Goal: Task Accomplishment & Management: Manage account settings

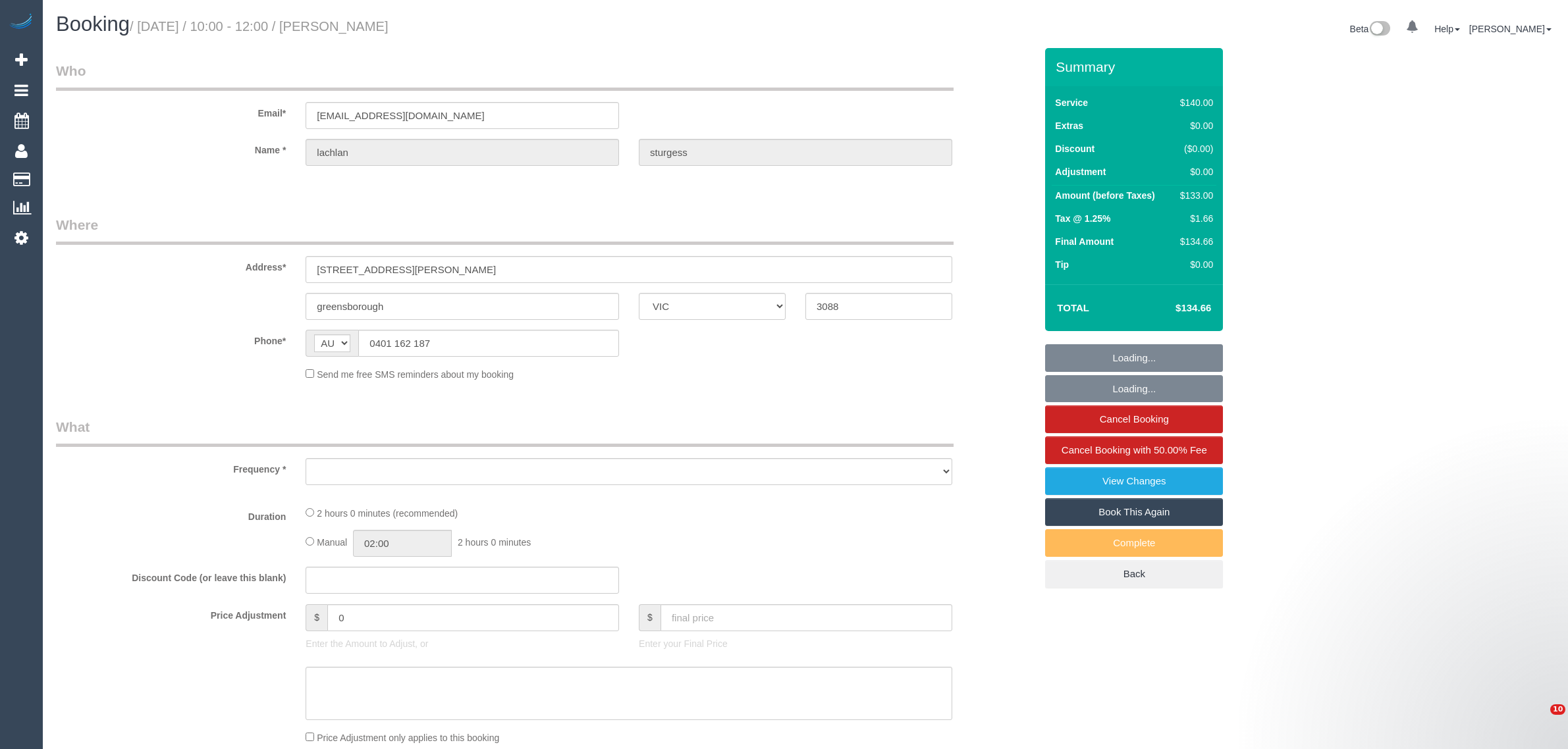
select select "VIC"
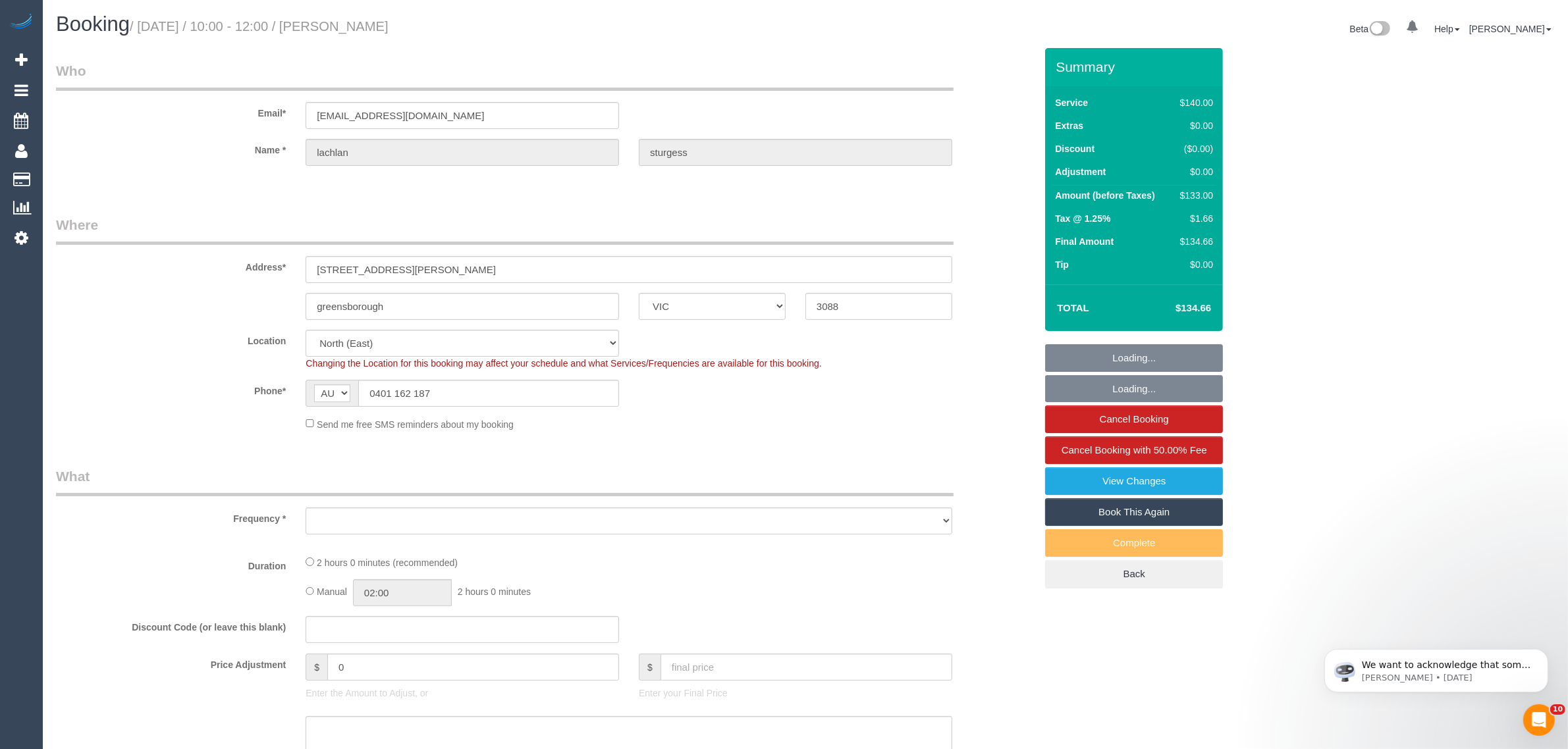
select select "object:548"
select select "number:28"
select select "number:14"
select select "number:18"
select select "number:23"
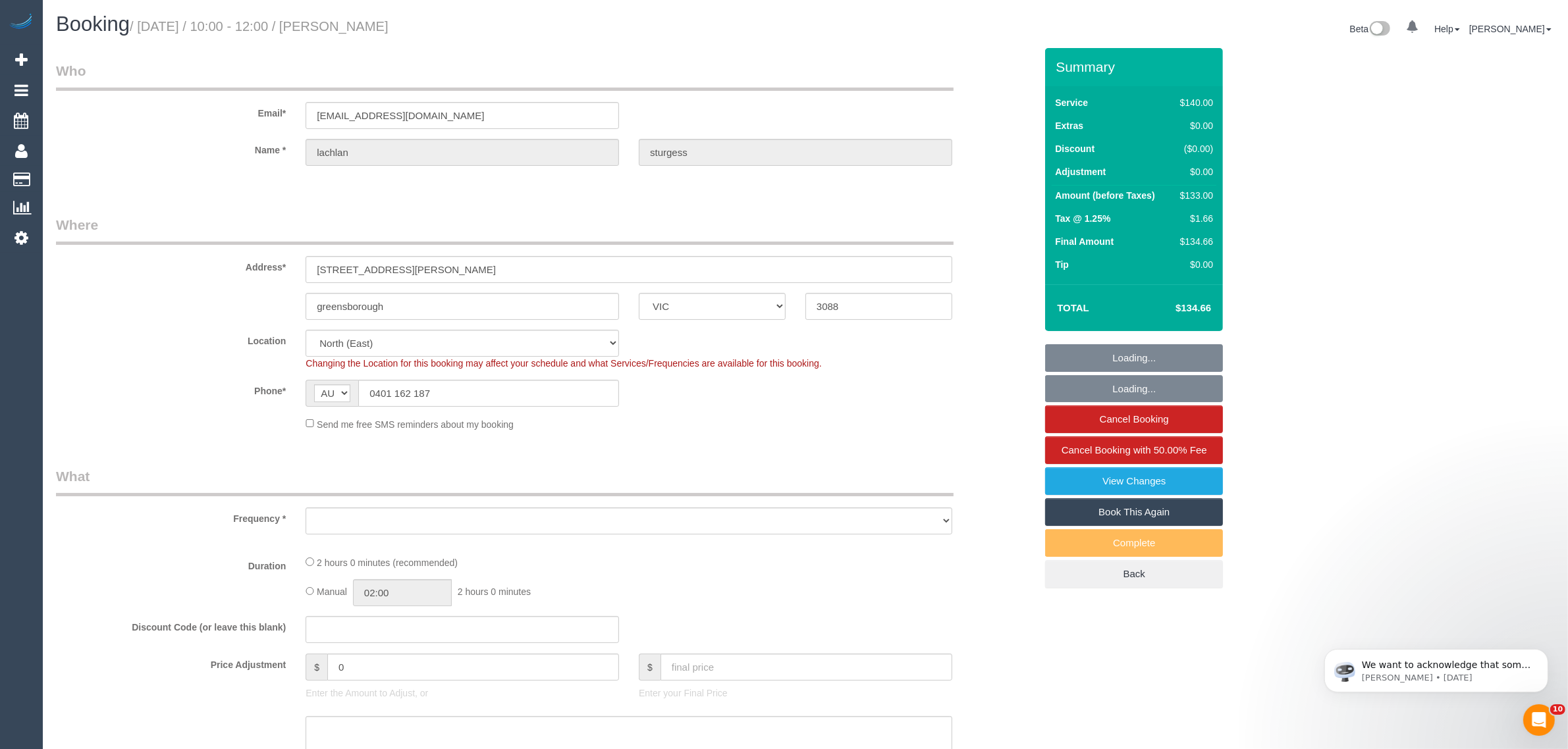
select select "number:34"
select select "number:12"
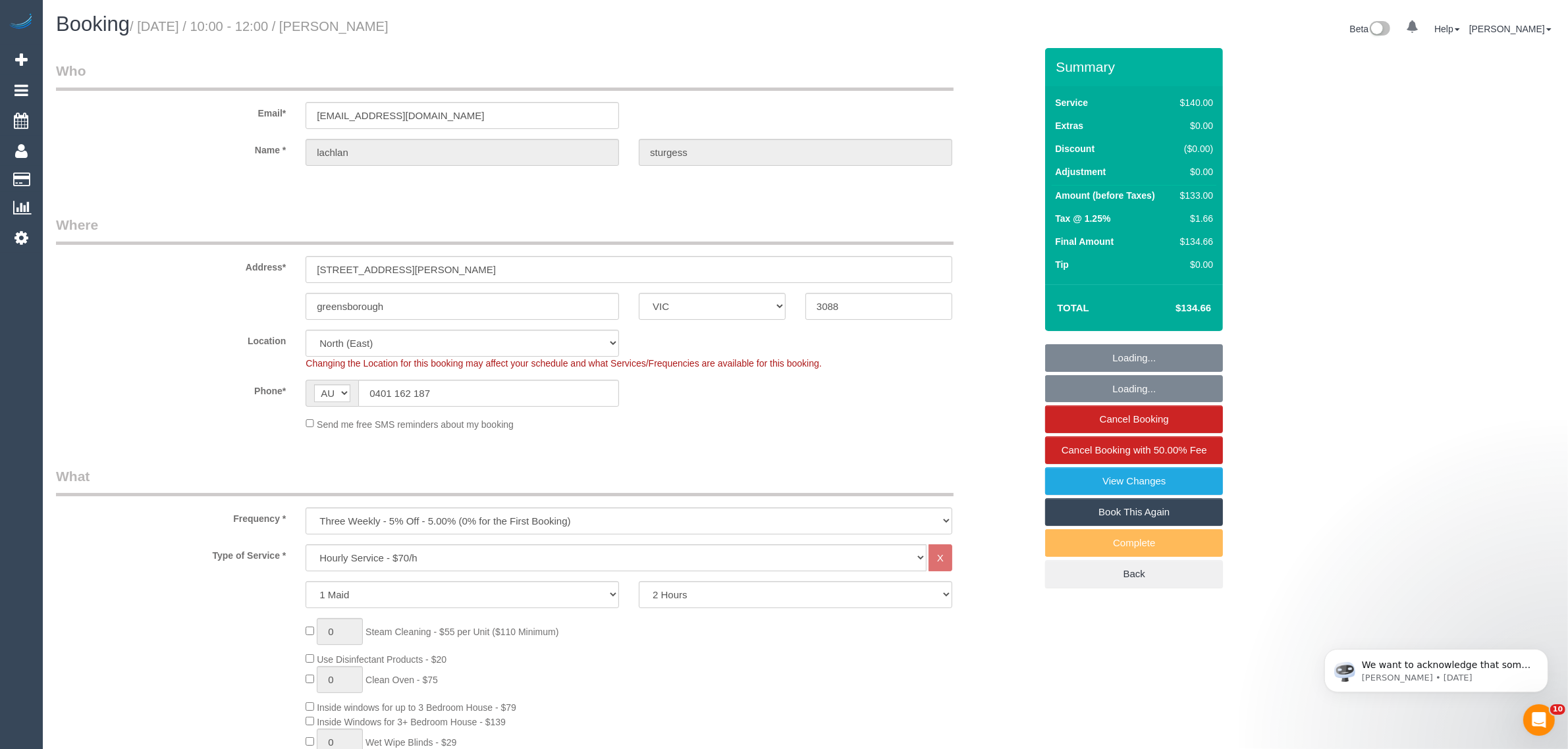
select select "string:stripe-pm_1R1DXp2GScqysDRVNiavhCpE"
select select "object:1494"
click at [524, 393] on input "0401 162 187" at bounding box center [488, 394] width 261 height 27
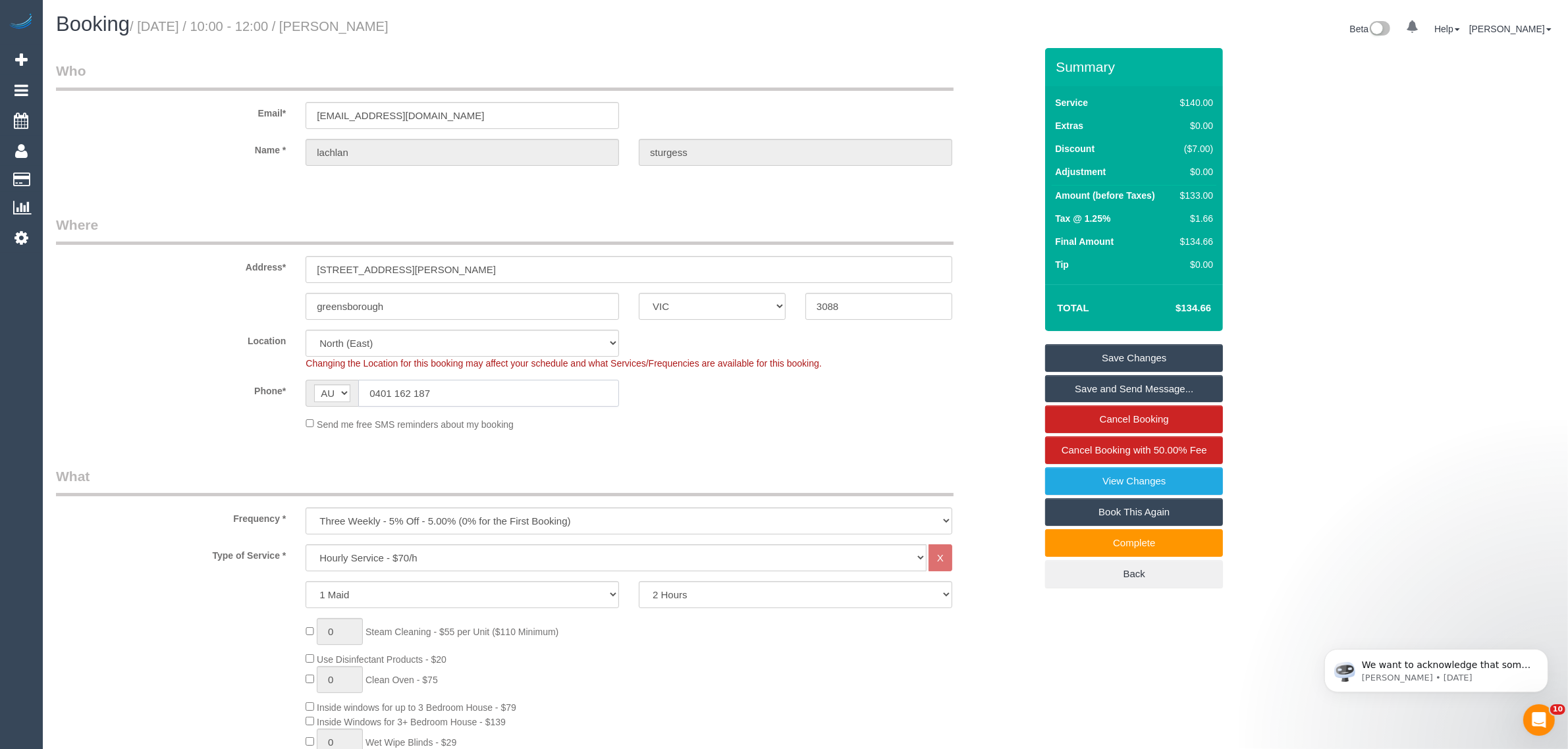
click at [524, 393] on input "0401 162 187" at bounding box center [488, 394] width 261 height 27
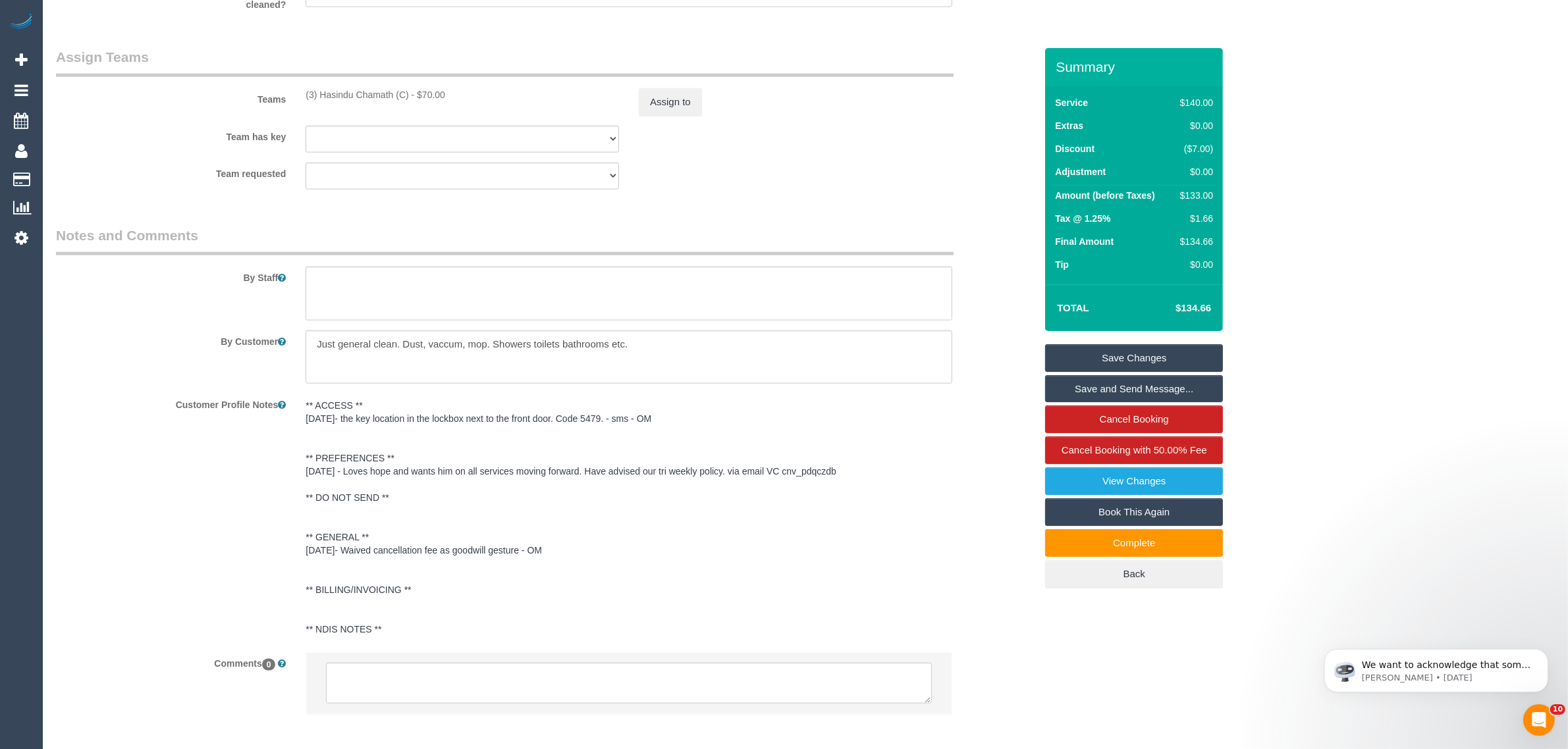
scroll to position [1975, 0]
click at [594, 343] on textarea at bounding box center [629, 351] width 647 height 54
click at [578, 334] on textarea at bounding box center [629, 351] width 647 height 54
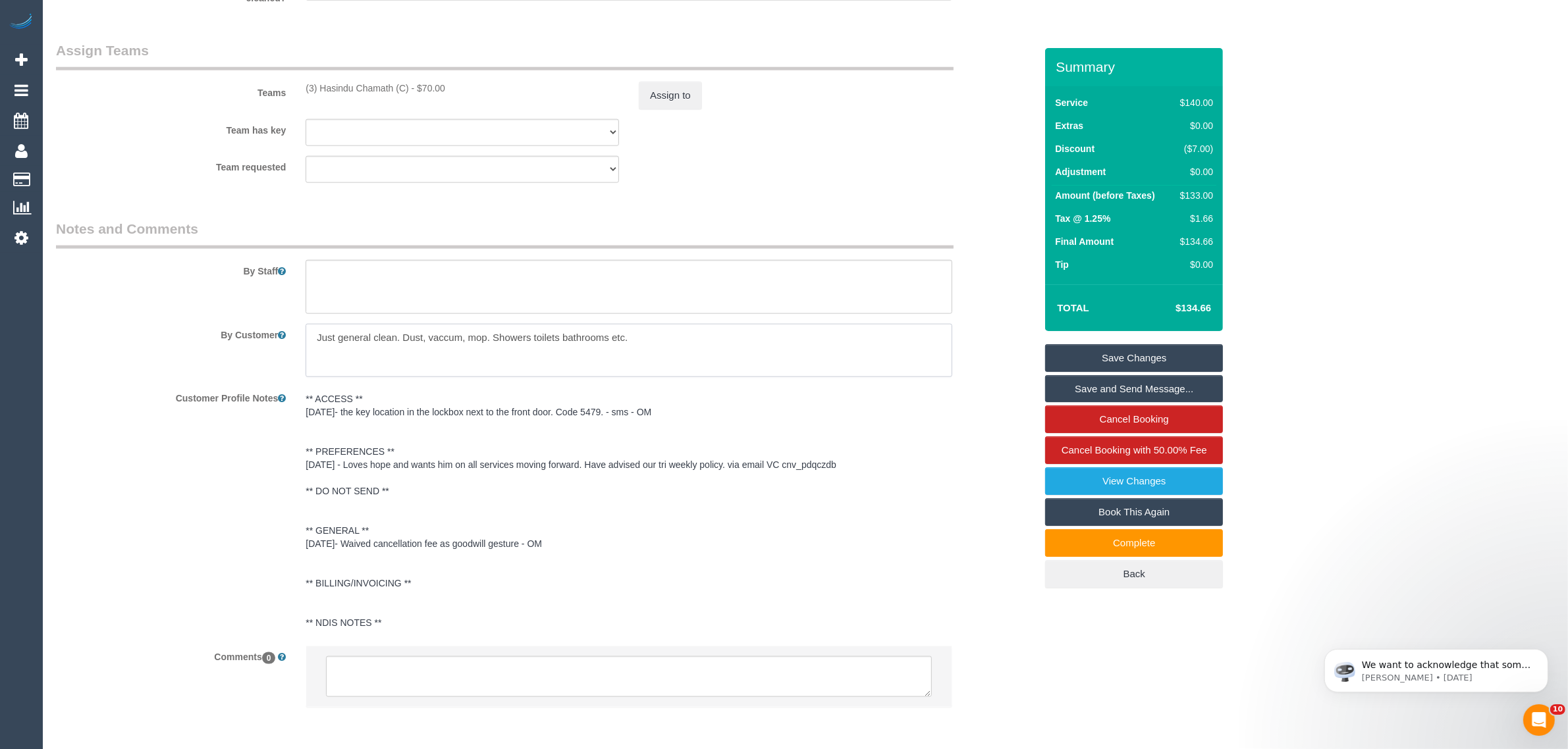
click at [578, 334] on textarea at bounding box center [629, 351] width 647 height 54
click at [579, 334] on textarea at bounding box center [629, 351] width 647 height 54
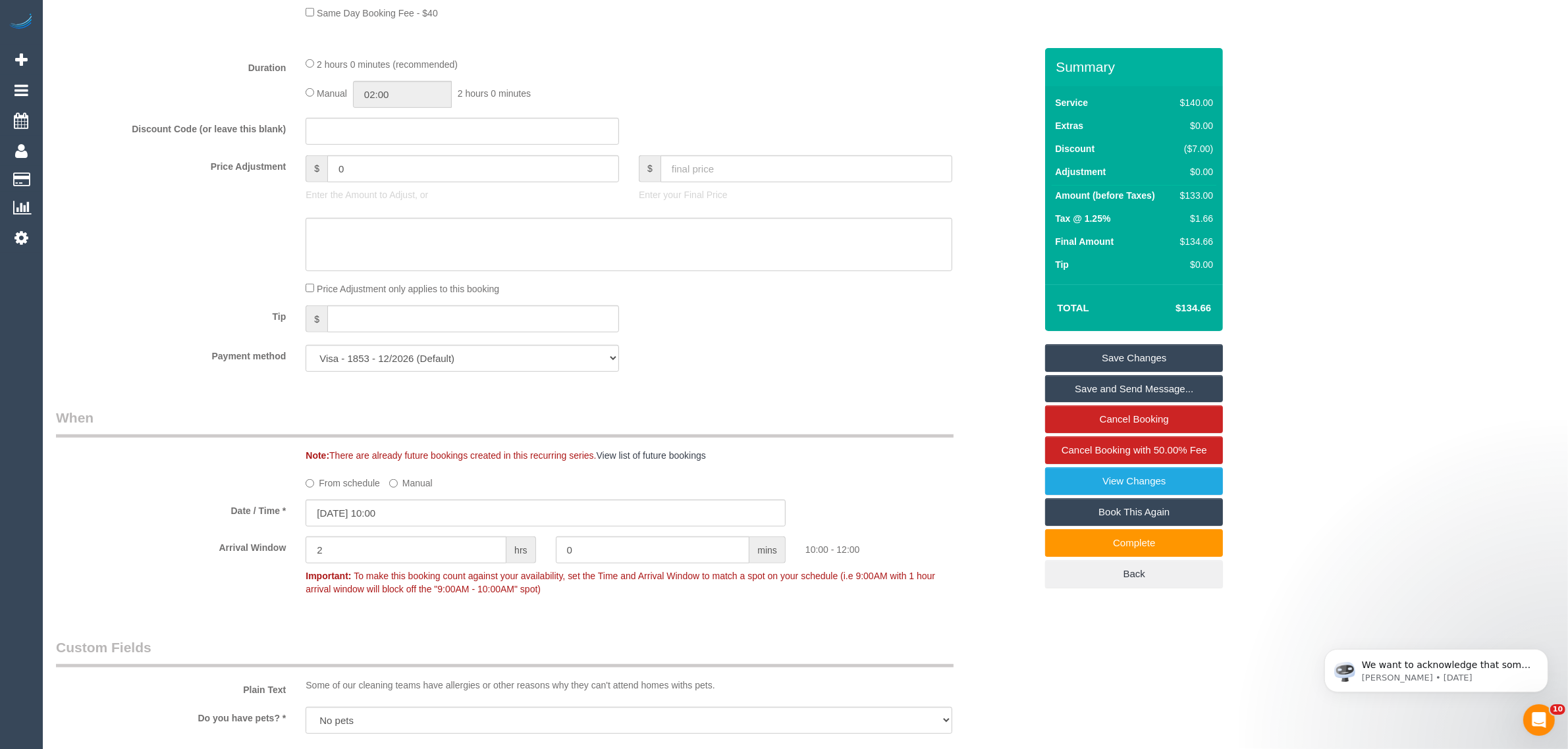
scroll to position [0, 0]
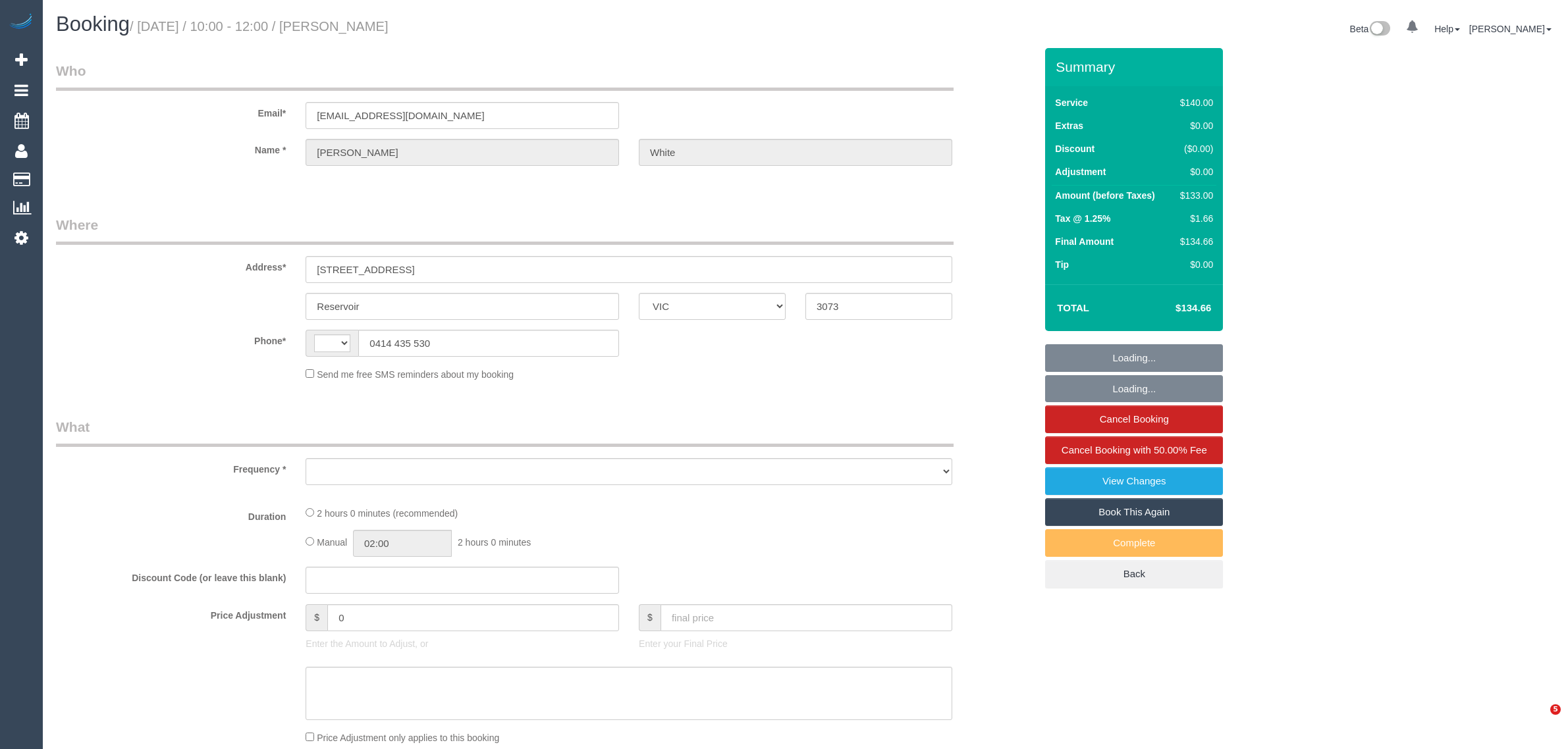
select select "VIC"
select select "string:stripe-pm_1PAMz62GScqysDRV0t4JZwaL"
select select "number:29"
select select "number:14"
select select "number:18"
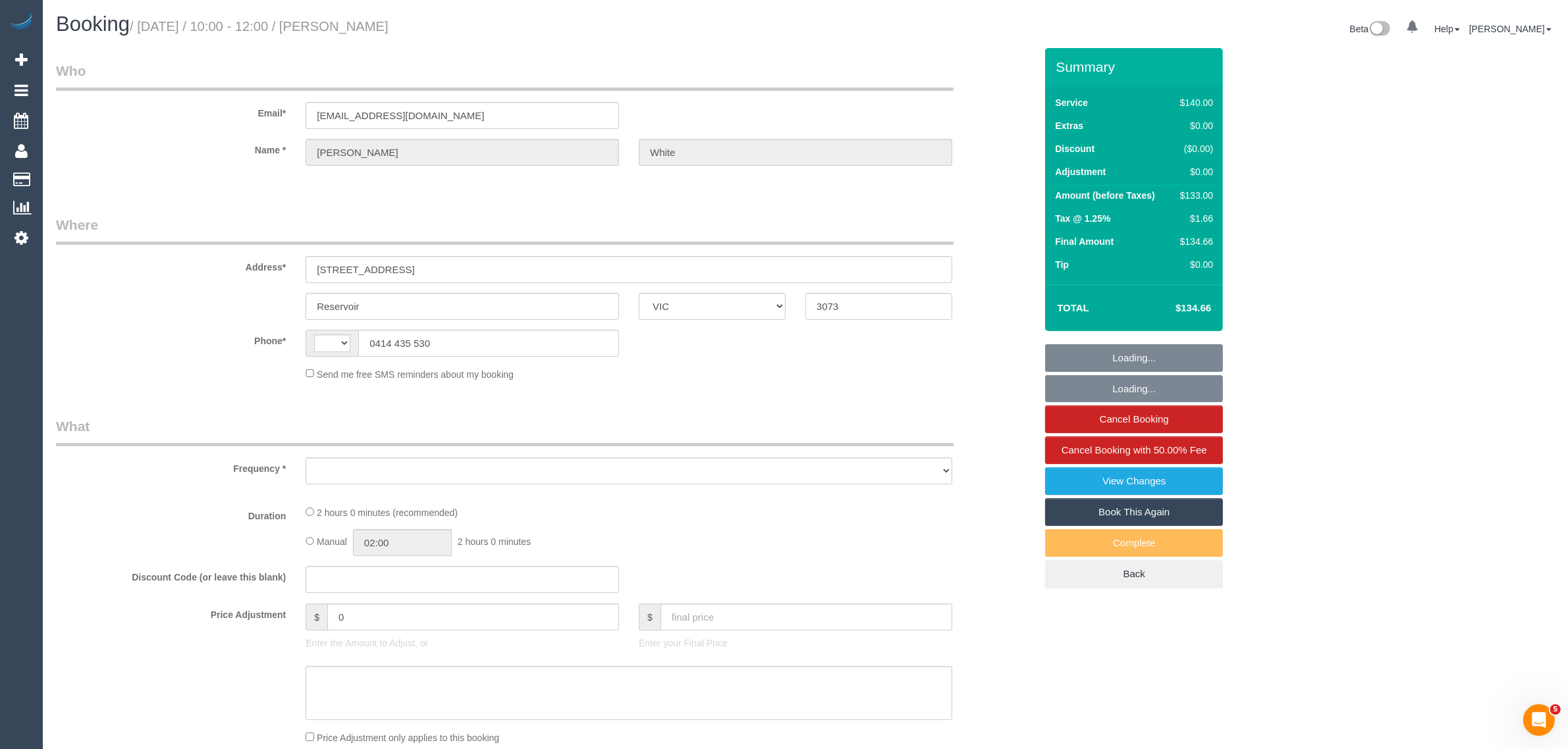
select select "number:25"
select select "number:34"
select select "number:26"
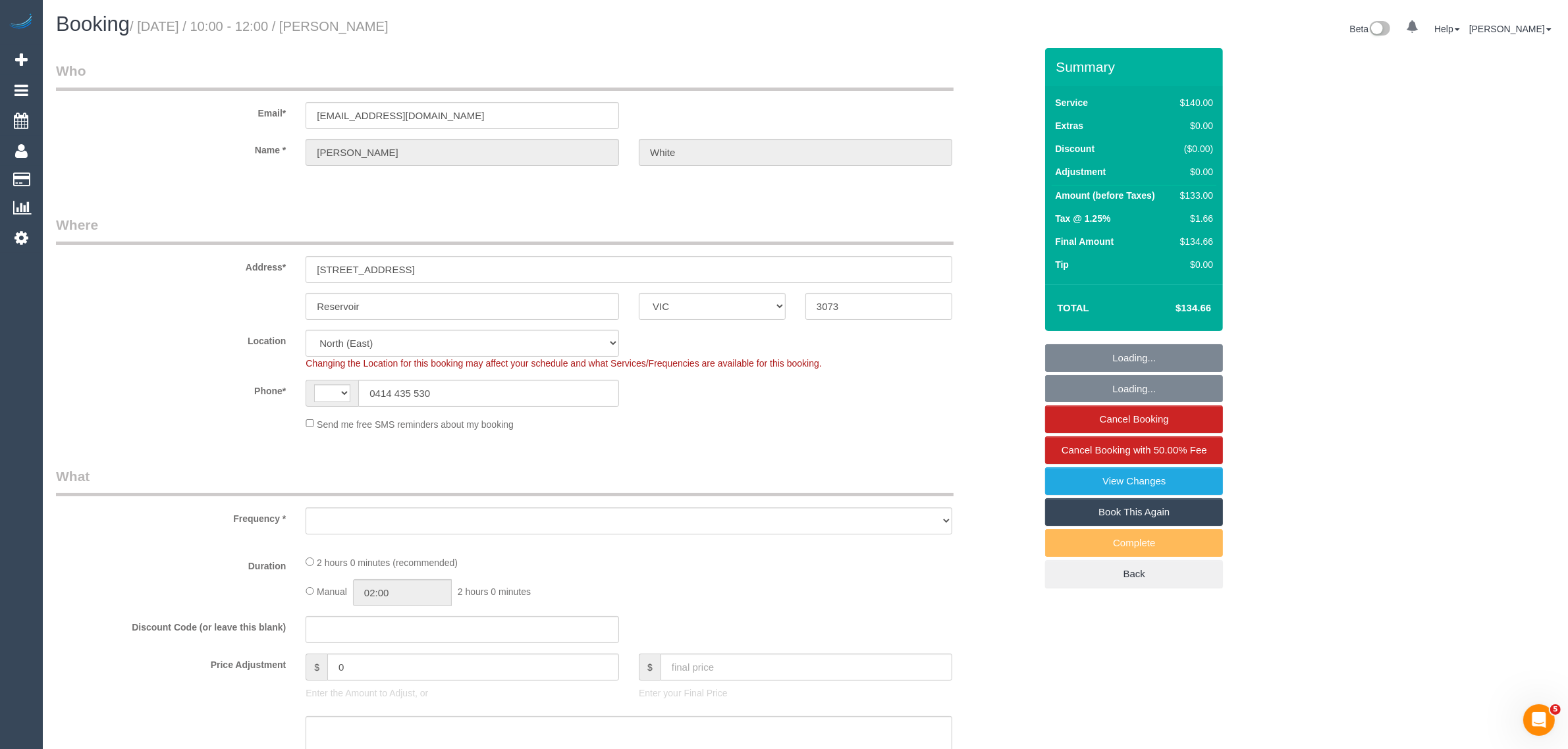
select select "string:AU"
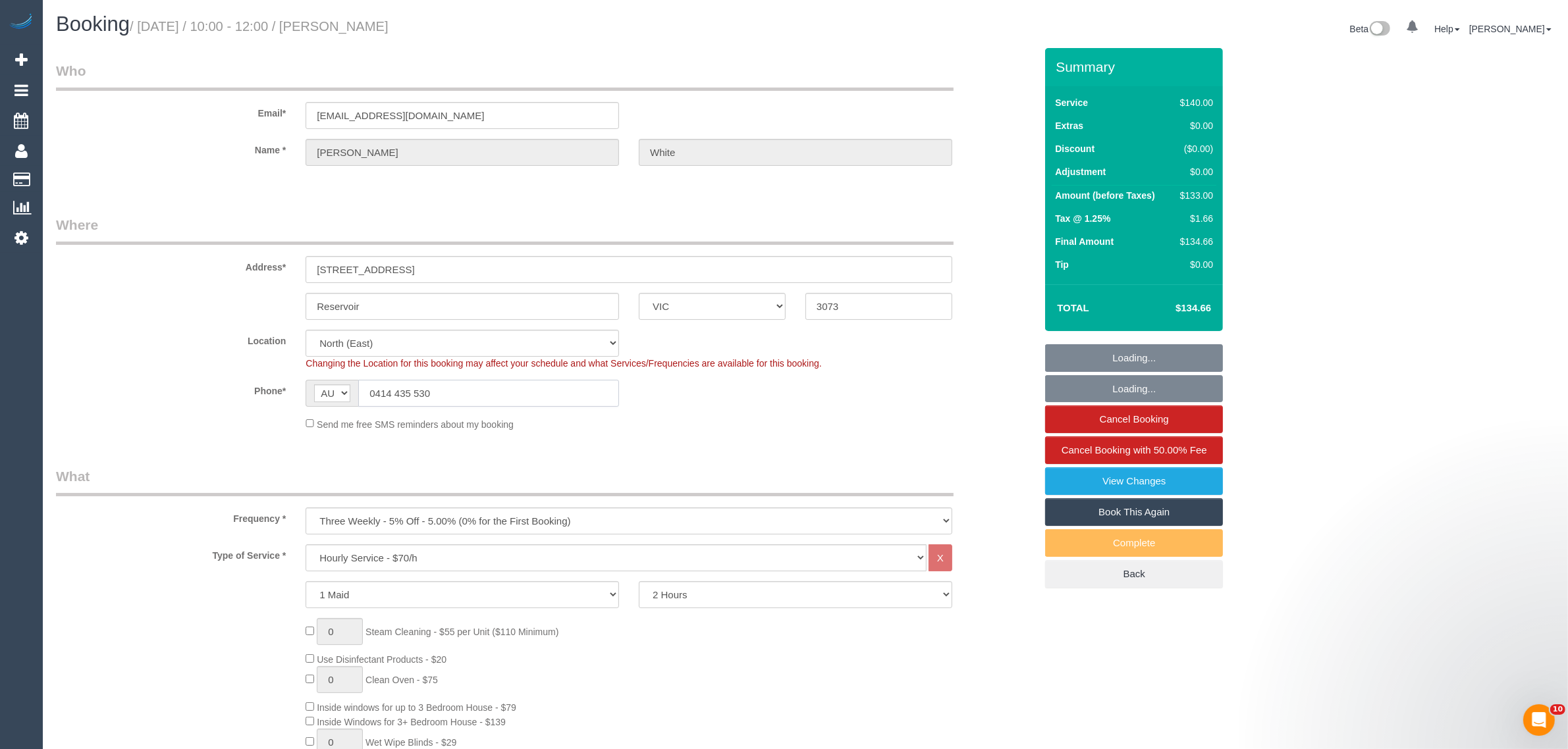
click at [583, 385] on input "0414 435 530" at bounding box center [488, 394] width 261 height 27
select select "object:1533"
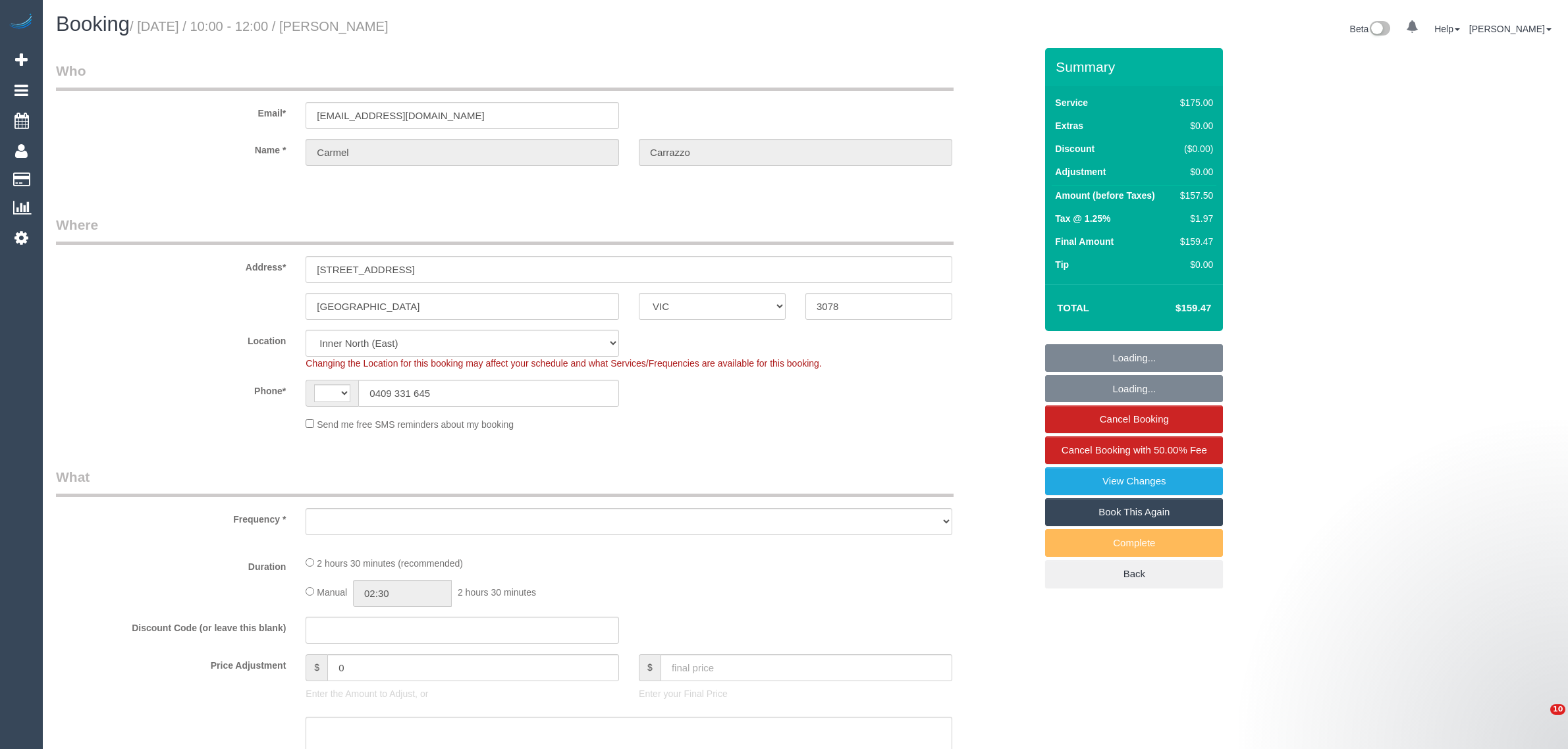
select select "VIC"
select select "object:326"
select select "string:stripe-pm_1R0sTQ2GScqysDRVyEk89Ea5"
select select "number:29"
select select "number:14"
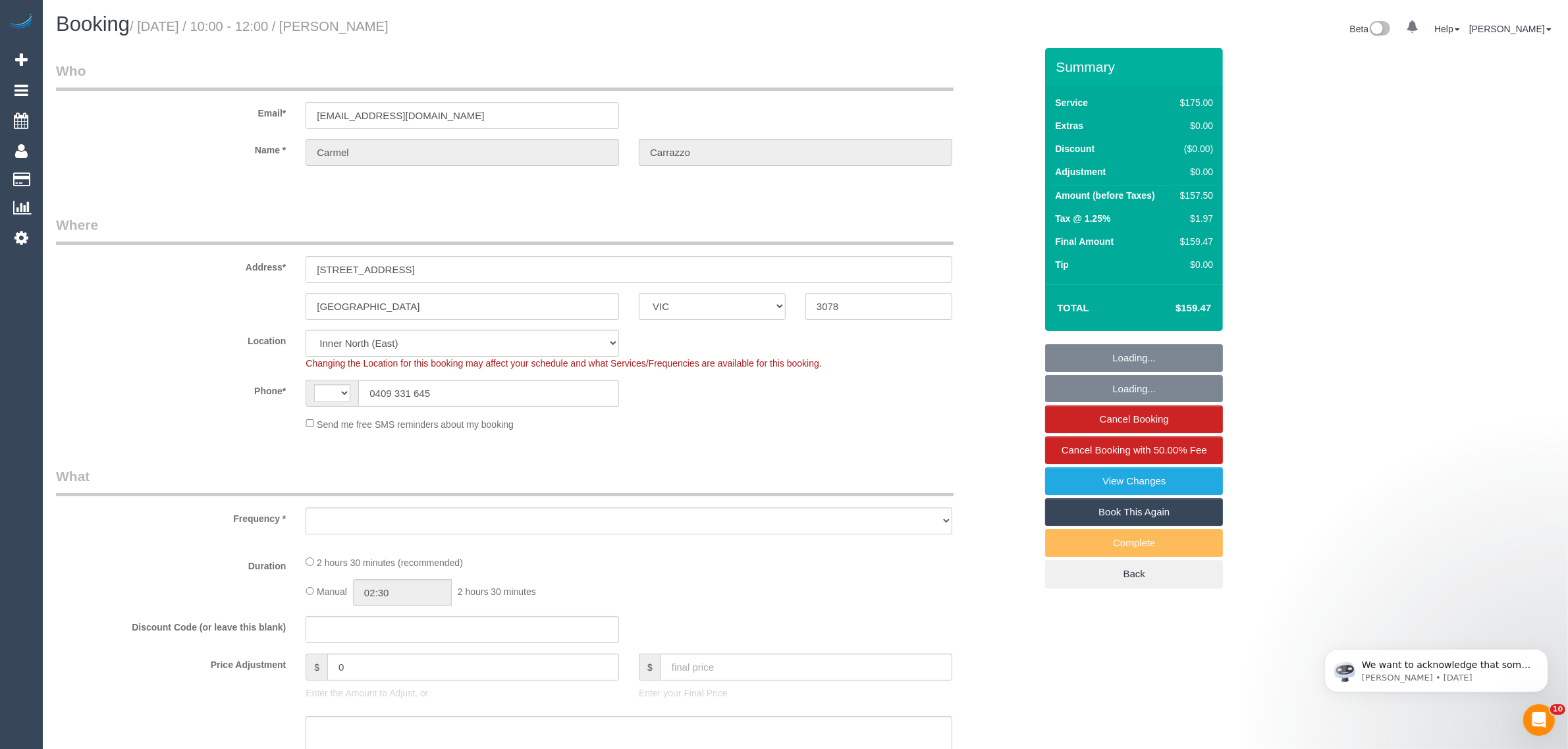
select select "number:19"
select select "number:22"
select select "number:34"
select select "number:12"
select select "object:724"
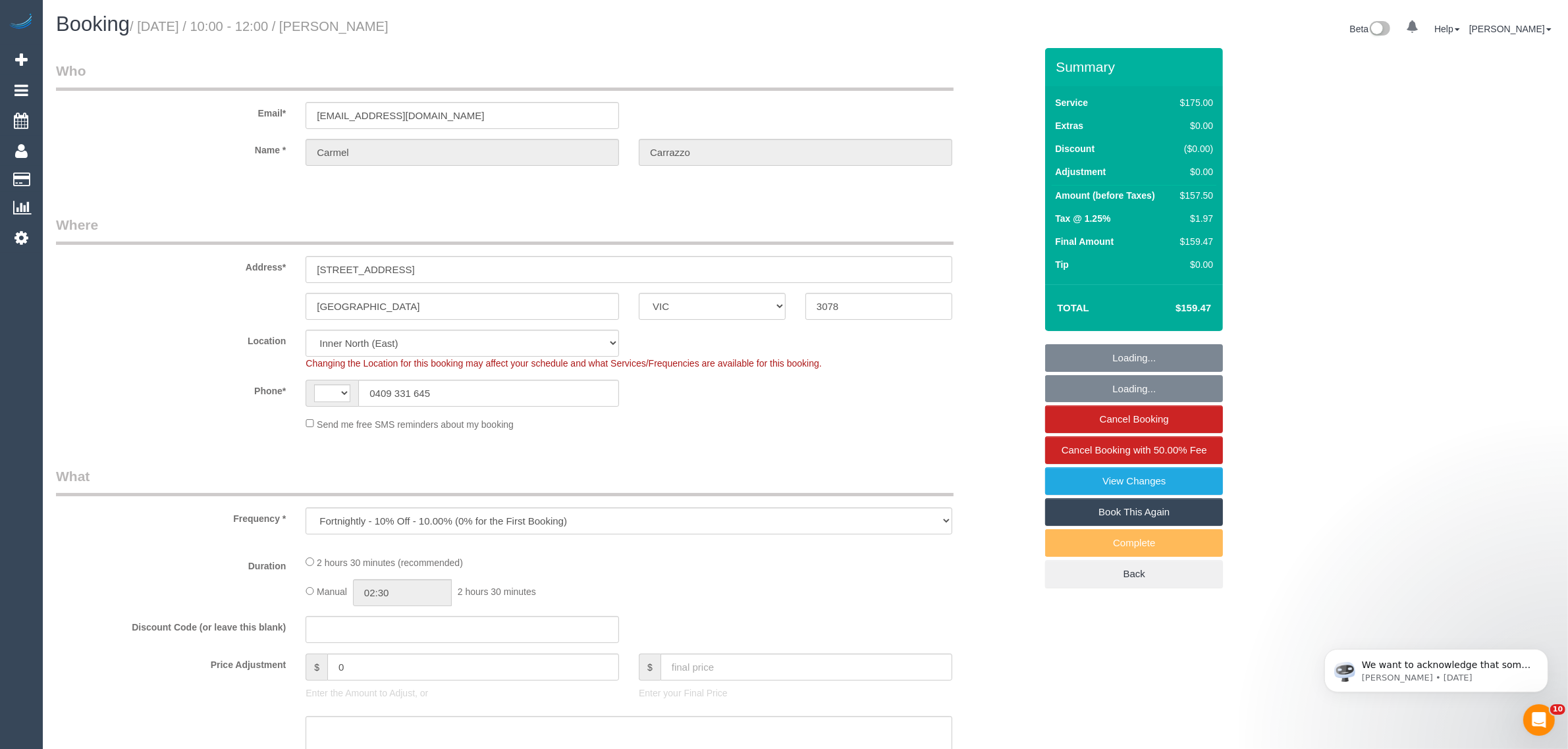
select select "string:AU"
click at [597, 393] on input "0409 331 645" at bounding box center [488, 394] width 261 height 27
select select "150"
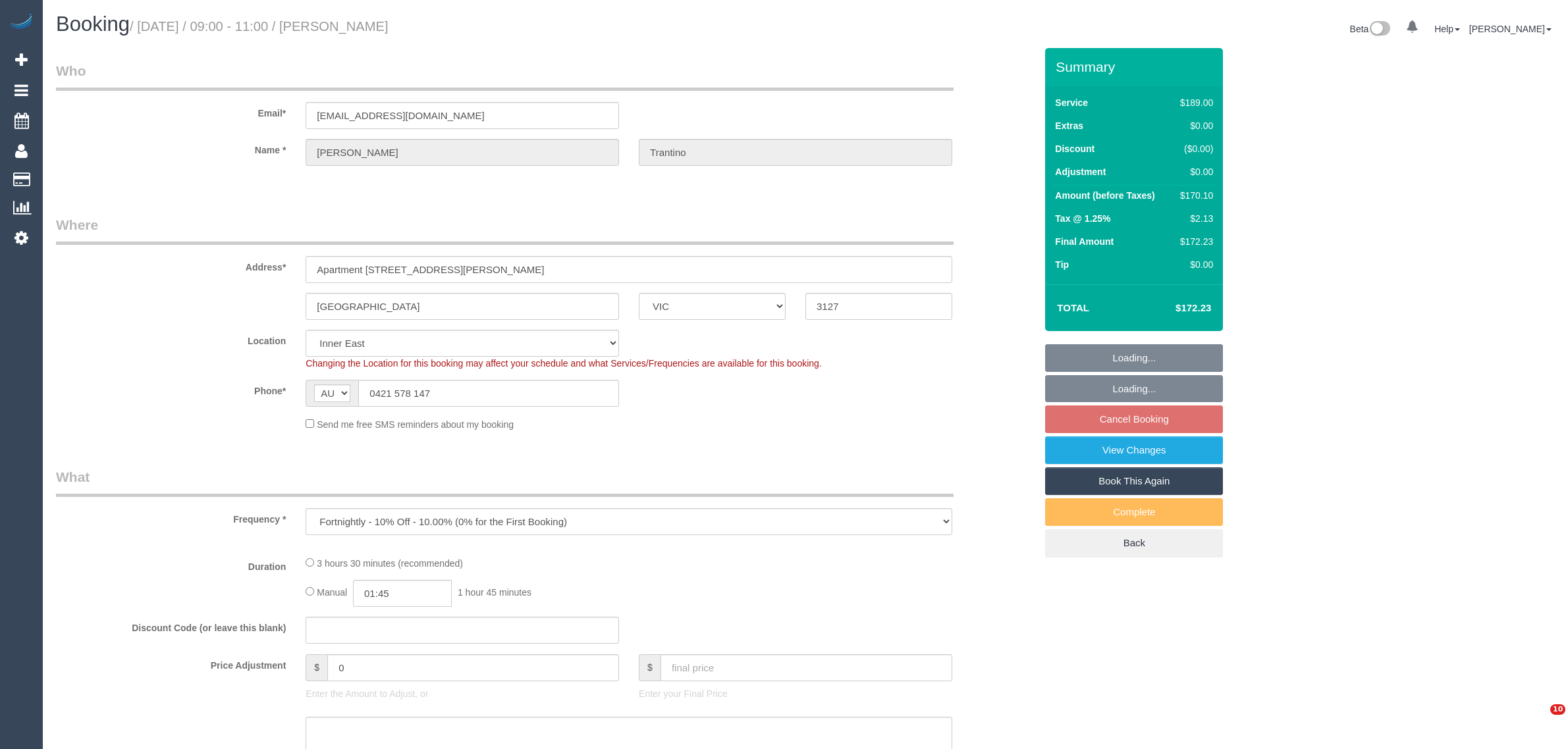
select select "VIC"
select select "number:28"
select select "number:14"
select select "number:18"
select select "number:24"
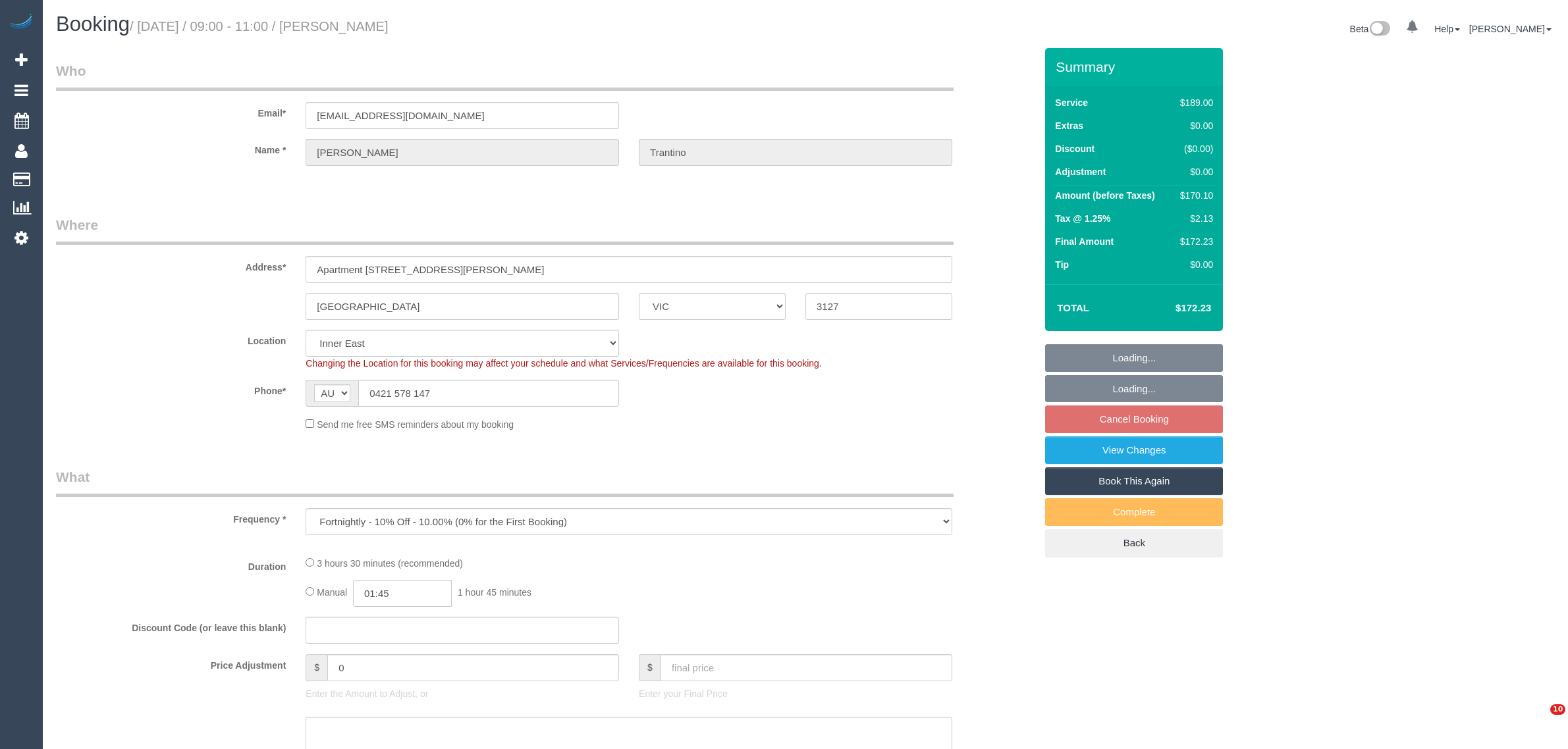
select select "number:34"
select select "number:11"
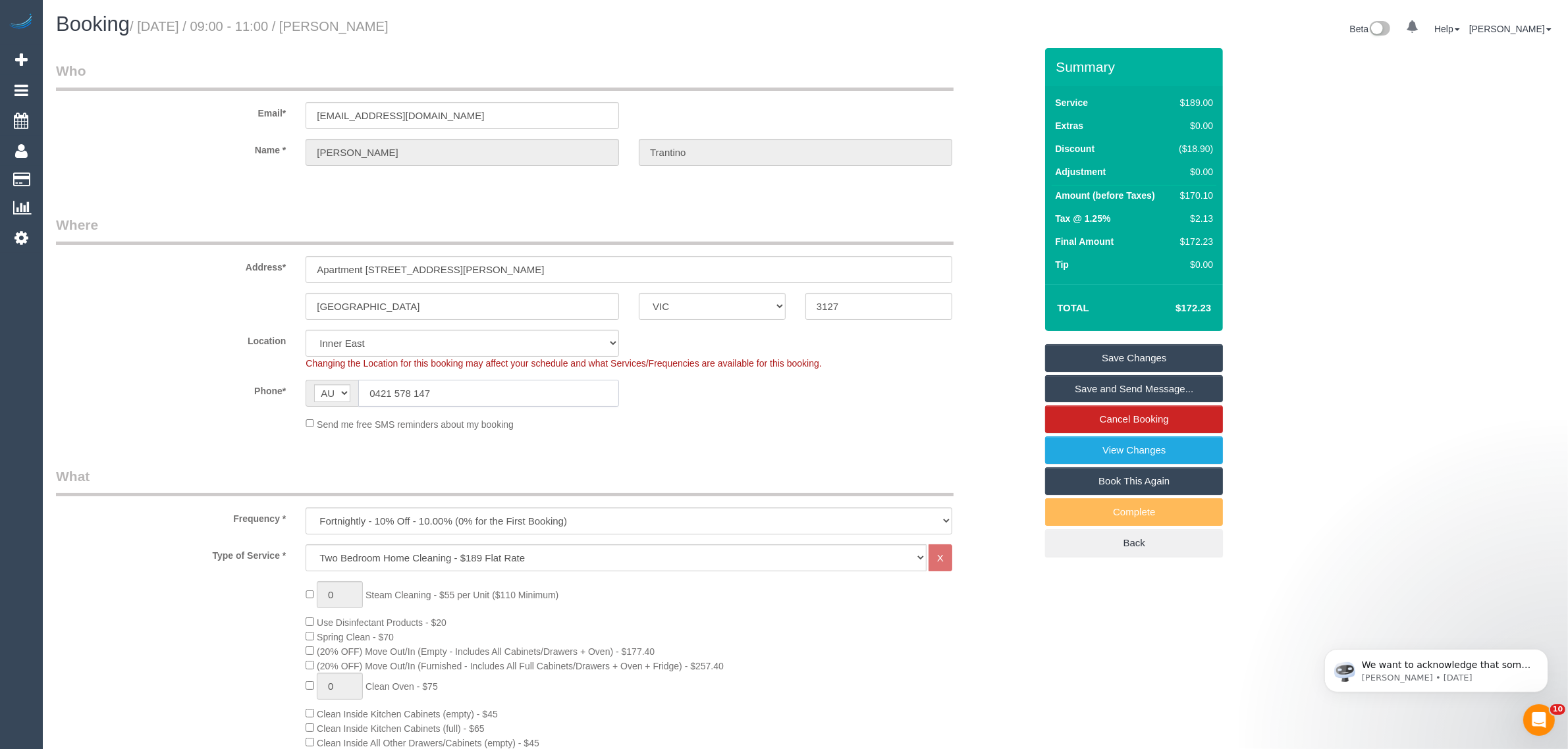
click at [541, 392] on input "0421 578 147" at bounding box center [488, 394] width 261 height 27
click at [784, 407] on sui-booking-location "Location Office City East (North) East (South) Inner East Inner North (East) In…" at bounding box center [545, 380] width 979 height 101
click at [857, 219] on legend "Where" at bounding box center [504, 230] width 898 height 29
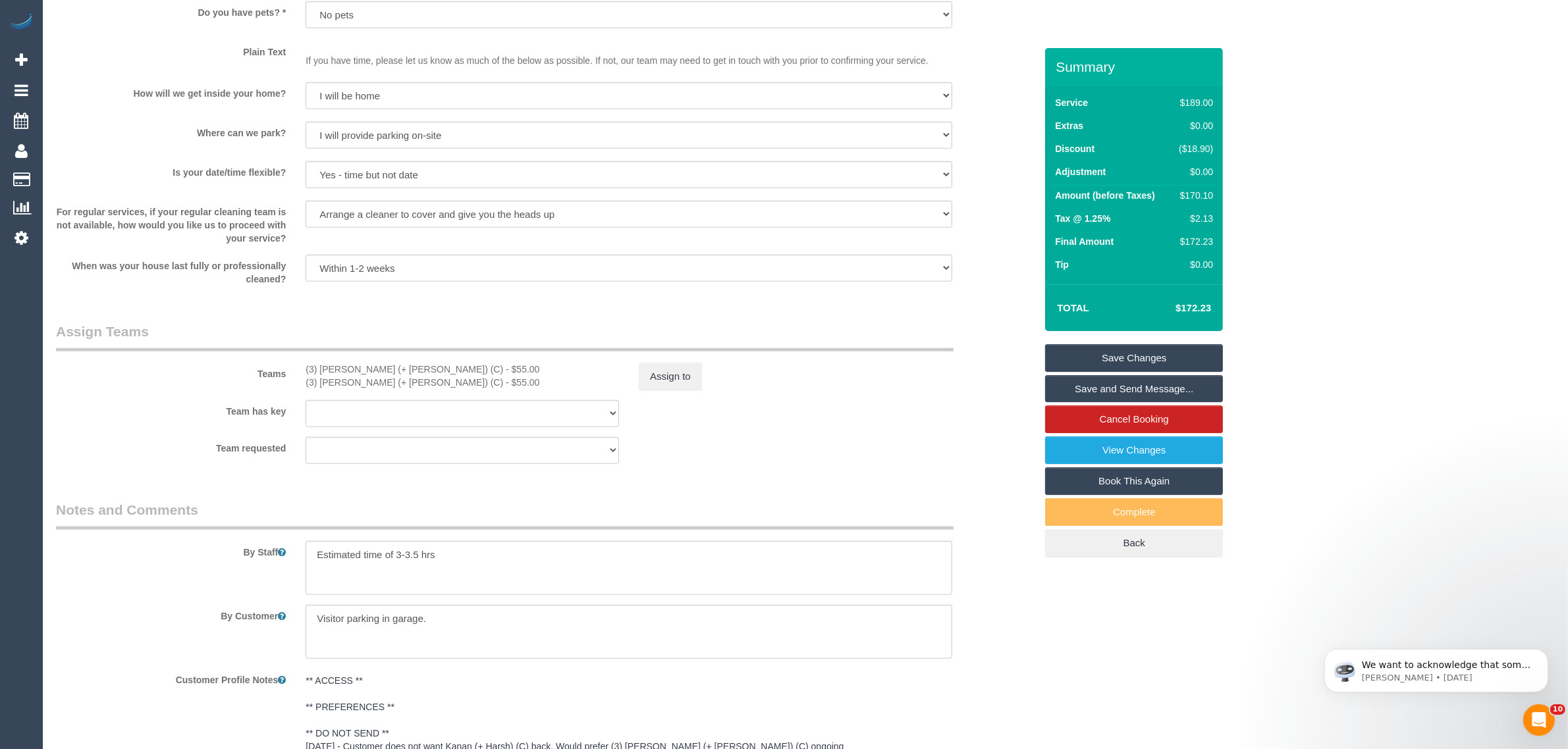
scroll to position [2148, 0]
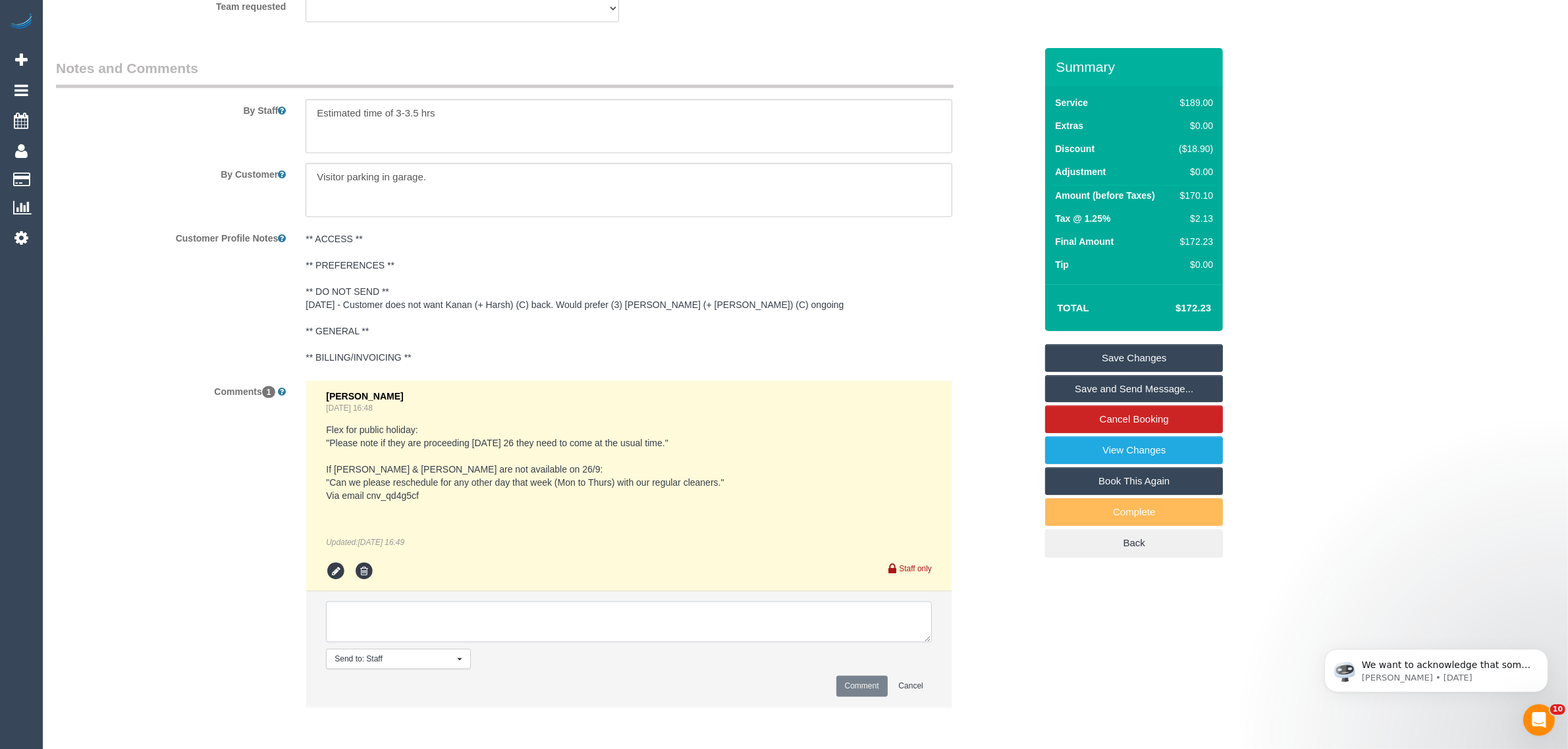
click at [691, 613] on textarea at bounding box center [629, 622] width 606 height 41
paste textarea "Cleaner(s) Unassigned: Reason Unassigned: Contact via: Which message sent: Addi…"
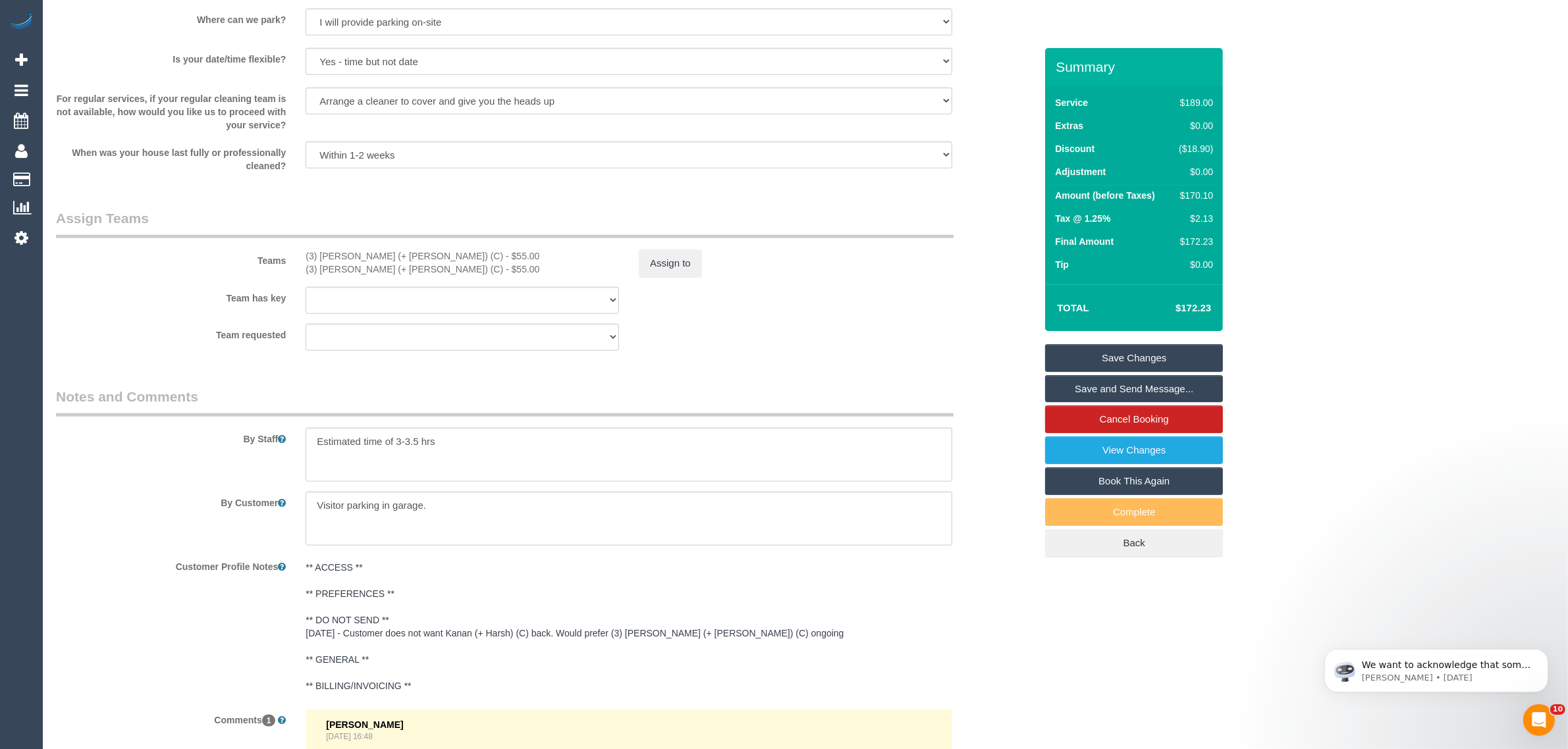
scroll to position [1819, 0]
drag, startPoint x: 301, startPoint y: 251, endPoint x: 390, endPoint y: 251, distance: 89.0
click at [390, 251] on div "(3) Jay (+ Smruti) (C) - $55.00 (3) Smruti (+ Jay) (C) - $55.00" at bounding box center [462, 263] width 333 height 26
copy div "(3) Jay (+ Smruti) (C"
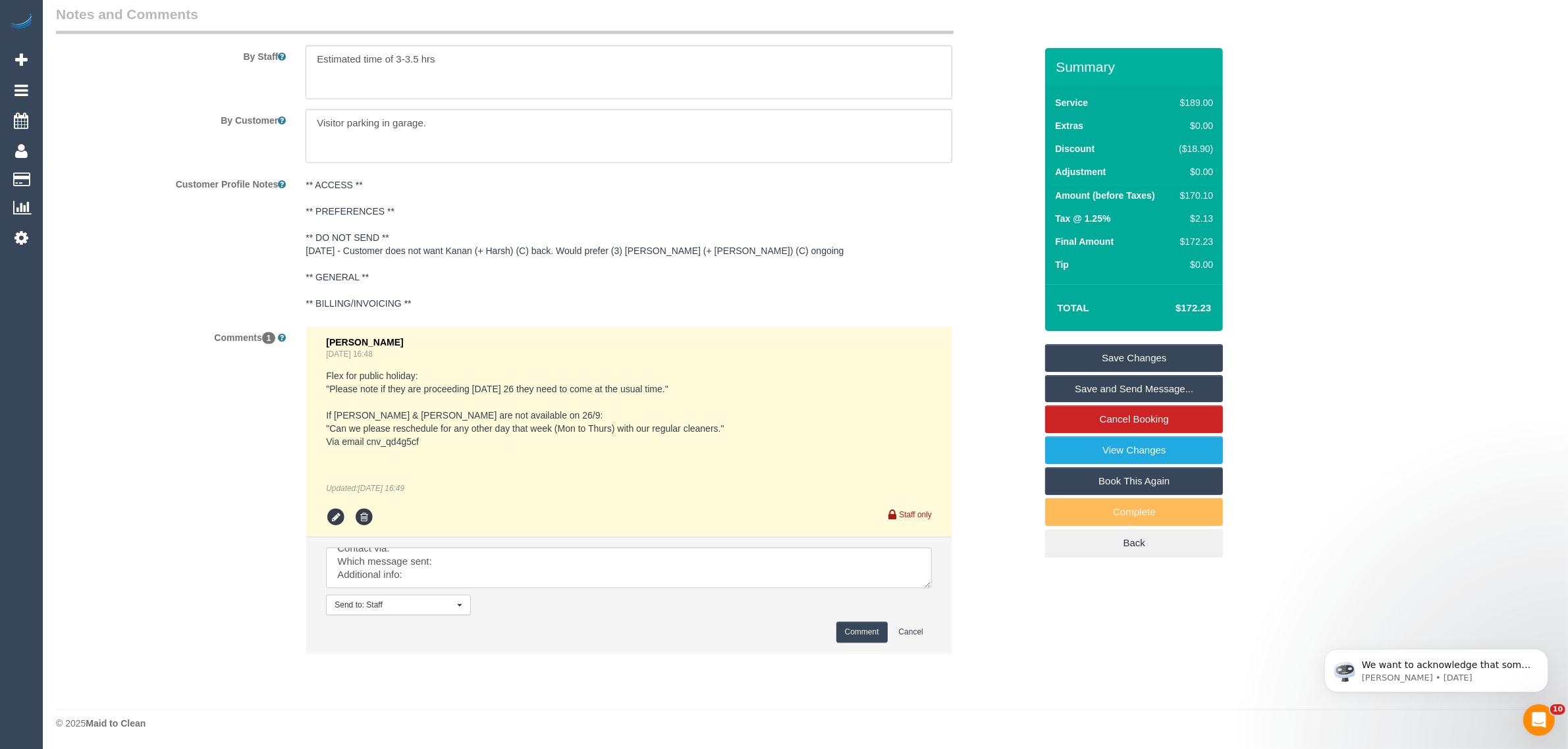
scroll to position [0, 0]
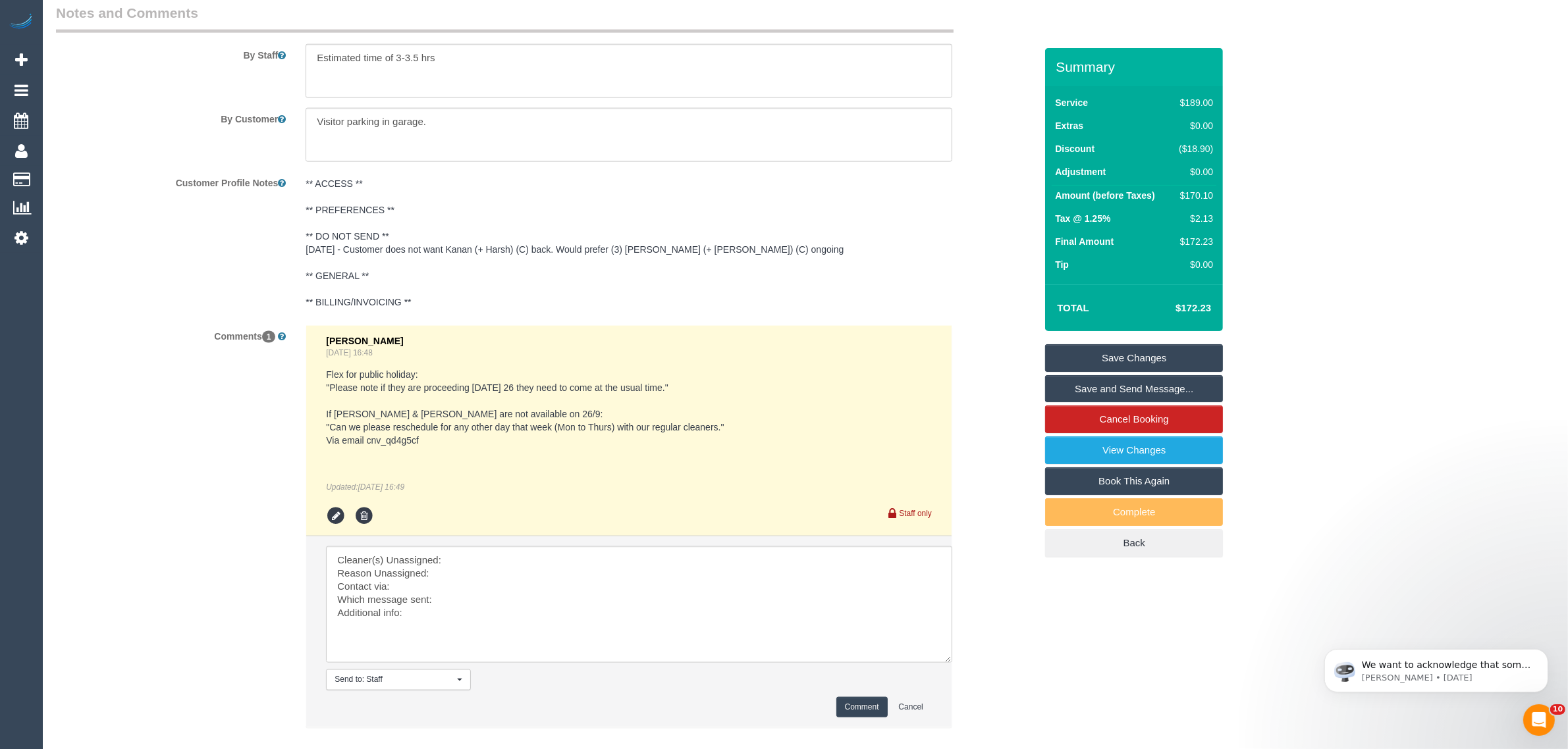
drag, startPoint x: 926, startPoint y: 586, endPoint x: 951, endPoint y: 679, distance: 96.3
click at [951, 663] on textarea at bounding box center [639, 604] width 627 height 116
click at [705, 560] on textarea at bounding box center [641, 612] width 630 height 133
paste textarea "(3) Jay (+ Smruti) (C"
click at [596, 570] on textarea at bounding box center [641, 612] width 630 height 133
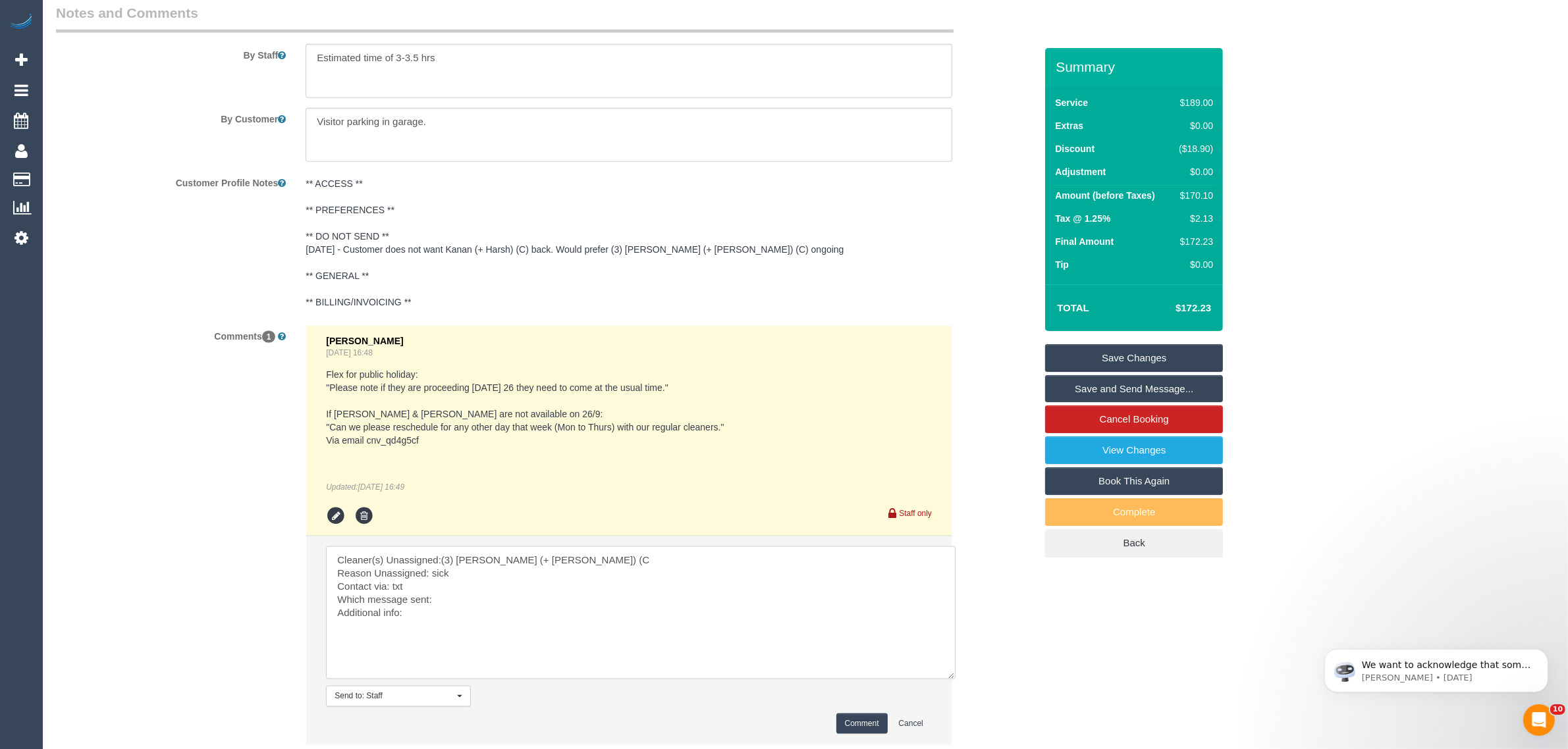
click at [587, 608] on textarea at bounding box center [641, 612] width 630 height 133
click at [600, 600] on textarea at bounding box center [641, 612] width 630 height 133
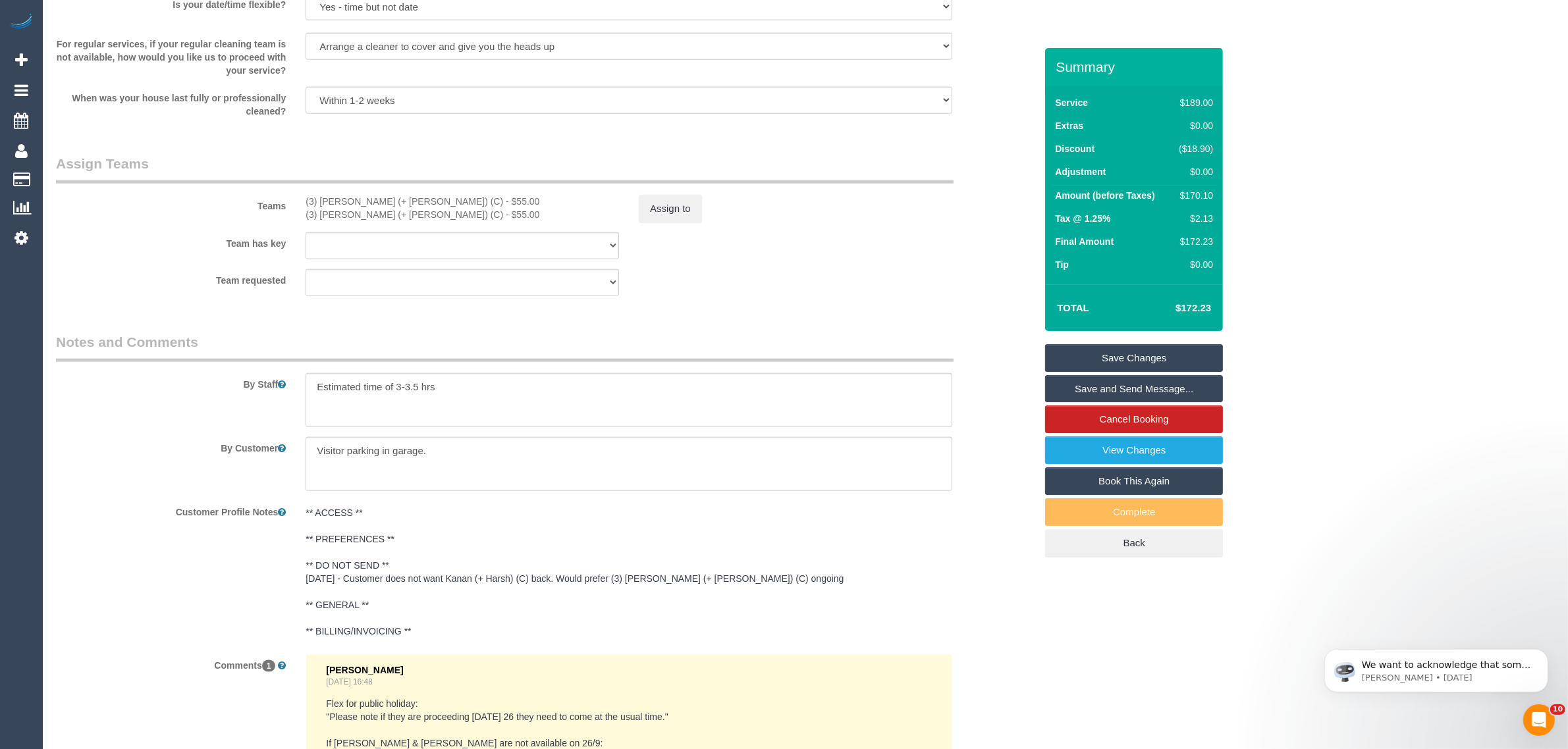
scroll to position [1545, 0]
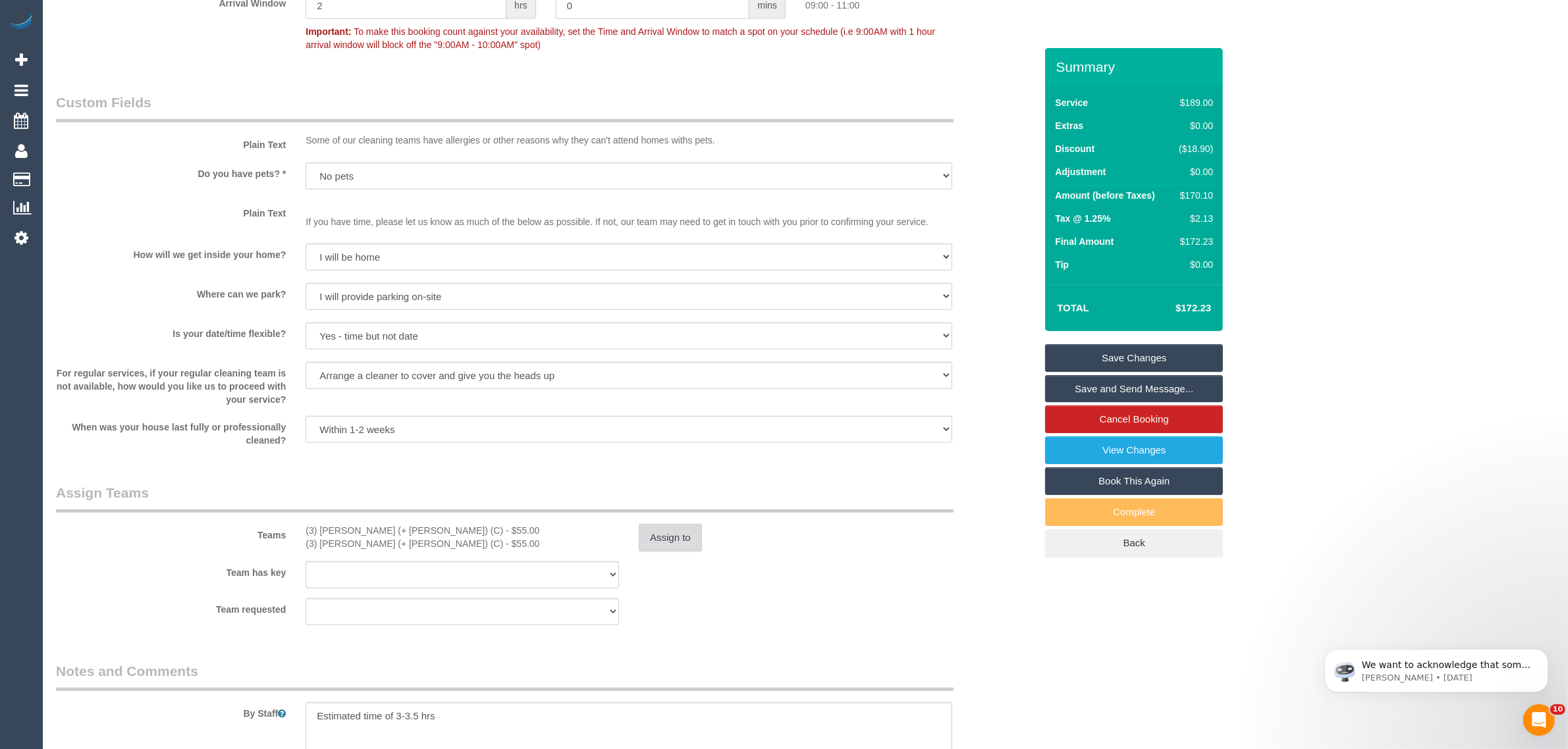
click at [663, 544] on button "Assign to" at bounding box center [670, 538] width 63 height 28
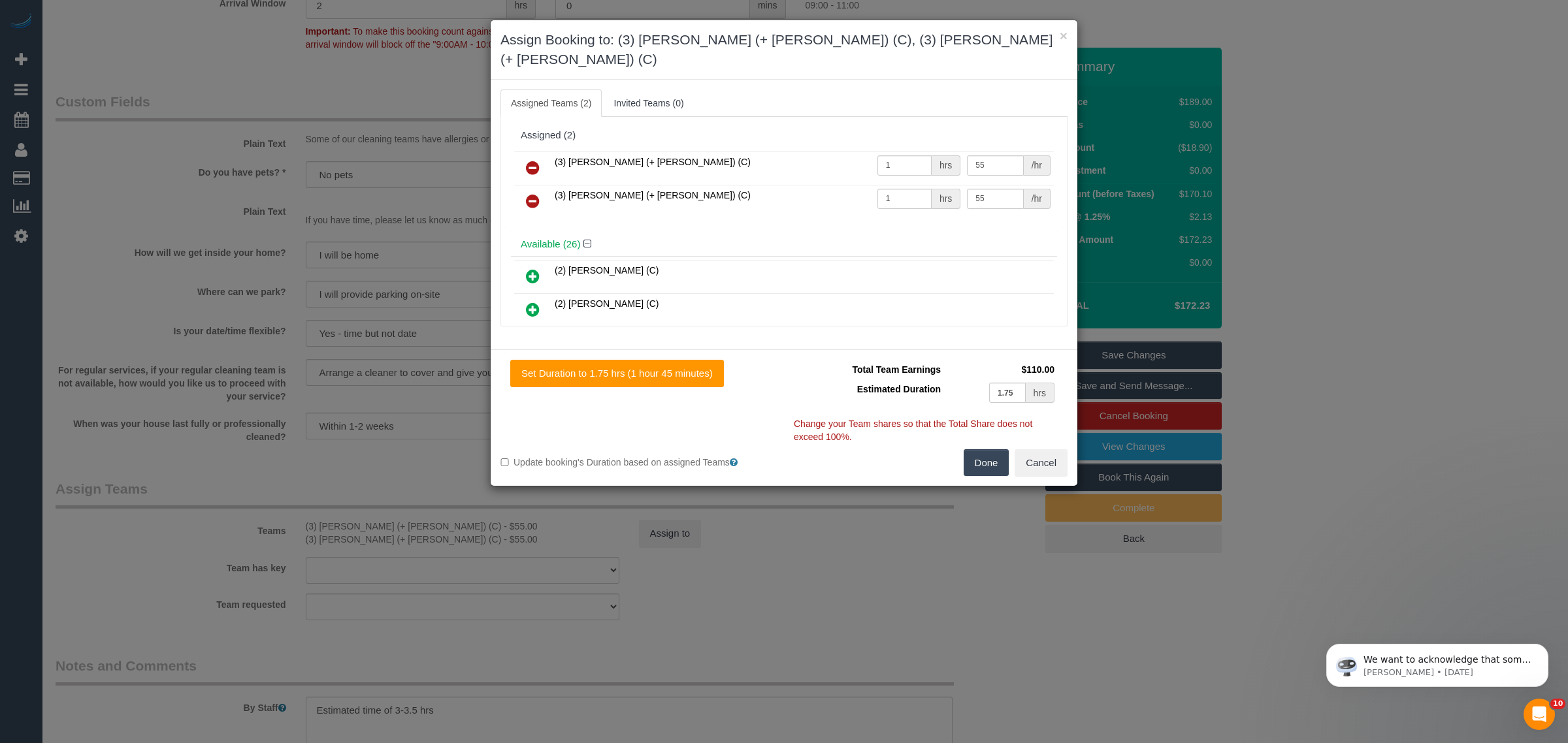
click at [536, 160] on icon at bounding box center [533, 168] width 13 height 16
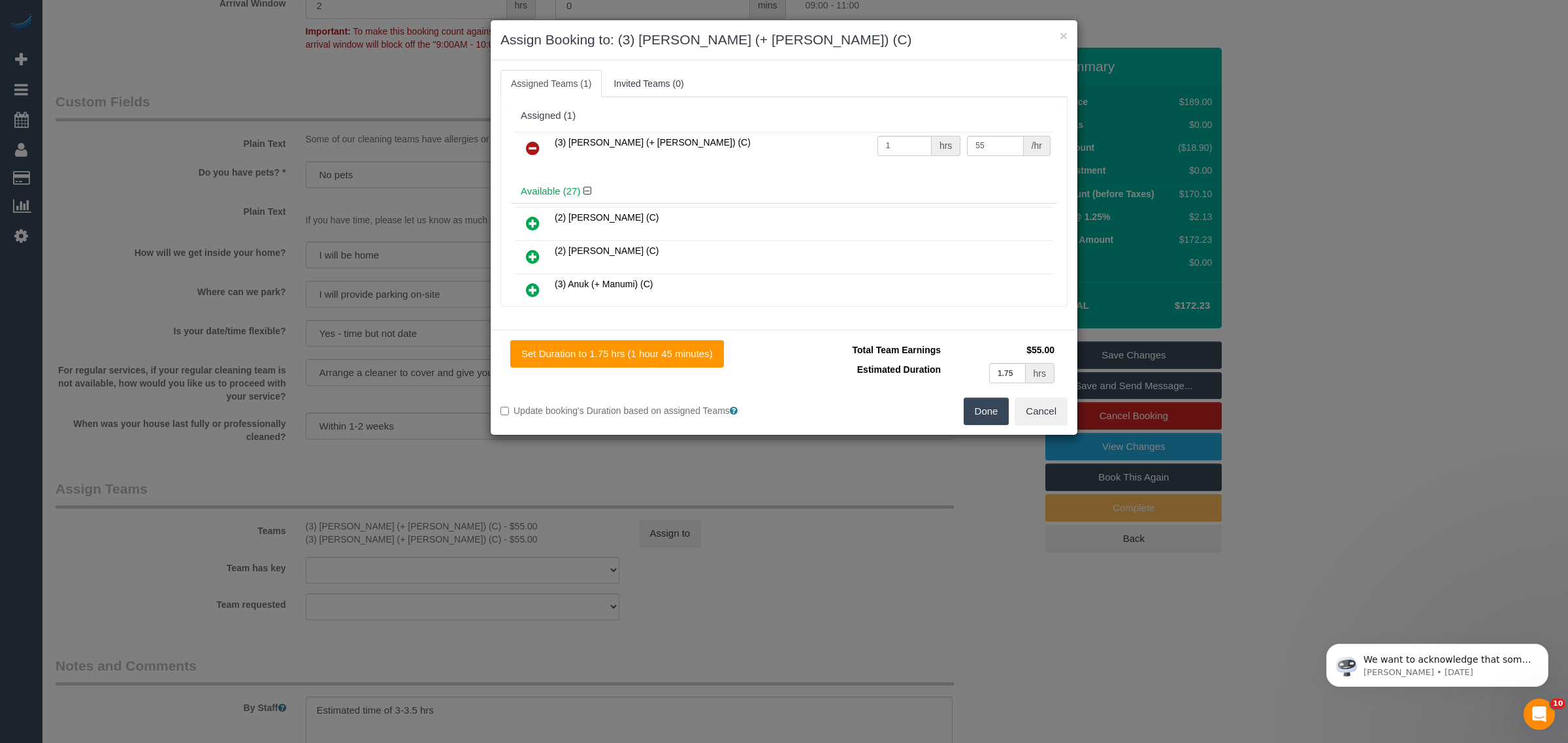
click at [536, 151] on icon at bounding box center [533, 148] width 13 height 16
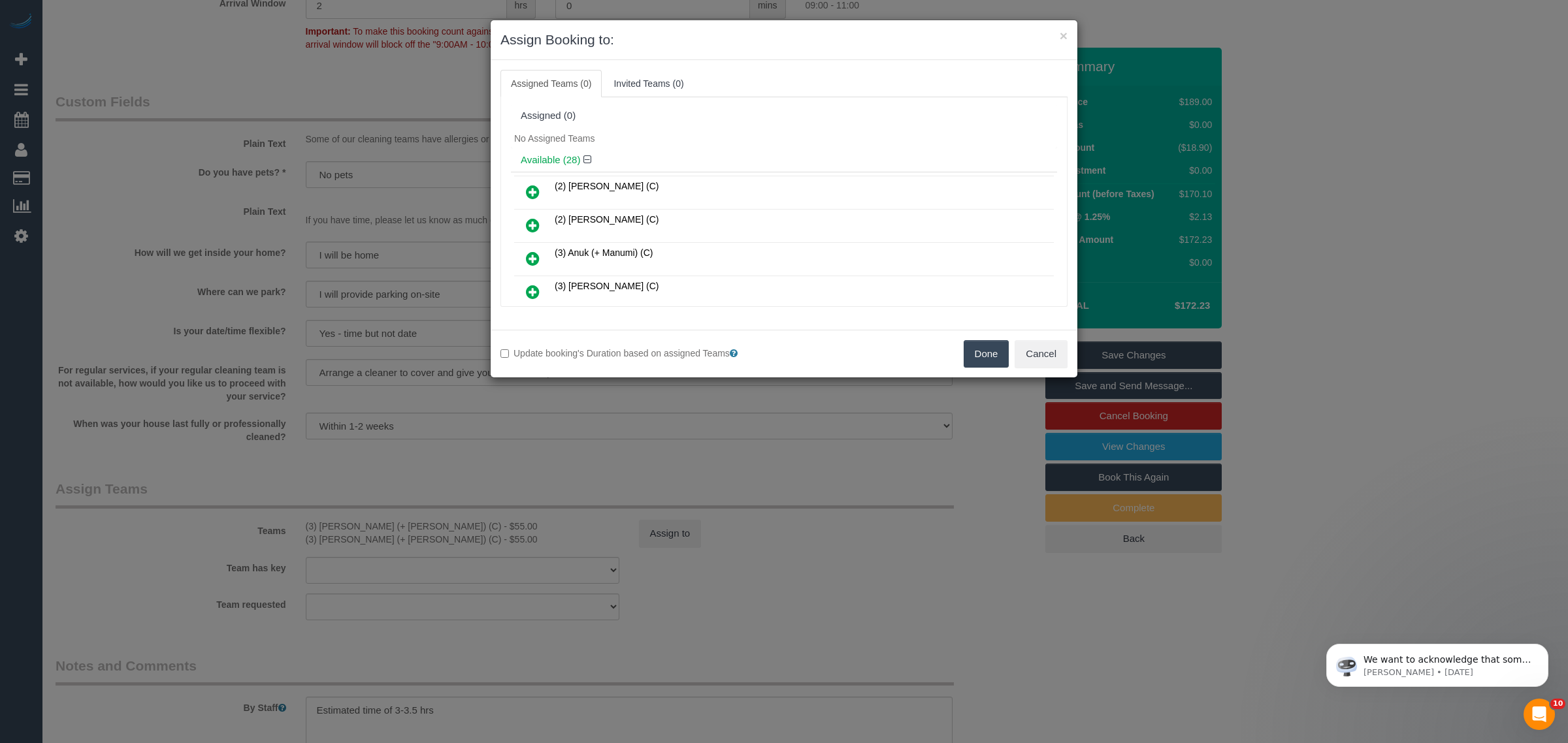
click at [985, 355] on button "Done" at bounding box center [986, 354] width 45 height 28
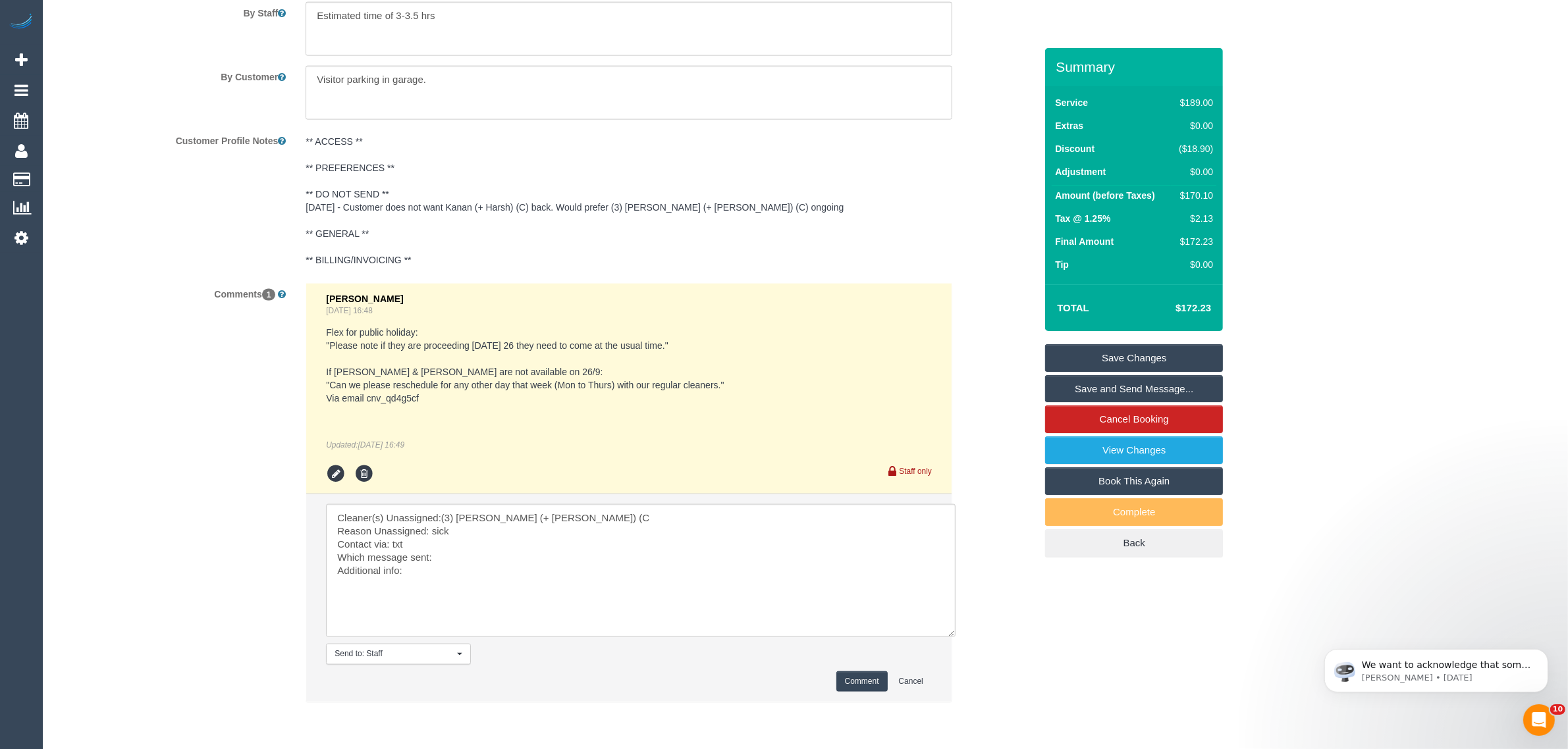
scroll to position [2295, 0]
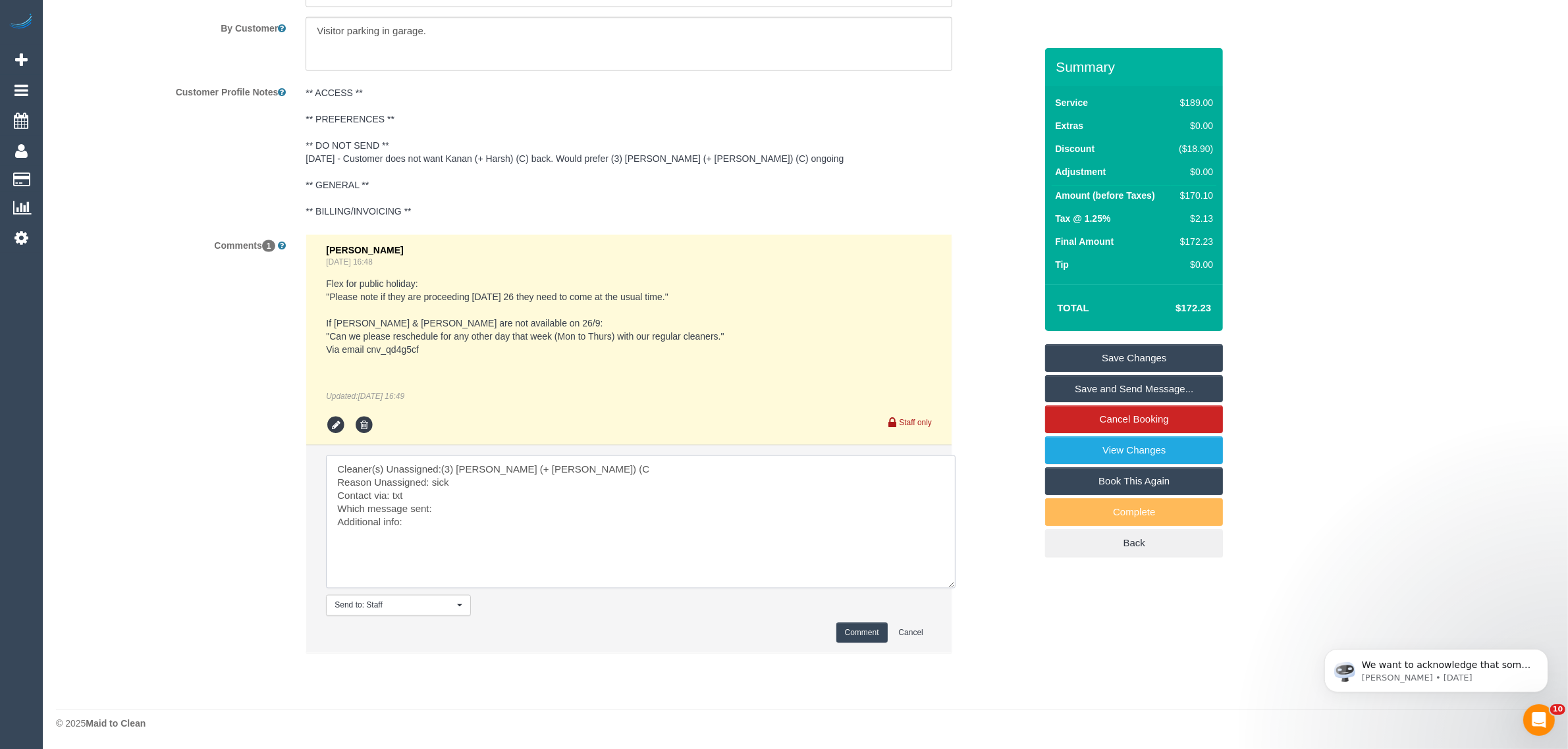
click at [525, 515] on textarea at bounding box center [641, 522] width 630 height 133
click at [560, 503] on textarea at bounding box center [641, 522] width 630 height 133
click at [497, 491] on textarea at bounding box center [641, 522] width 630 height 133
click at [485, 509] on textarea at bounding box center [641, 522] width 630 height 133
type textarea "Cleaner(s) Unassigned:(3) Jay (+ Smruti) (C Reason Unassigned: sick Contact via…"
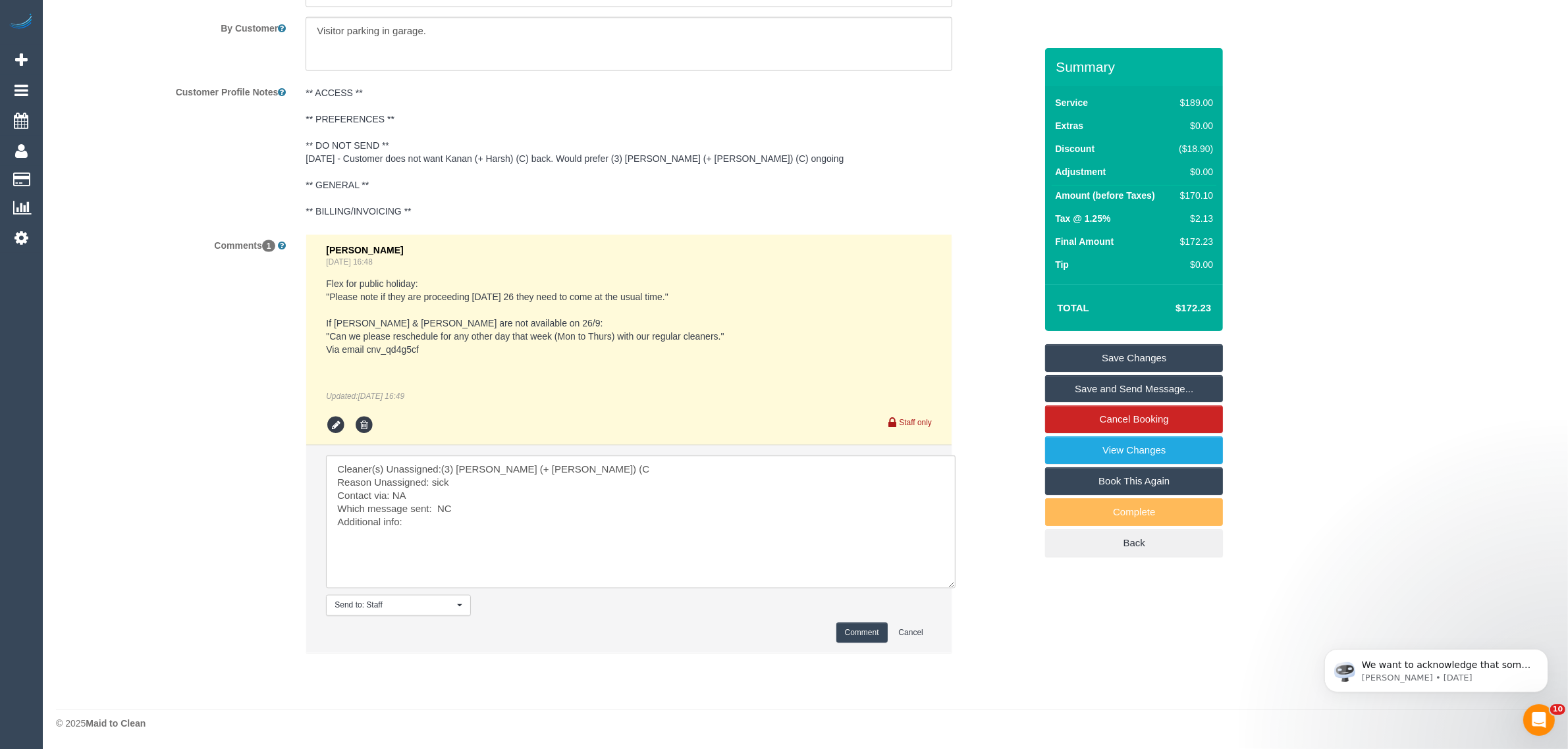
click at [864, 627] on button "Comment" at bounding box center [862, 633] width 51 height 20
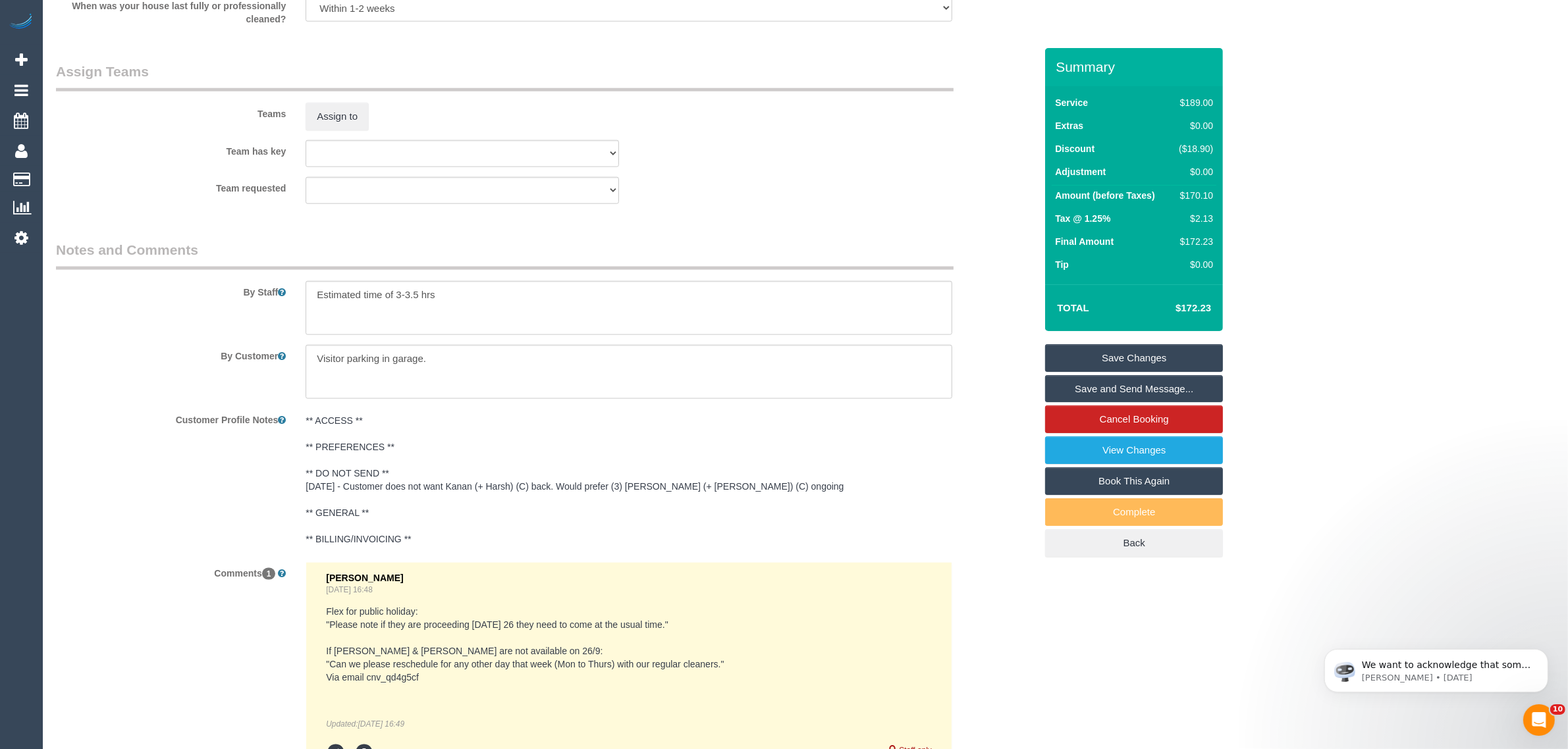
scroll to position [978, 0]
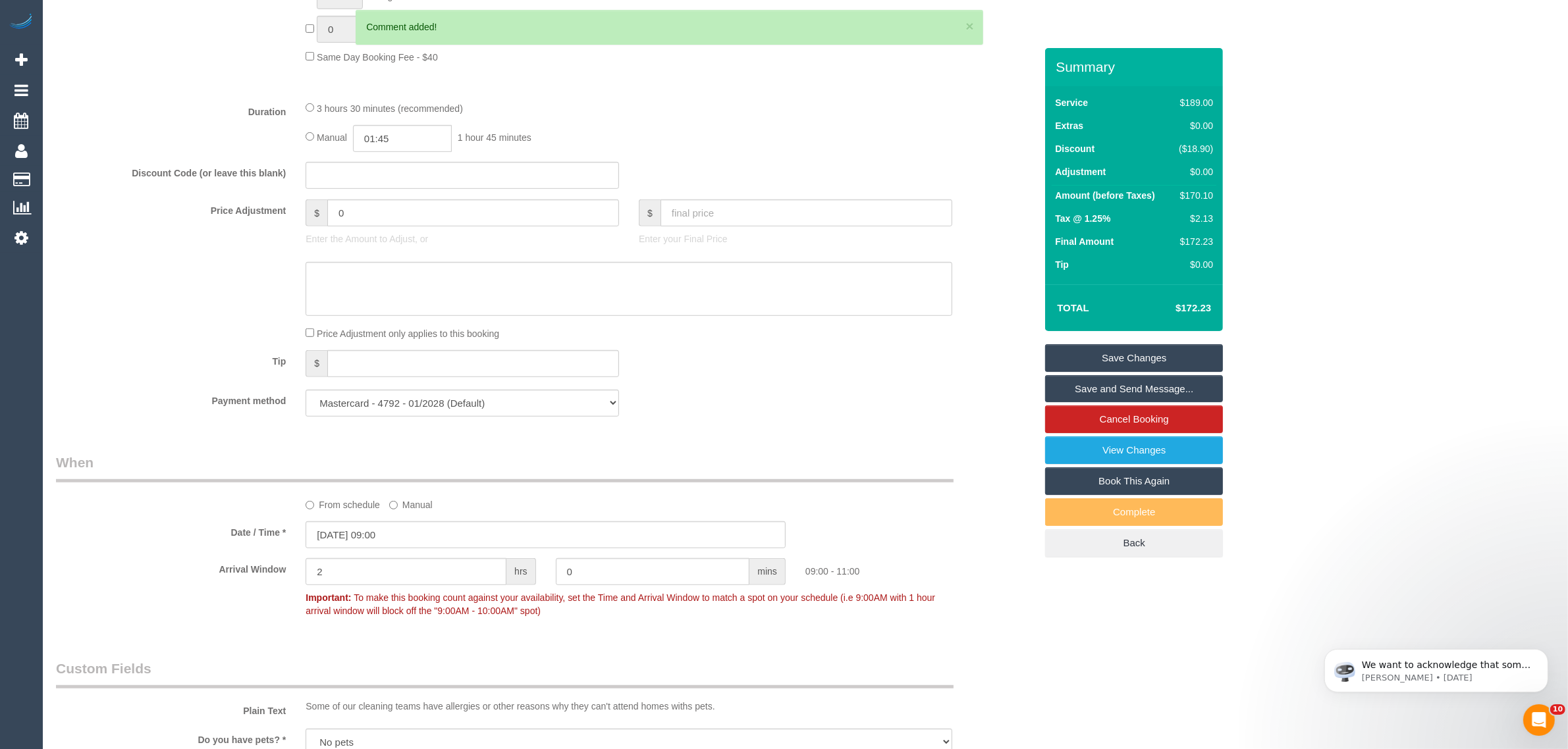
click at [1103, 346] on link "Save Changes" at bounding box center [1134, 358] width 178 height 28
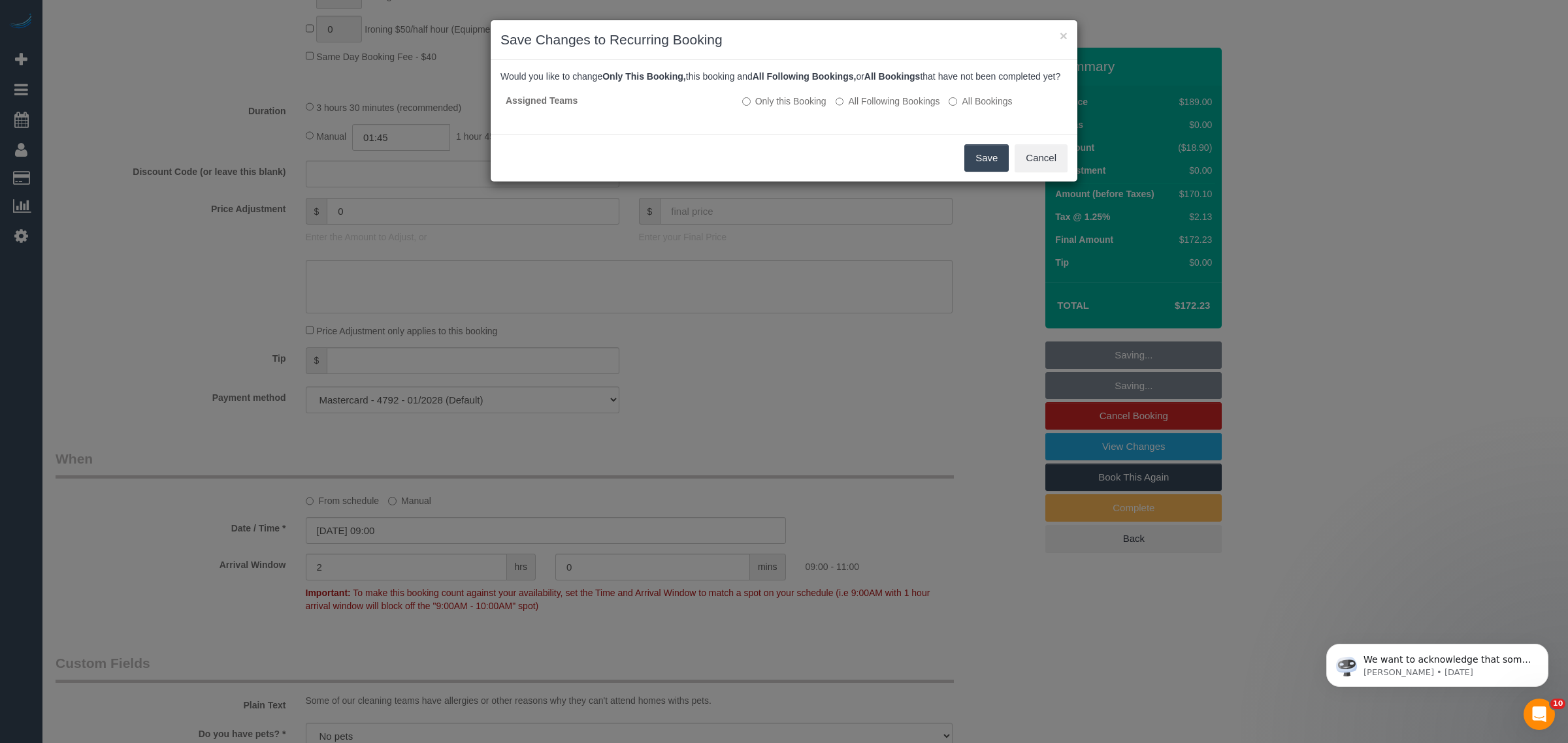
click at [969, 171] on button "Save" at bounding box center [987, 158] width 45 height 28
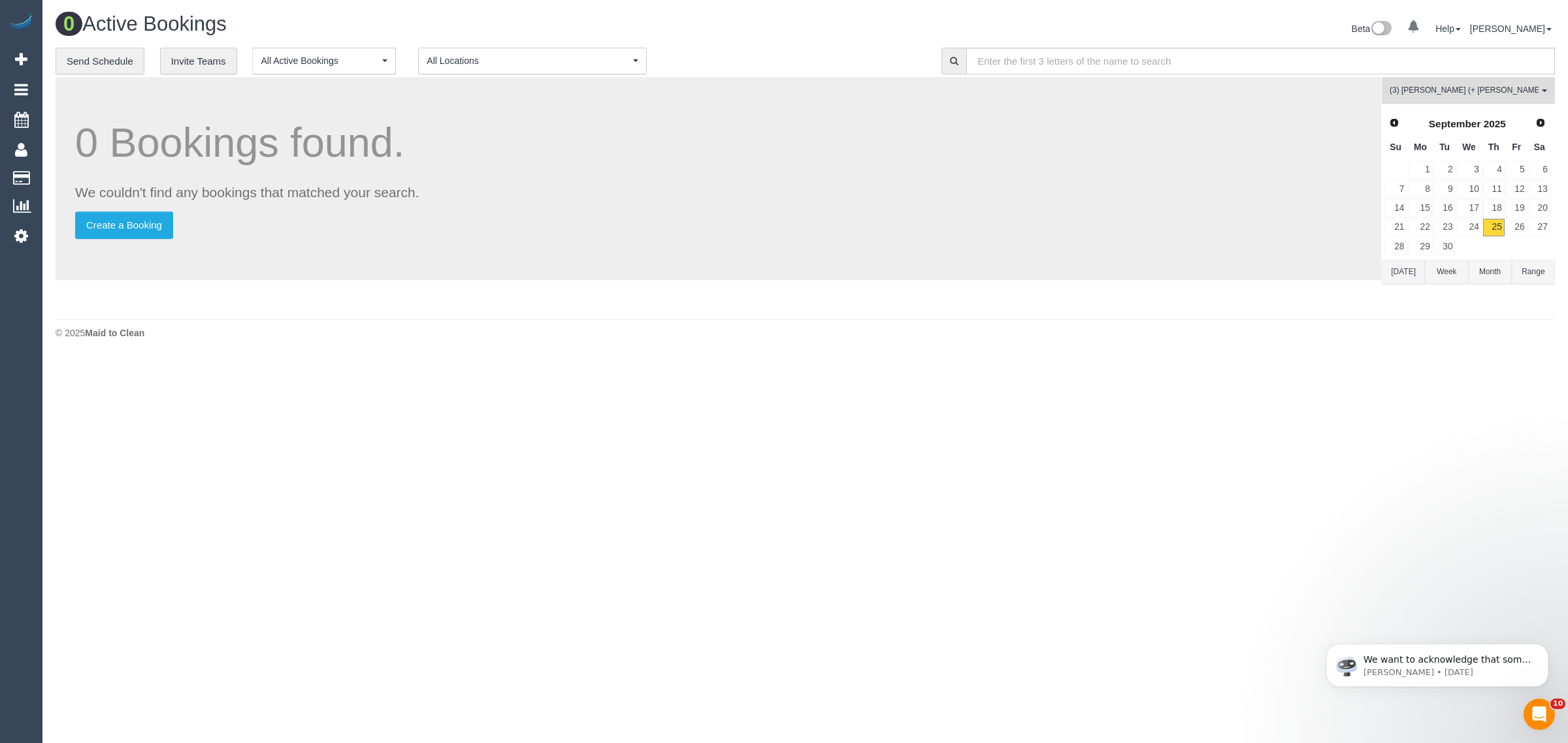
click at [1484, 98] on button "(3) Jay (+ Smruti) (C) All Teams" at bounding box center [1469, 90] width 173 height 27
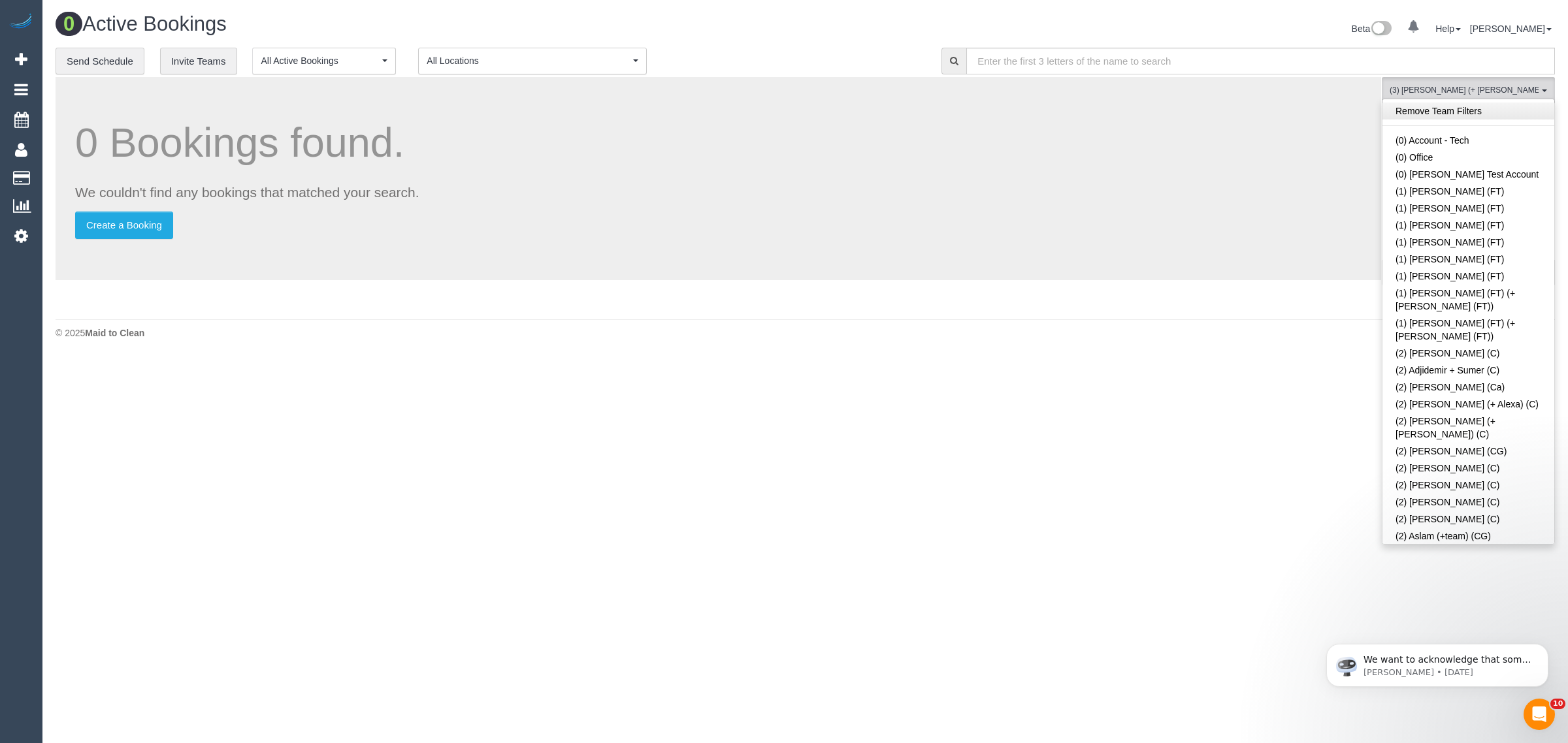
click at [1479, 113] on link "Remove Team Filters" at bounding box center [1469, 111] width 172 height 17
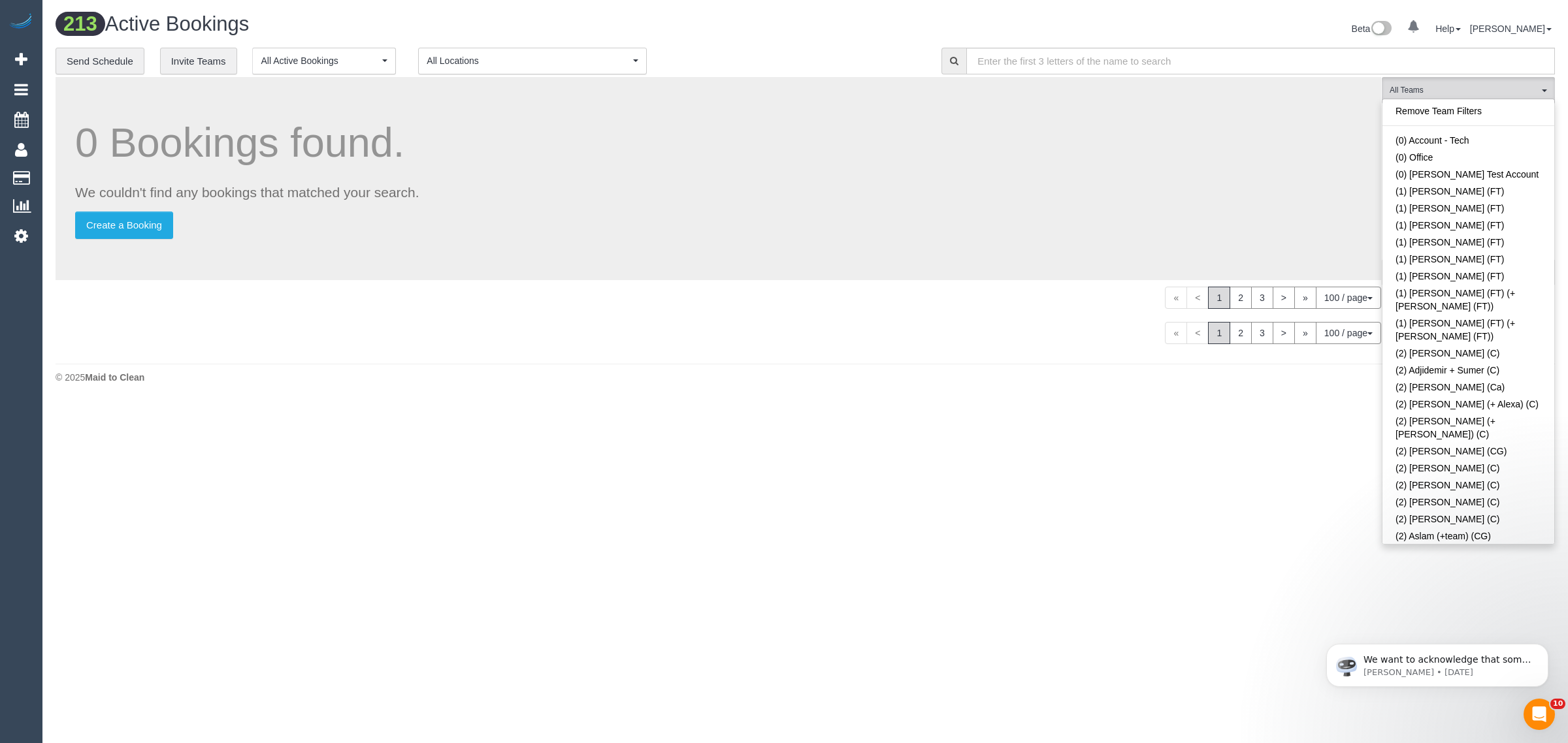
scroll to position [1528, 0]
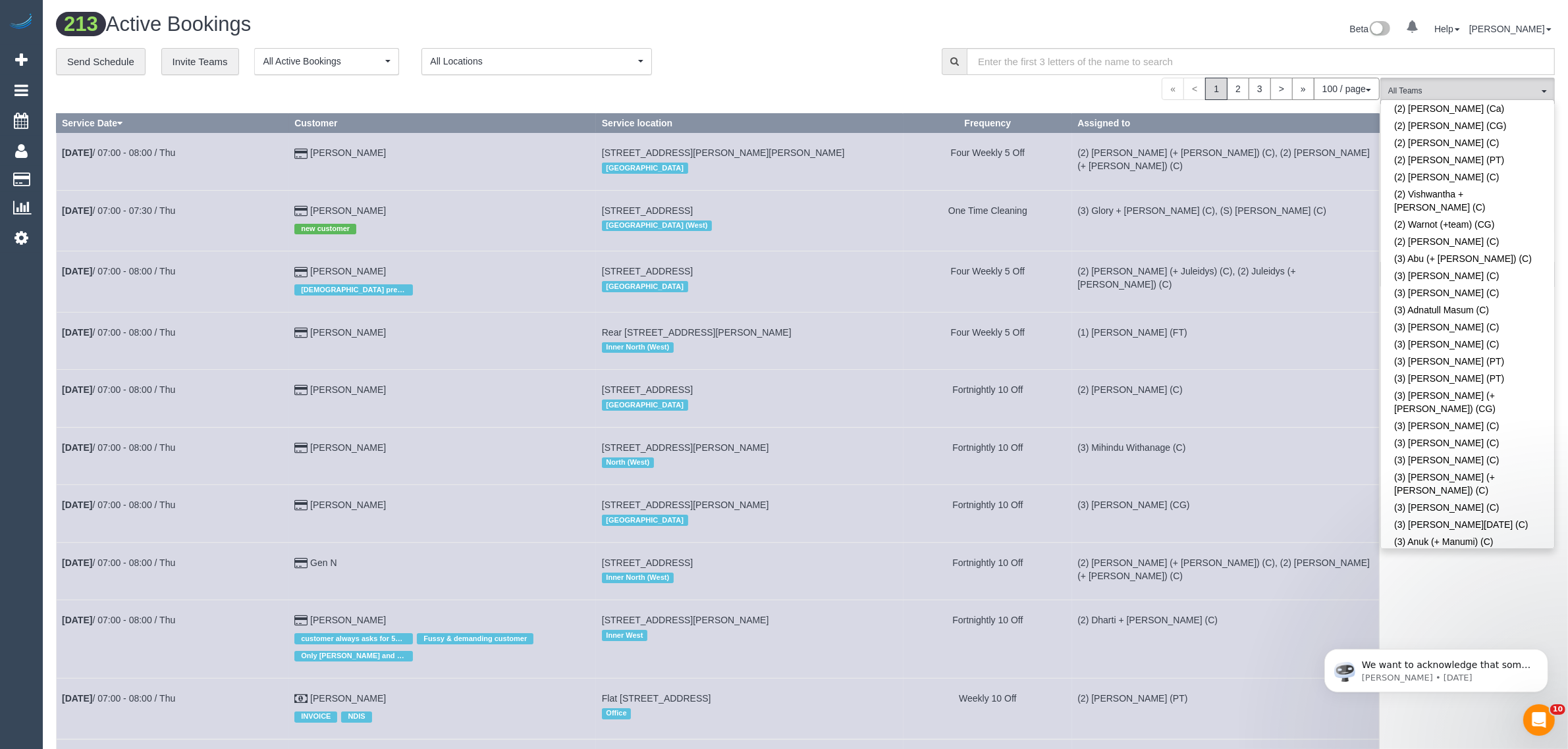
click at [1470, 581] on link "(3) [PERSON_NAME] (+ [PERSON_NAME]) (C)" at bounding box center [1467, 596] width 174 height 30
click at [832, 60] on div "**********" at bounding box center [488, 62] width 866 height 28
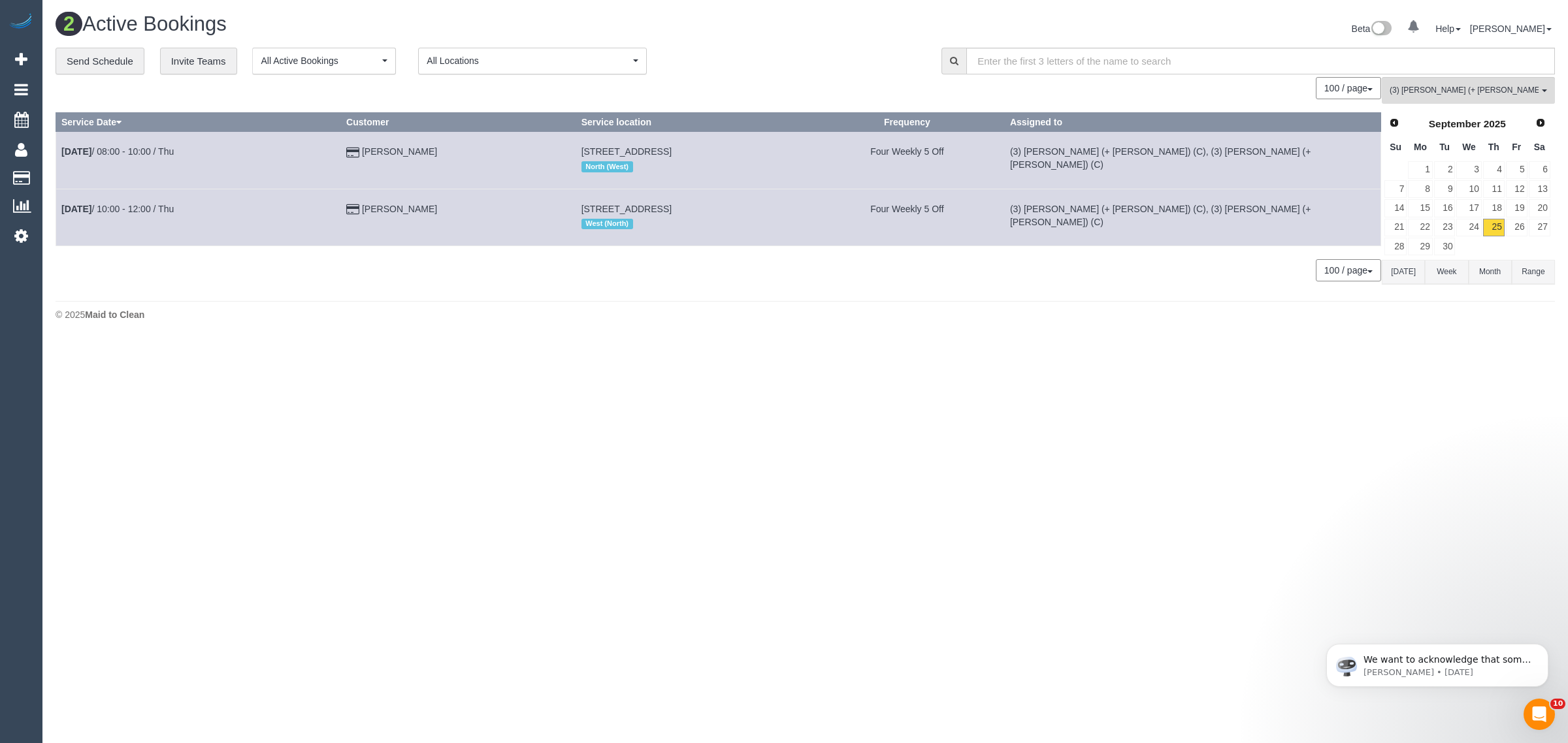
click at [661, 484] on body "0 Beta Your Notifications You have 0 alerts Add Booking Bookings Active Booking…" at bounding box center [784, 371] width 1568 height 743
drag, startPoint x: 422, startPoint y: 214, endPoint x: 61, endPoint y: 216, distance: 361.0
click at [60, 216] on tr "Sep 25th / 10:00 - 12:00 / Thu Lily Downs 10 Mcnabs Road, Keilor, VIC 3036 West…" at bounding box center [718, 217] width 1325 height 57
copy tr "Sep 25th / 10:00 - 12:00 / Thu Lily Downs"
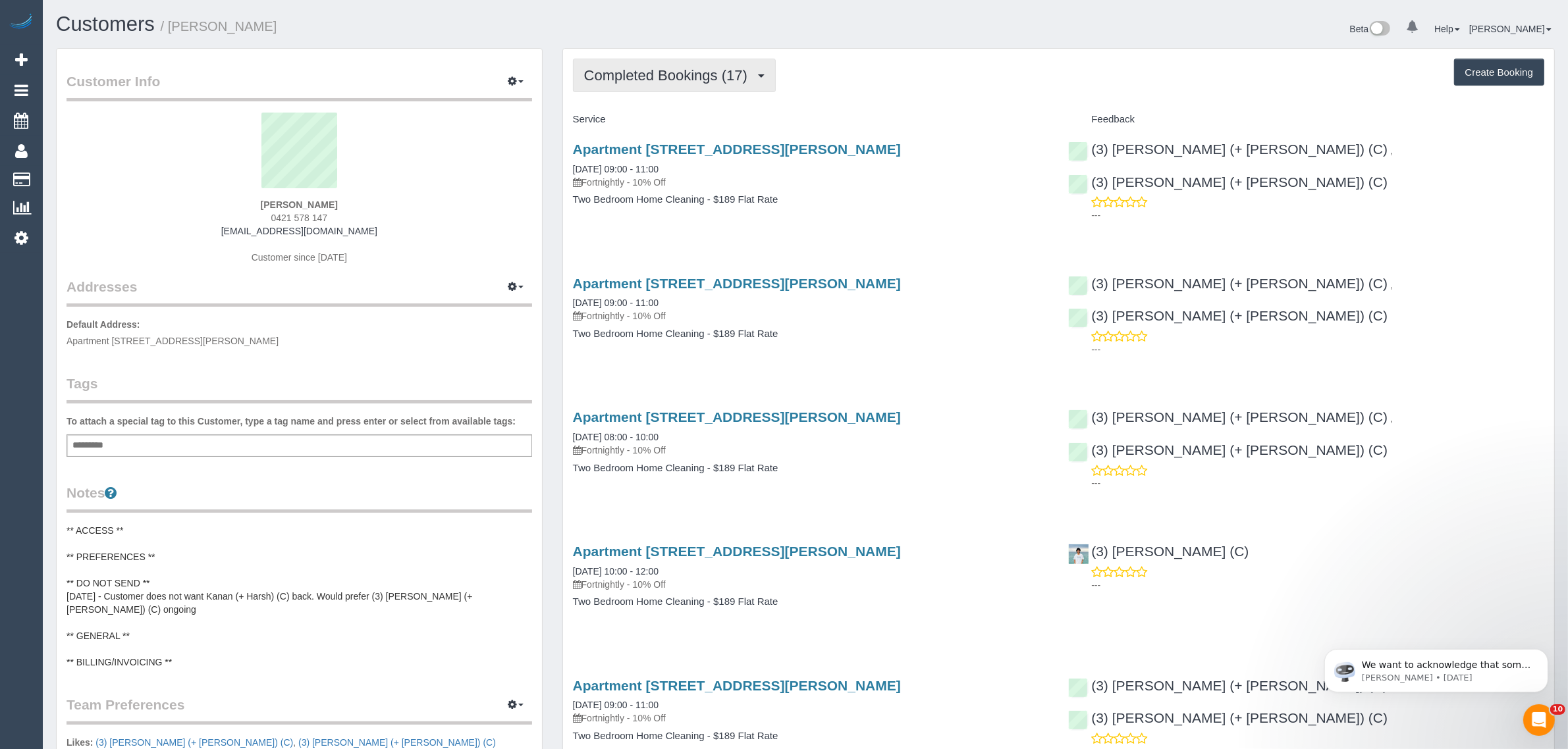
click at [626, 68] on span "Completed Bookings (17)" at bounding box center [669, 75] width 170 height 17
click at [616, 119] on link "Upcoming Bookings (11)" at bounding box center [644, 123] width 142 height 17
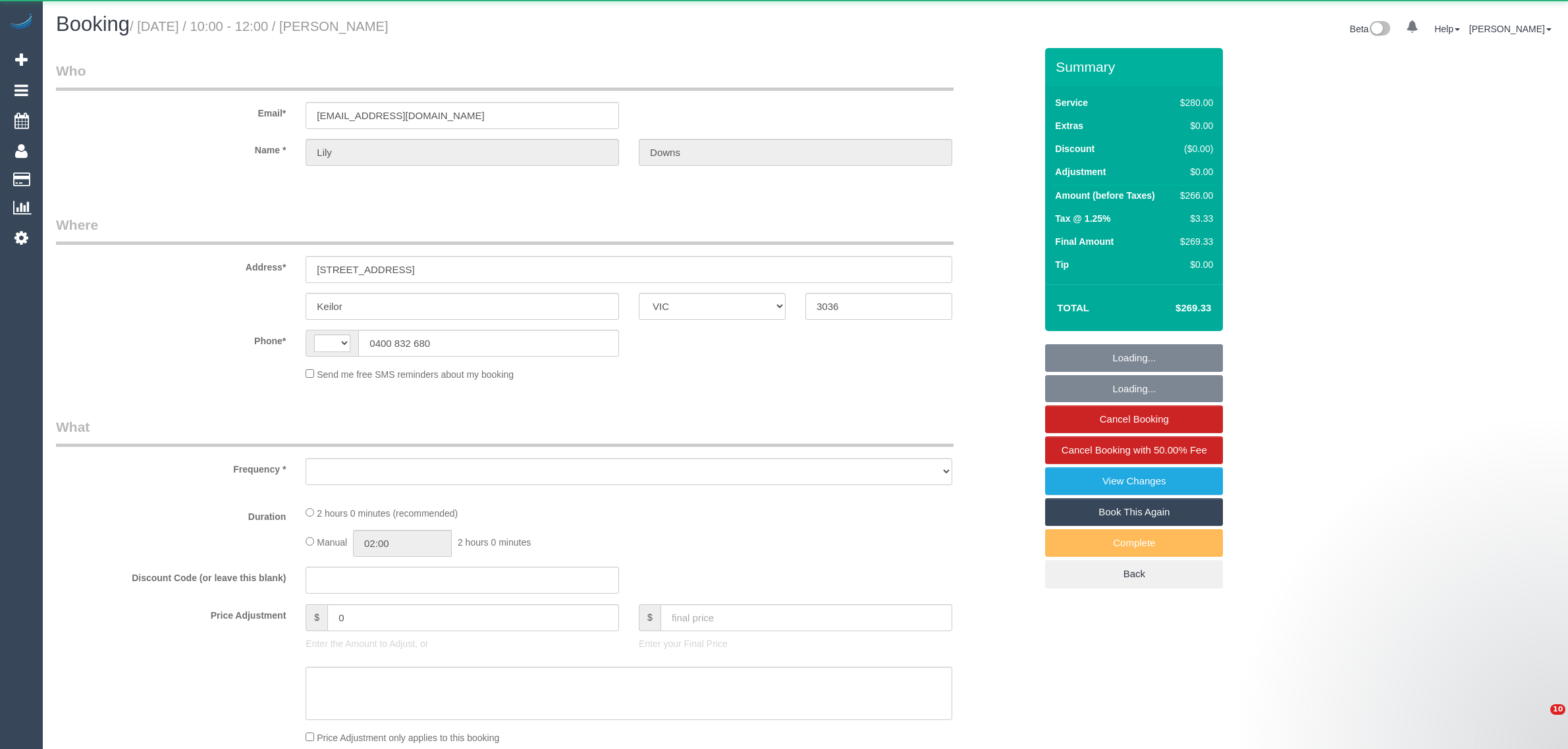
select select "VIC"
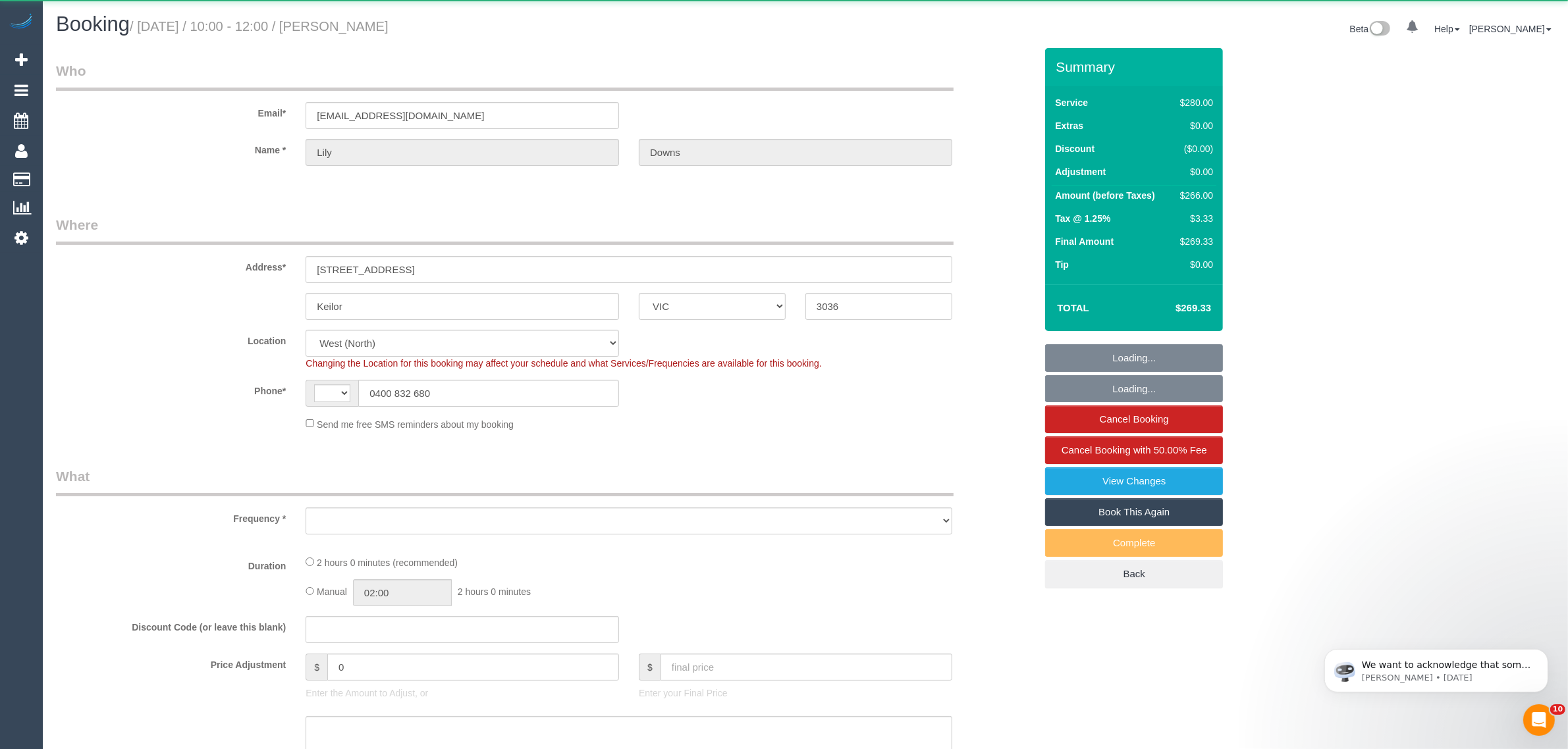
select select "string:AU"
select select "string:stripe-pm_1RxeTF2GScqysDRVYqMdvd0z"
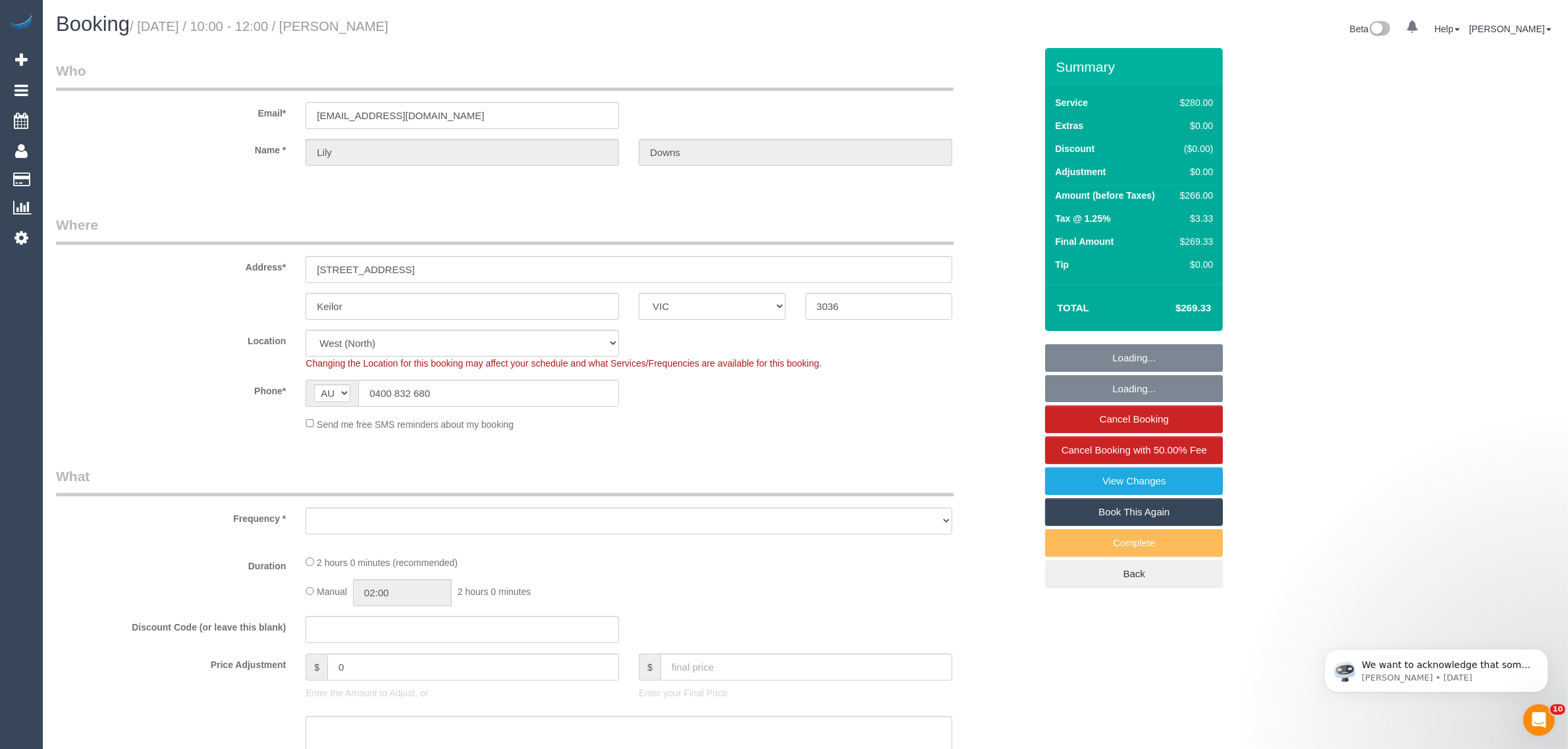
select select "object:538"
select select "2"
select select "number:29"
select select "number:17"
select select "number:18"
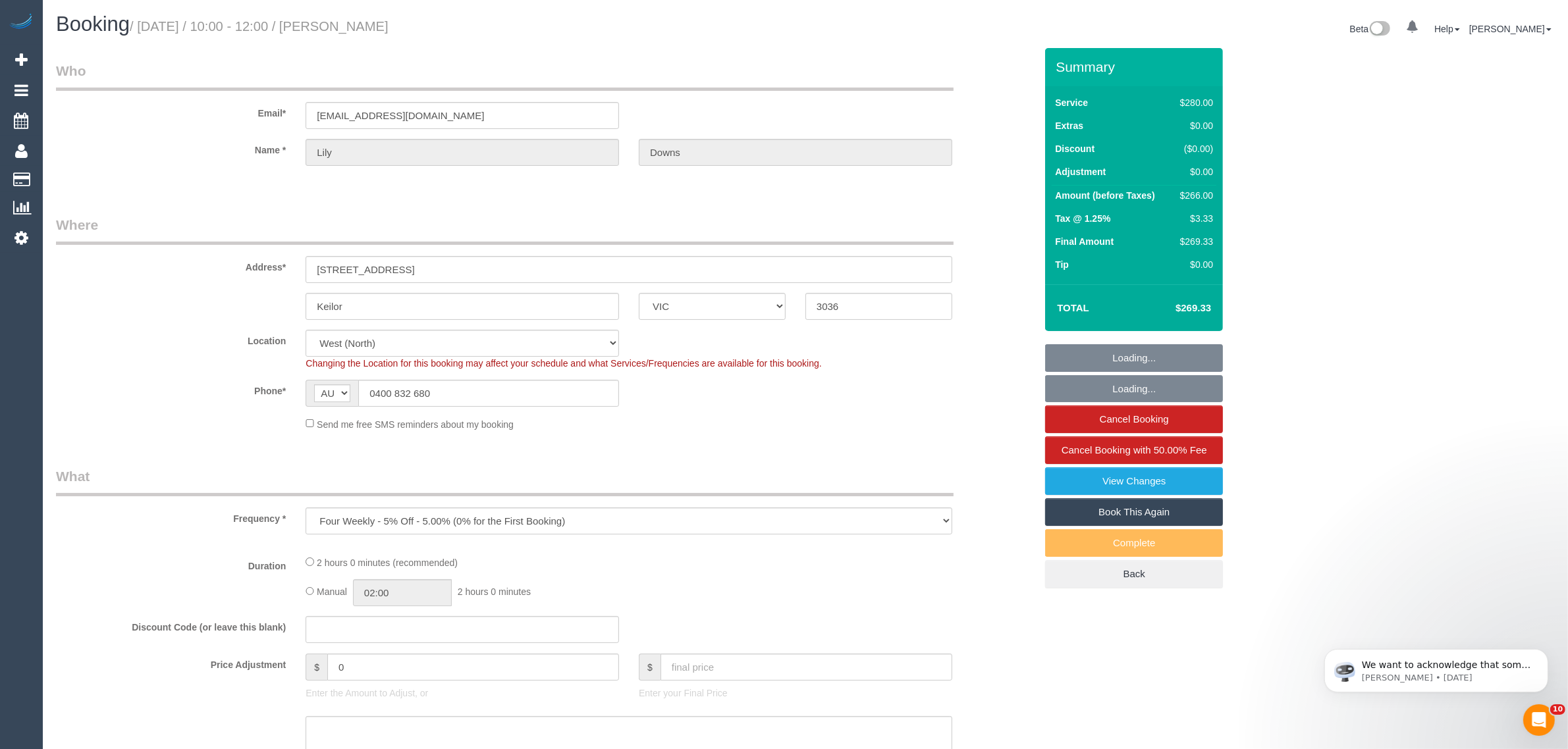
select select "number:22"
select select "number:34"
select select "number:26"
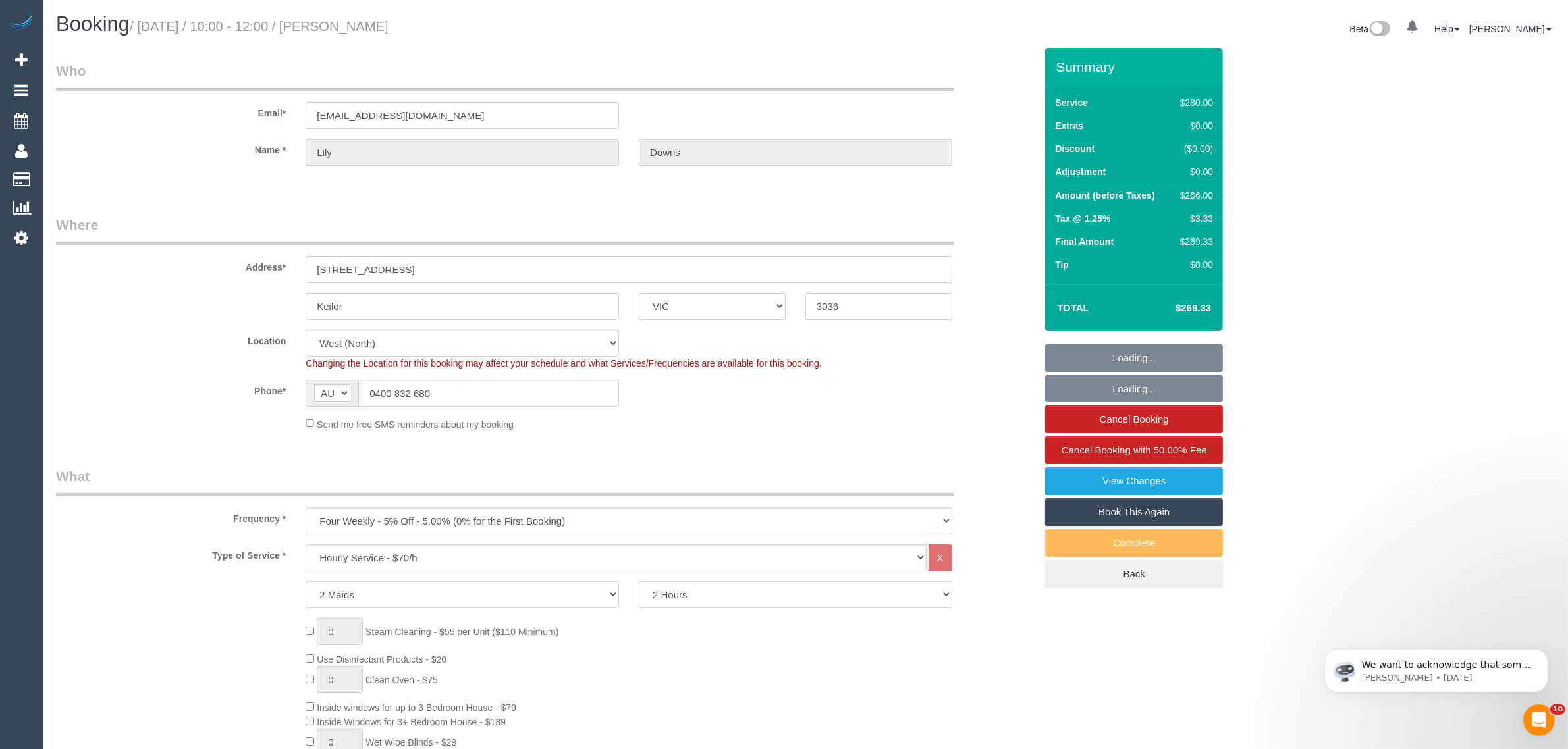
select select "object:1412"
select select "spot1"
click at [544, 400] on input "0400 832 680" at bounding box center [488, 394] width 261 height 27
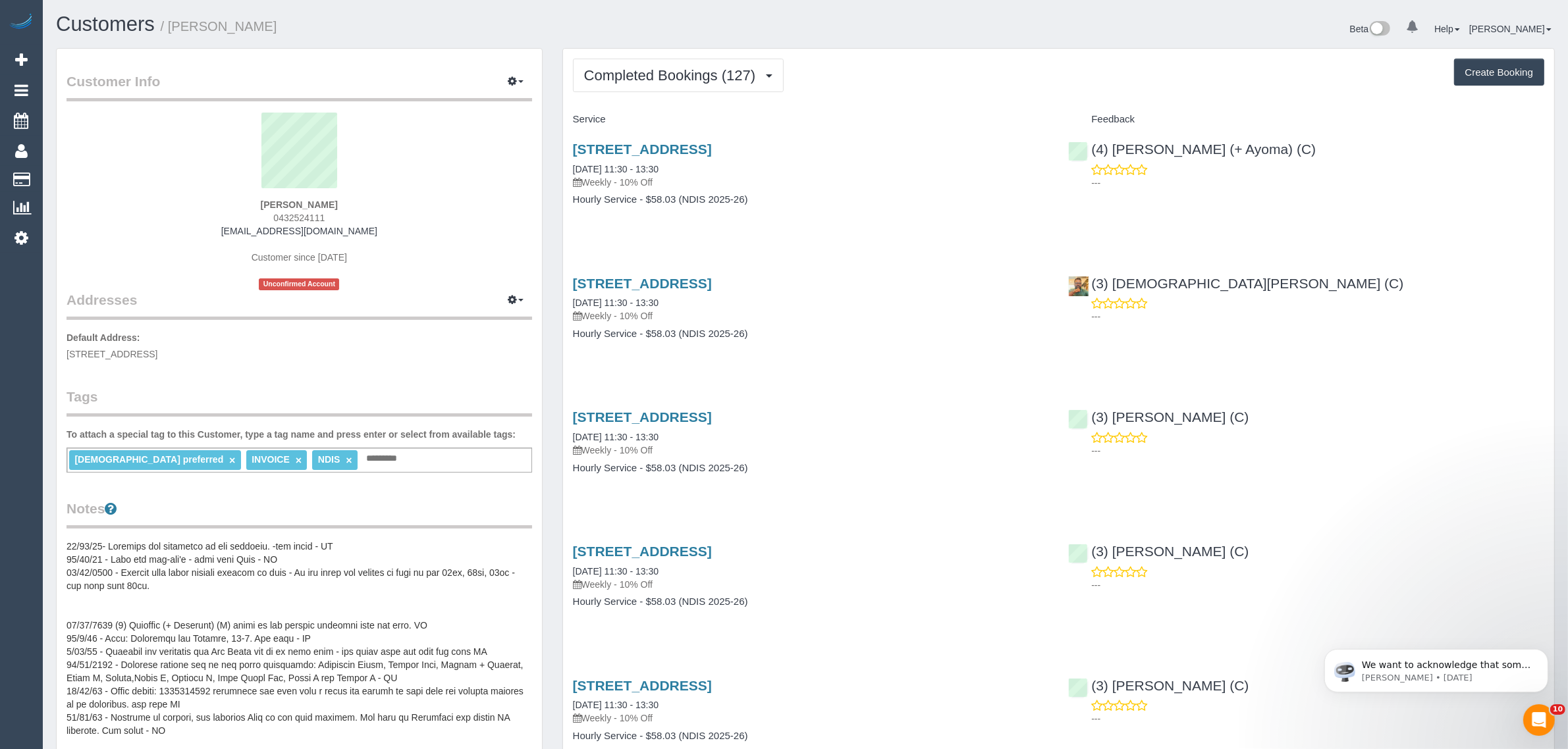
click at [313, 217] on span "0432524111" at bounding box center [299, 218] width 51 height 11
copy div "0432524111"
click at [624, 67] on span "Completed Bookings (127)" at bounding box center [672, 75] width 178 height 17
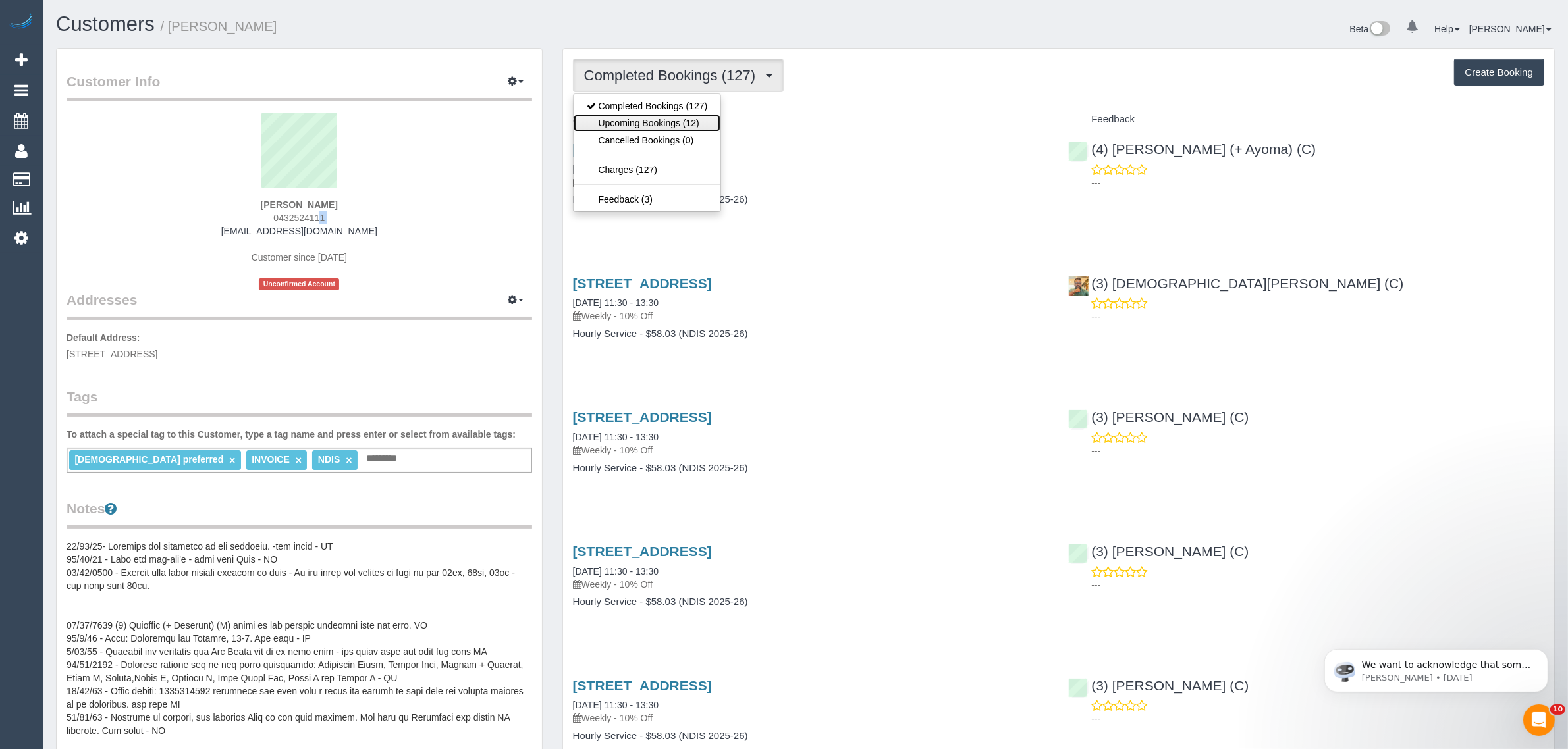
click at [627, 119] on link "Upcoming Bookings (12)" at bounding box center [647, 123] width 147 height 17
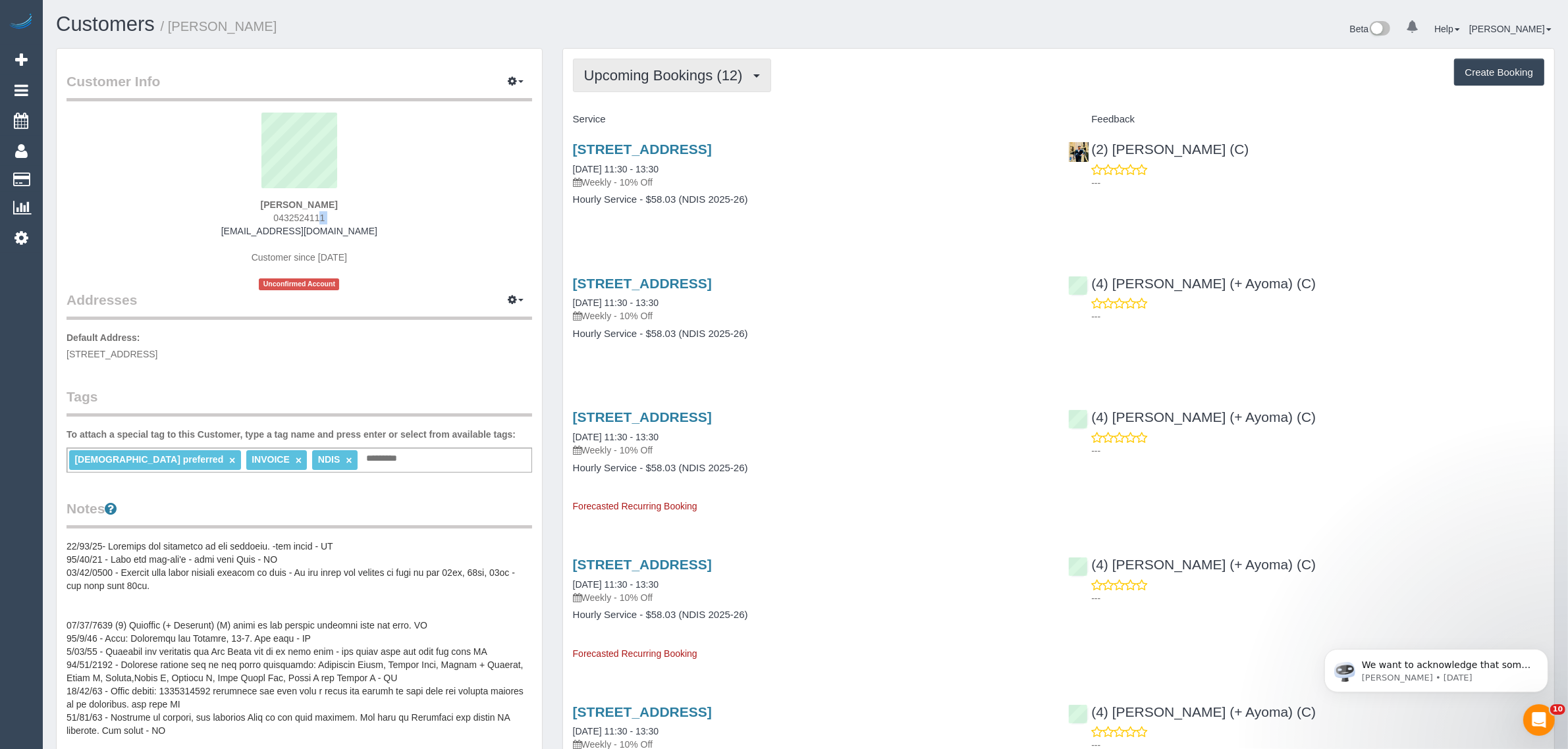
click at [636, 62] on button "Upcoming Bookings (12)" at bounding box center [672, 75] width 198 height 34
click at [642, 122] on link "Upcoming Bookings (12)" at bounding box center [647, 123] width 147 height 17
click at [669, 149] on link "[STREET_ADDRESS]" at bounding box center [642, 149] width 139 height 15
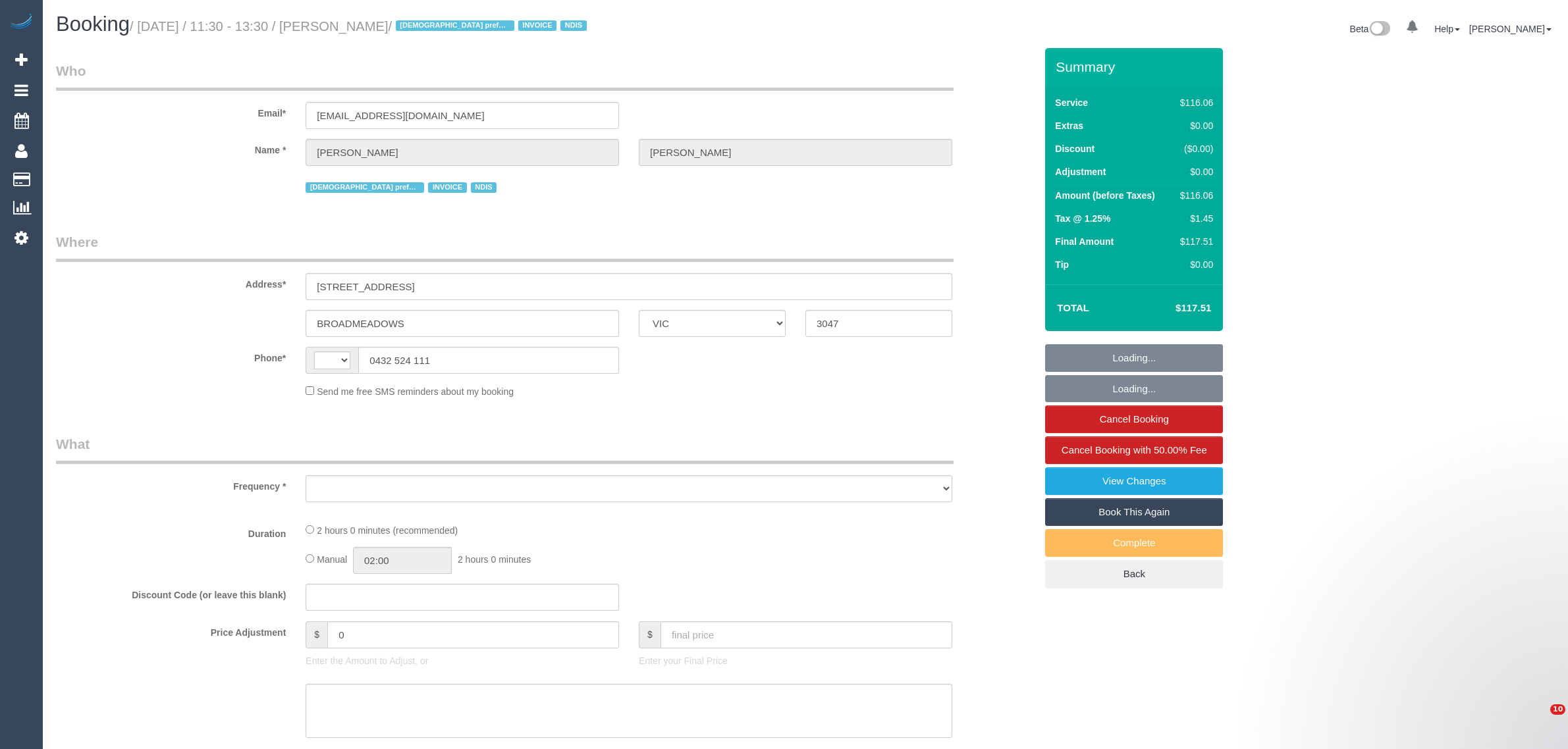
select select "VIC"
select select "string:AU"
select select "object:574"
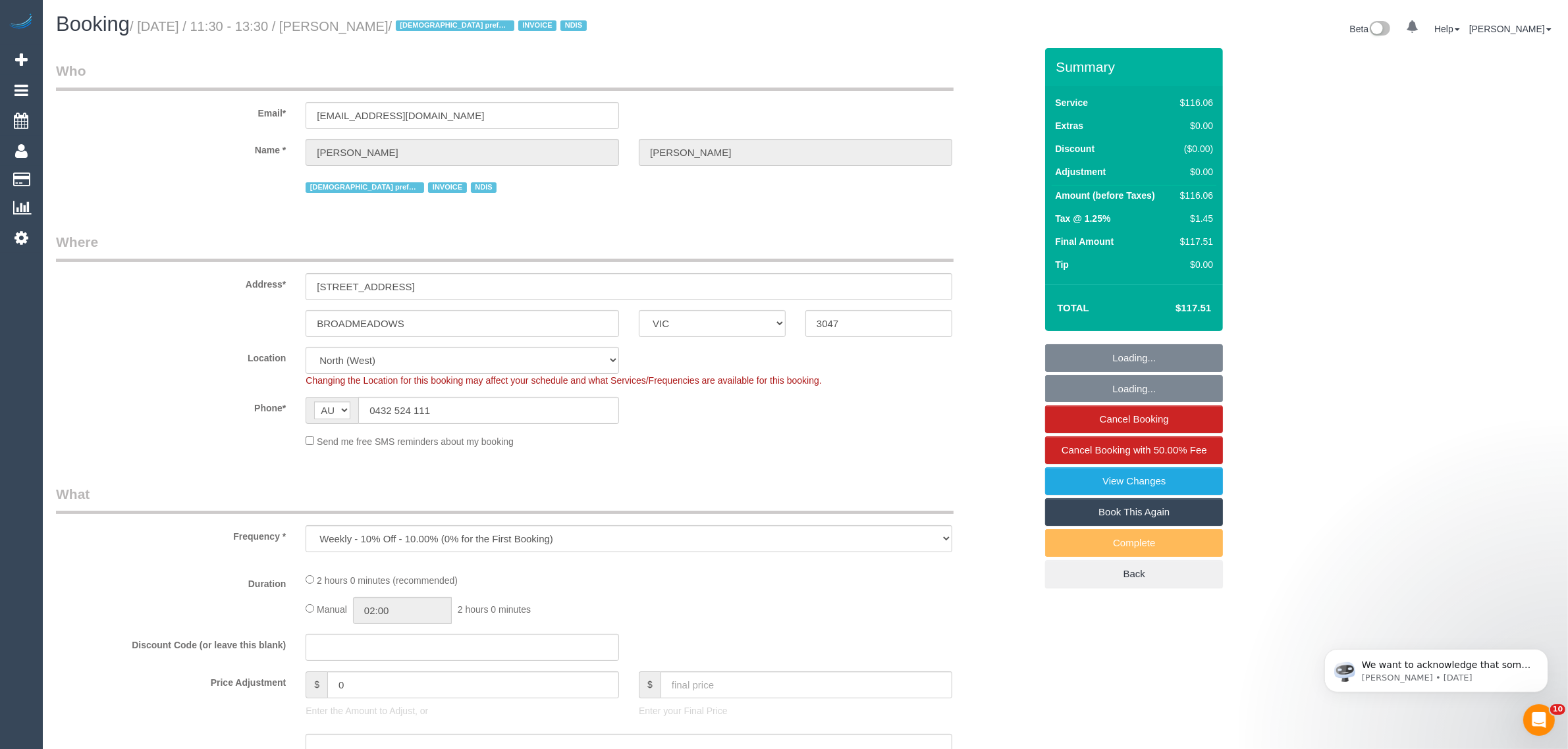
select select "number:27"
select select "number:14"
select select "number:19"
select select "number:25"
select select "number:34"
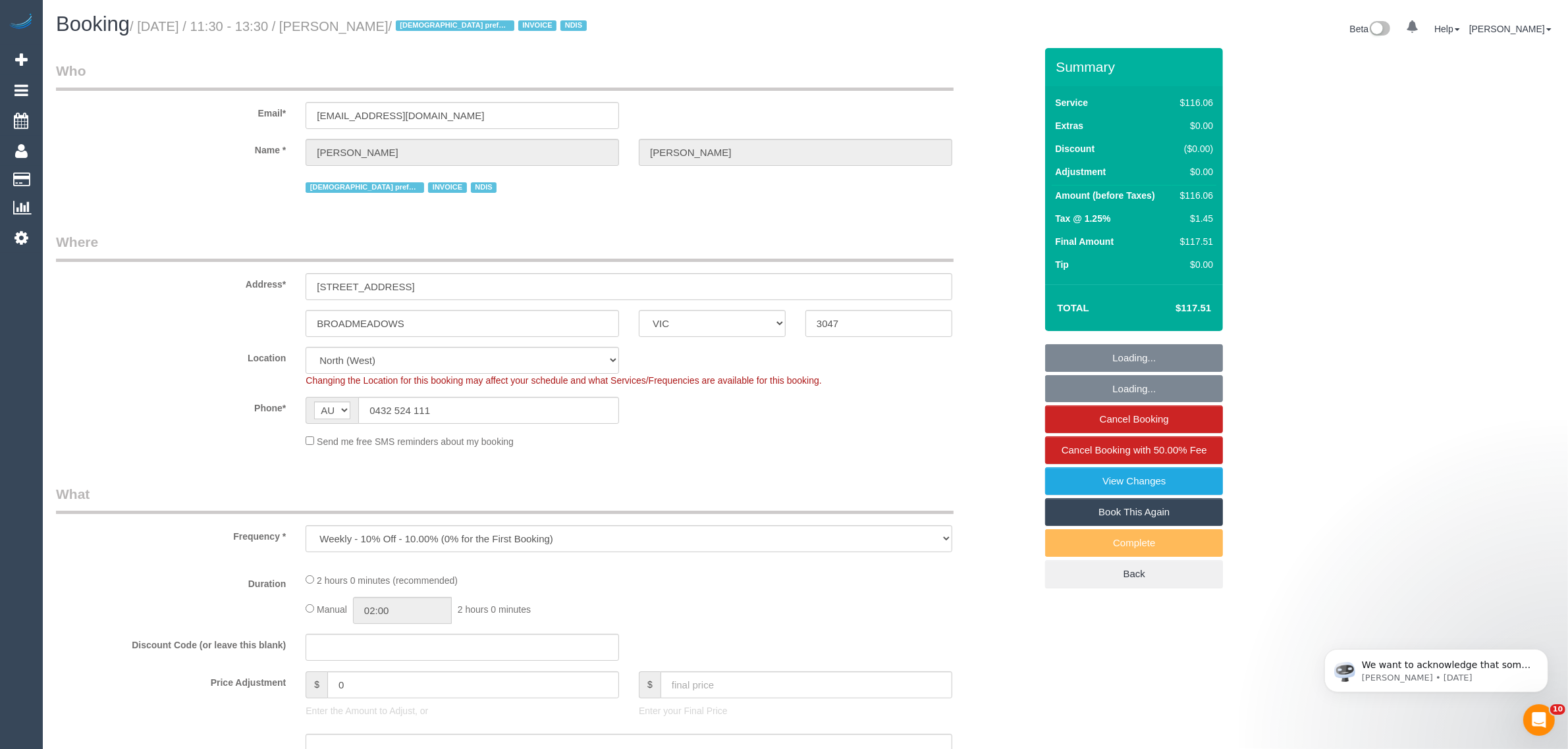
select select "object:725"
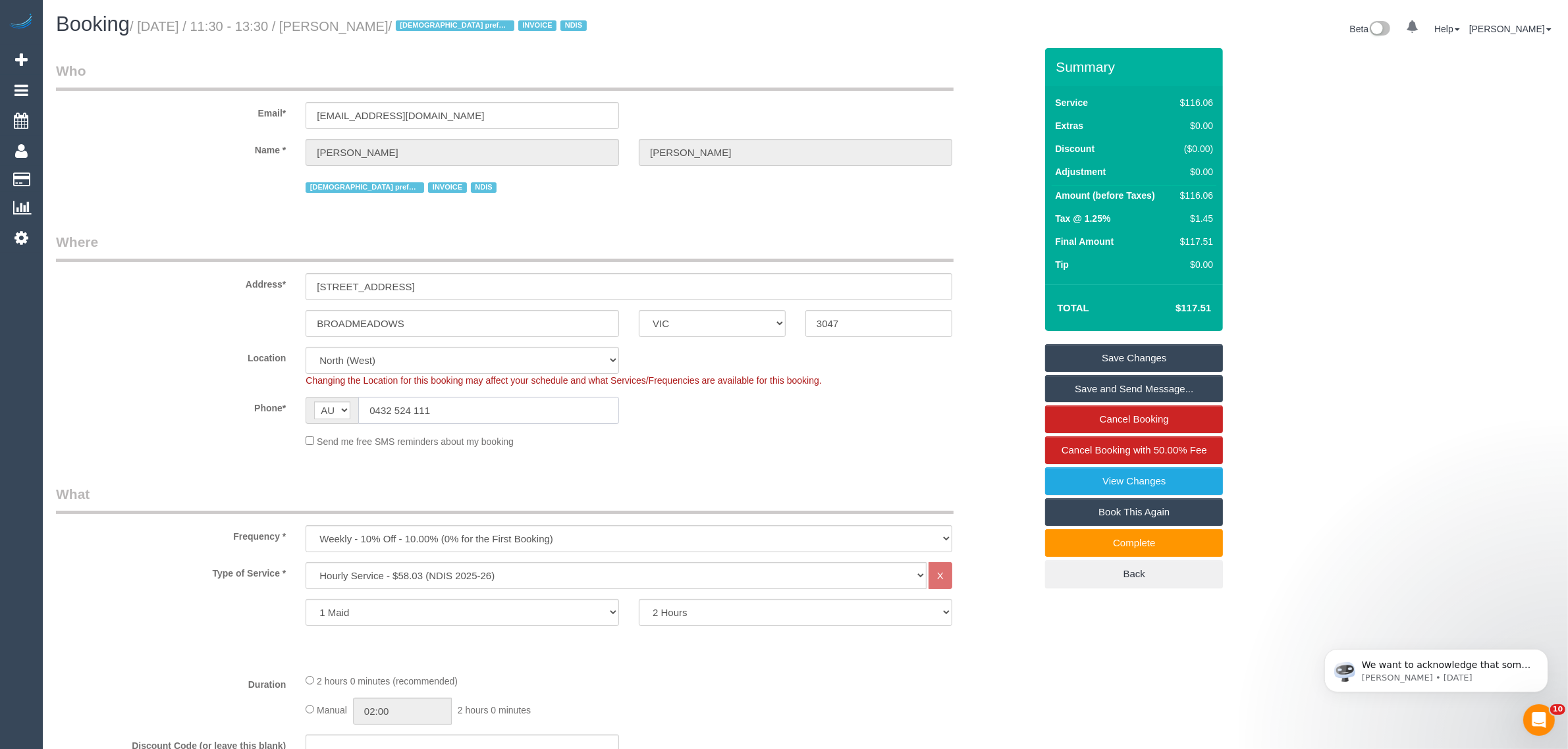
click at [562, 415] on input "0432 524 111" at bounding box center [488, 411] width 261 height 27
click at [562, 413] on input "0432 524 111" at bounding box center [488, 411] width 261 height 27
click at [822, 453] on fieldset "Where Address* 71 Kitchener Street BROADMEADOWS ACT NSW NT QLD SA TAS VIC WA 30…" at bounding box center [545, 345] width 979 height 226
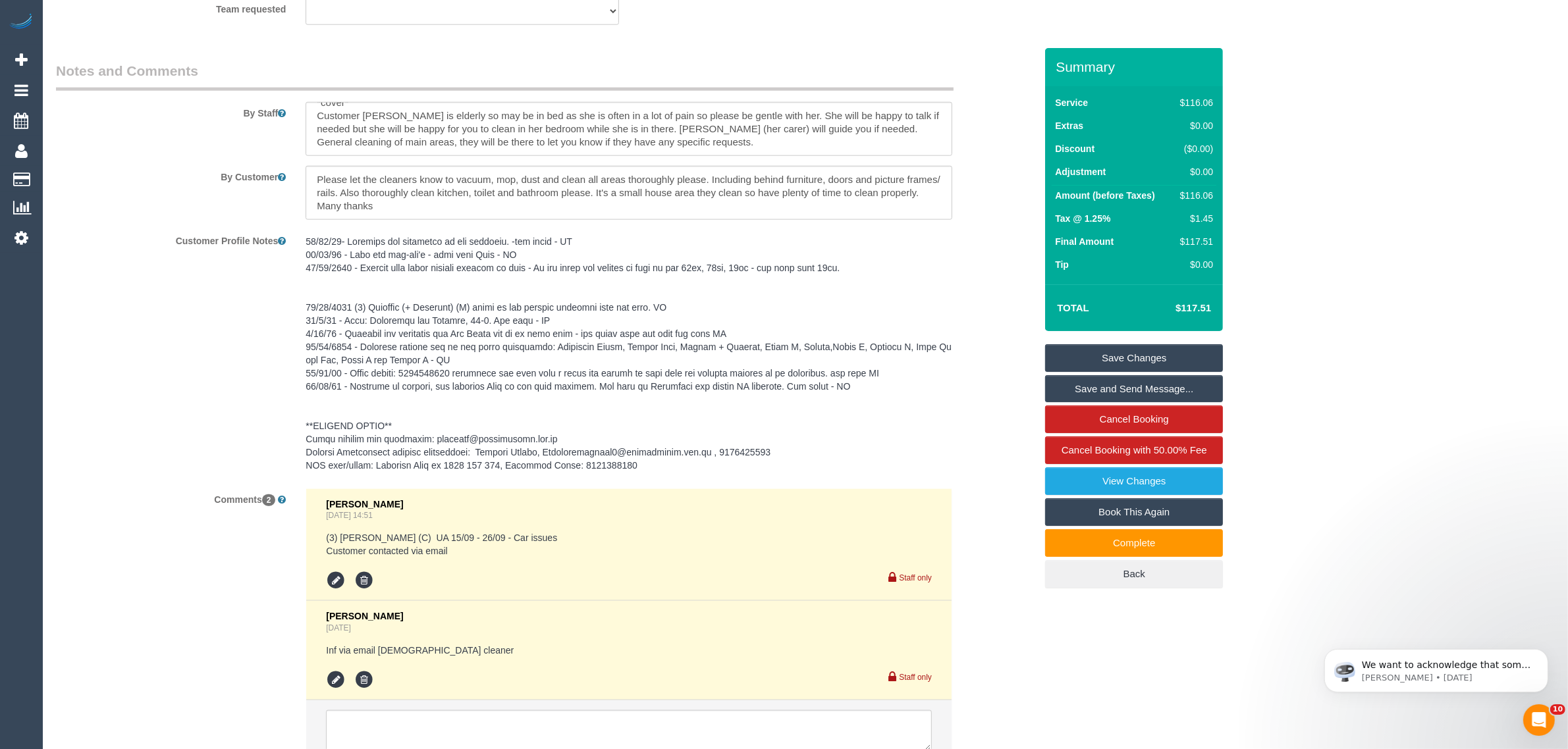
scroll to position [1870, 0]
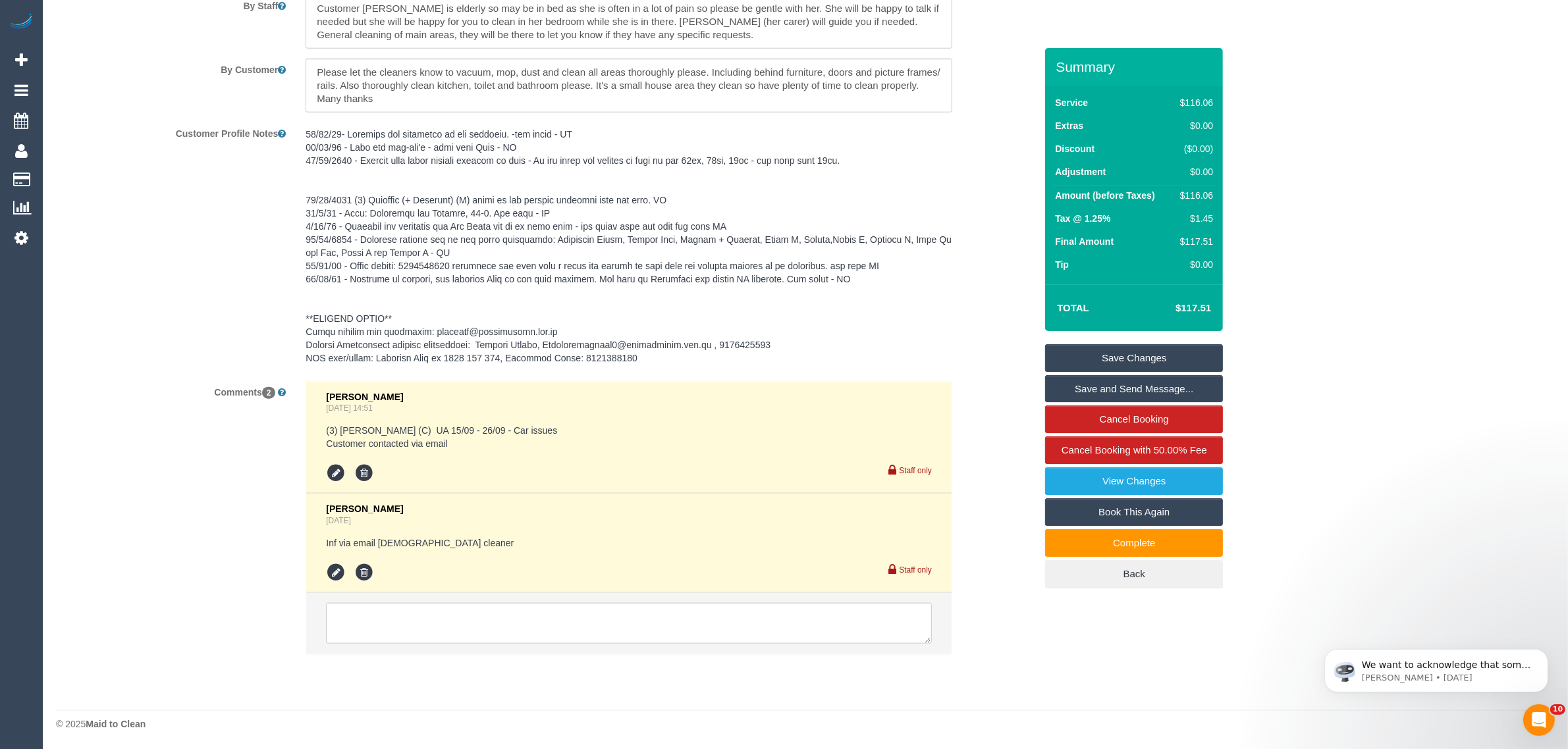
click at [923, 352] on pre at bounding box center [629, 246] width 647 height 237
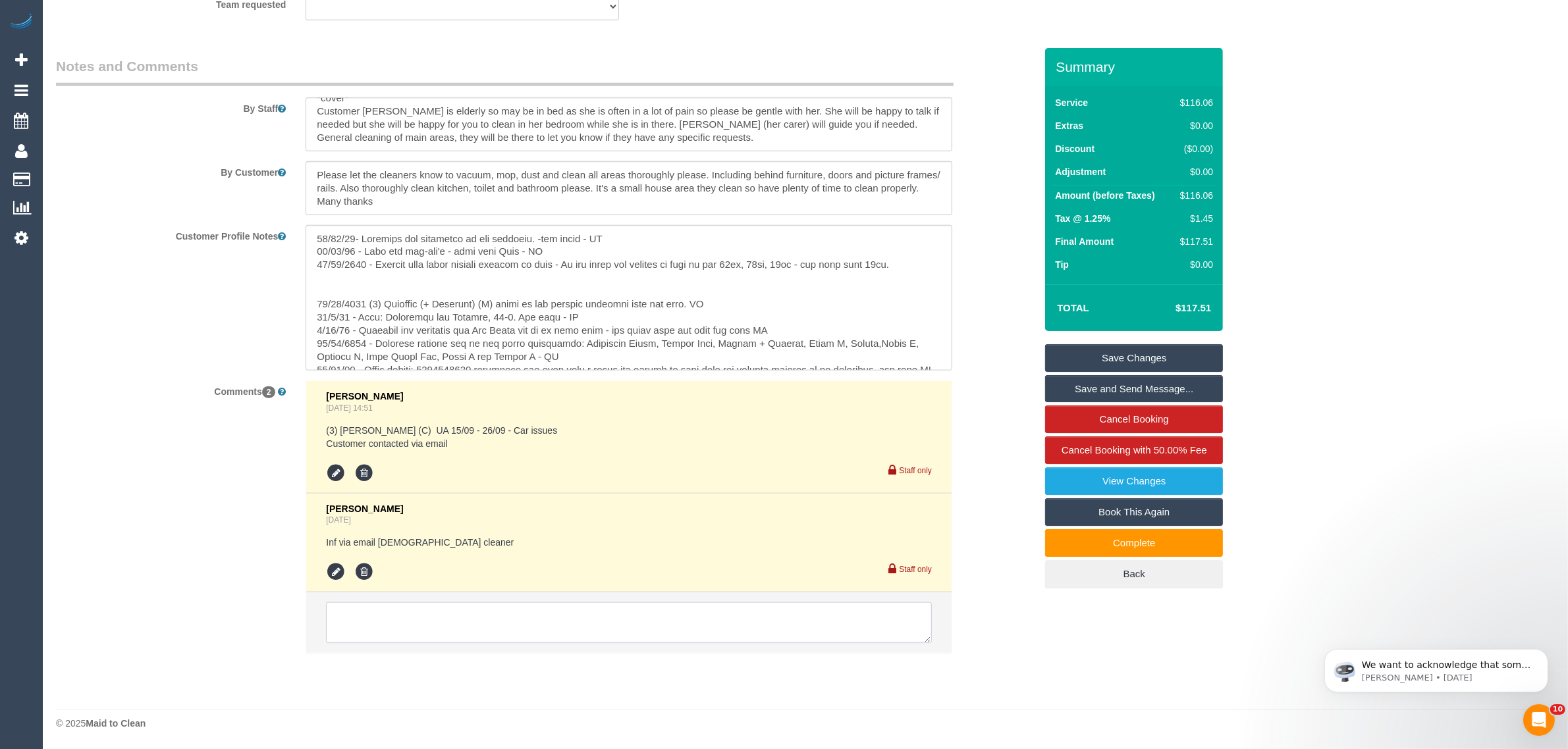
click at [663, 616] on li at bounding box center [629, 623] width 645 height 61
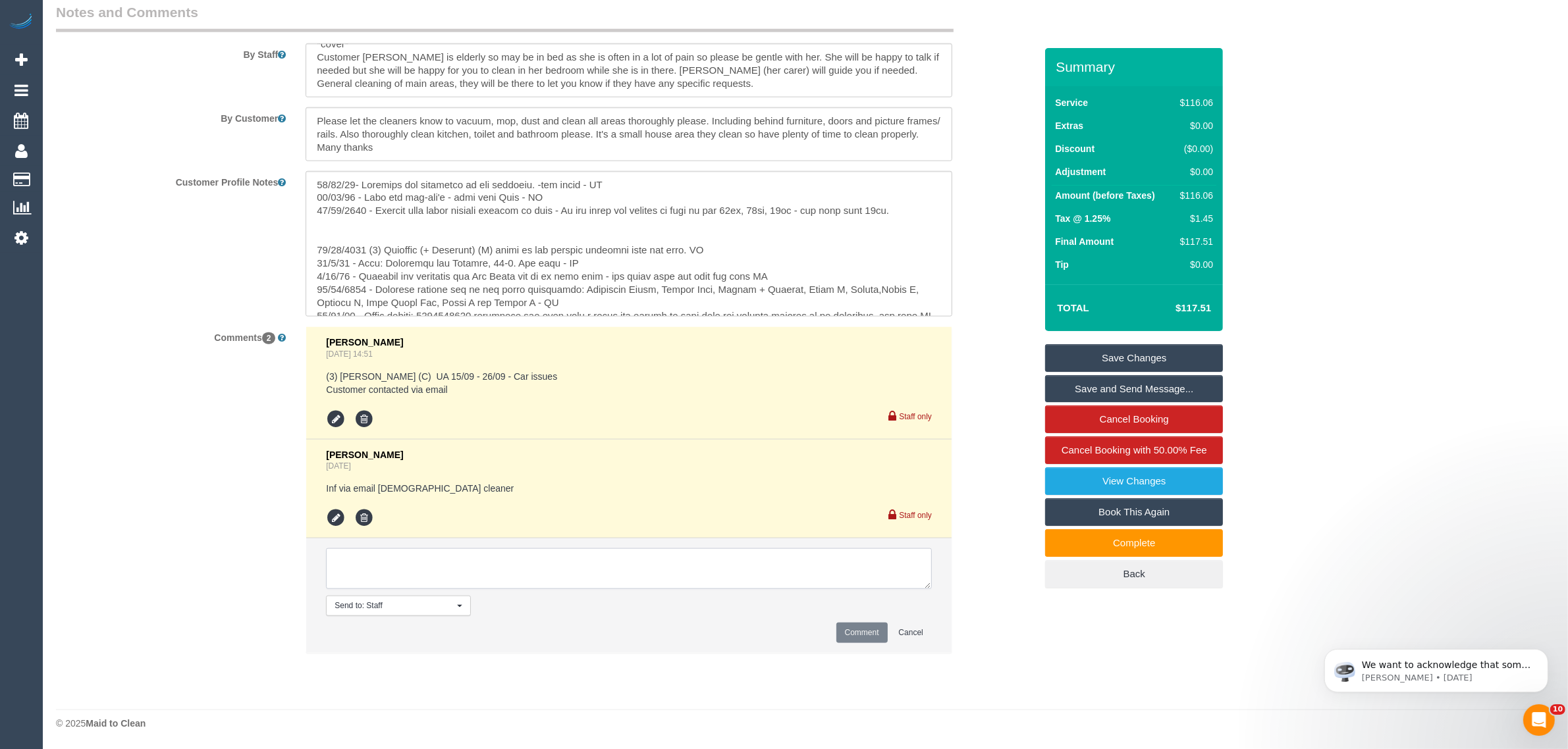
paste textarea "Cleaner(s) Unassigned: Reason Unassigned: Contact via: Which message sent: Addi…"
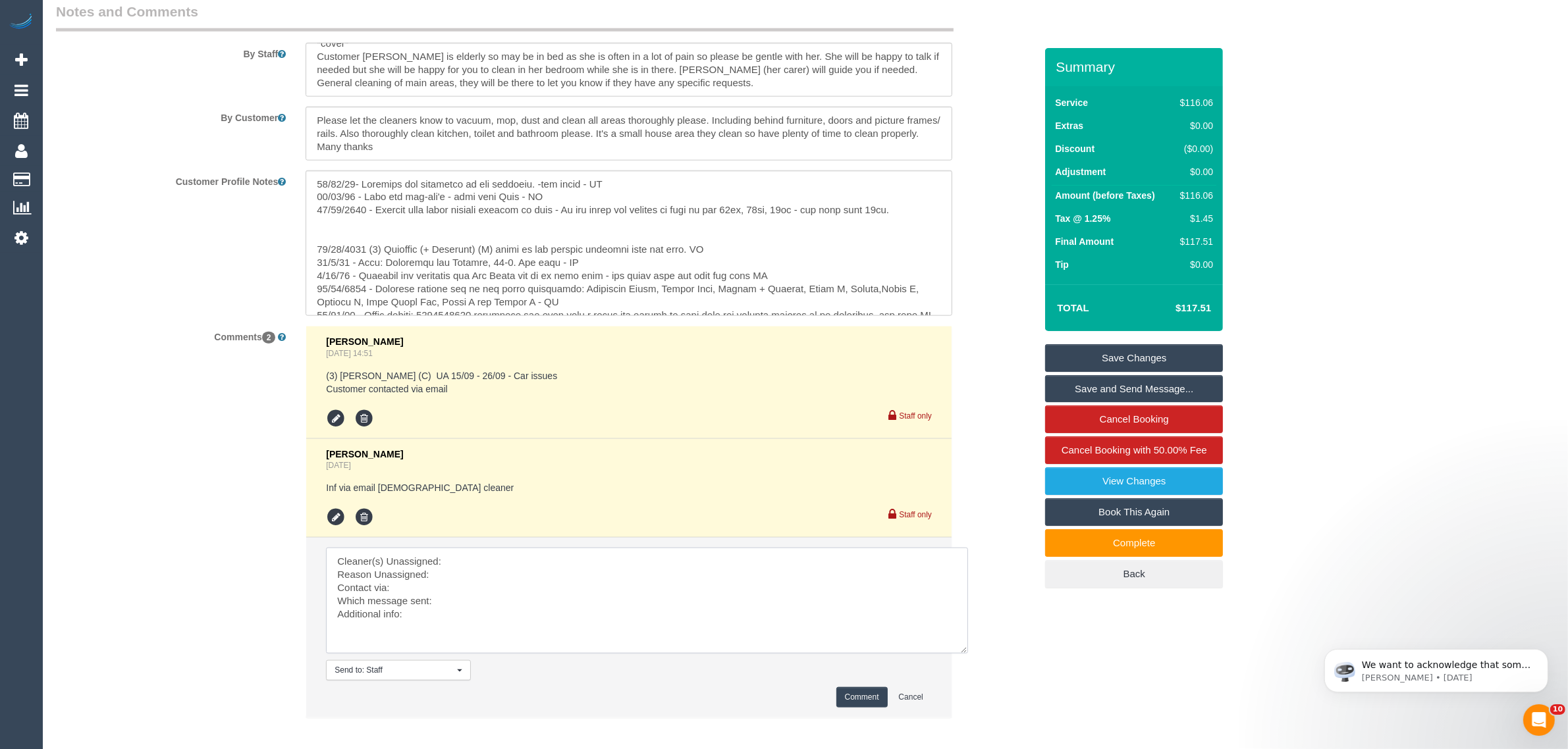
scroll to position [0, 0]
drag, startPoint x: 927, startPoint y: 584, endPoint x: 984, endPoint y: 675, distance: 107.4
click at [984, 675] on textarea at bounding box center [657, 614] width 662 height 133
click at [719, 557] on textarea at bounding box center [657, 614] width 662 height 133
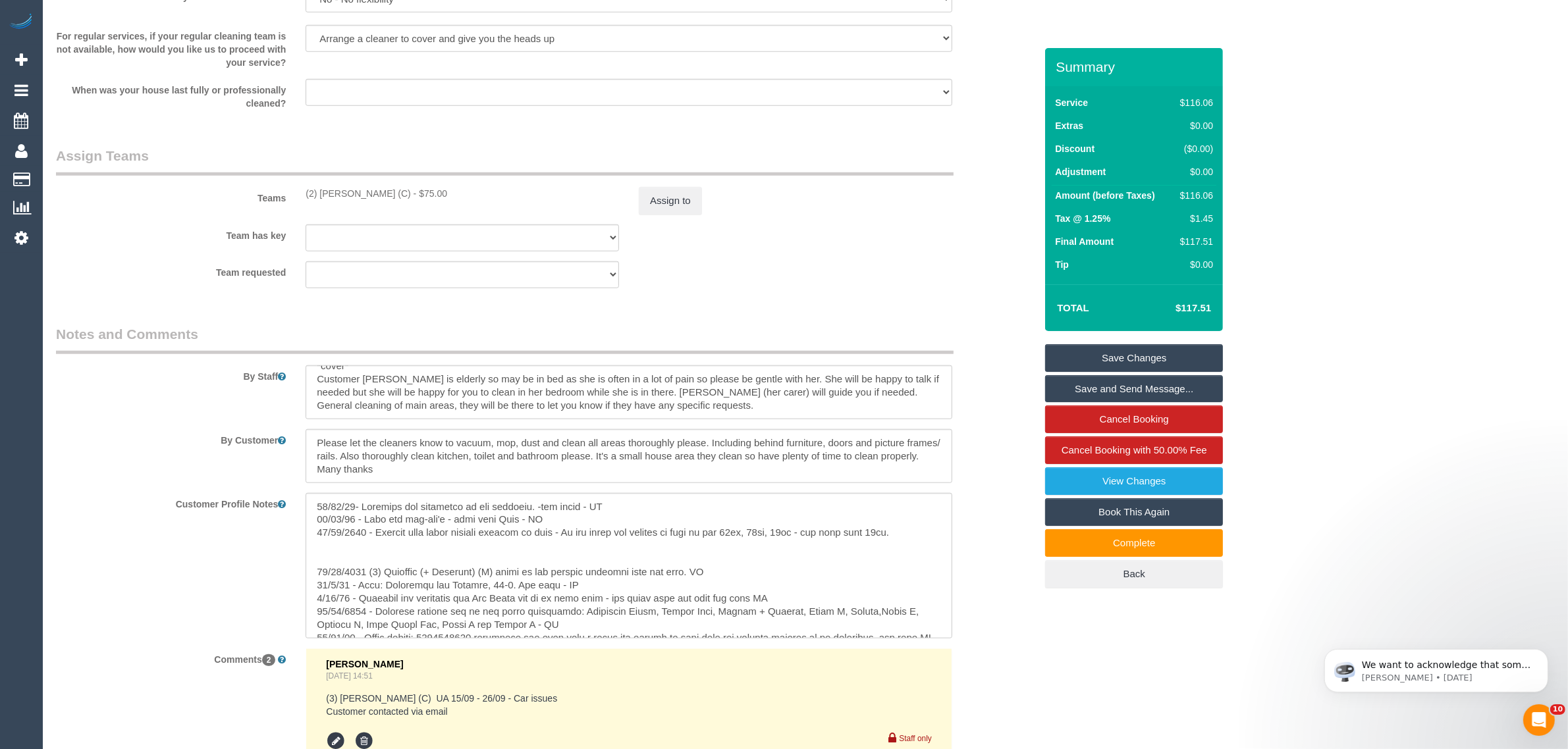
scroll to position [1493, 0]
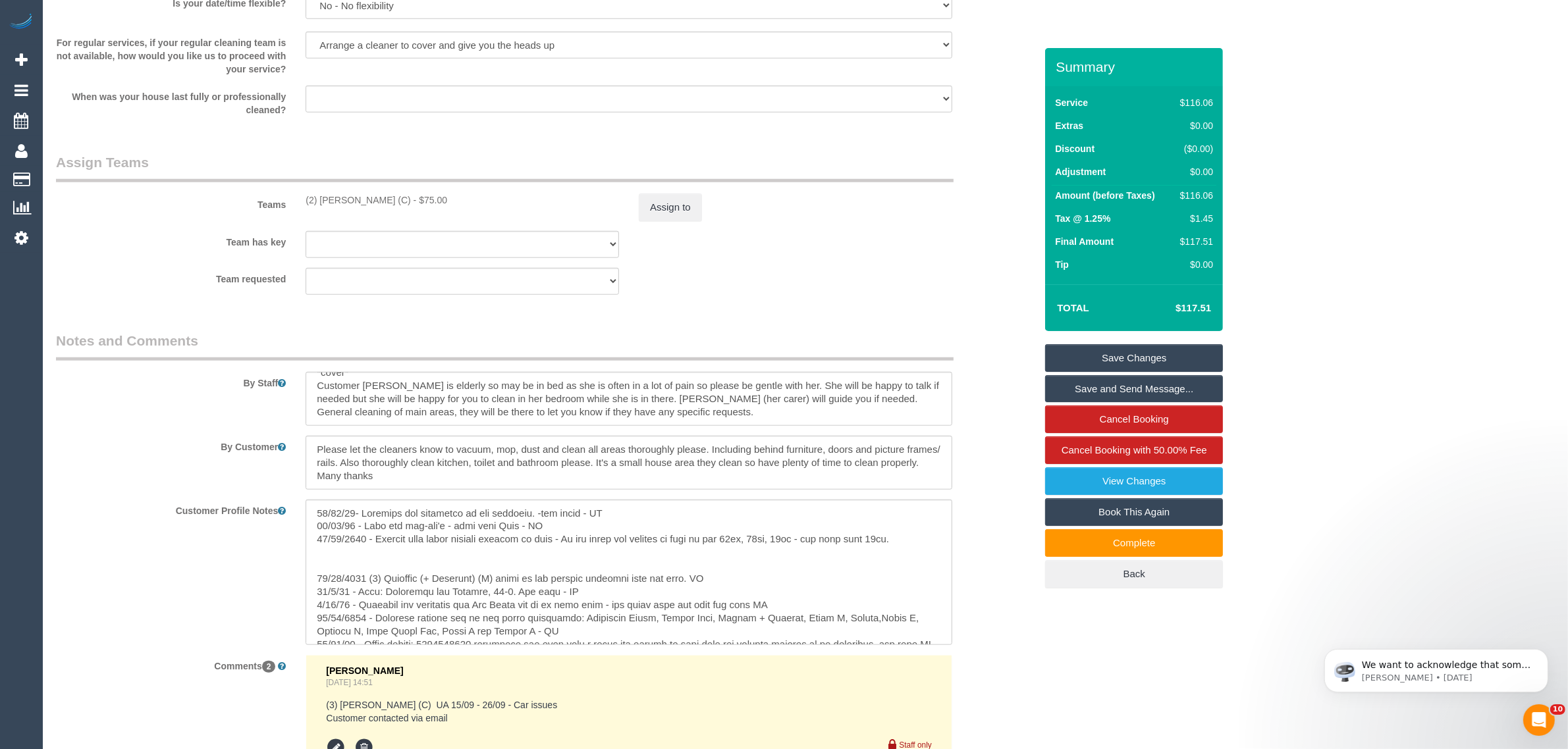
type textarea "Cleaner(s) Unassigned: Reason Unassigned: Contact via: Which message sent: Addi…"
drag, startPoint x: 303, startPoint y: 198, endPoint x: 391, endPoint y: 198, distance: 88.0
click at [391, 198] on div "(2) Ashik Miah (C) - $75.00" at bounding box center [462, 201] width 333 height 14
copy div "(2) Ashik Miah (C) - $"
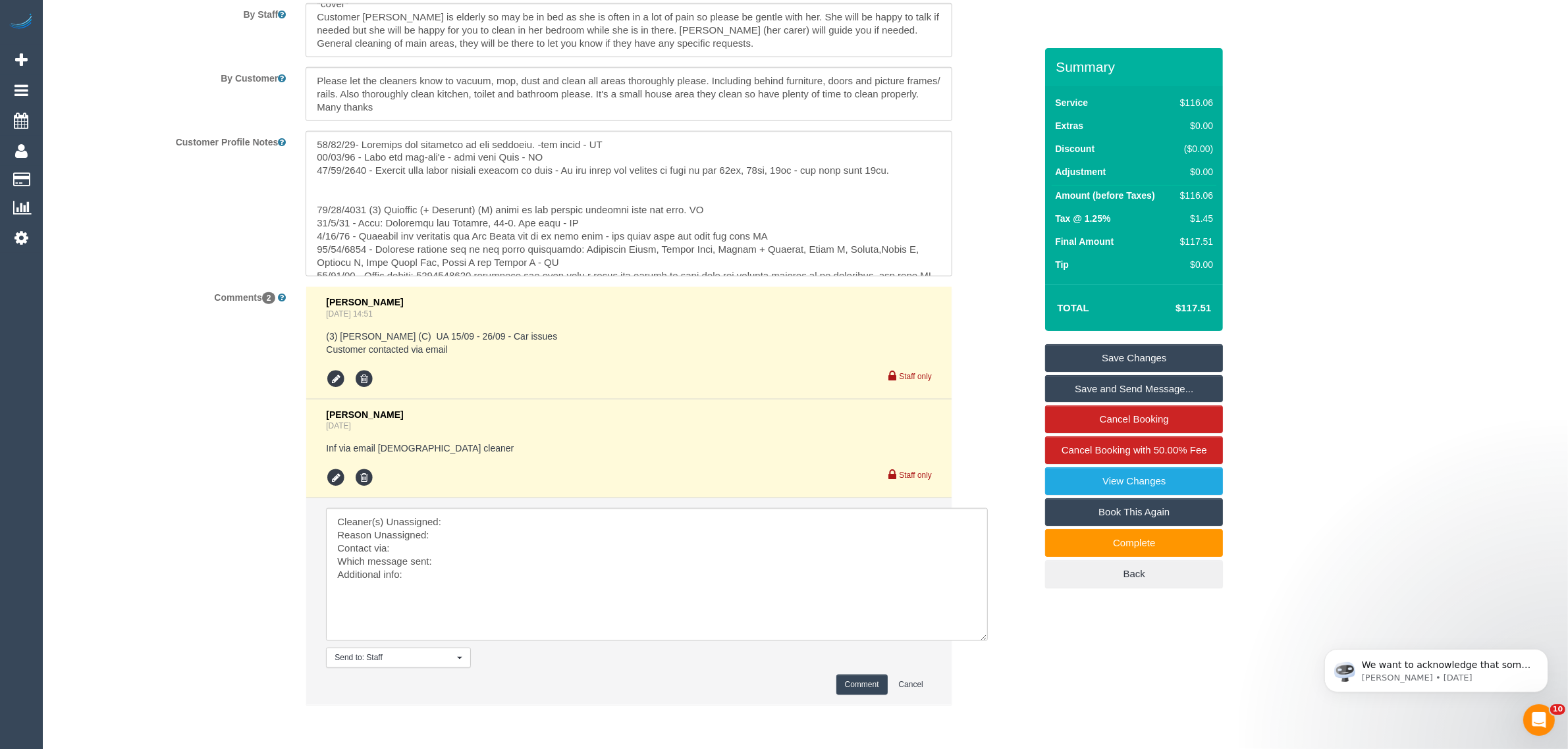
scroll to position [1914, 0]
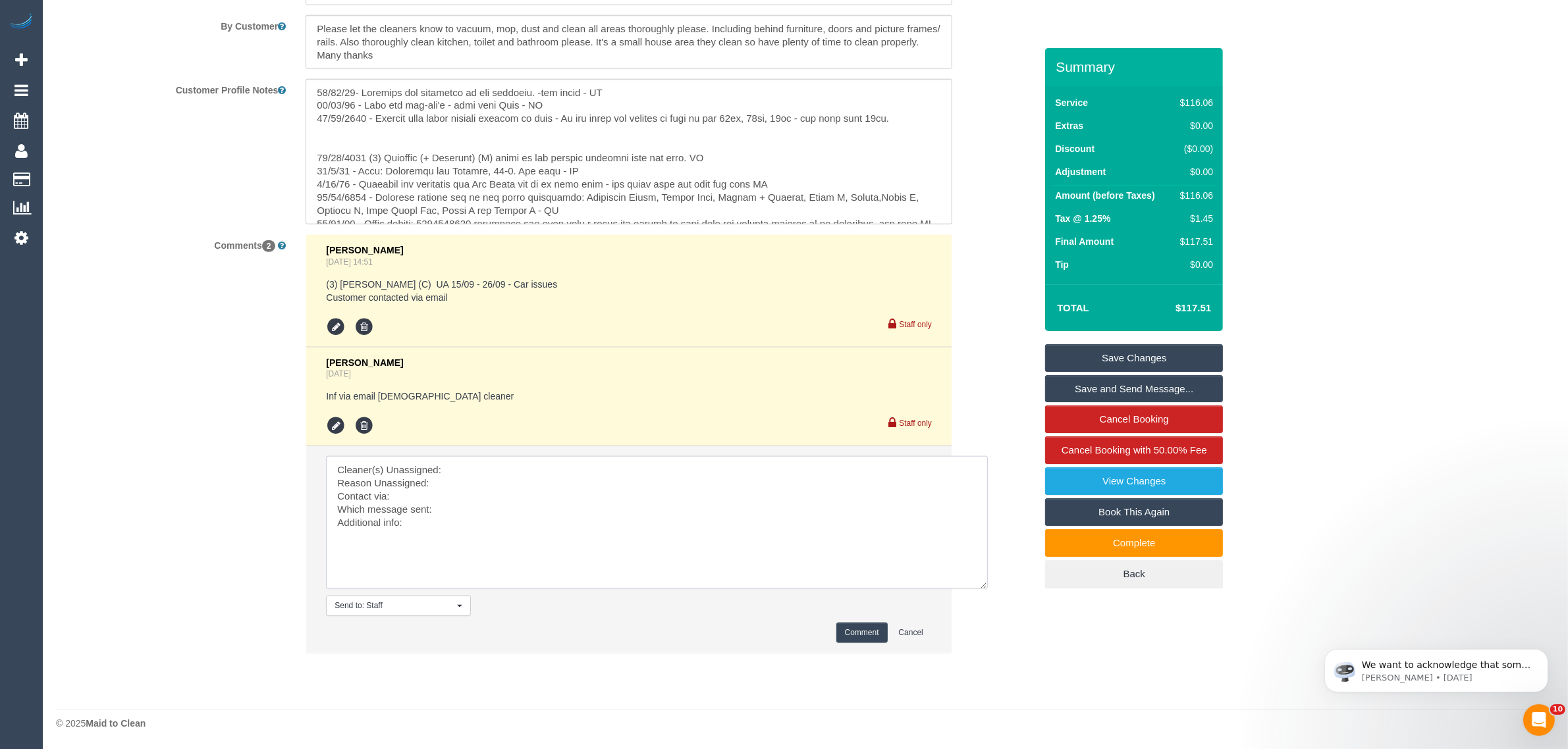
click at [537, 467] on textarea at bounding box center [657, 522] width 662 height 133
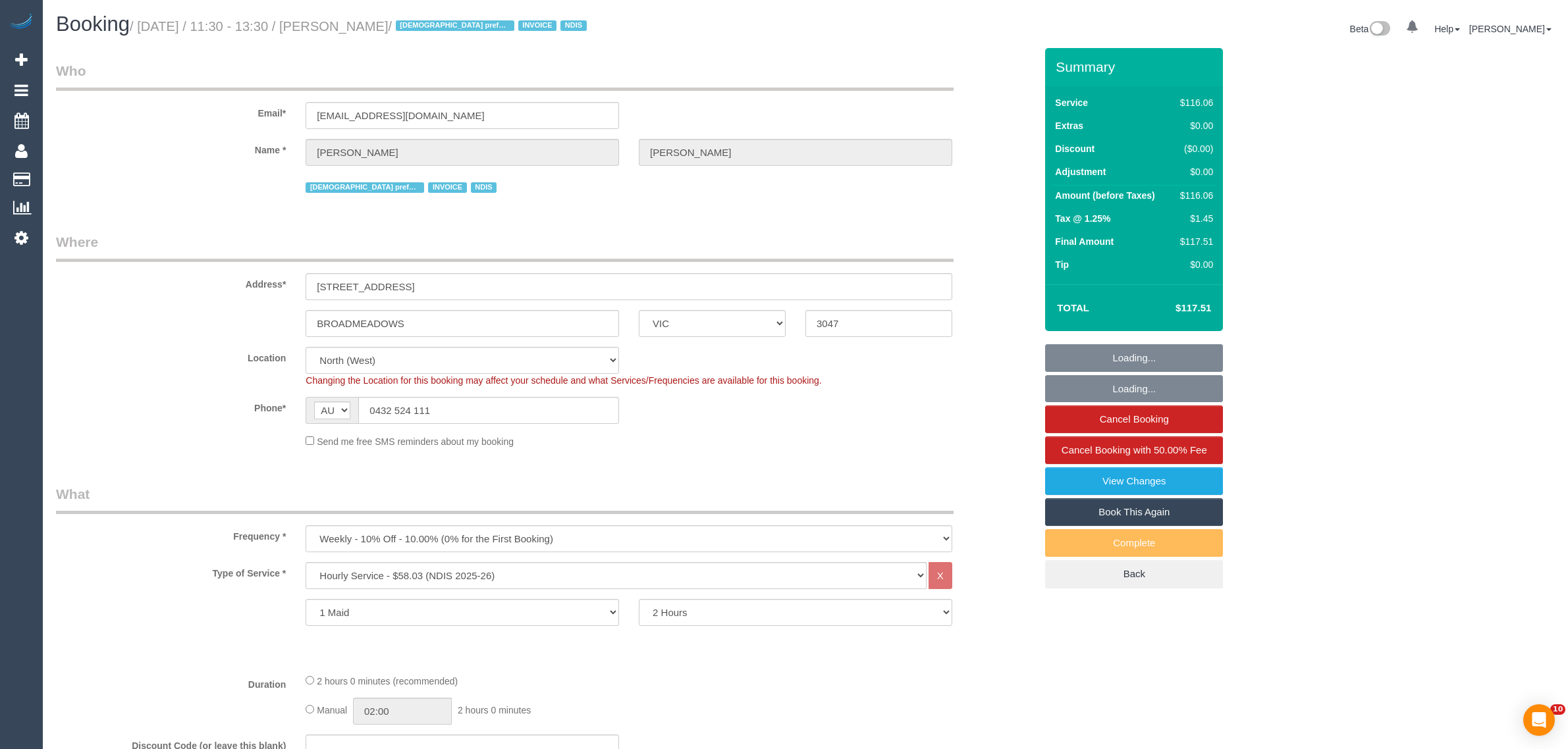
select select "VIC"
select select "string:check"
select select "number:27"
select select "number:14"
select select "number:19"
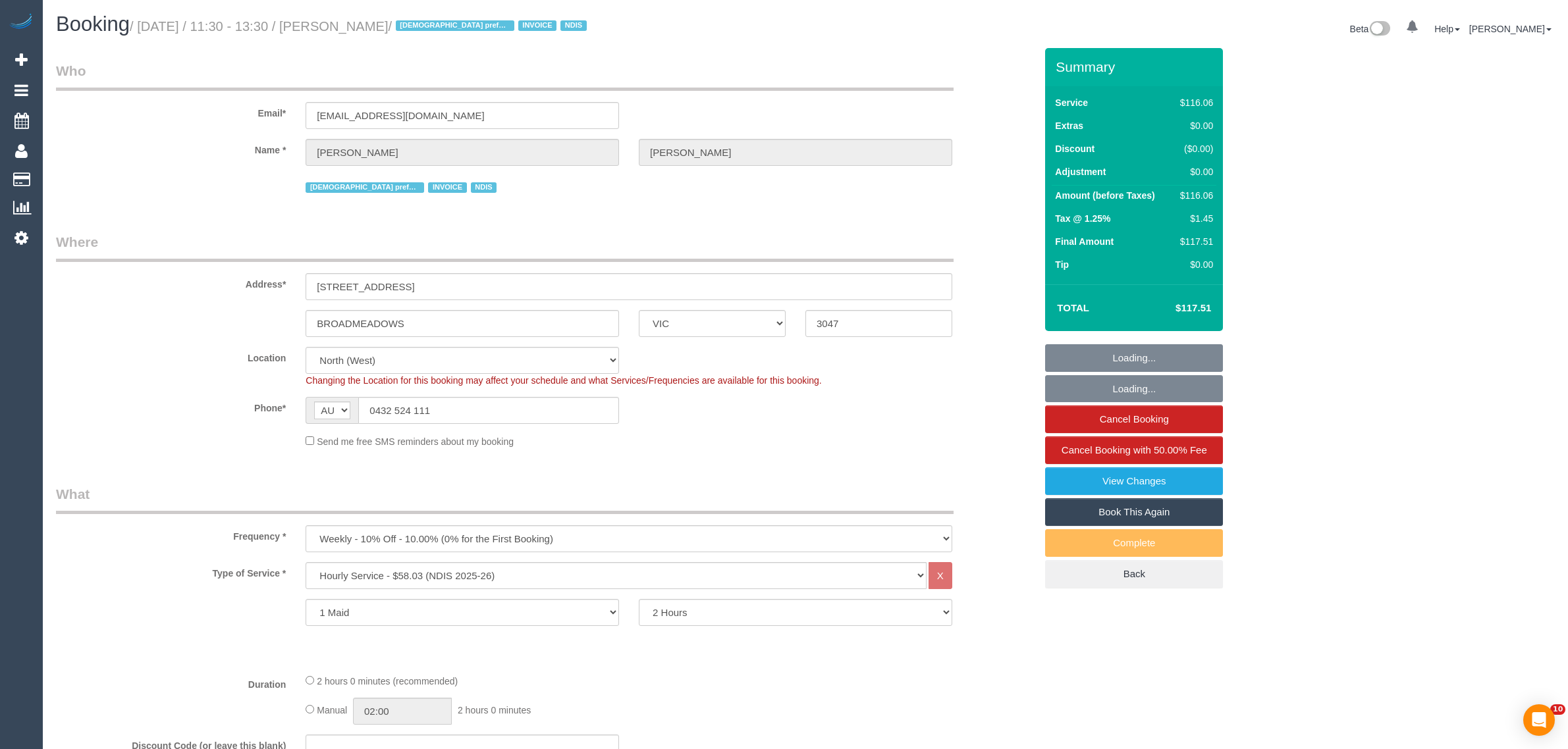
select select "number:25"
select select "number:34"
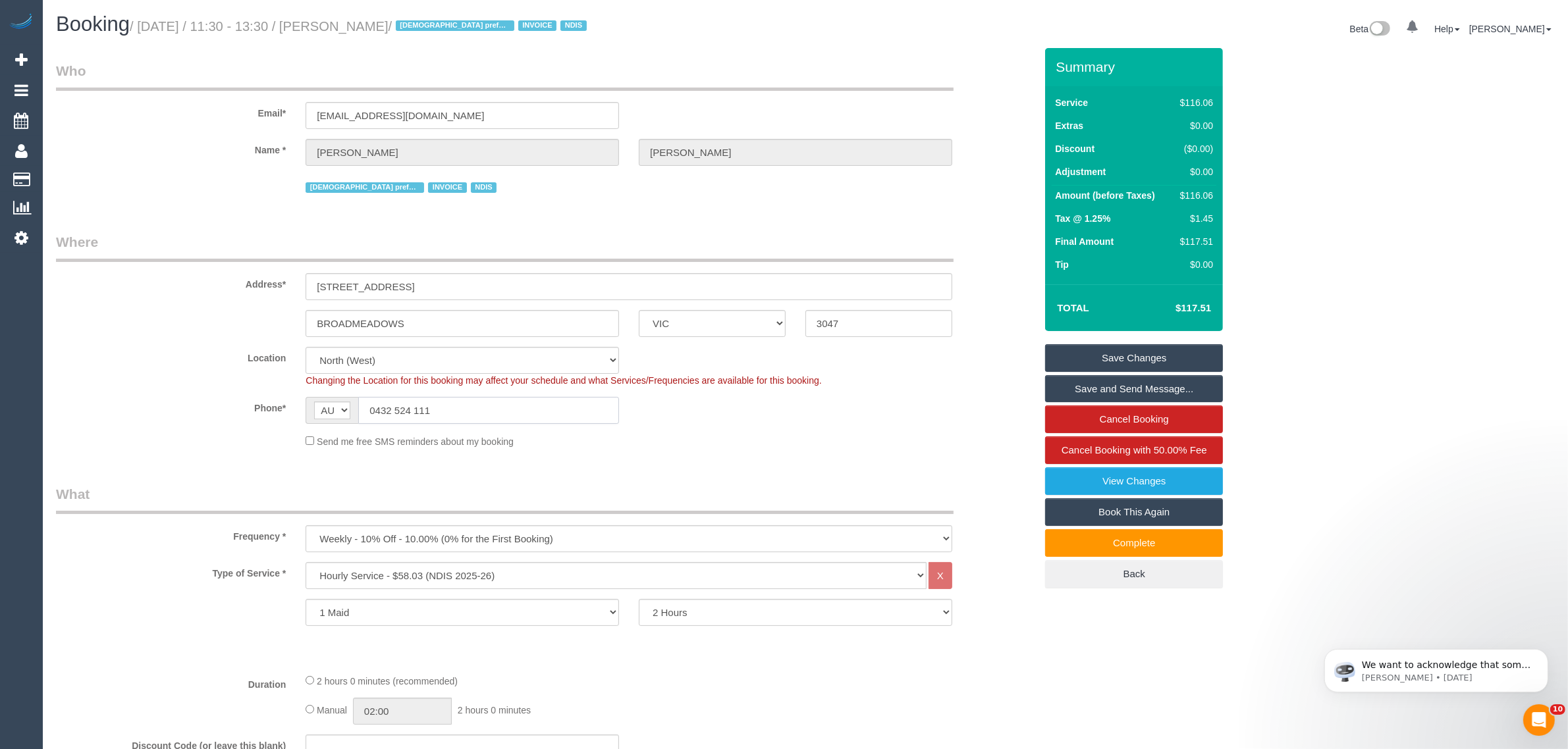
click at [557, 407] on input "0432 524 111" at bounding box center [488, 411] width 261 height 27
click at [778, 430] on sui-booking-location "Location [GEOGRAPHIC_DATA] (North) East (South) [GEOGRAPHIC_DATA] (East) [GEOGR…" at bounding box center [545, 397] width 979 height 101
drag, startPoint x: 354, startPoint y: 476, endPoint x: 388, endPoint y: 442, distance: 48.1
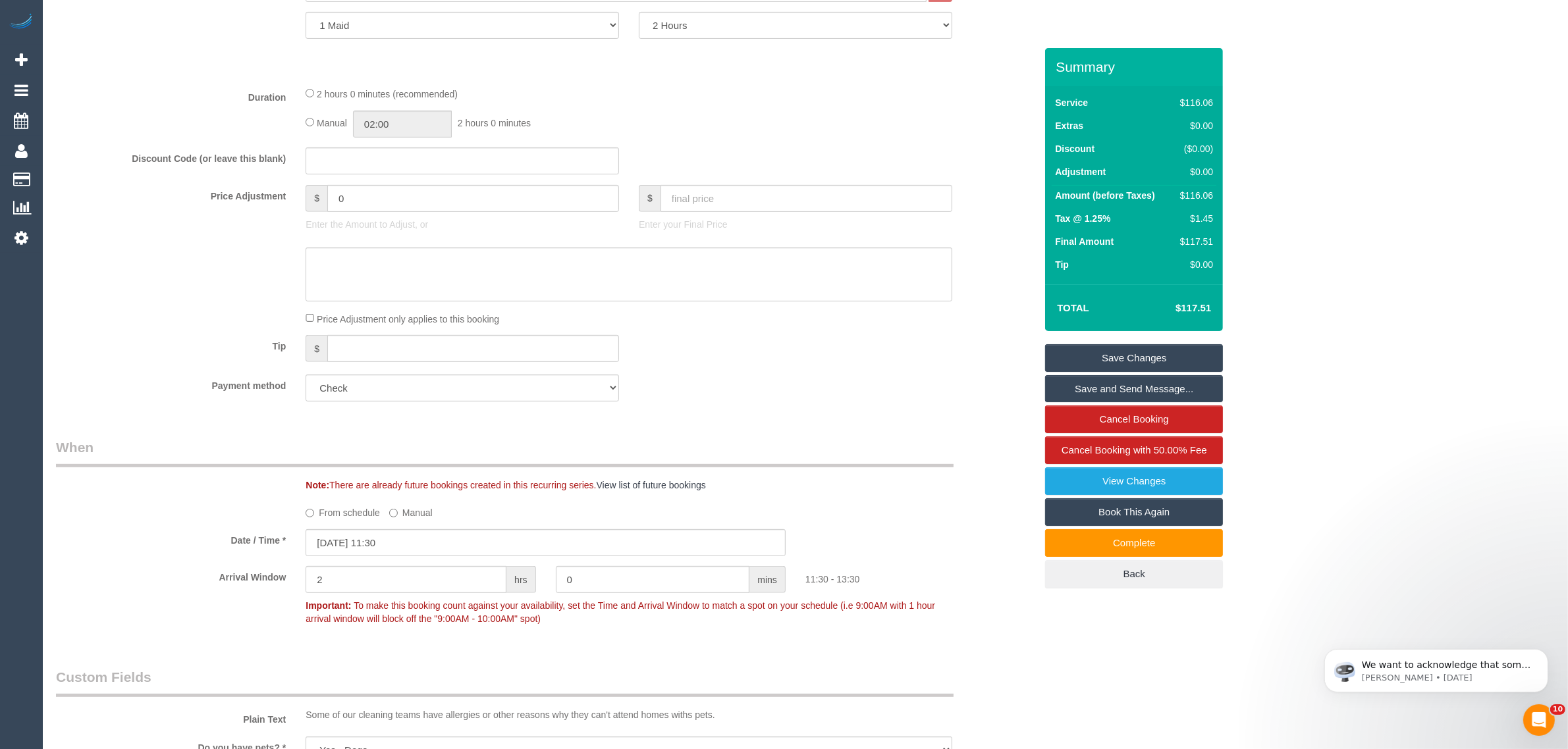
scroll to position [658, 0]
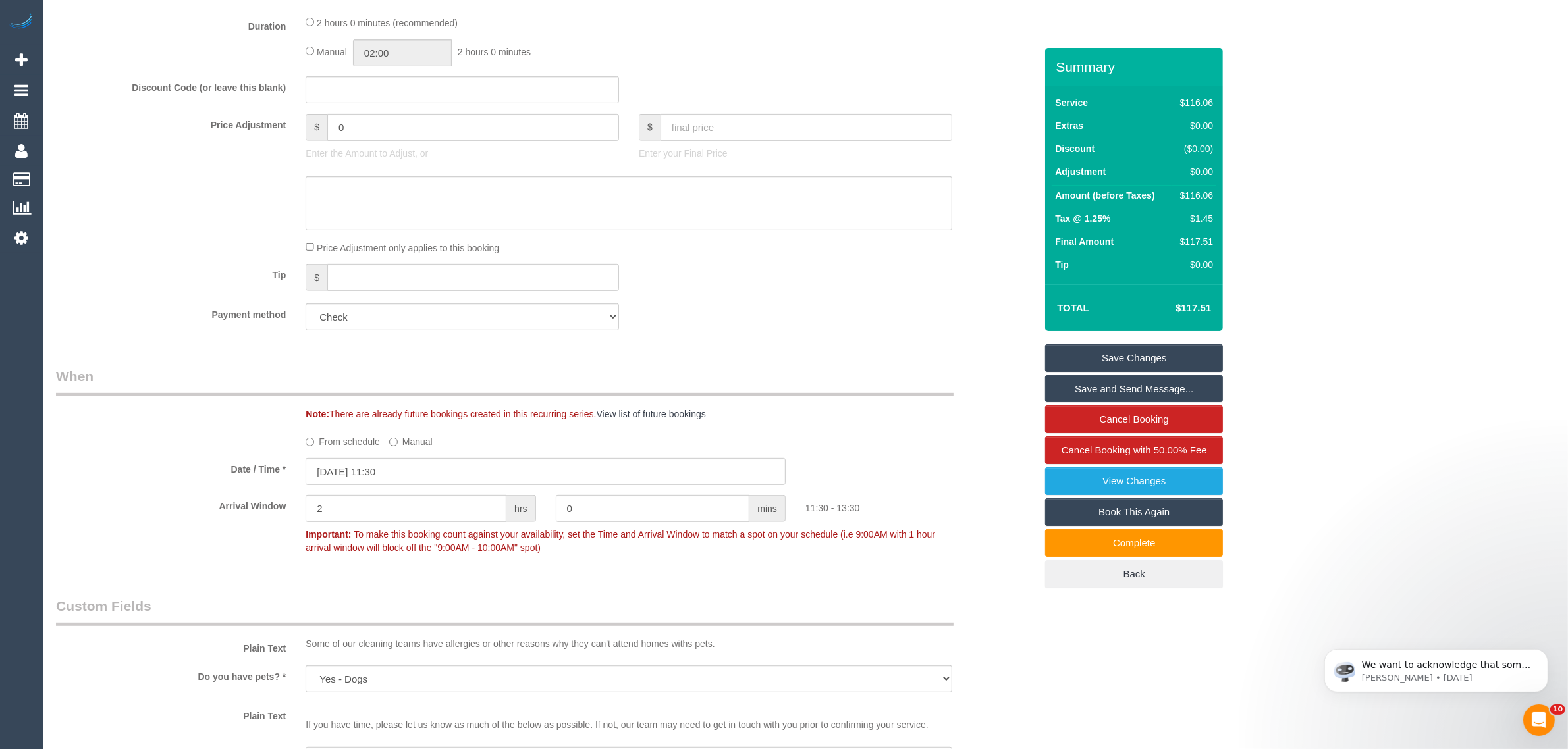
click at [851, 311] on div "Payment method Mastercard - 4954 - 04/2027 (Default) Add Credit Card ──────────…" at bounding box center [545, 317] width 999 height 27
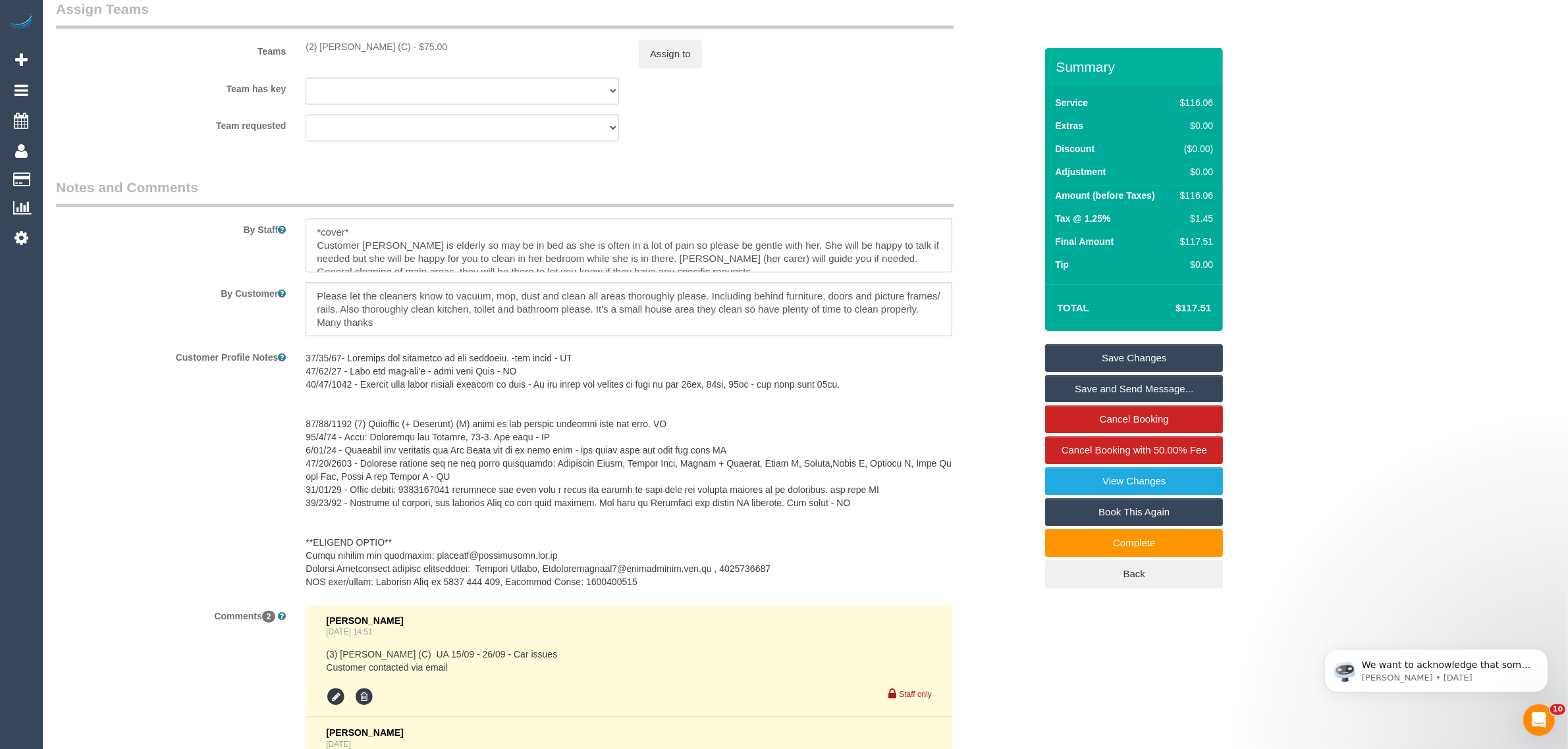
scroll to position [1870, 0]
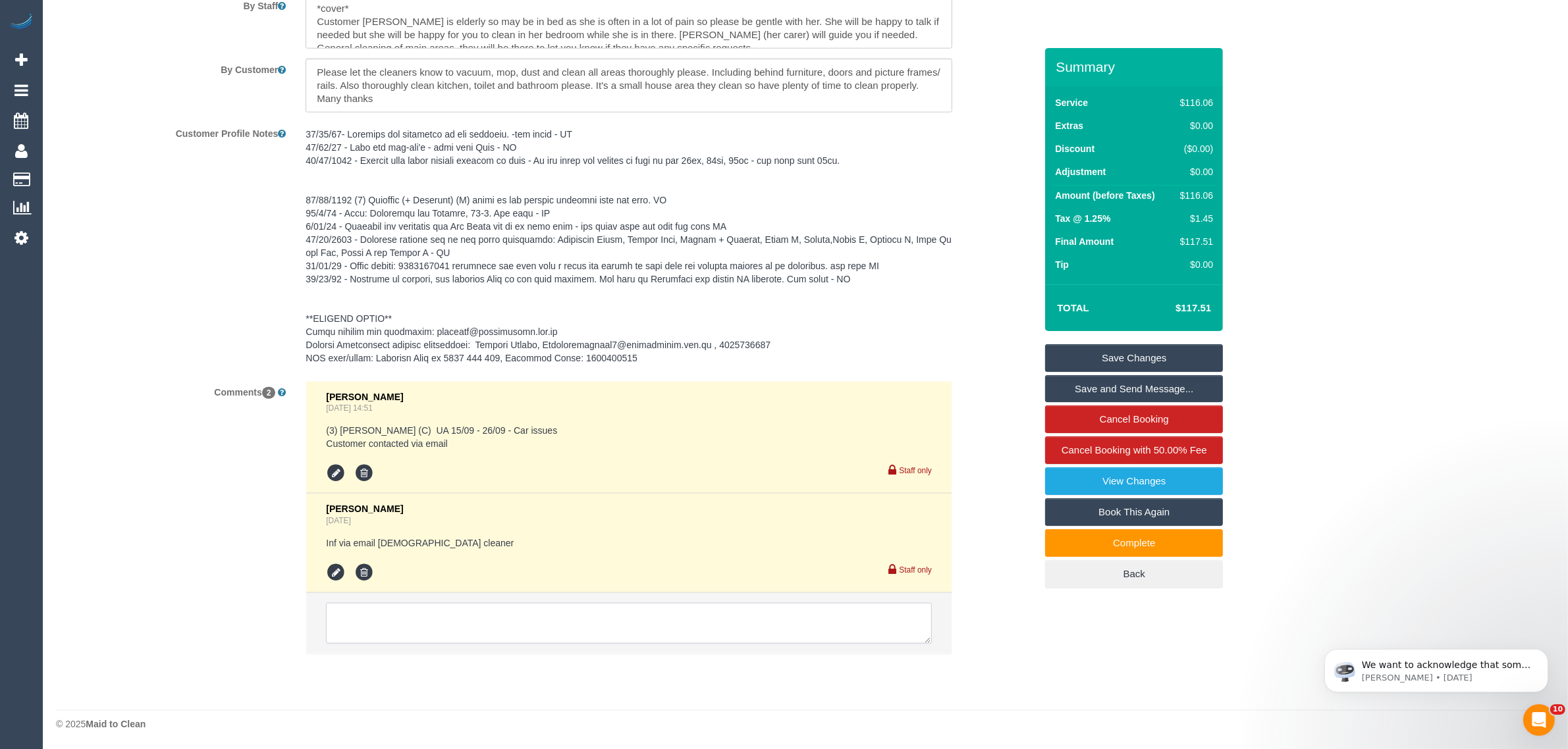
click at [696, 630] on textarea at bounding box center [629, 624] width 606 height 41
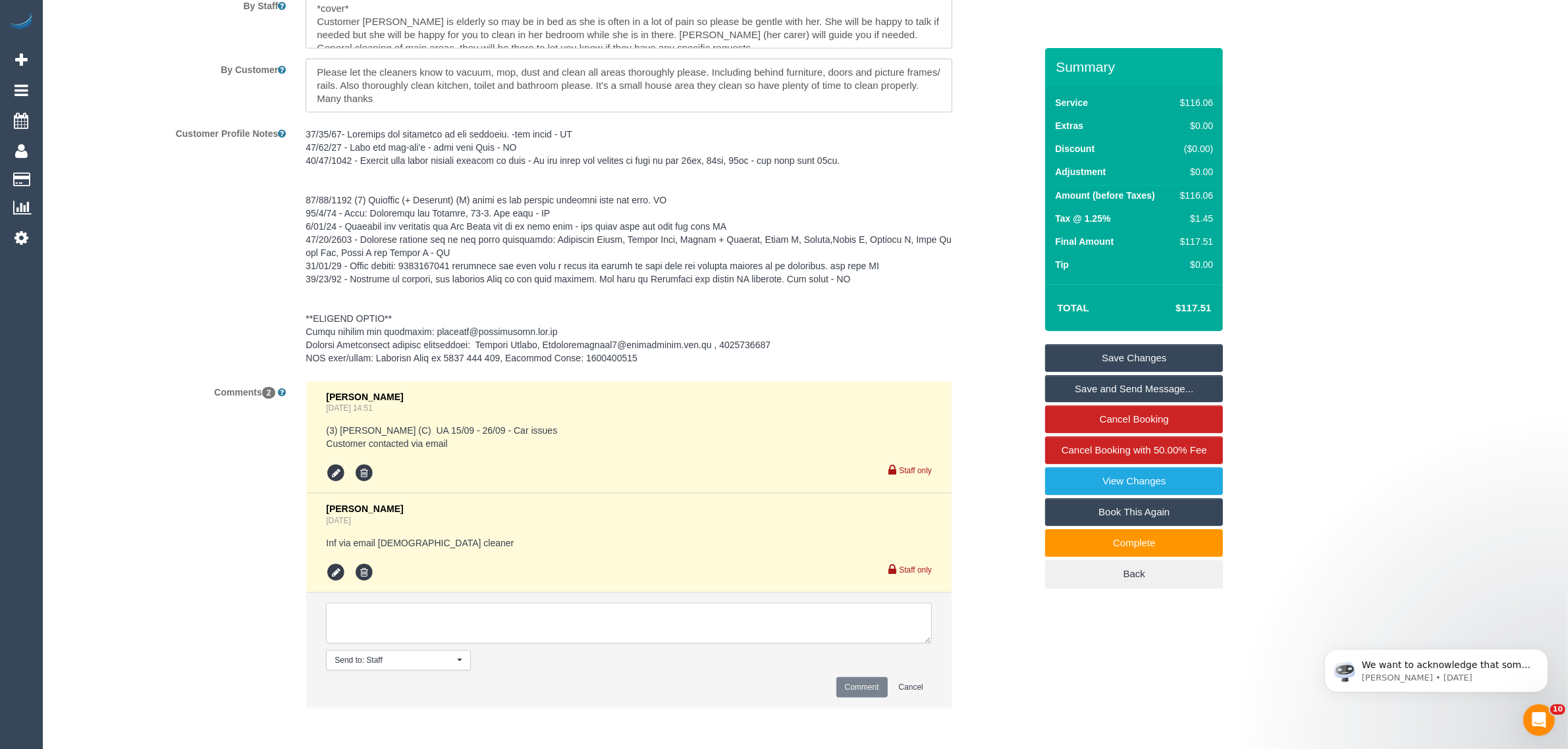
paste textarea "Cleaner(s) Unassigned: Reason Unassigned: Contact via: Which message sent: Addi…"
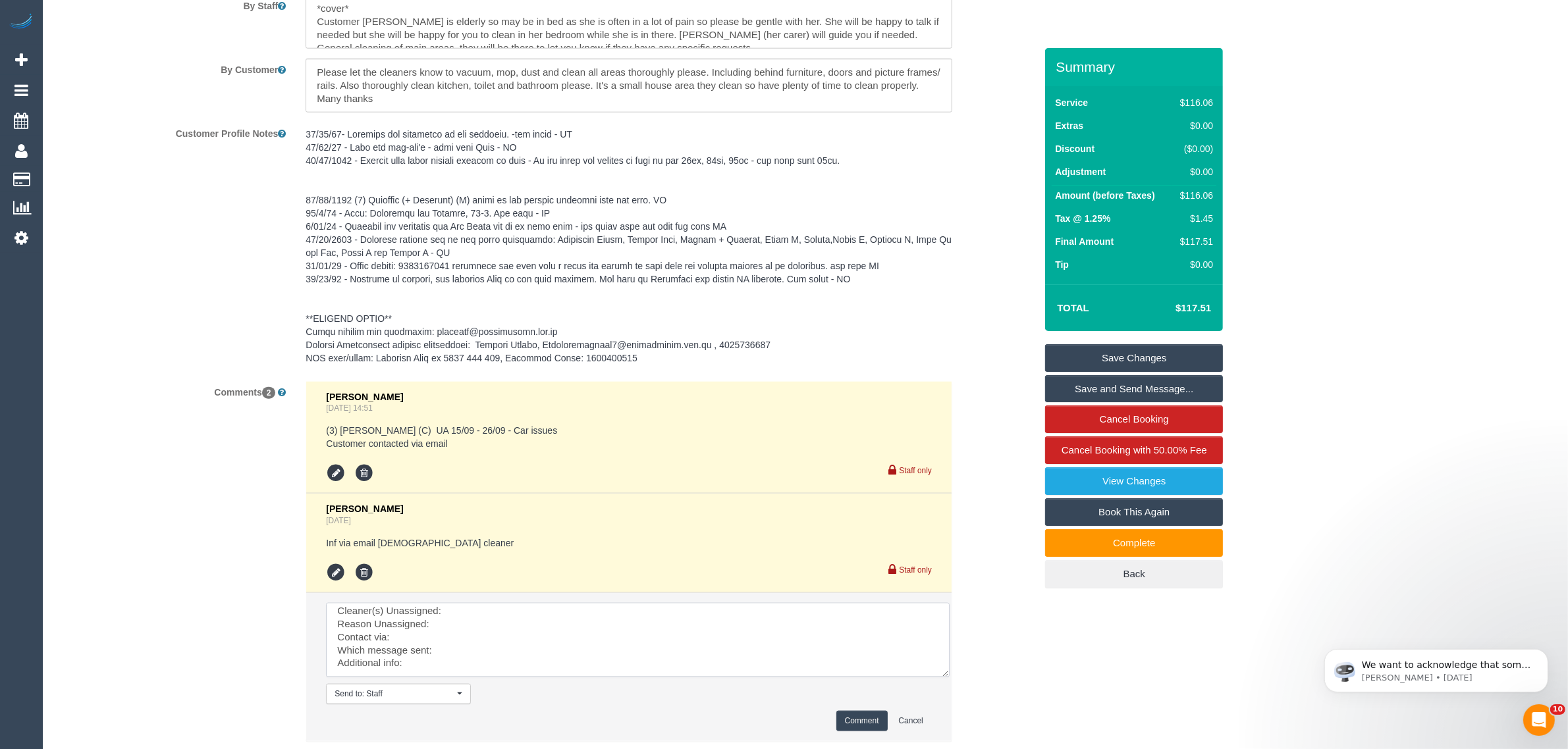
scroll to position [0, 0]
drag, startPoint x: 926, startPoint y: 633, endPoint x: 981, endPoint y: 708, distance: 93.0
click at [950, 678] on textarea at bounding box center [638, 640] width 624 height 74
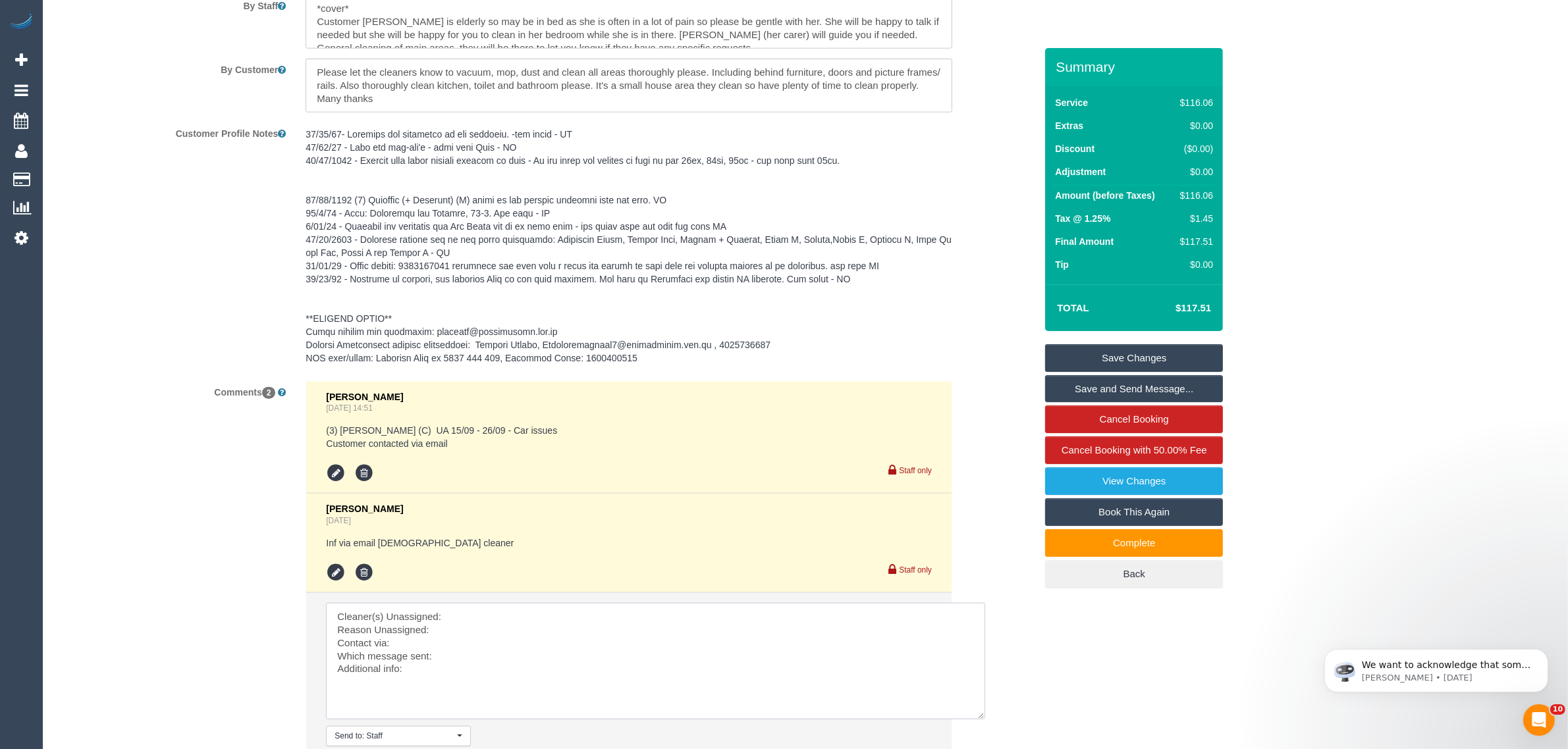
click at [742, 612] on textarea at bounding box center [655, 661] width 659 height 116
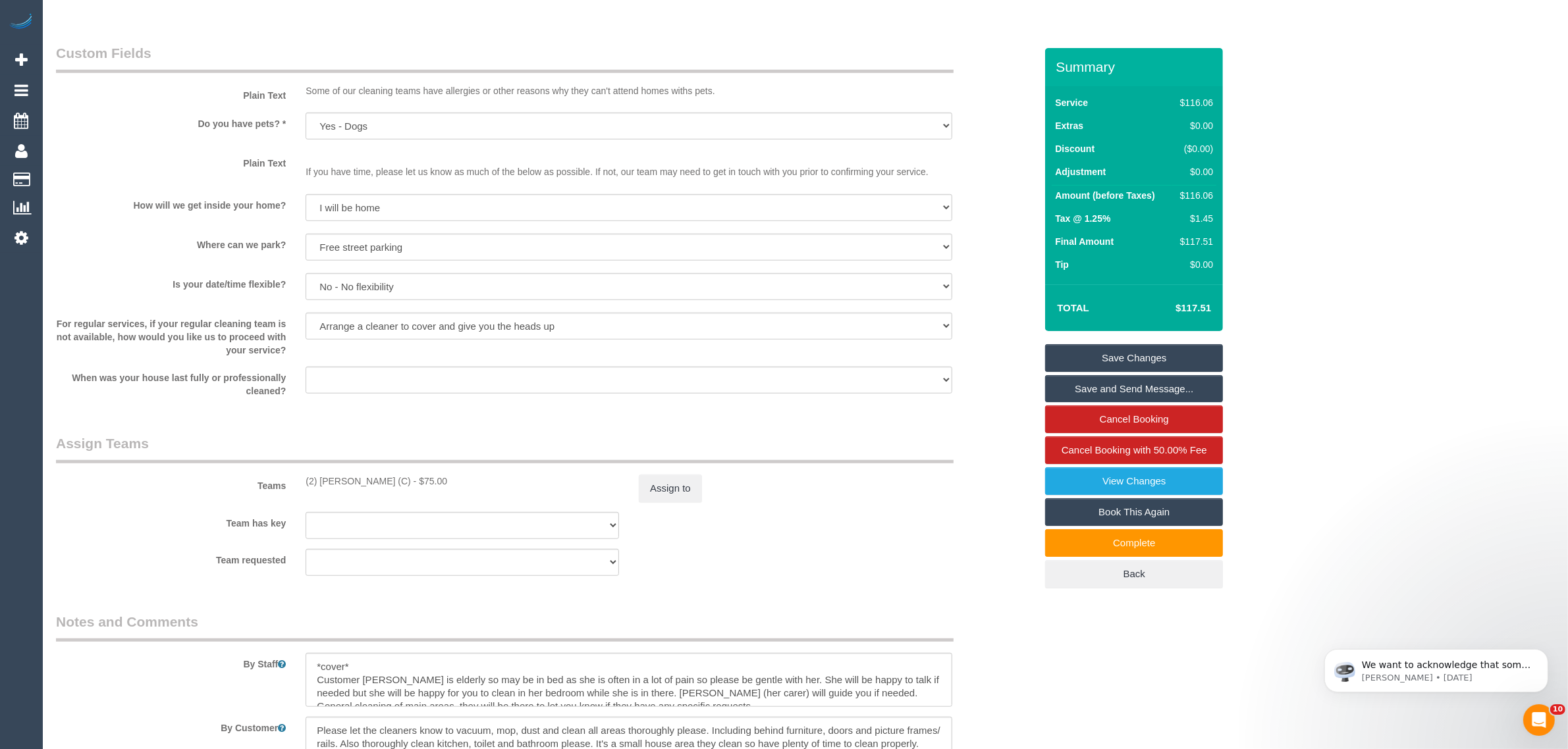
scroll to position [1541, 0]
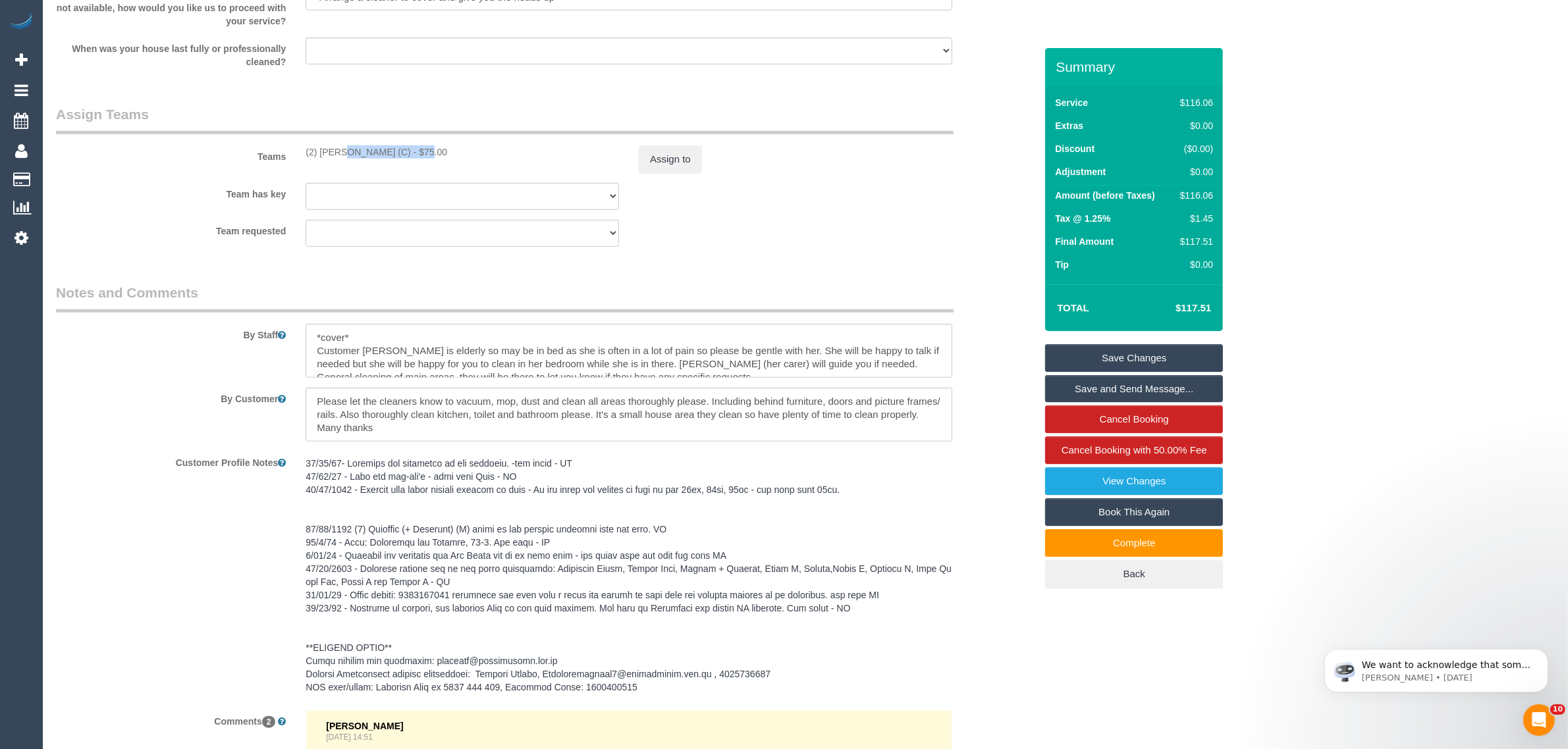
drag, startPoint x: 304, startPoint y: 155, endPoint x: 379, endPoint y: 149, distance: 75.2
click at [379, 149] on div "(2) [PERSON_NAME] (C) - $75.00" at bounding box center [462, 153] width 333 height 14
copy div "(2) [PERSON_NAME] (C)"
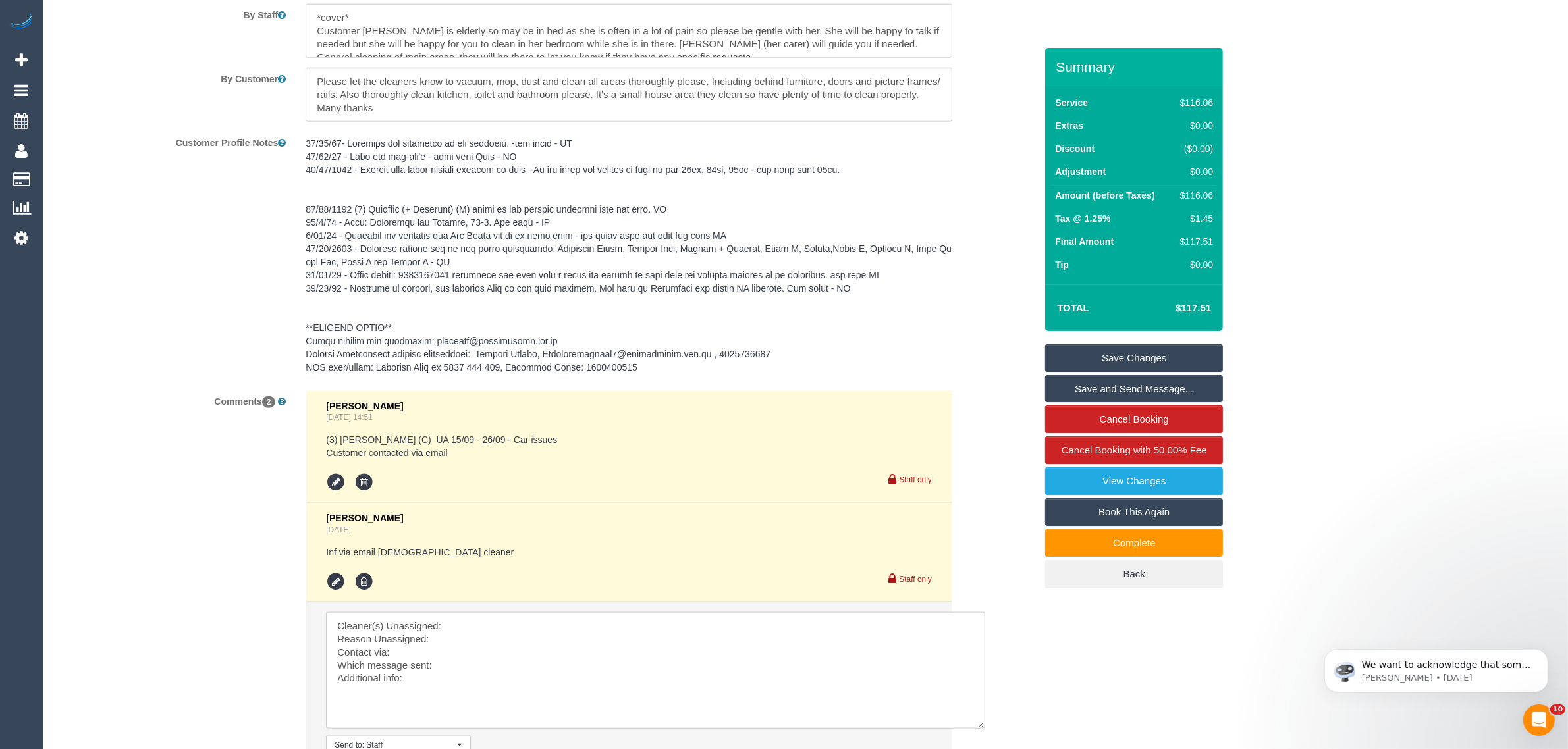
scroll to position [1870, 0]
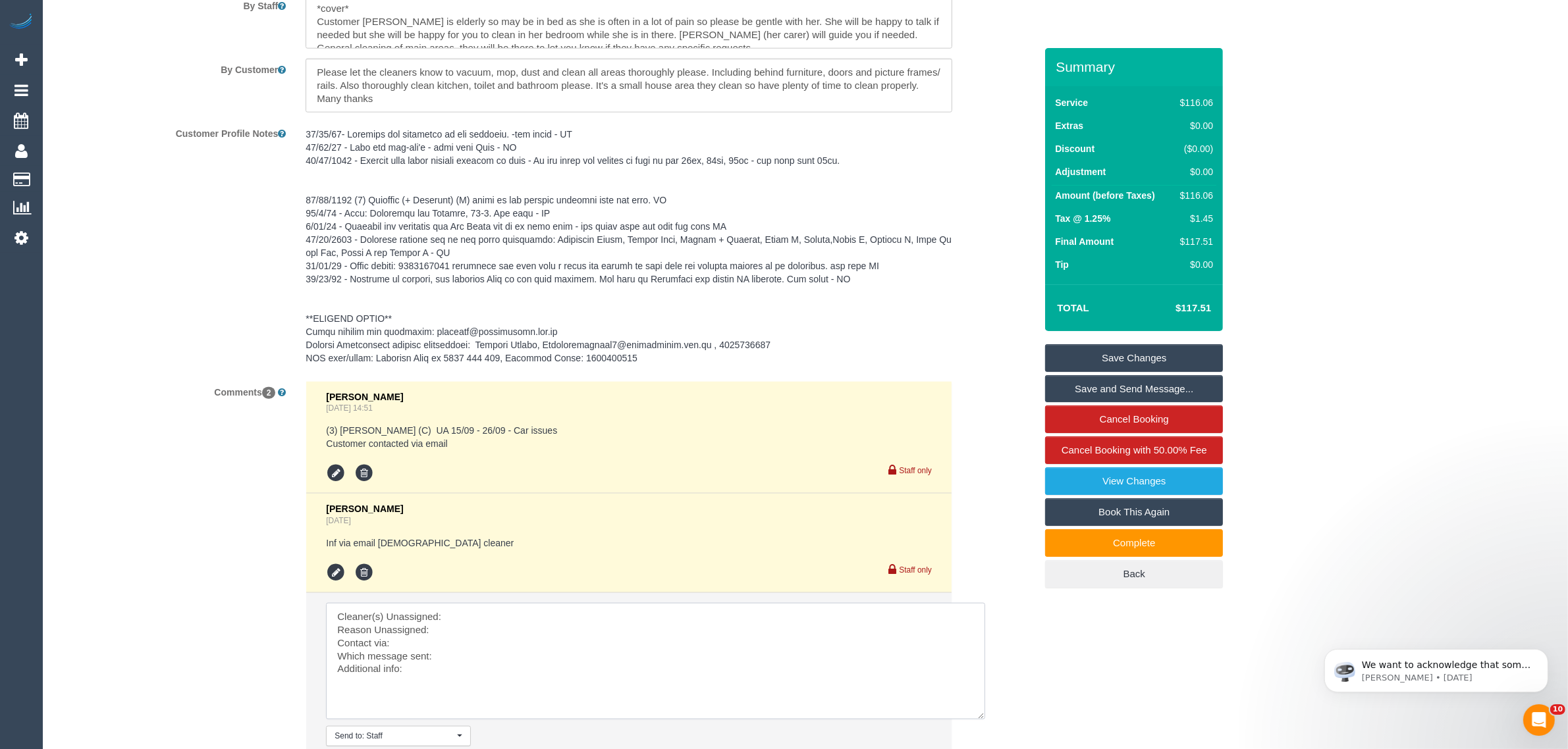
click at [515, 627] on textarea at bounding box center [655, 661] width 659 height 116
click at [530, 613] on textarea at bounding box center [655, 661] width 659 height 116
paste textarea "(2) [PERSON_NAME] (C)"
click at [496, 627] on textarea at bounding box center [655, 661] width 659 height 116
click at [443, 617] on textarea at bounding box center [655, 661] width 659 height 116
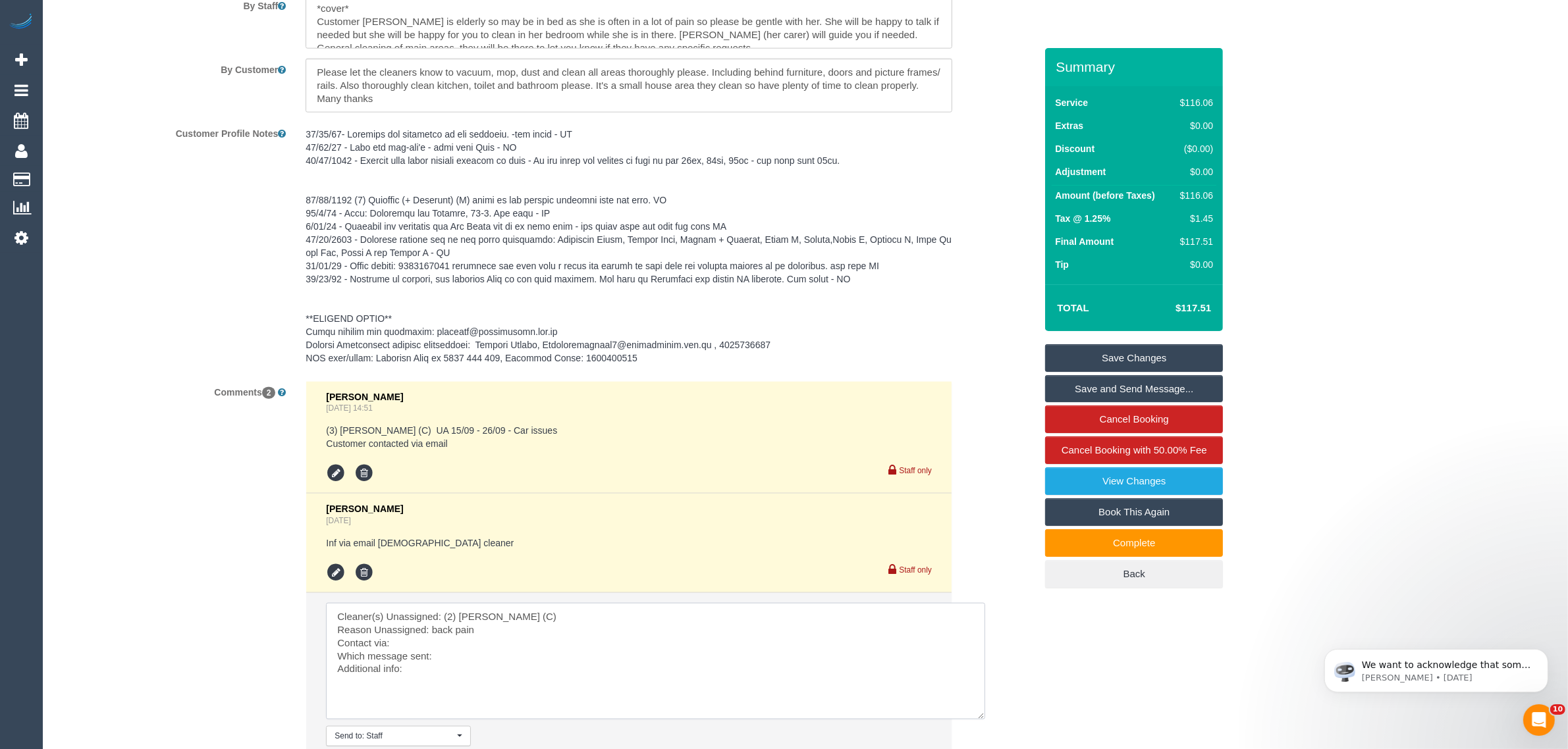
click at [463, 634] on textarea at bounding box center [655, 661] width 659 height 116
click at [615, 674] on textarea at bounding box center [655, 661] width 659 height 116
click at [631, 657] on textarea at bounding box center [655, 661] width 659 height 116
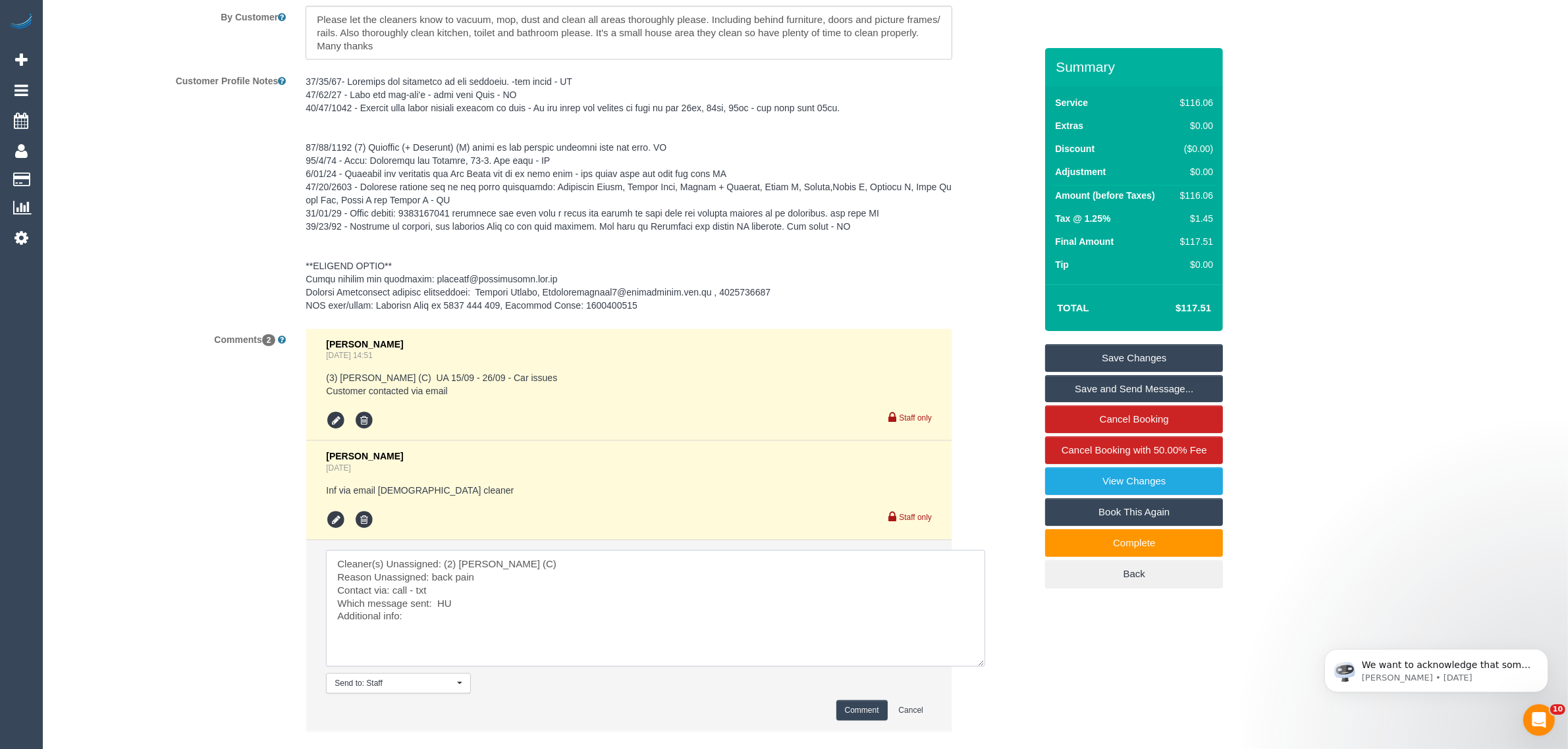
scroll to position [2001, 0]
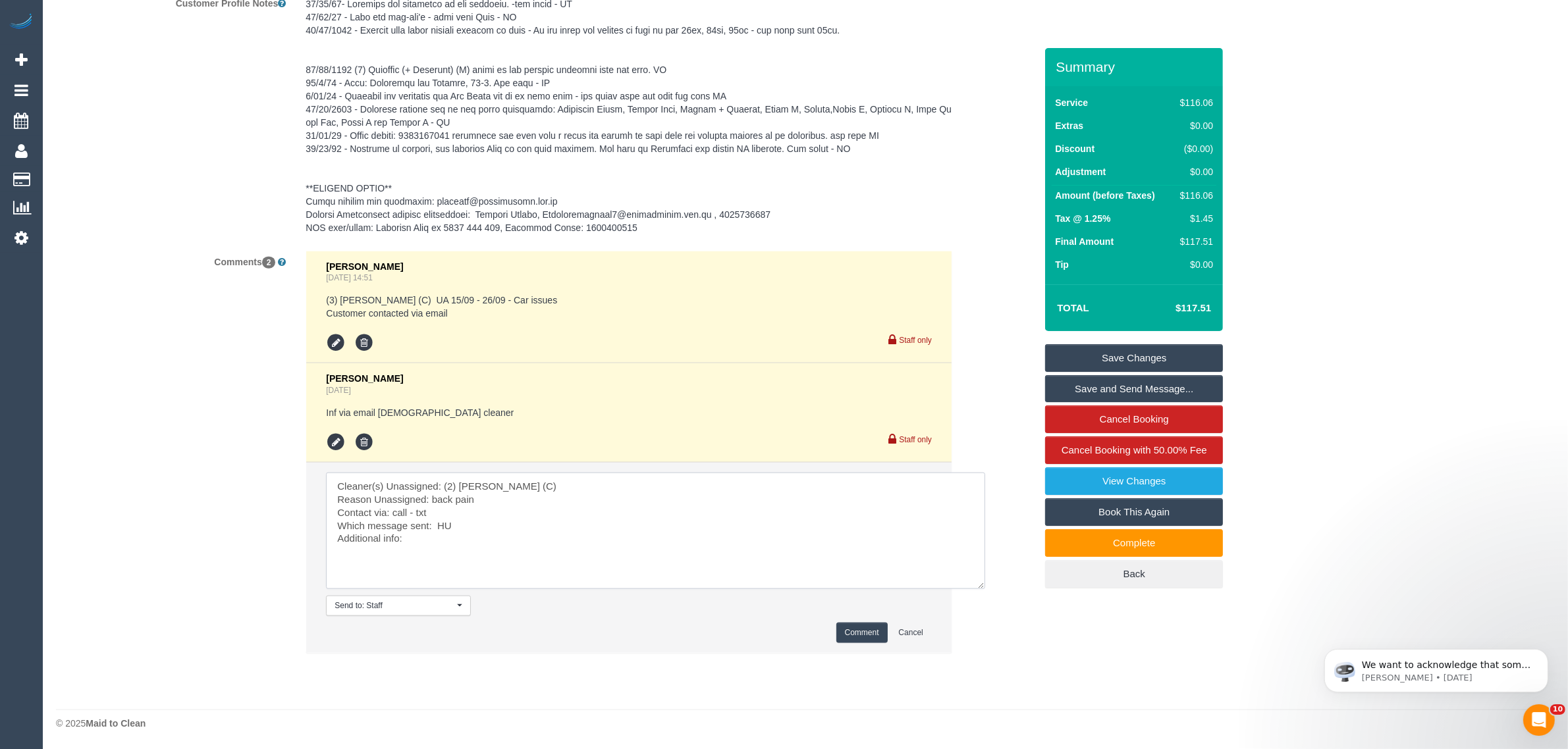
type textarea "Cleaner(s) Unassigned: (2) [PERSON_NAME] (C) Reason Unassigned: back pain Conta…"
click at [853, 629] on button "Comment" at bounding box center [862, 633] width 51 height 20
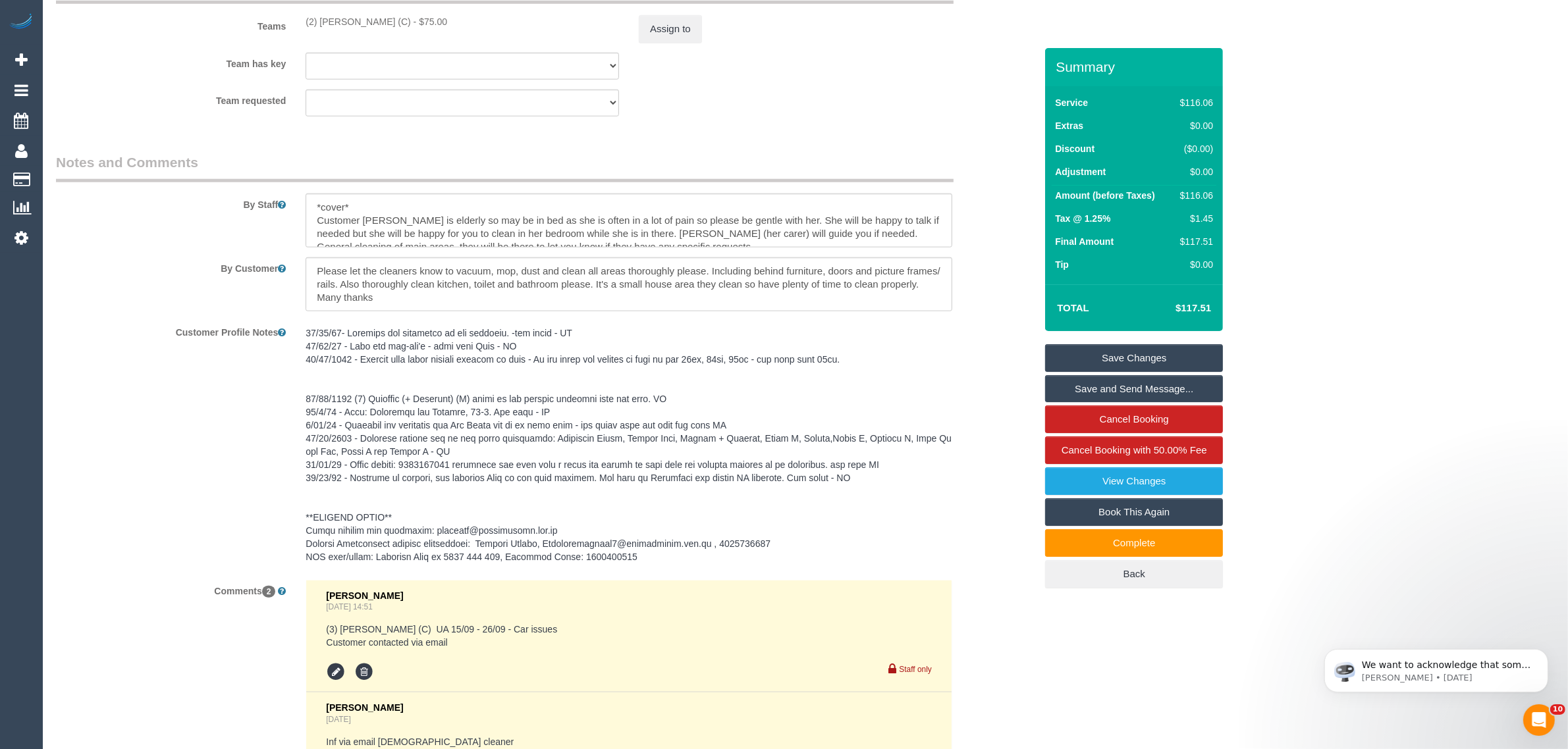
scroll to position [1342, 0]
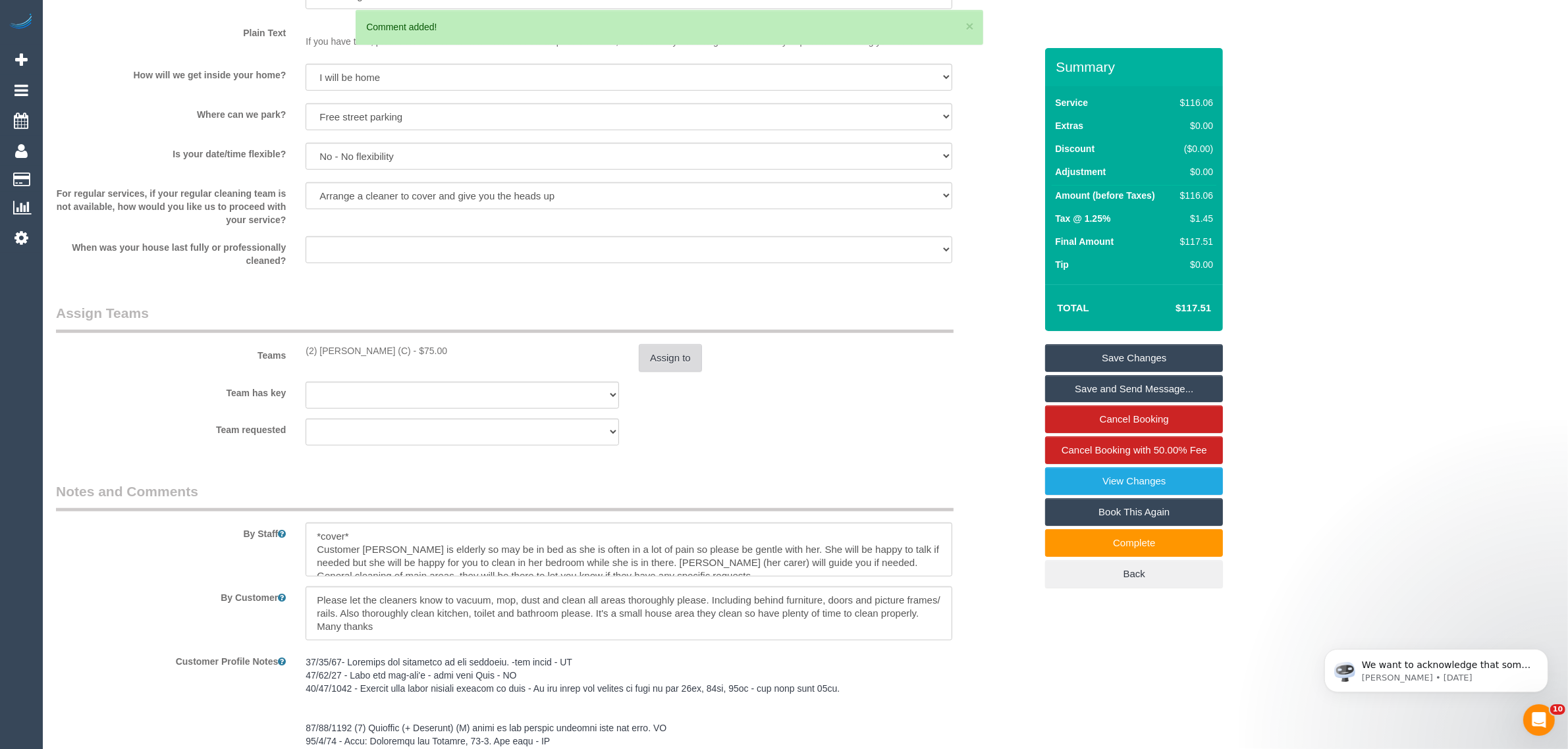
click at [685, 352] on button "Assign to" at bounding box center [670, 358] width 63 height 28
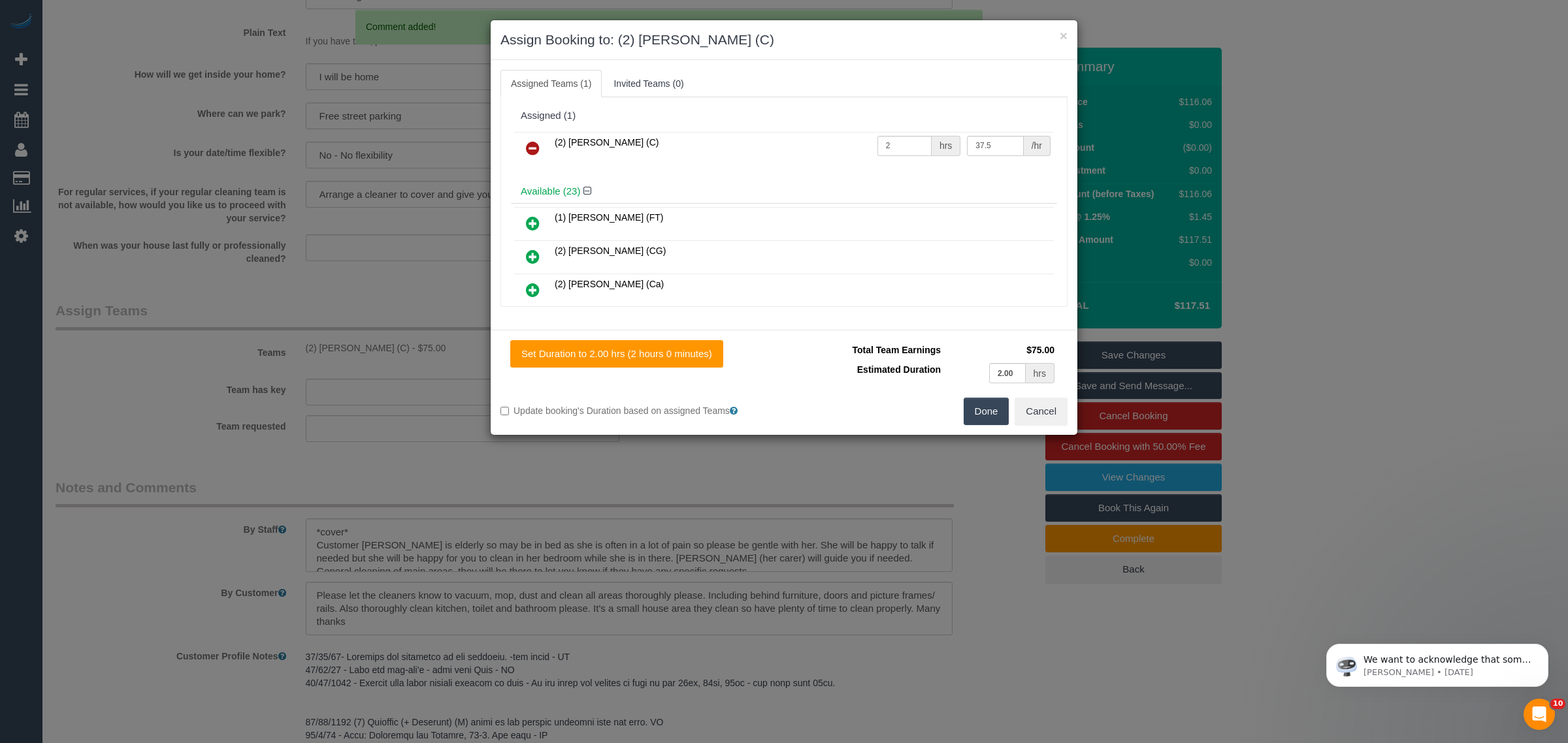
click at [533, 142] on icon at bounding box center [533, 148] width 13 height 16
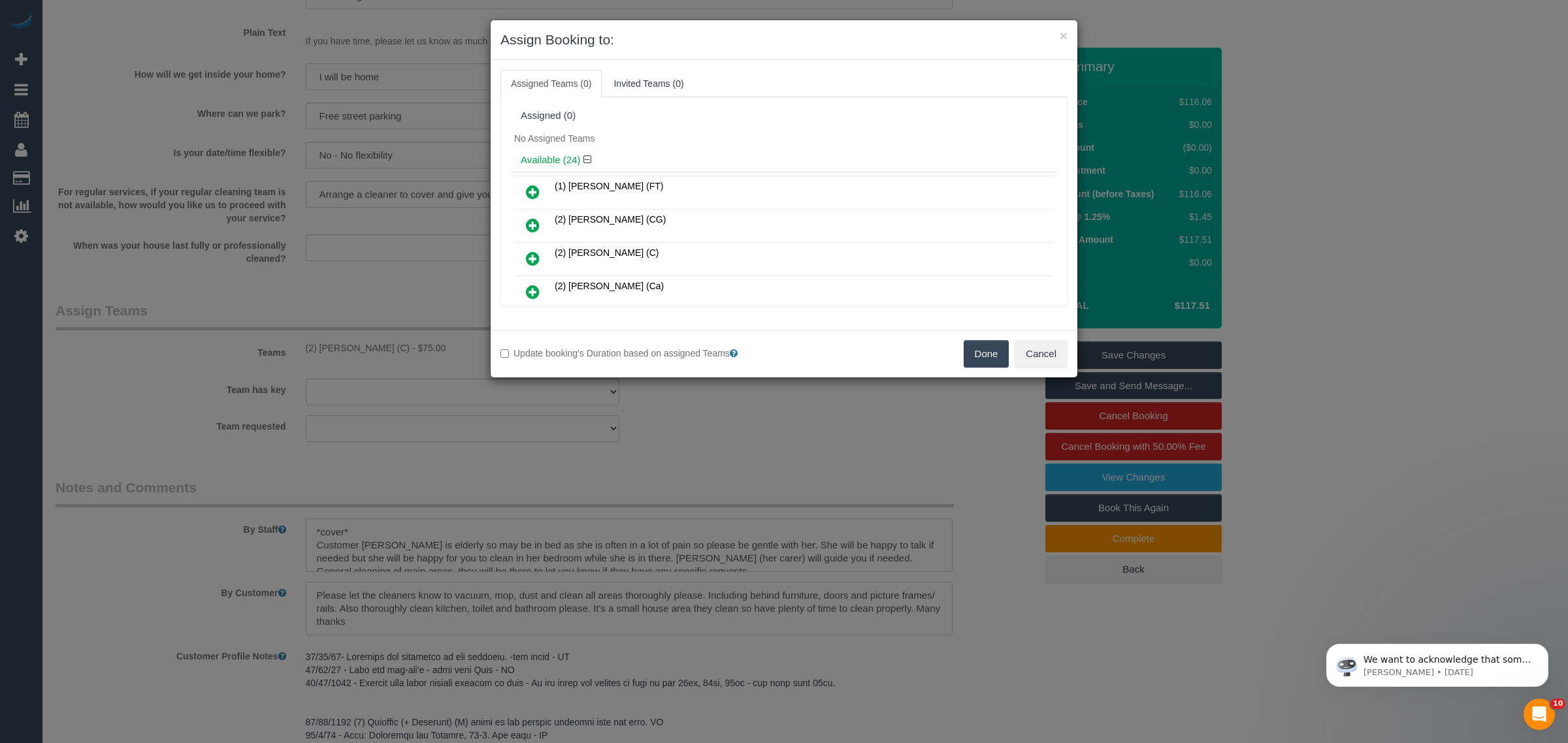
click at [969, 361] on button "Done" at bounding box center [986, 354] width 45 height 28
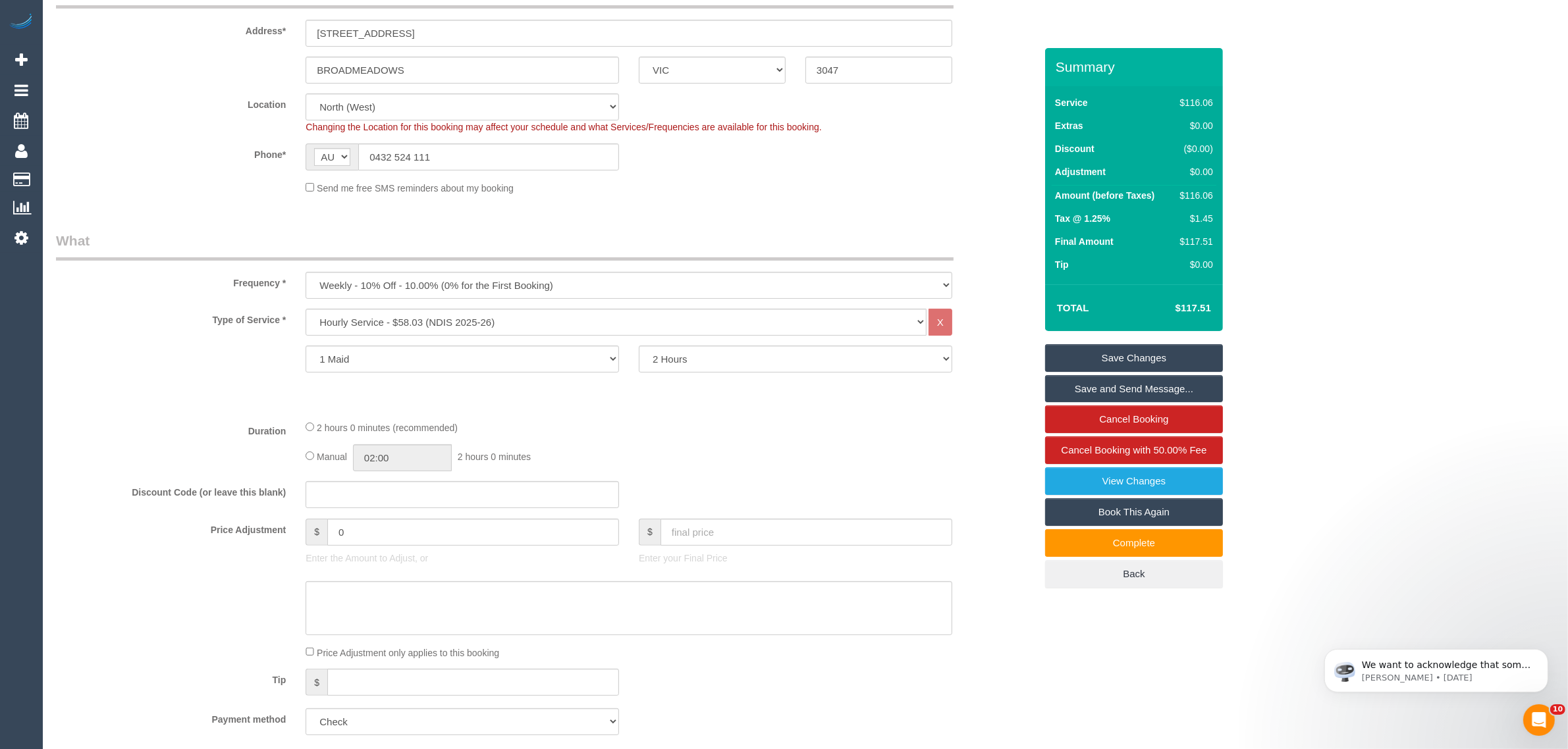
scroll to position [25, 0]
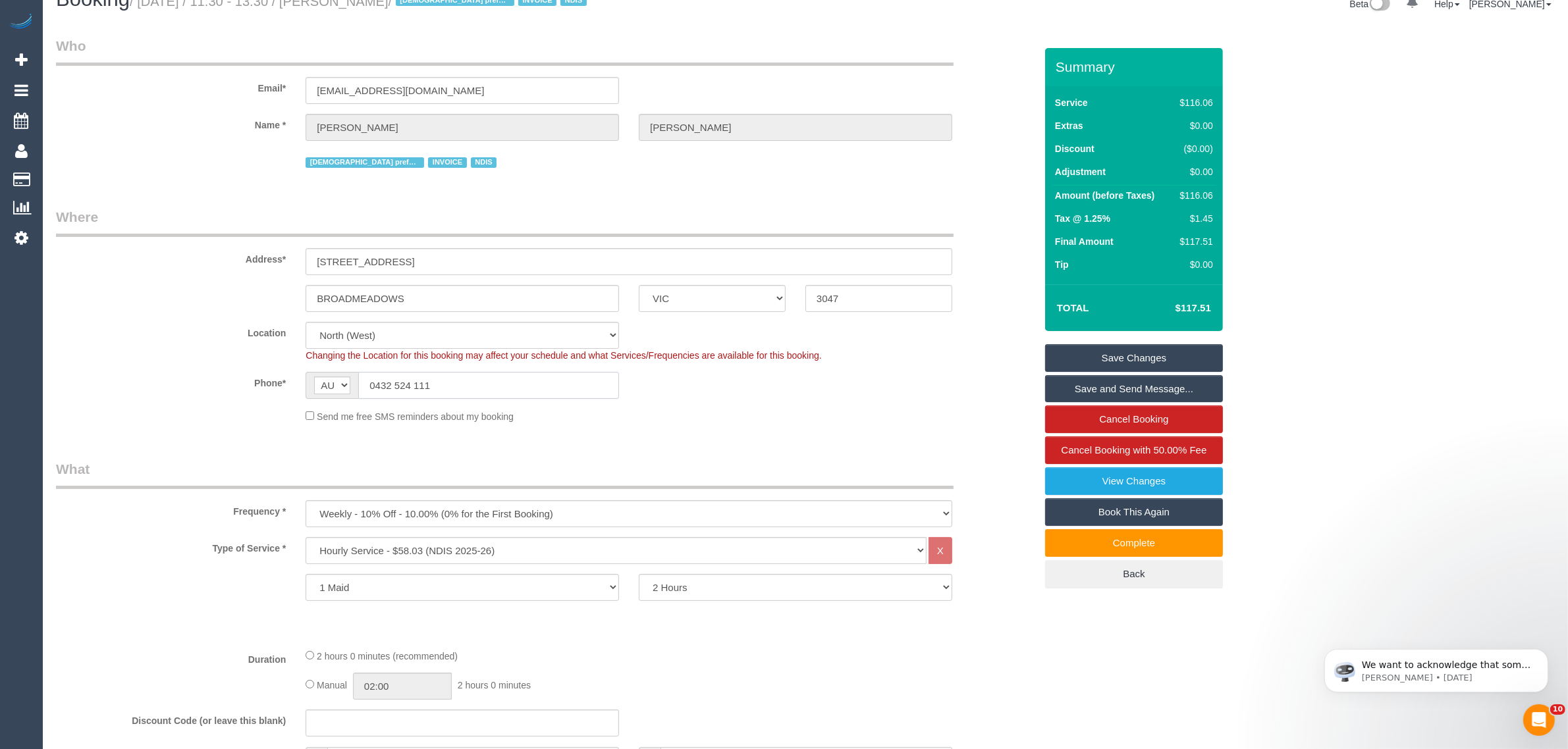
click at [443, 387] on input "0432 524 111" at bounding box center [488, 385] width 261 height 27
click at [794, 419] on div "Send me free SMS reminders about my booking" at bounding box center [629, 415] width 666 height 14
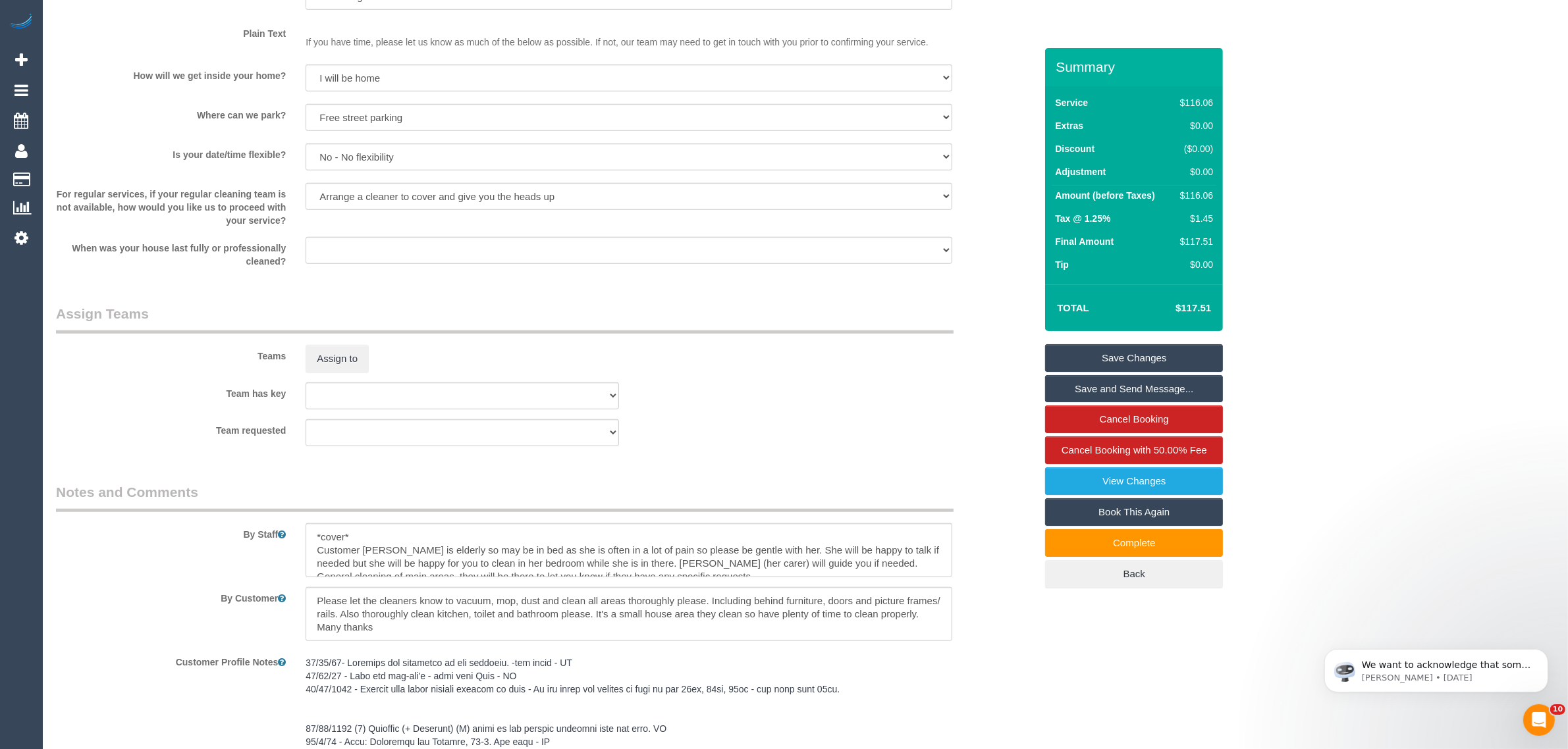
scroll to position [1342, 0]
click at [1123, 350] on link "Save Changes" at bounding box center [1134, 358] width 178 height 28
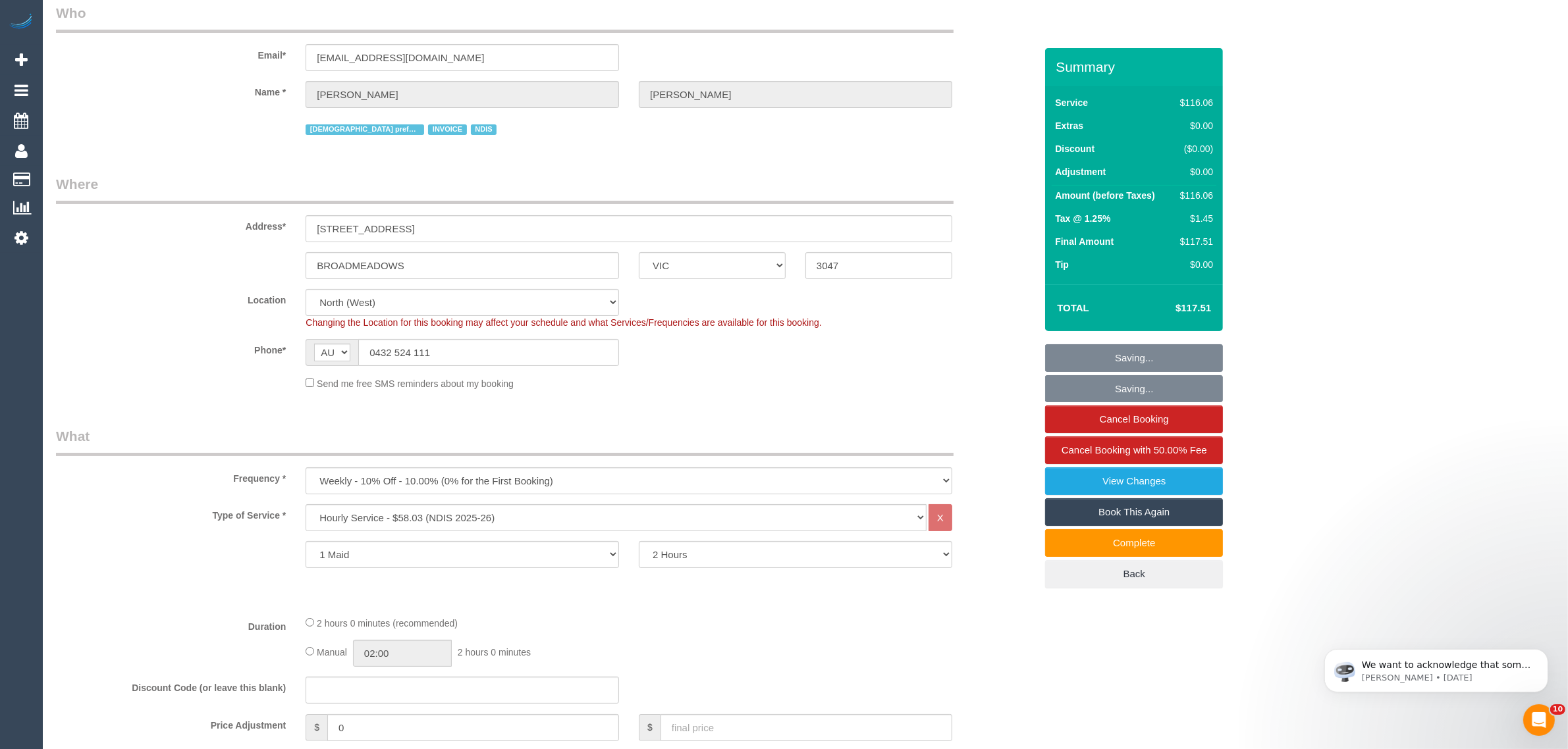
scroll to position [0, 0]
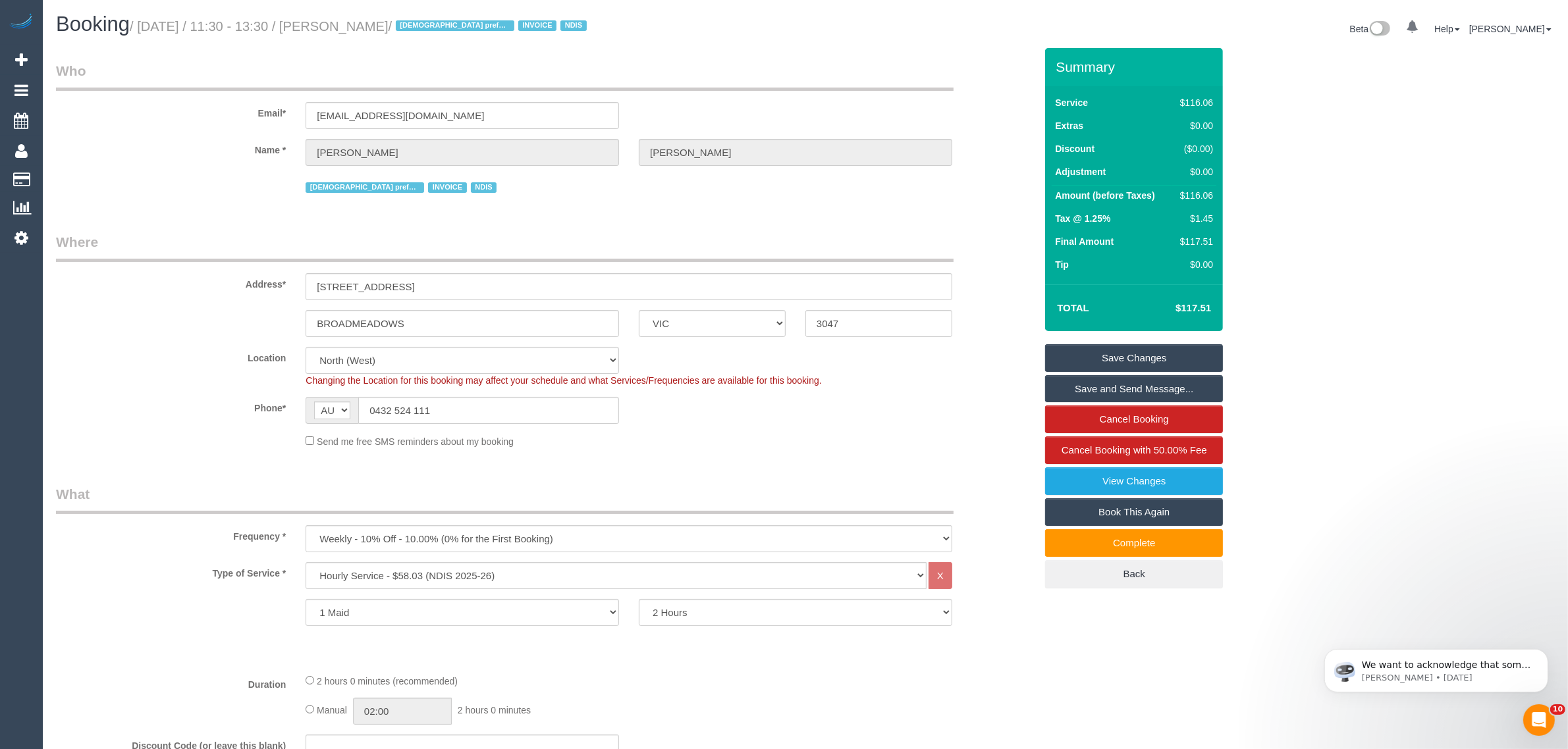
click at [1078, 363] on link "Save Changes" at bounding box center [1134, 358] width 178 height 28
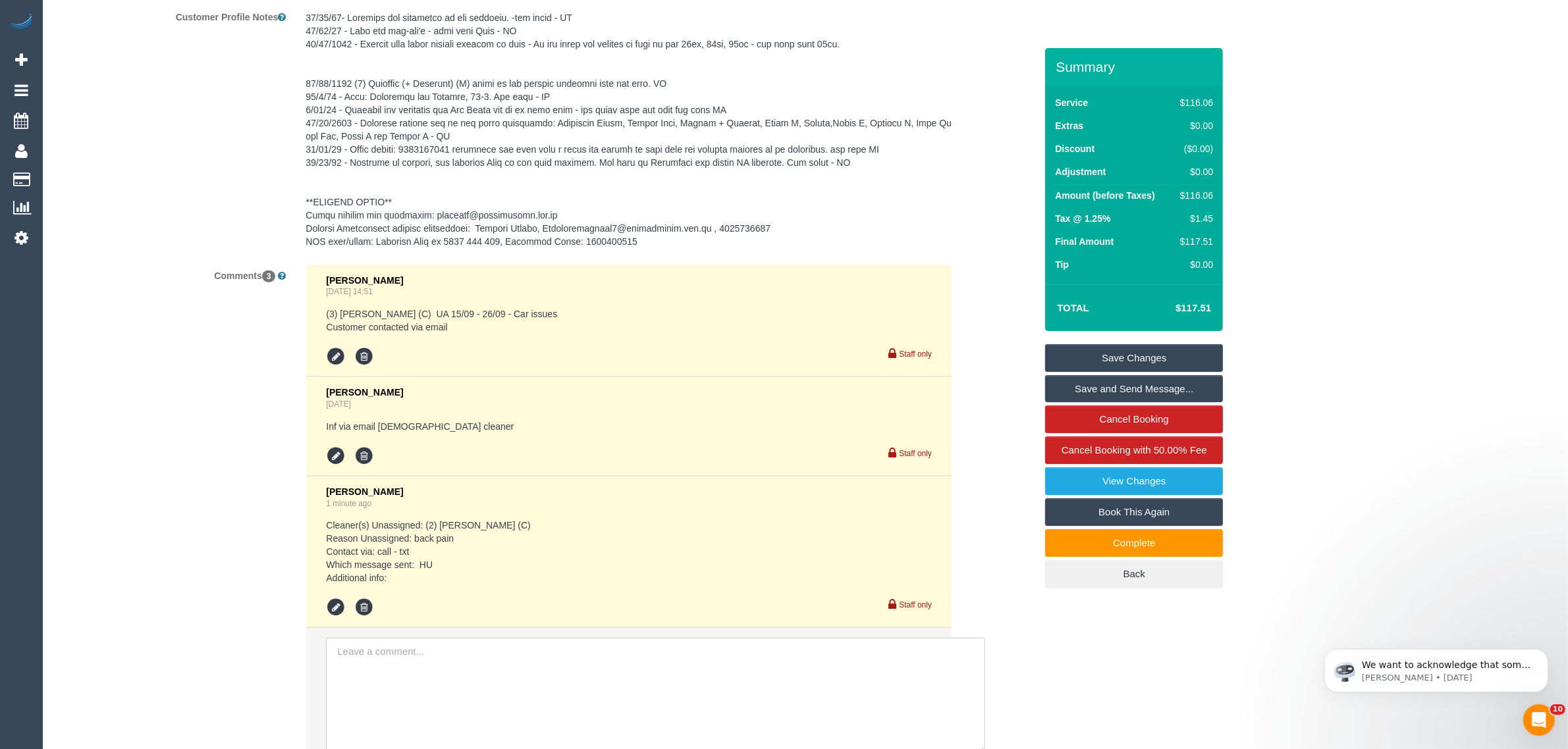
scroll to position [2098, 0]
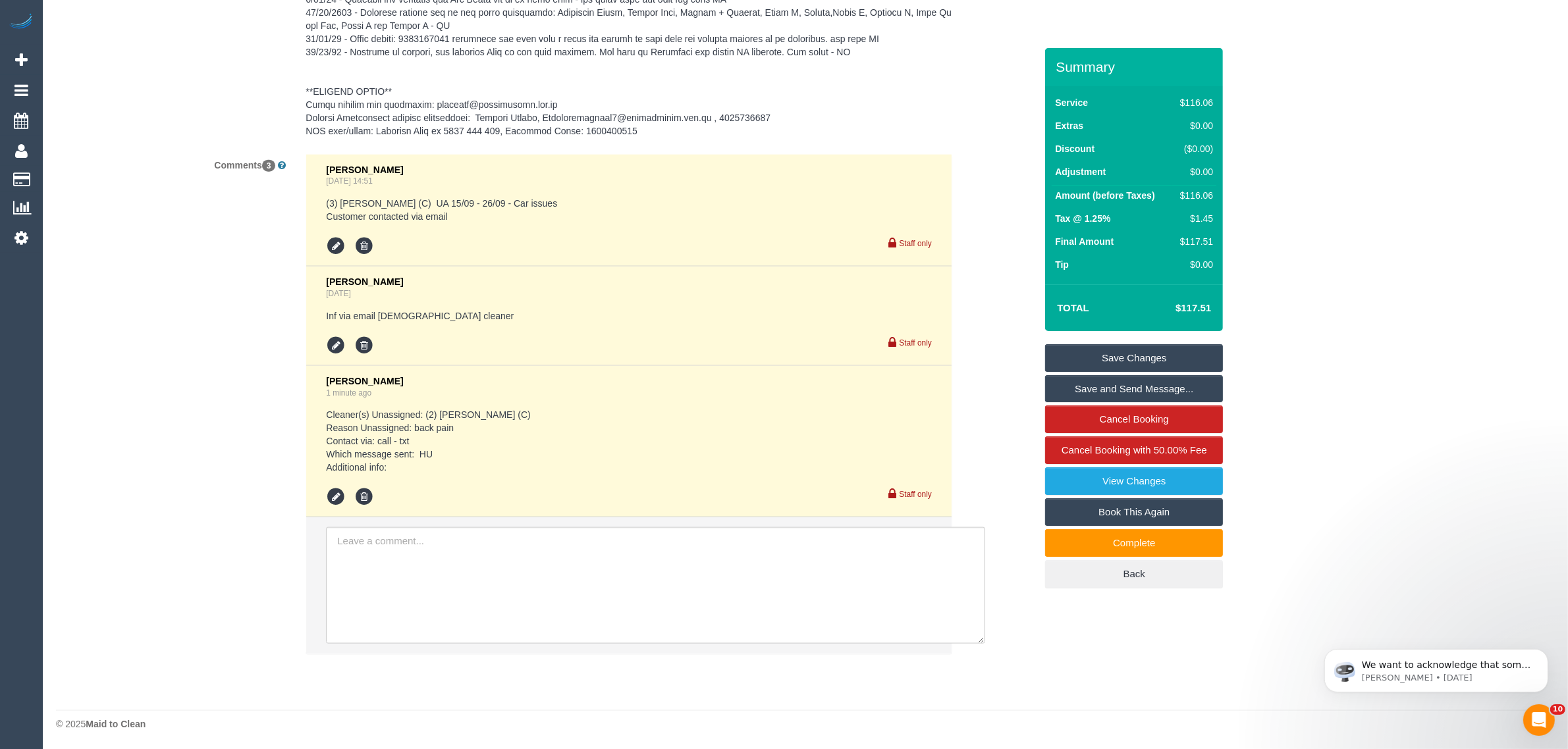
click at [1100, 357] on link "Save Changes" at bounding box center [1134, 358] width 178 height 28
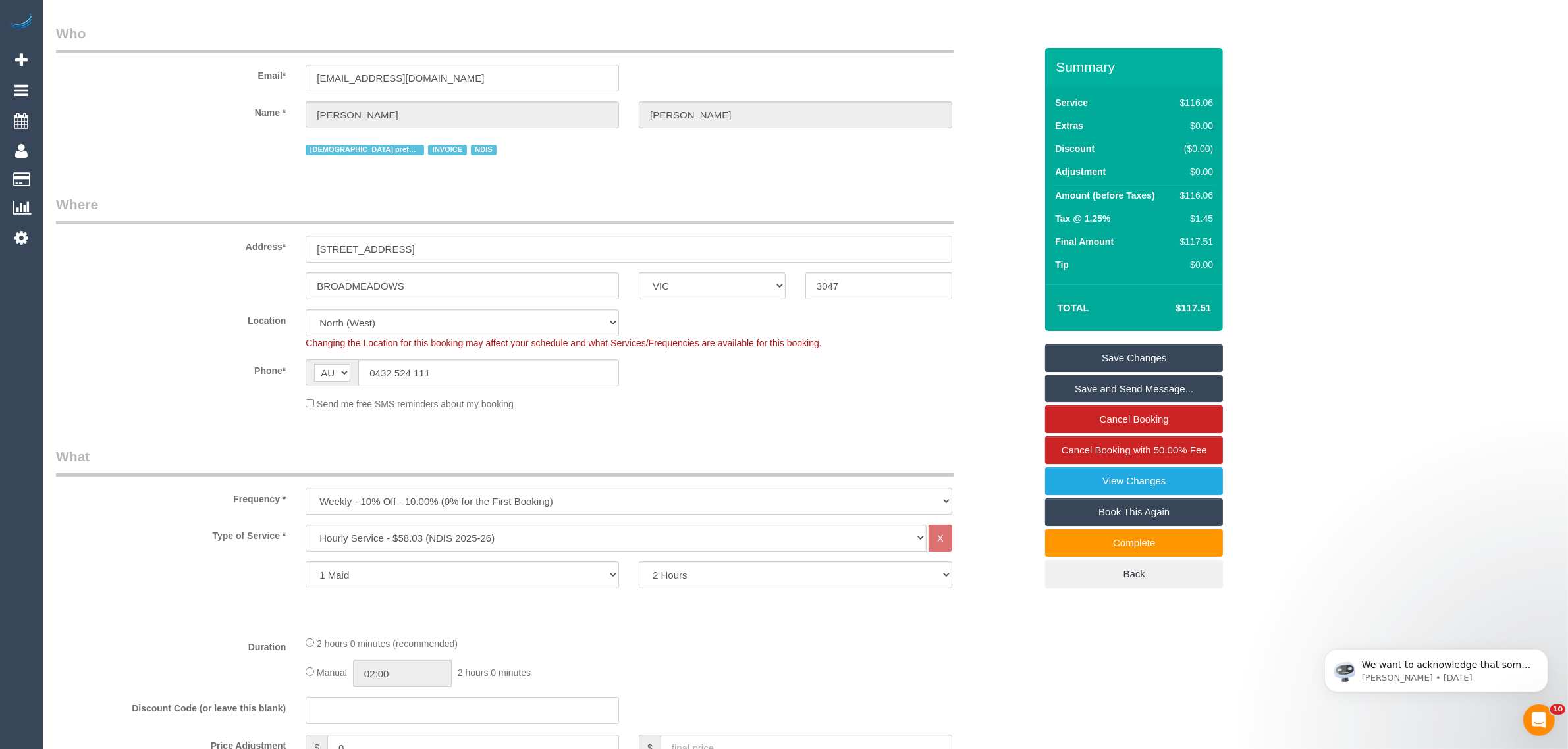
scroll to position [0, 0]
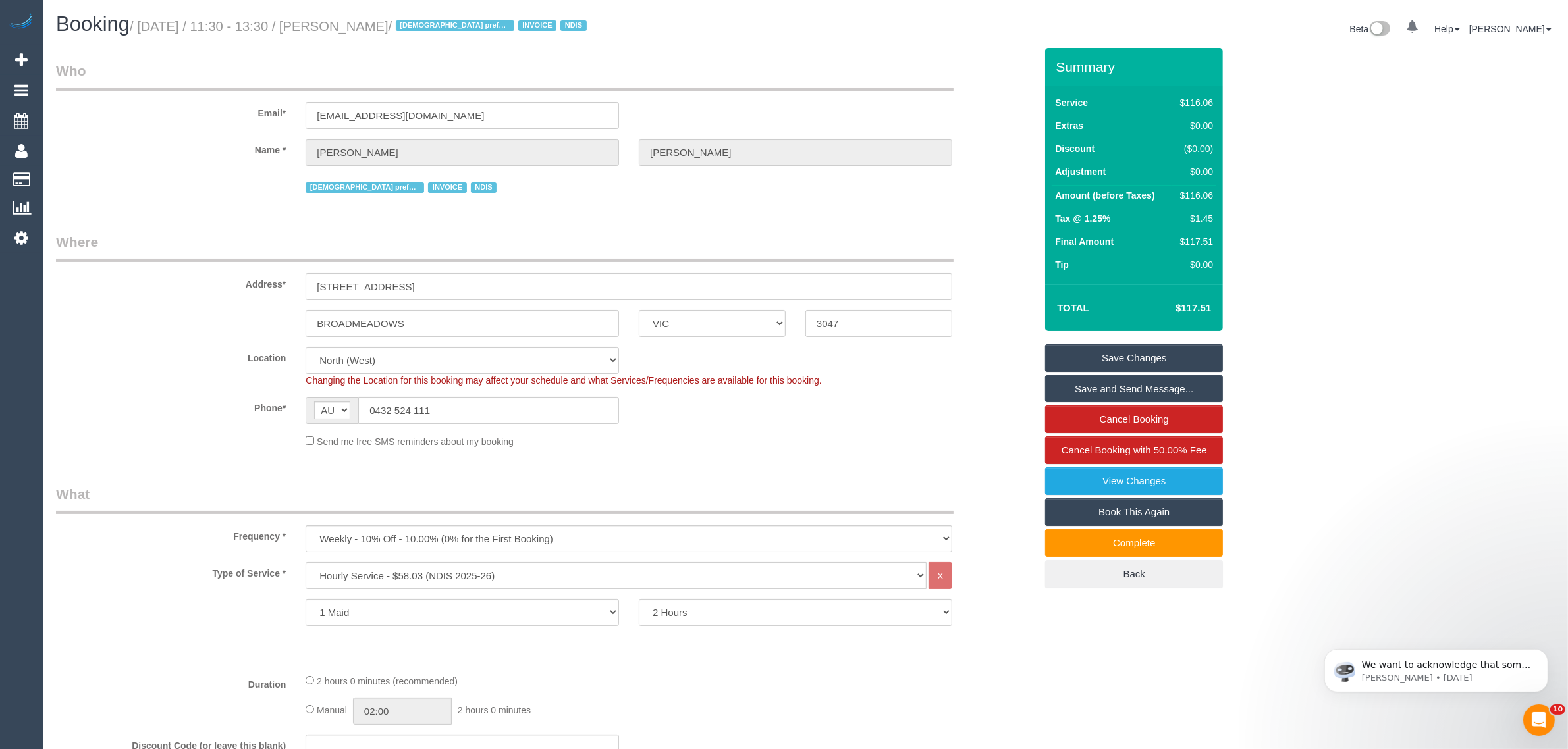
click at [856, 44] on div "Beta 0 Your Notifications You have 0 alerts Help Help Docs Take a Tour Contact …" at bounding box center [1185, 31] width 760 height 35
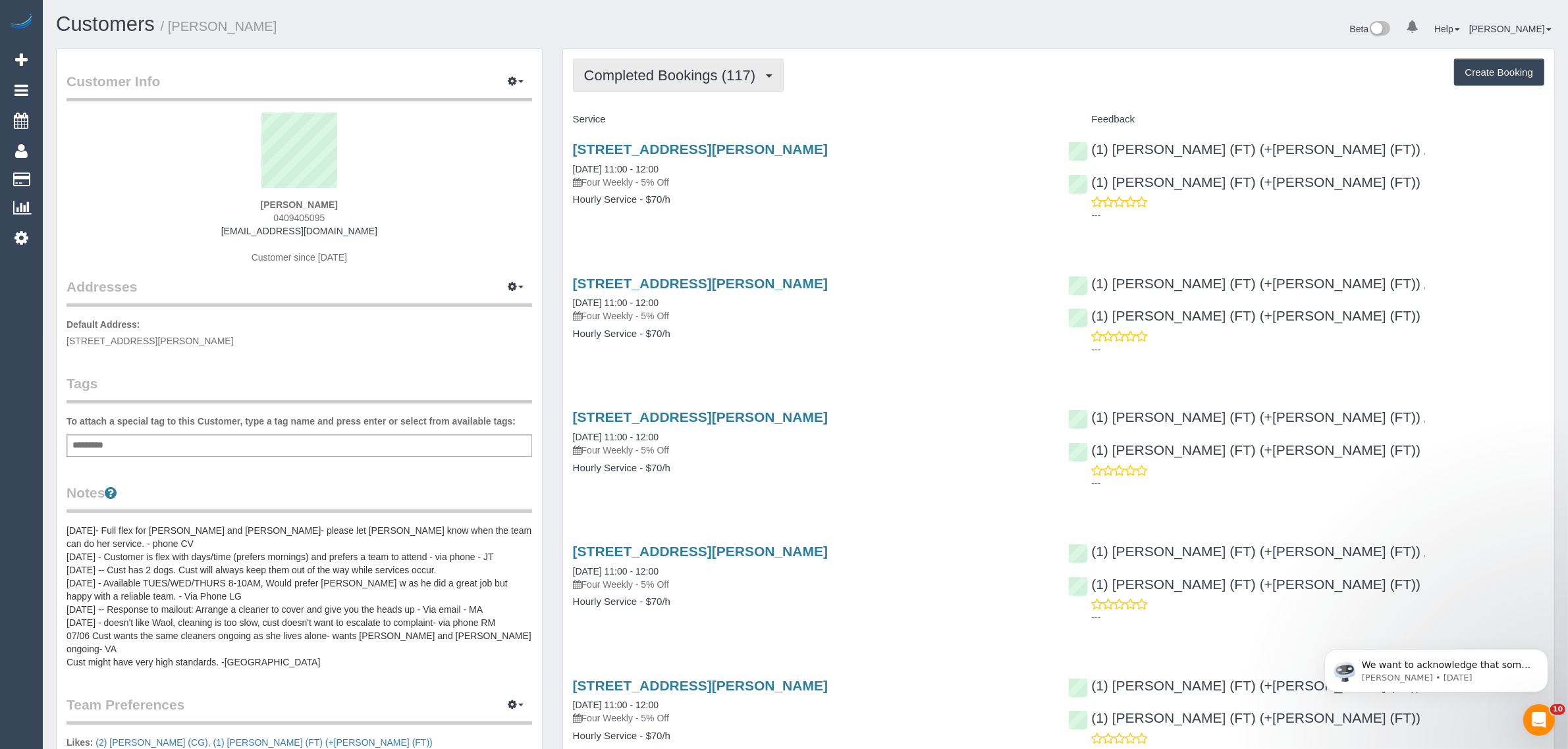
click at [636, 77] on span "Completed Bookings (117)" at bounding box center [672, 75] width 178 height 17
click at [623, 120] on link "Upcoming Bookings (12)" at bounding box center [647, 123] width 147 height 17
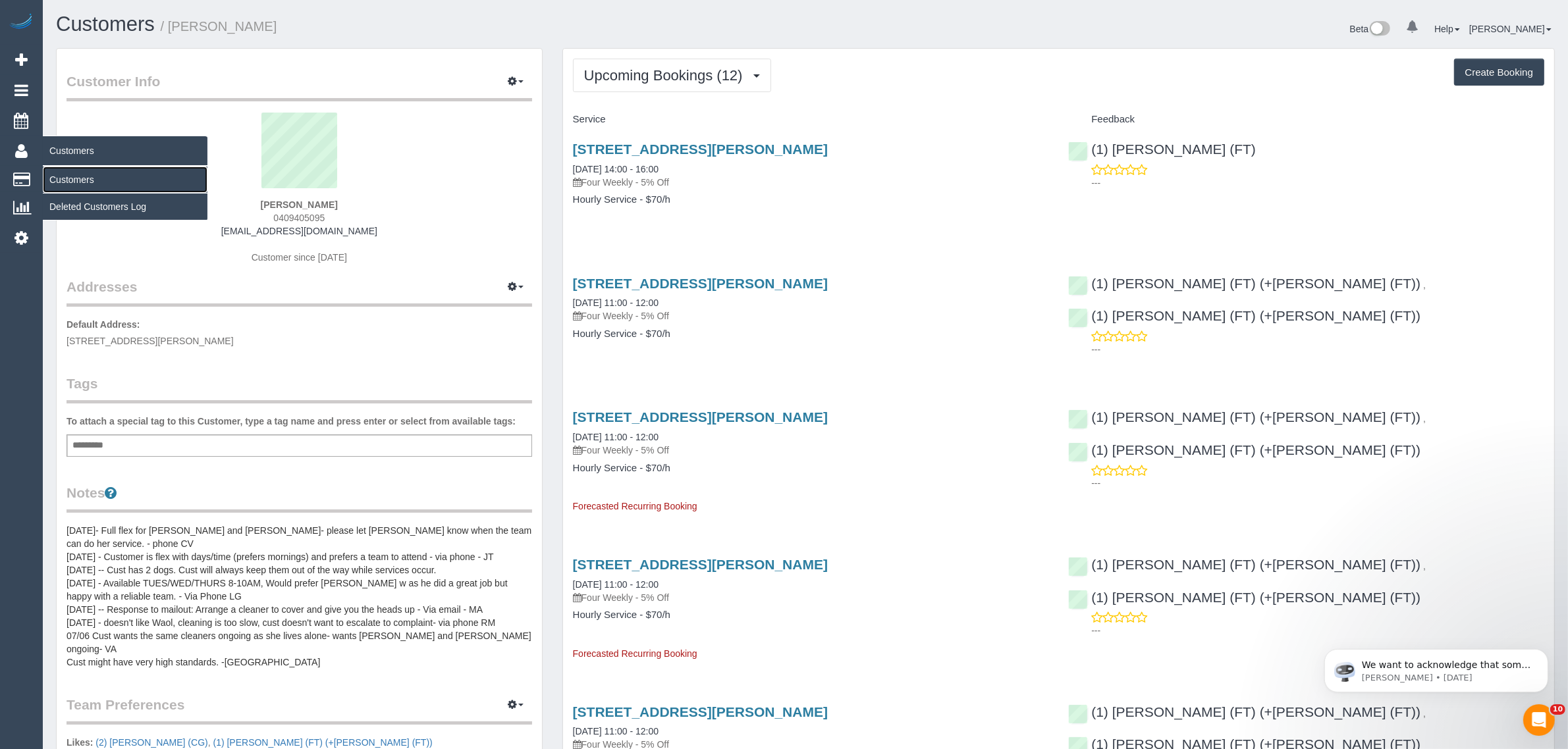
drag, startPoint x: 83, startPoint y: 168, endPoint x: 89, endPoint y: 165, distance: 6.7
click at [83, 170] on link "Customers" at bounding box center [125, 180] width 165 height 26
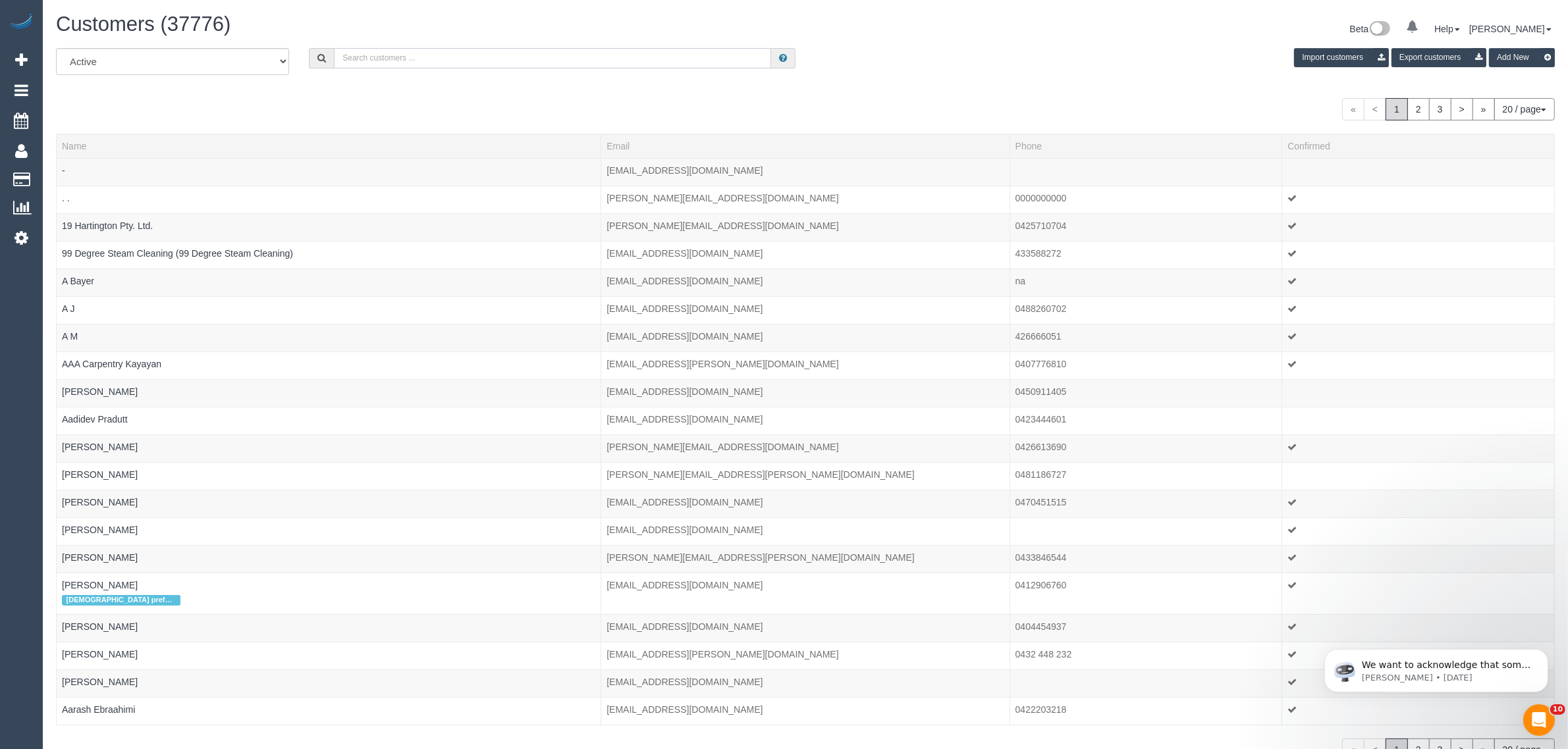
click at [496, 53] on input "text" at bounding box center [552, 58] width 437 height 20
paste input "Alejandra'Fields"
click at [376, 57] on input "Alejandra'Fields" at bounding box center [552, 58] width 437 height 20
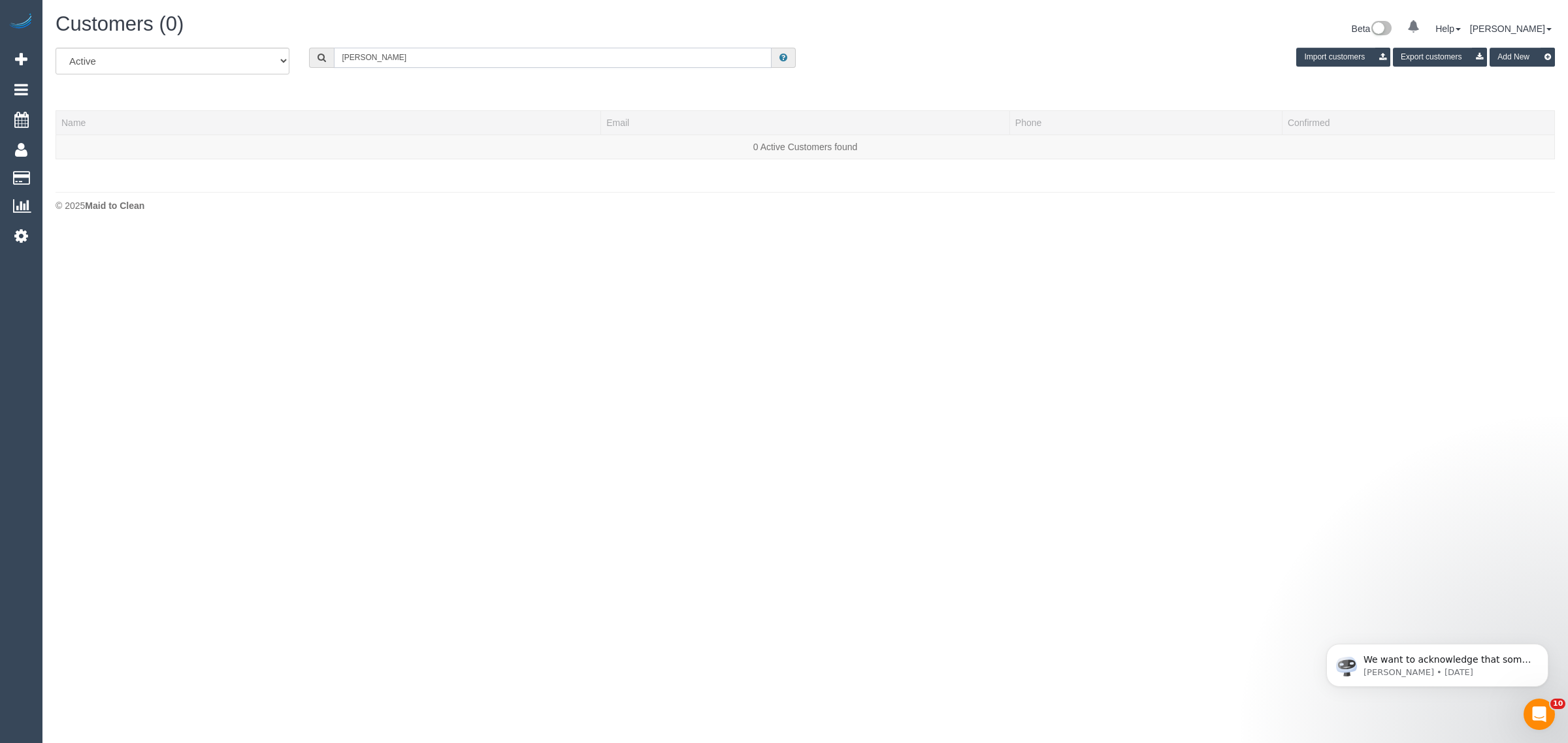
type input "Alejandra Field"
click at [14, 230] on icon at bounding box center [21, 235] width 13 height 16
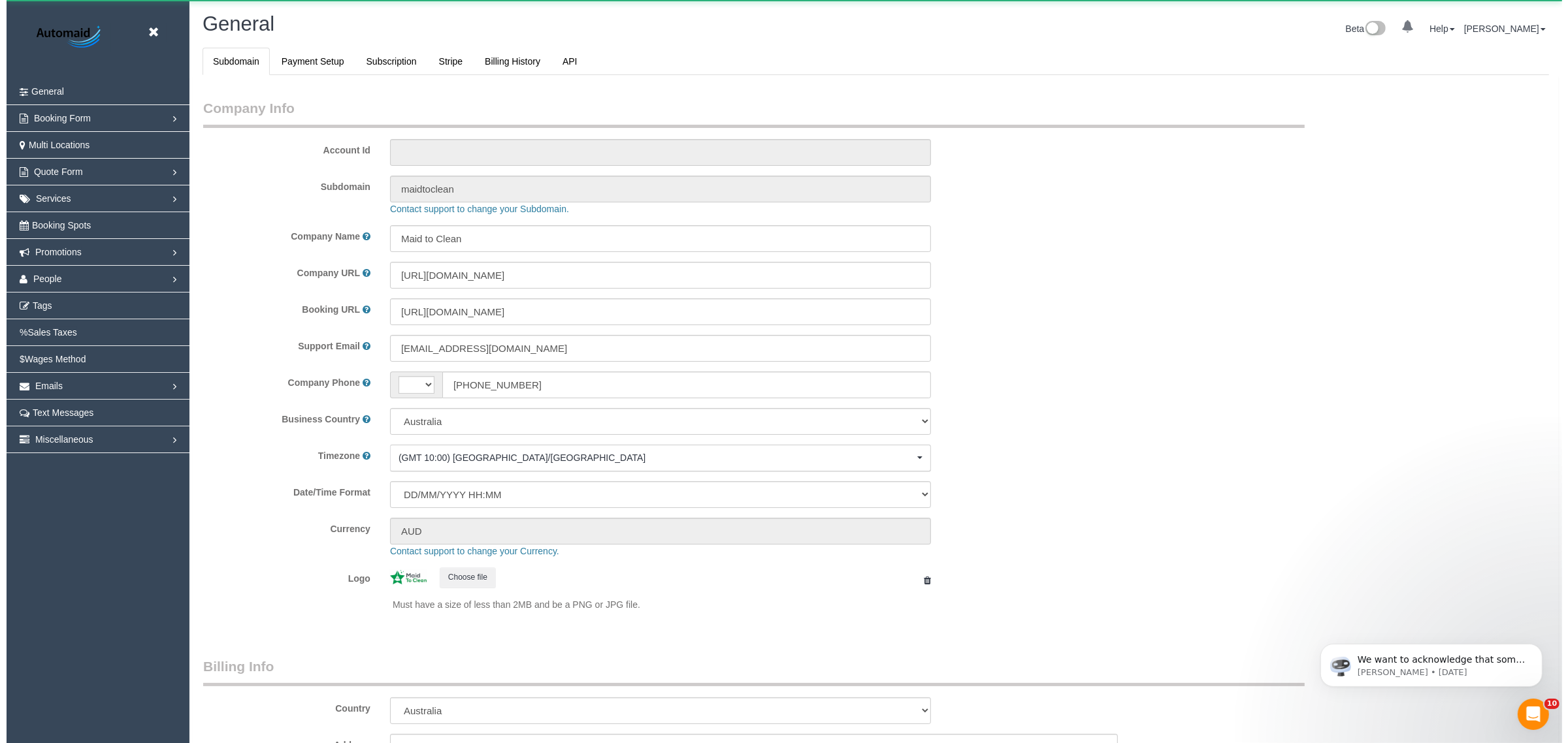
scroll to position [2947, 1556]
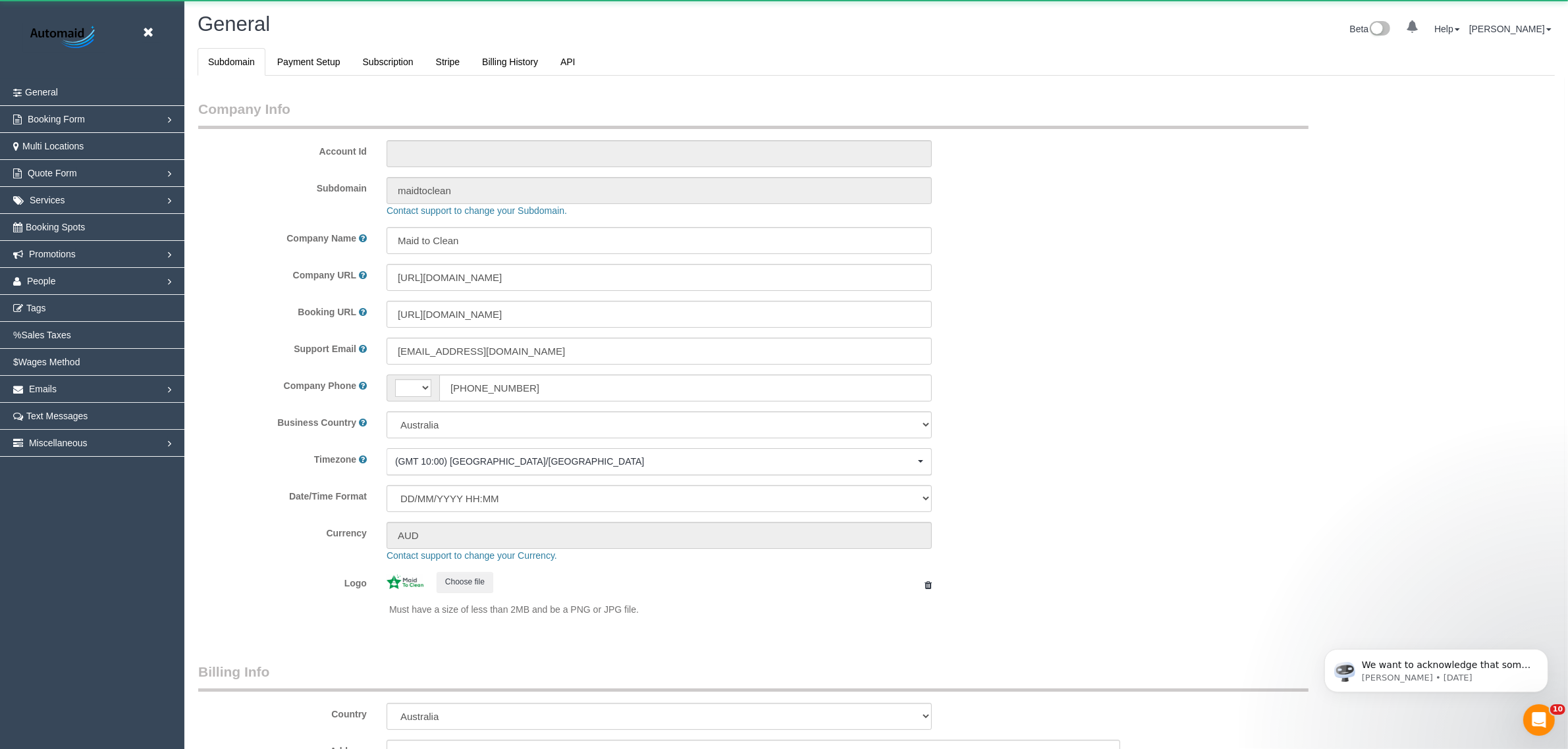
select select "string:AU"
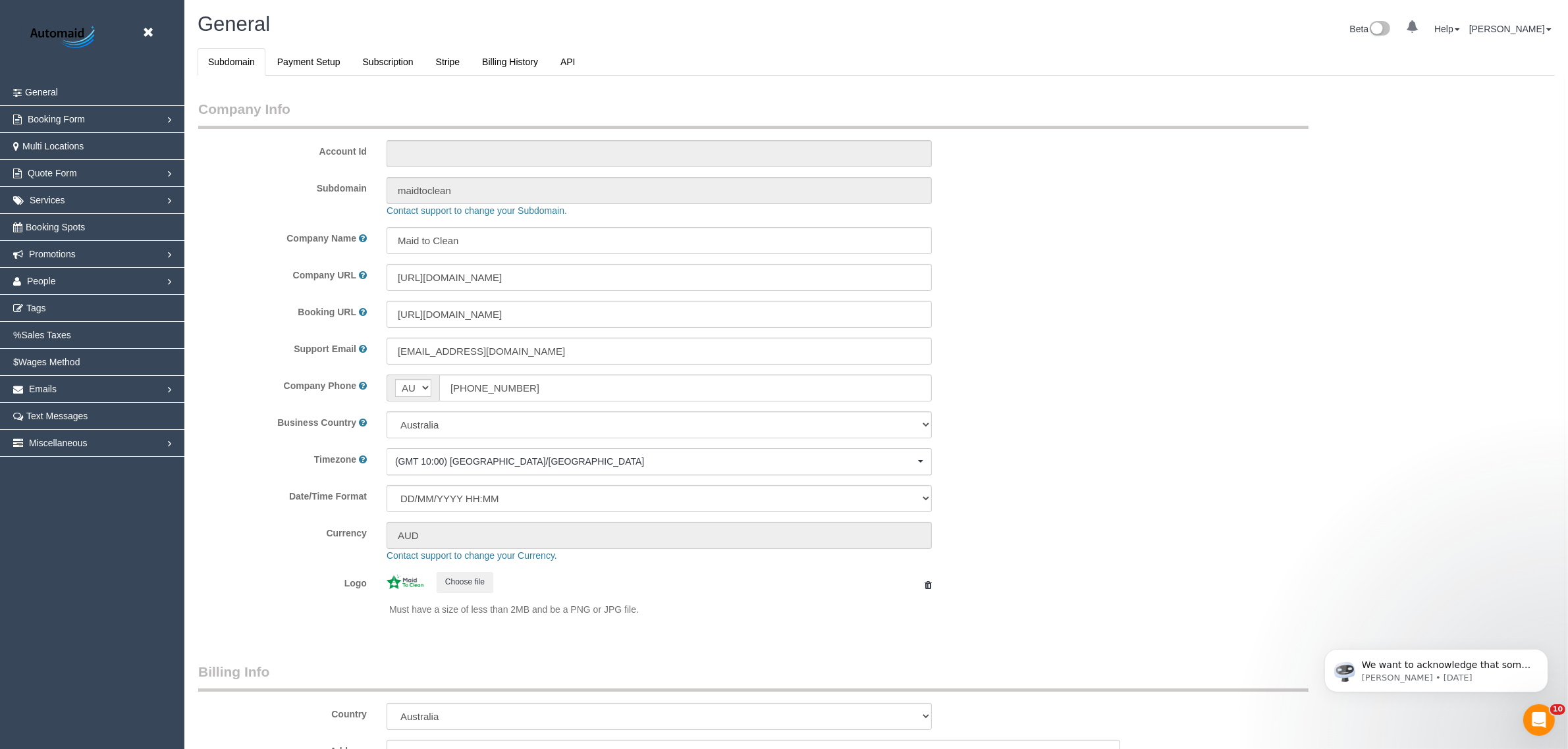
select select "1"
click at [59, 277] on link "People" at bounding box center [92, 281] width 184 height 26
click at [86, 307] on link "Teams" at bounding box center [92, 308] width 184 height 26
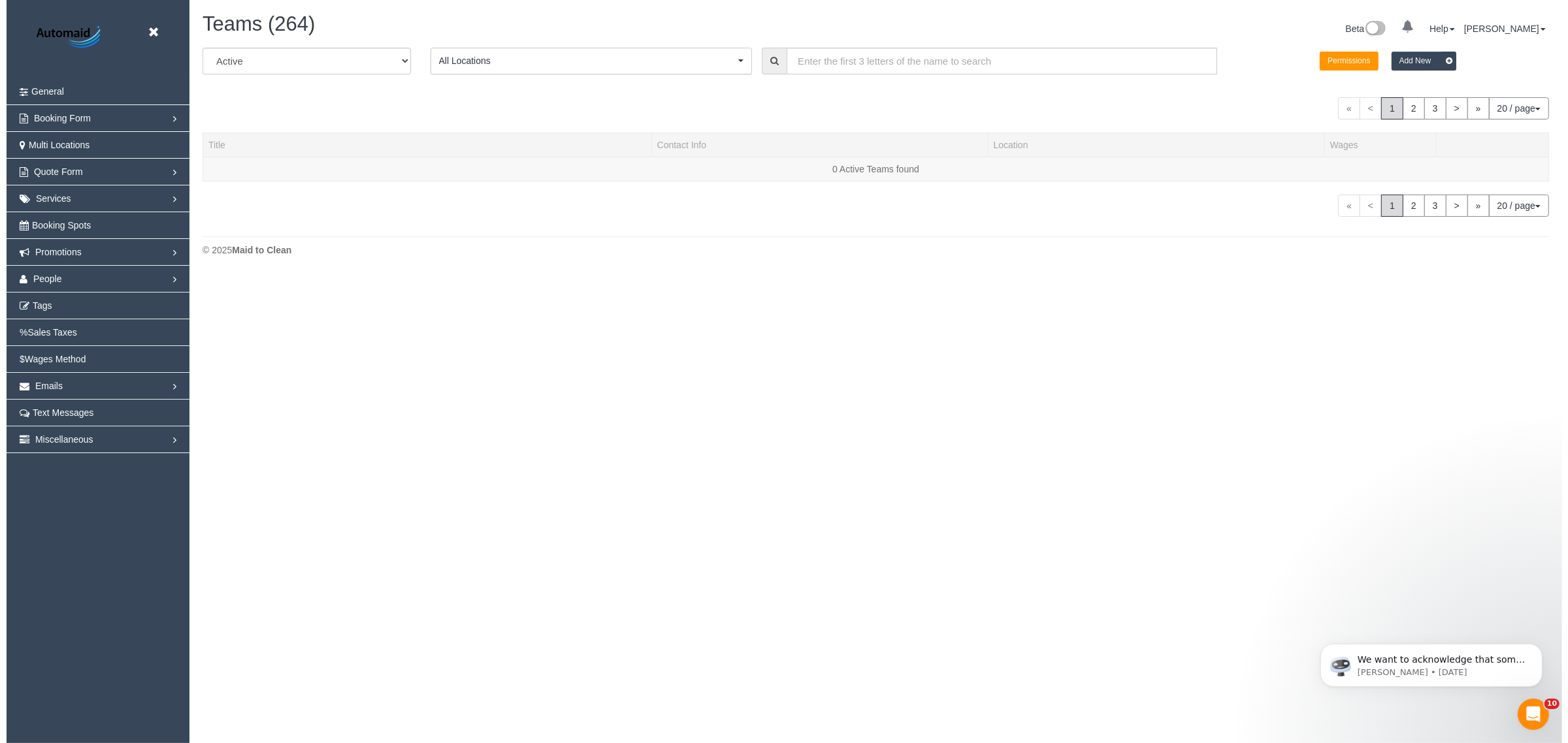
scroll to position [2990, 1556]
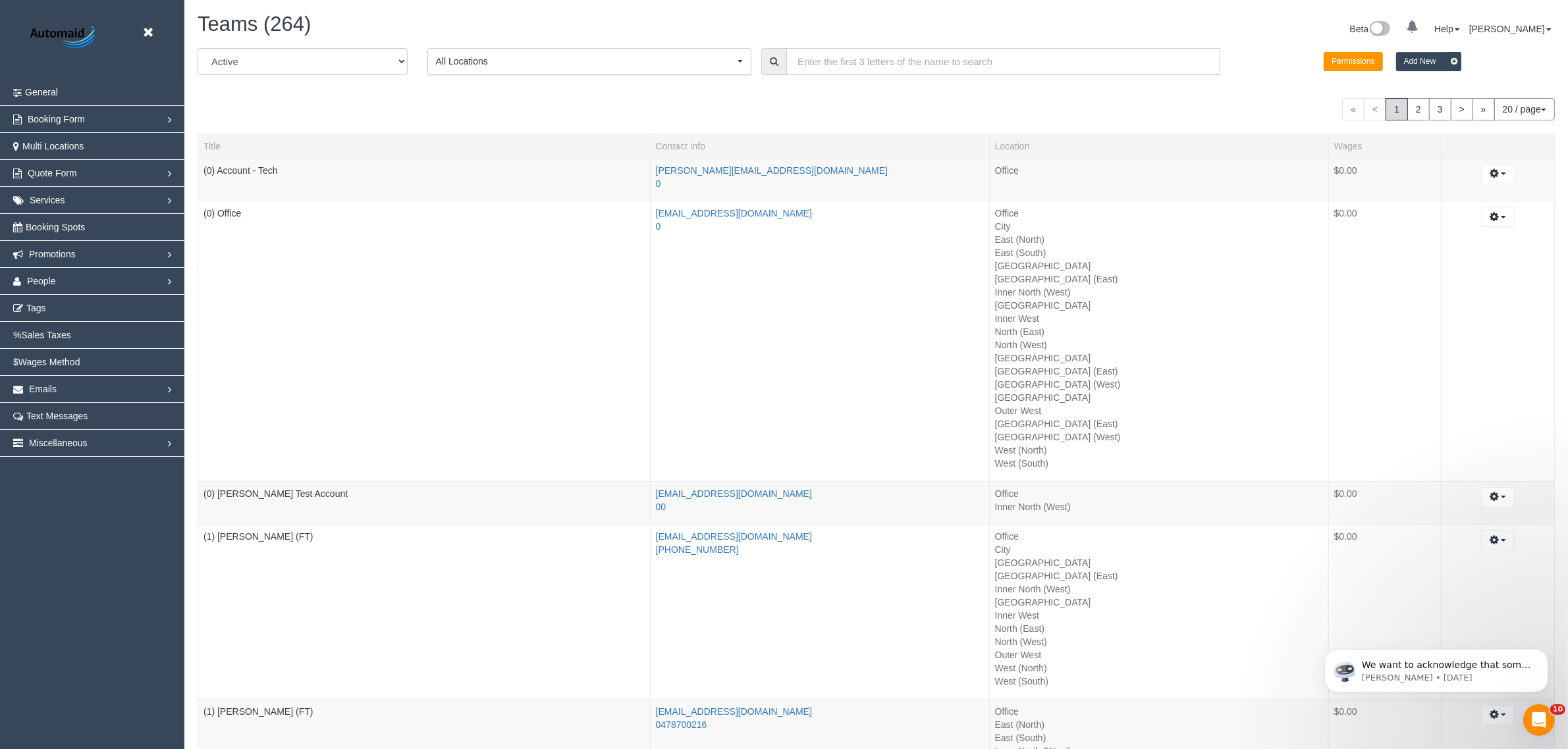
click at [887, 73] on input "text" at bounding box center [1003, 62] width 434 height 27
type input "Steph"
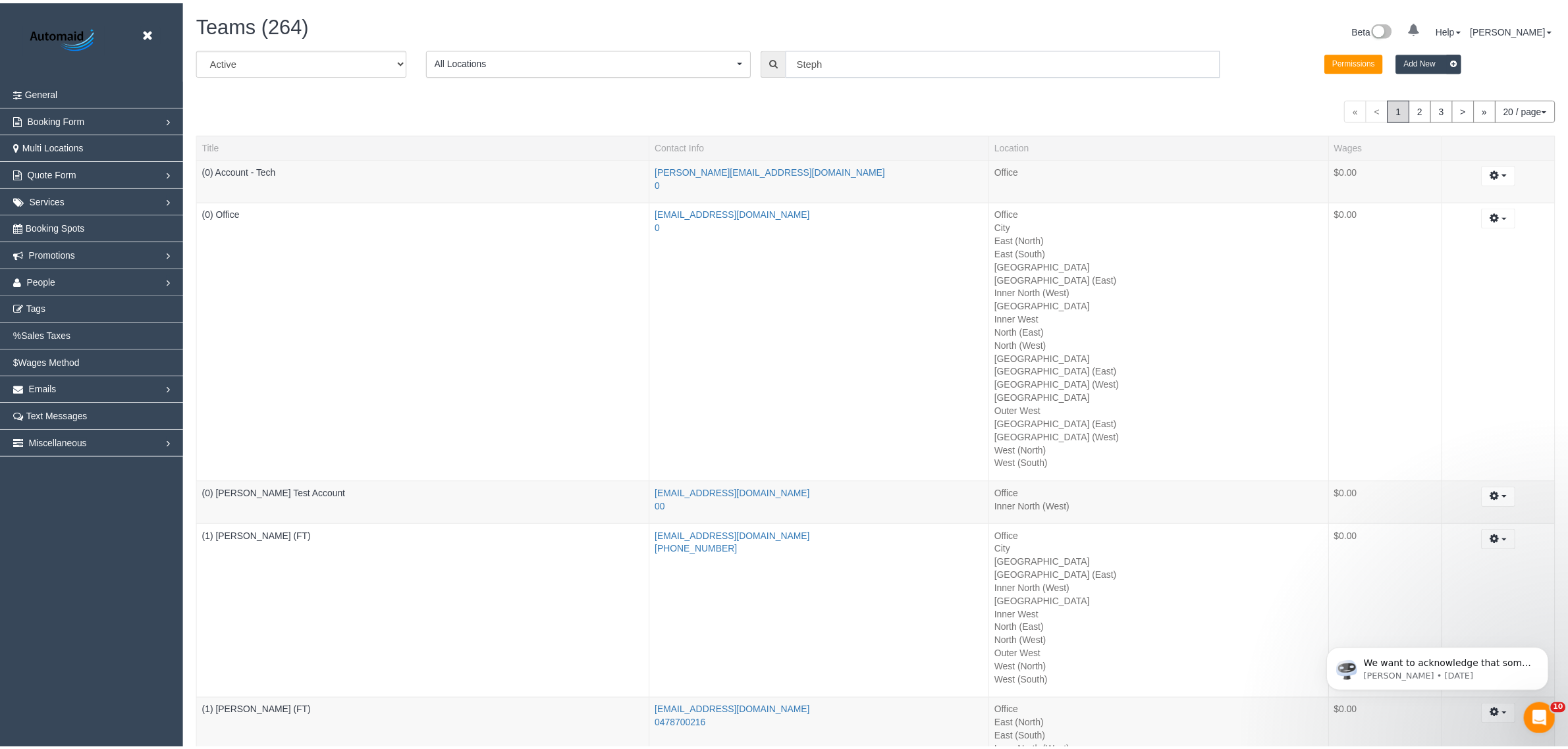
scroll to position [65442, 64269]
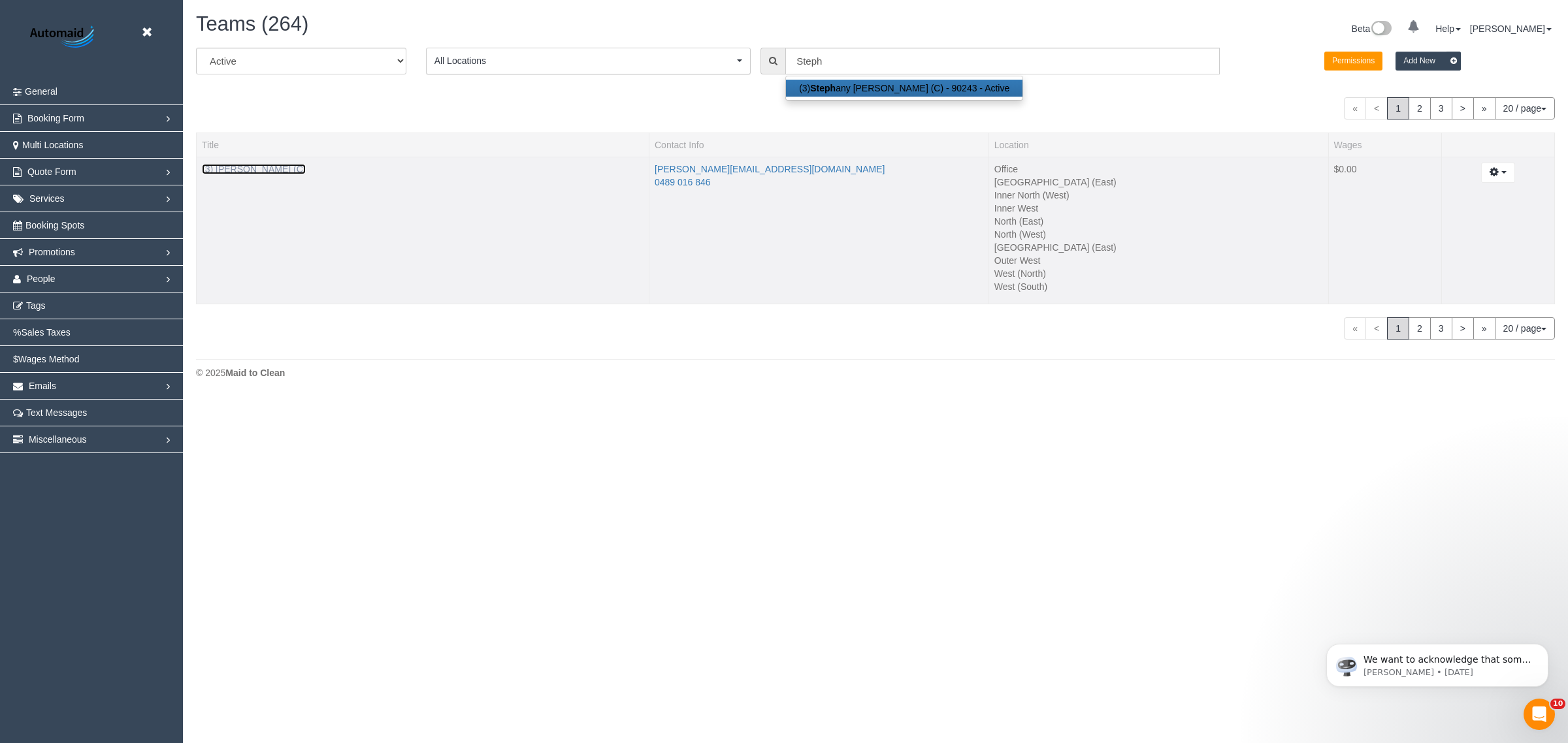
click at [259, 165] on link "(3) Stephany Cerda (C)" at bounding box center [254, 169] width 104 height 10
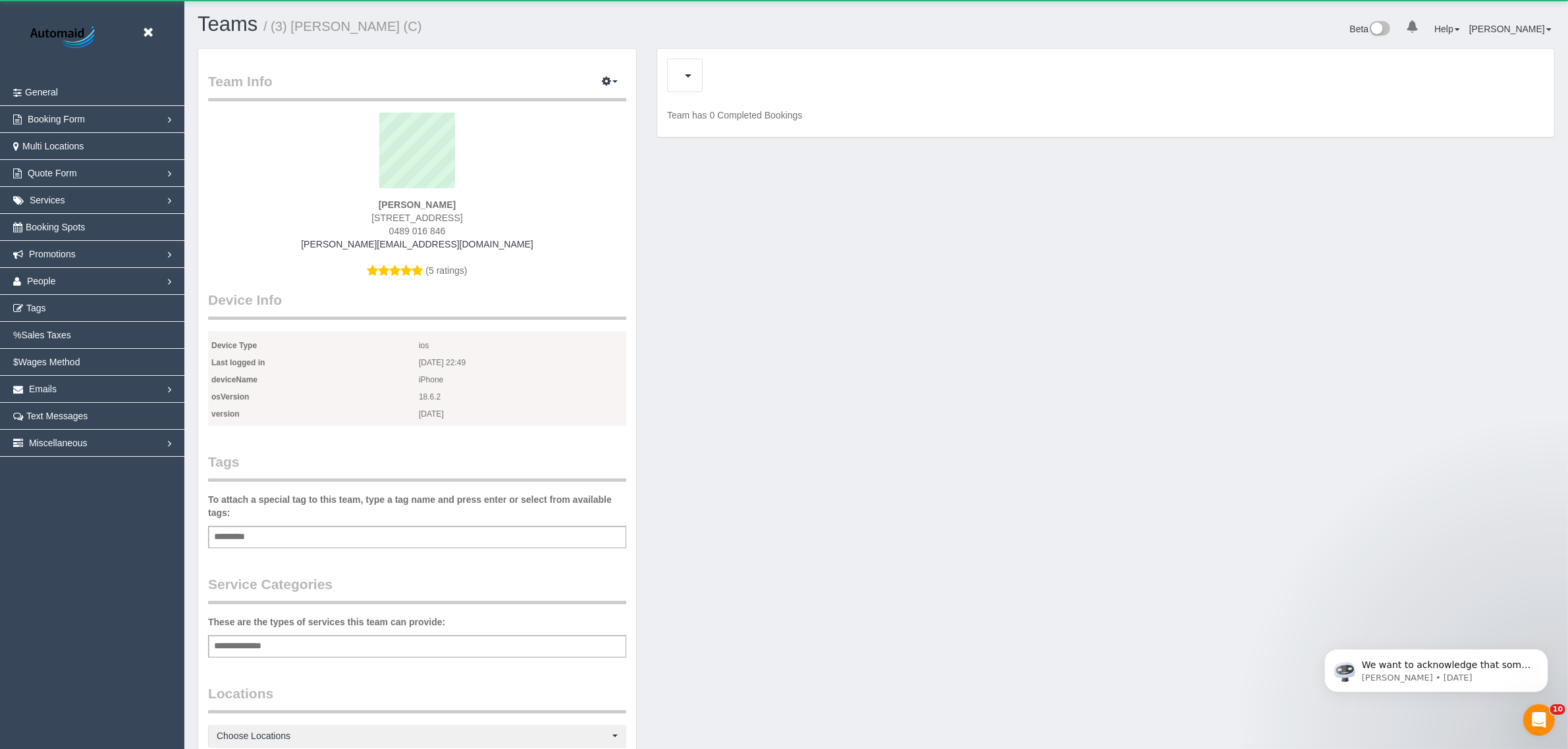
scroll to position [1136, 1568]
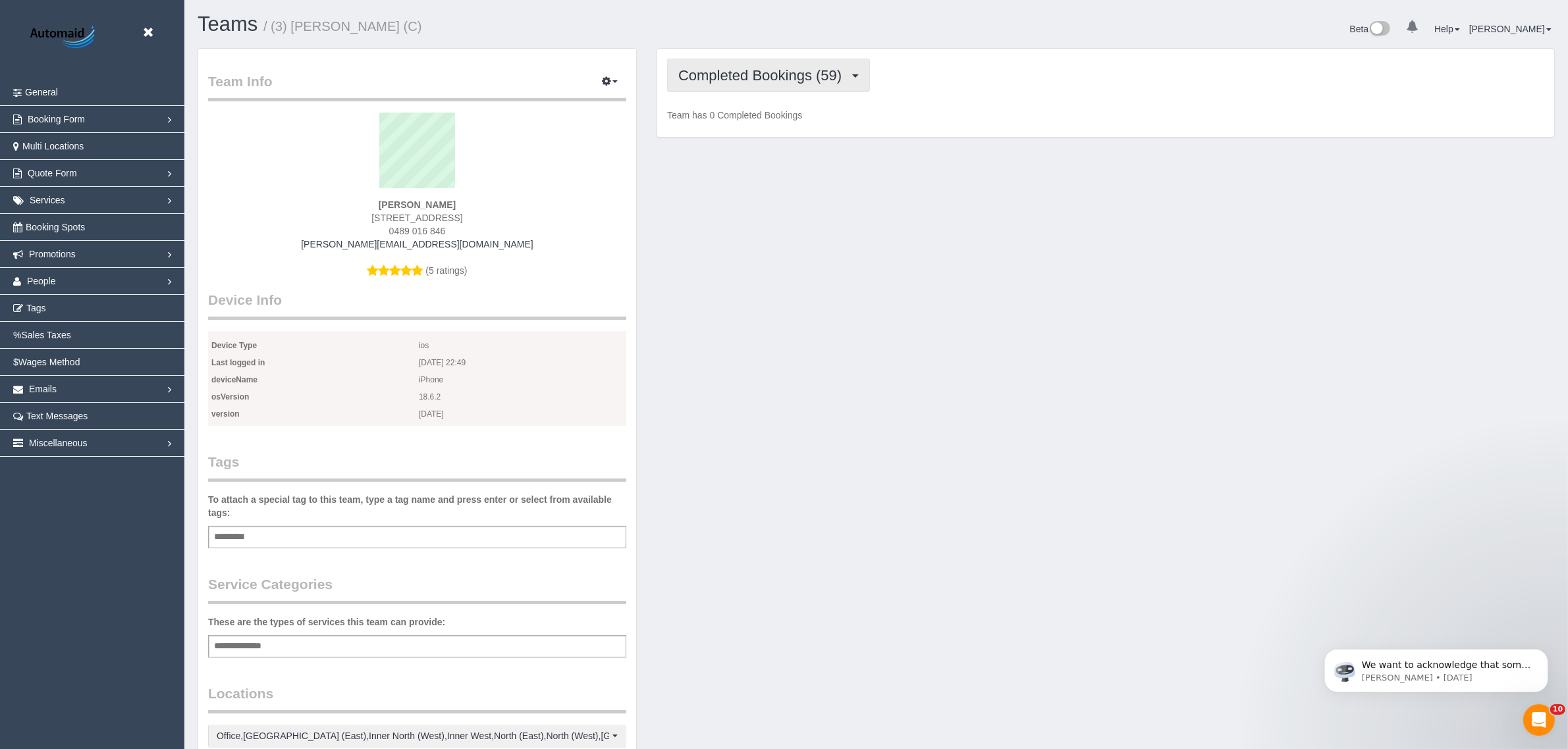
click at [754, 80] on span "Completed Bookings (59)" at bounding box center [763, 75] width 170 height 17
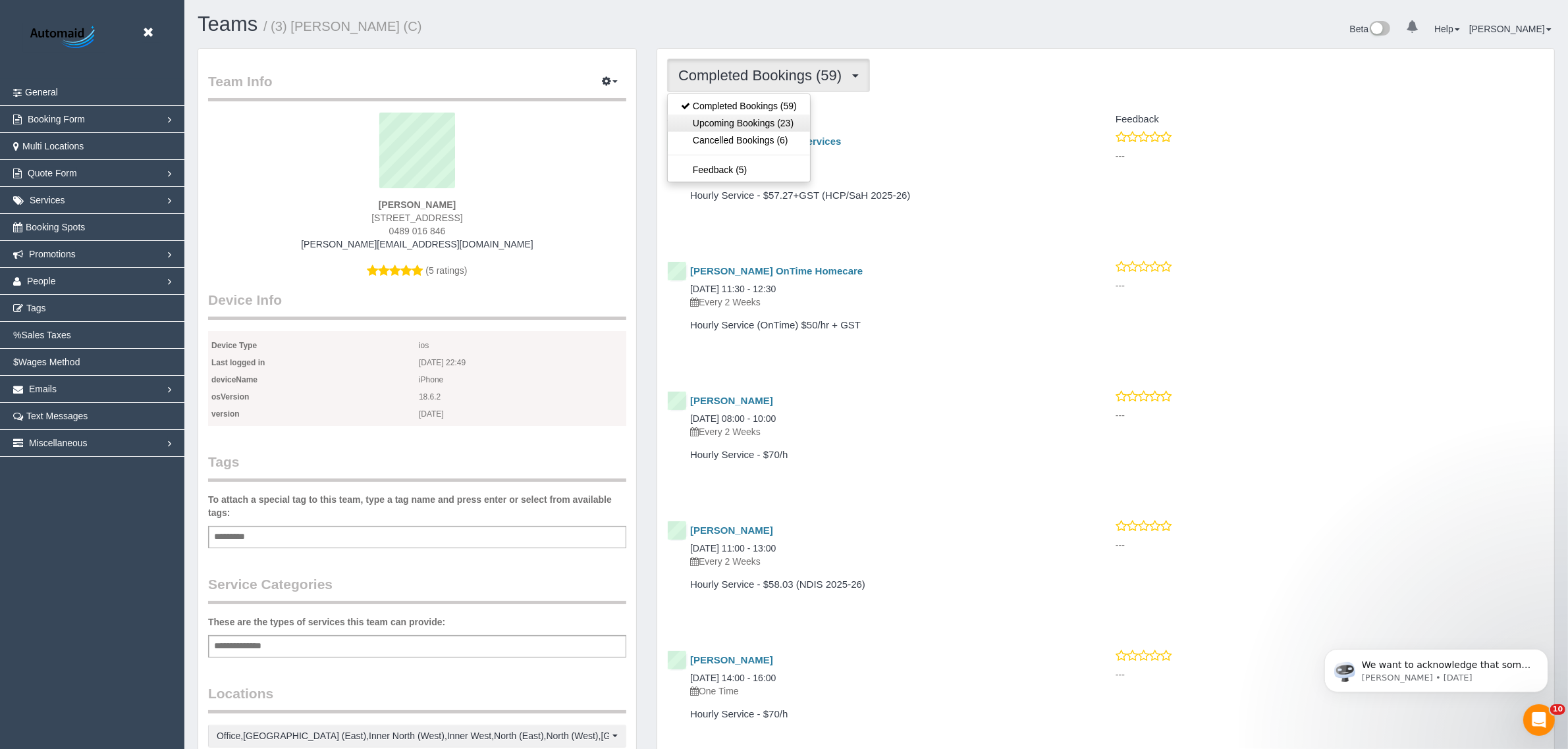
scroll to position [3461, 1568]
click at [749, 119] on link "Upcoming Bookings (23)" at bounding box center [739, 123] width 142 height 17
click at [777, 83] on button "Upcoming Bookings (23)" at bounding box center [766, 75] width 198 height 34
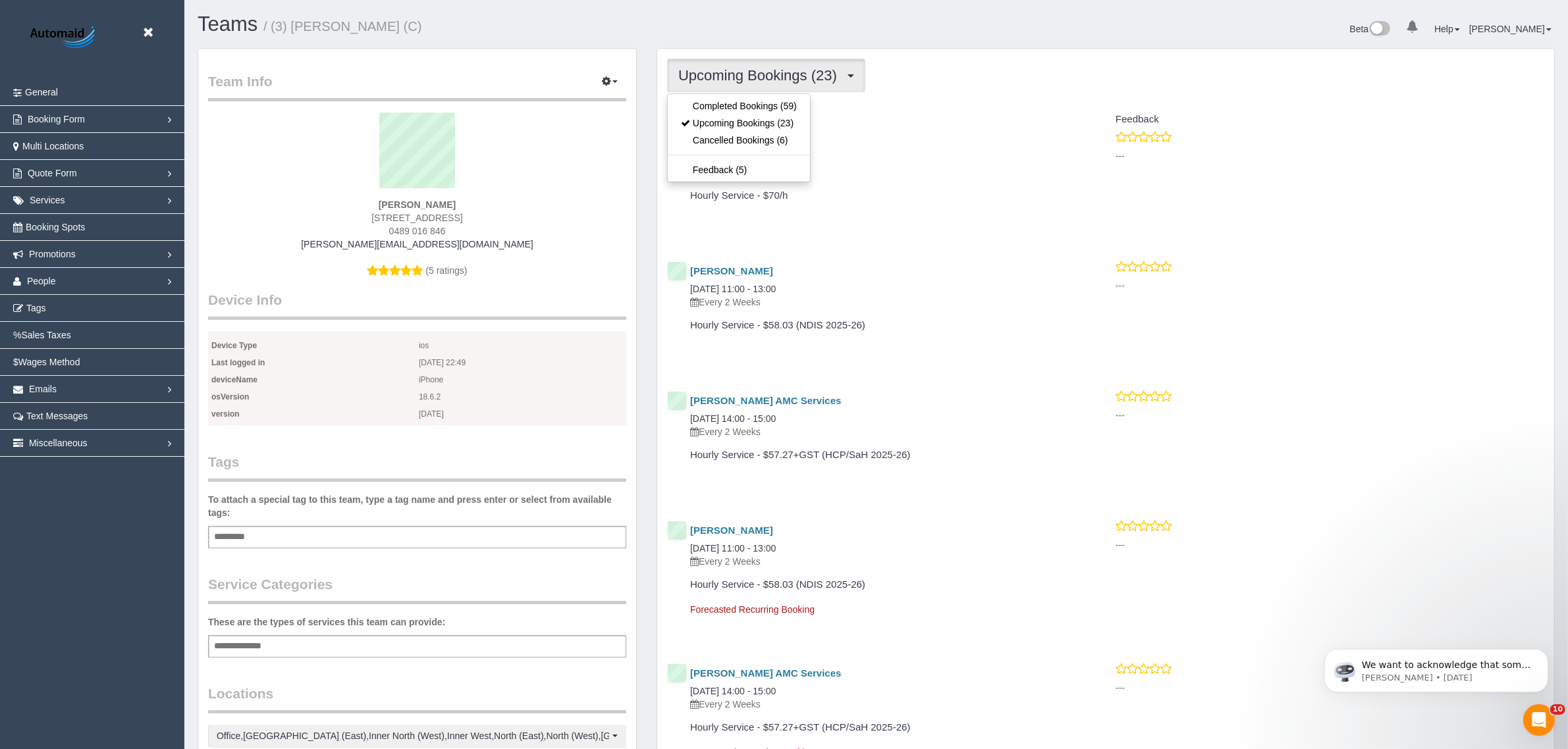
scroll to position [62398, 64281]
click at [765, 106] on link "Completed Bookings (59)" at bounding box center [739, 106] width 142 height 17
click at [774, 86] on button "Completed Bookings (59)" at bounding box center [769, 75] width 203 height 34
click at [764, 122] on link "Upcoming Bookings (23)" at bounding box center [739, 123] width 142 height 17
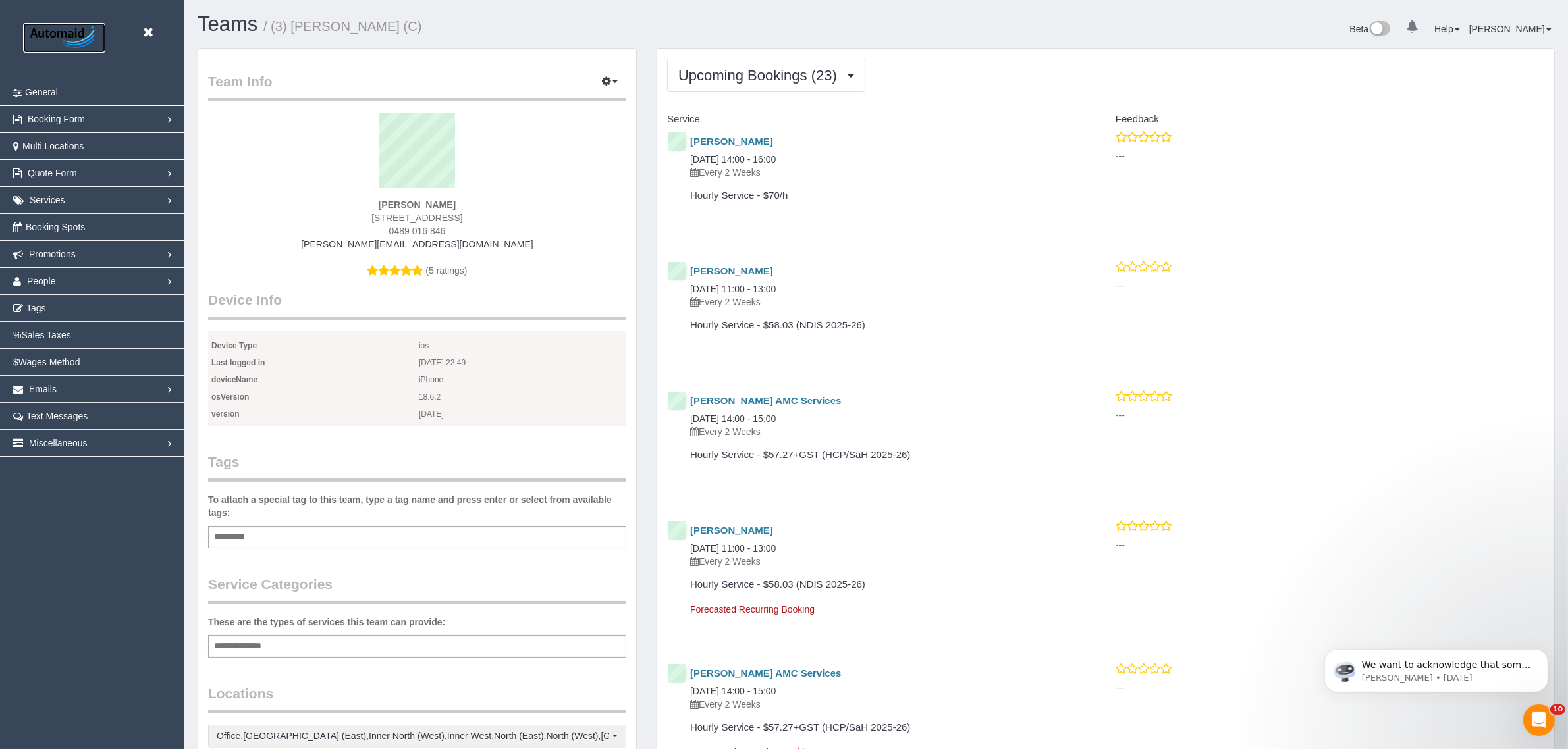
click at [64, 44] on img at bounding box center [65, 38] width 83 height 29
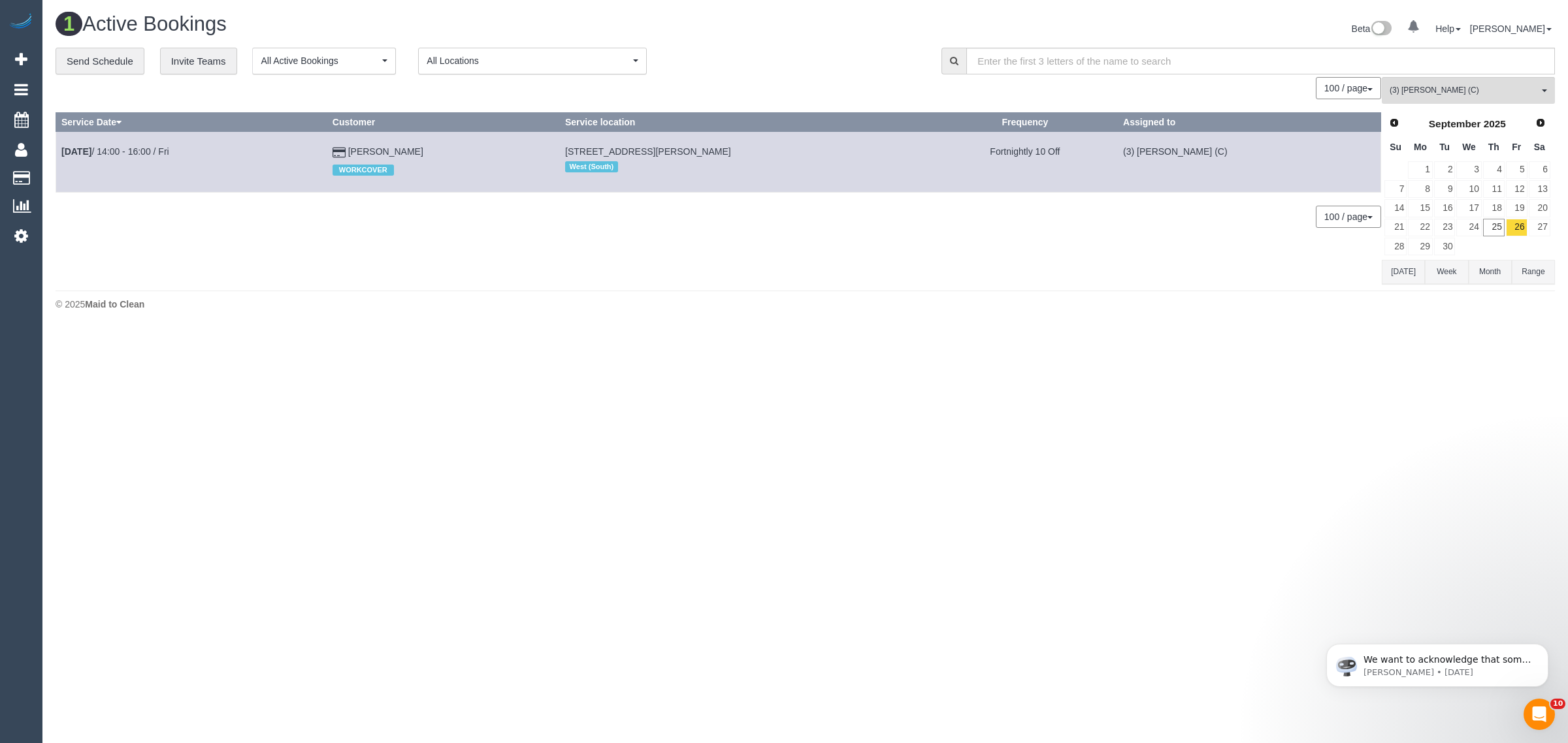
scroll to position [330, 1568]
click at [1513, 98] on button "(3) Stephany Cerda (C) All Teams" at bounding box center [1469, 90] width 173 height 27
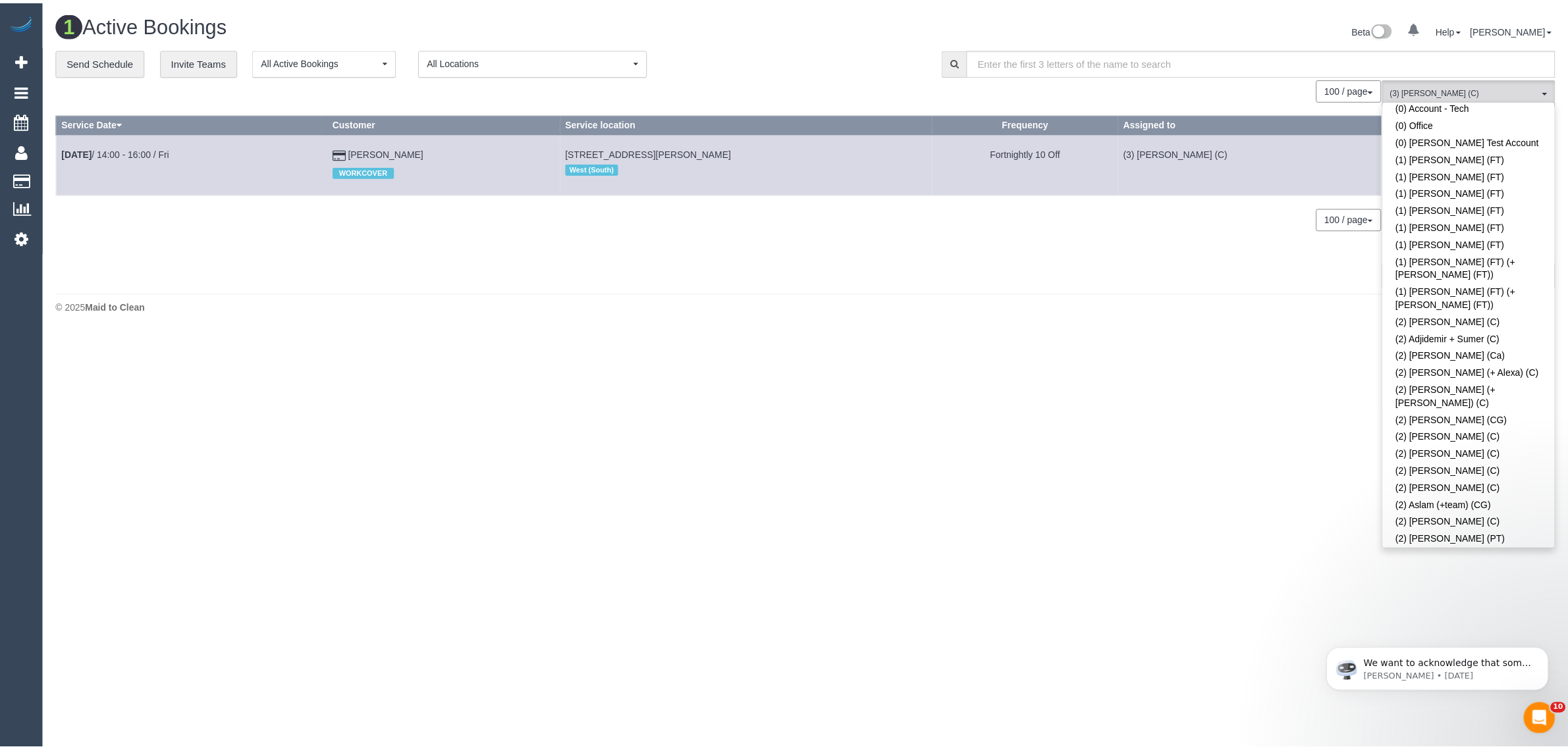
scroll to position [0, 0]
click at [1523, 104] on link "Remove Team Filters" at bounding box center [1480, 112] width 174 height 17
click at [834, 58] on div "**********" at bounding box center [492, 62] width 873 height 28
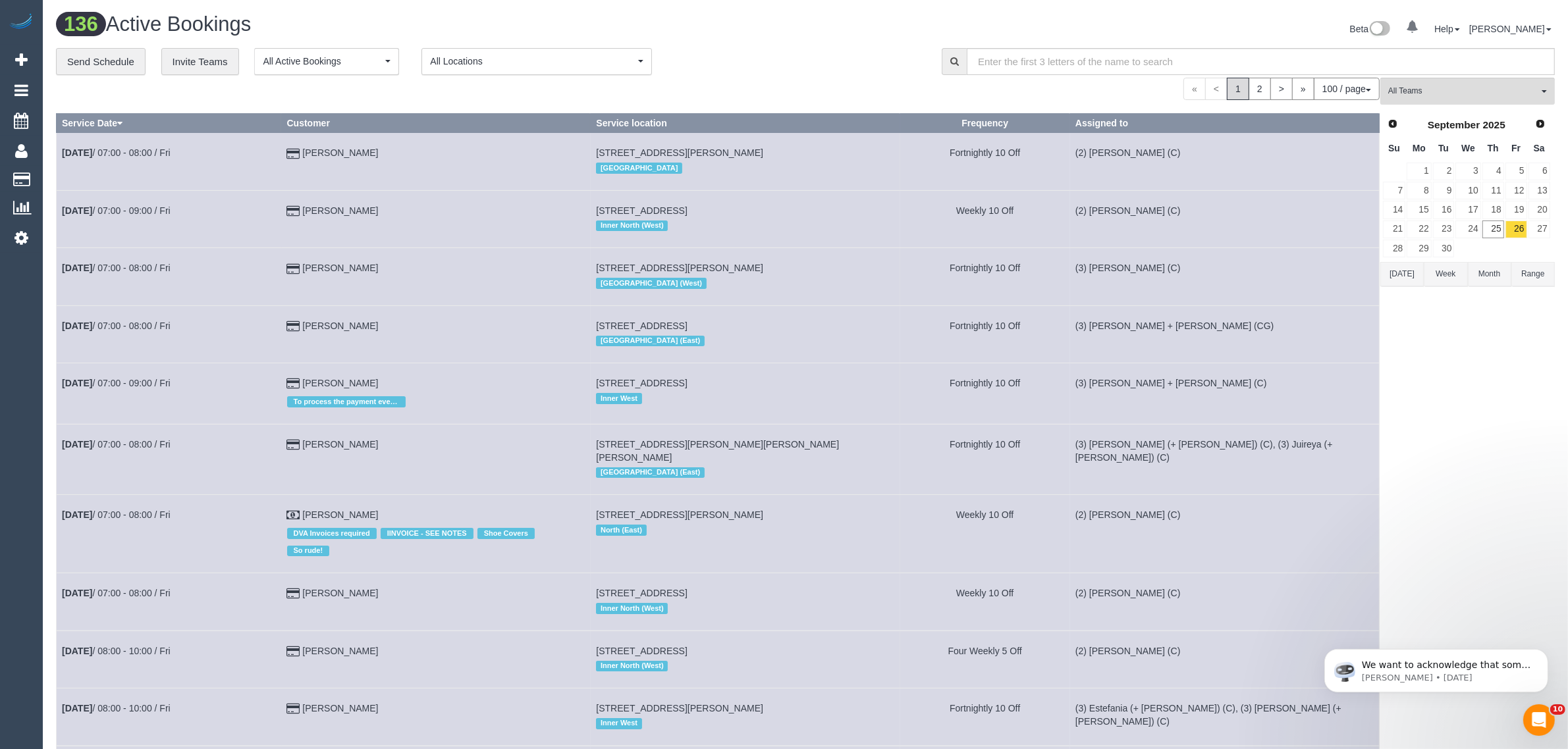
scroll to position [6187, 1568]
drag, startPoint x: 1437, startPoint y: 89, endPoint x: 1446, endPoint y: 89, distance: 9.0
click at [1439, 89] on span "All Teams" at bounding box center [1464, 91] width 150 height 11
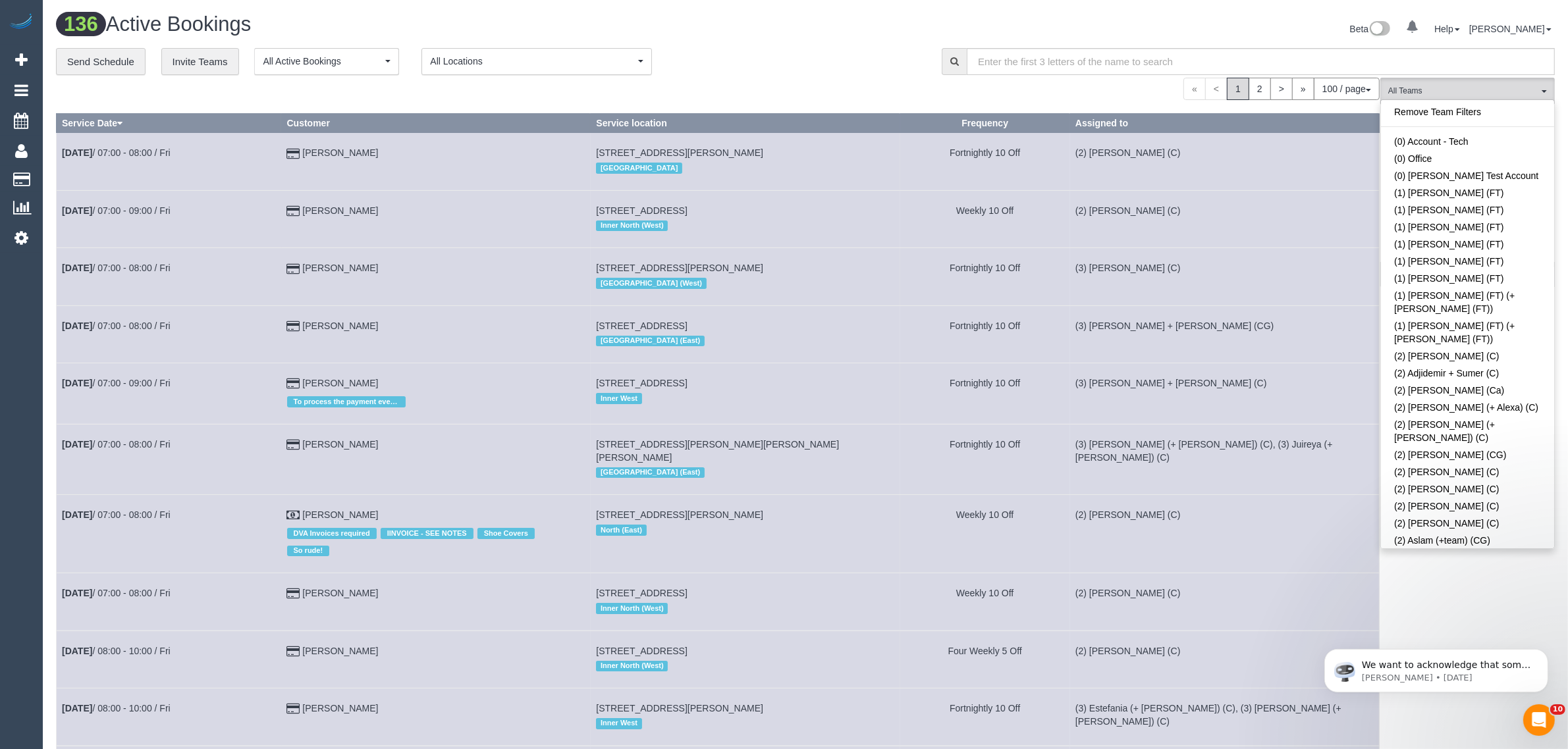
click at [1479, 114] on link "Remove Team Filters" at bounding box center [1467, 112] width 174 height 17
drag, startPoint x: 950, startPoint y: 92, endPoint x: 909, endPoint y: 80, distance: 42.7
click at [936, 87] on div "« < 1 2 > » 100 / page 10 / page 20 / page 30 / page 40 / page 50 / page 100 / …" at bounding box center [718, 89] width 1324 height 23
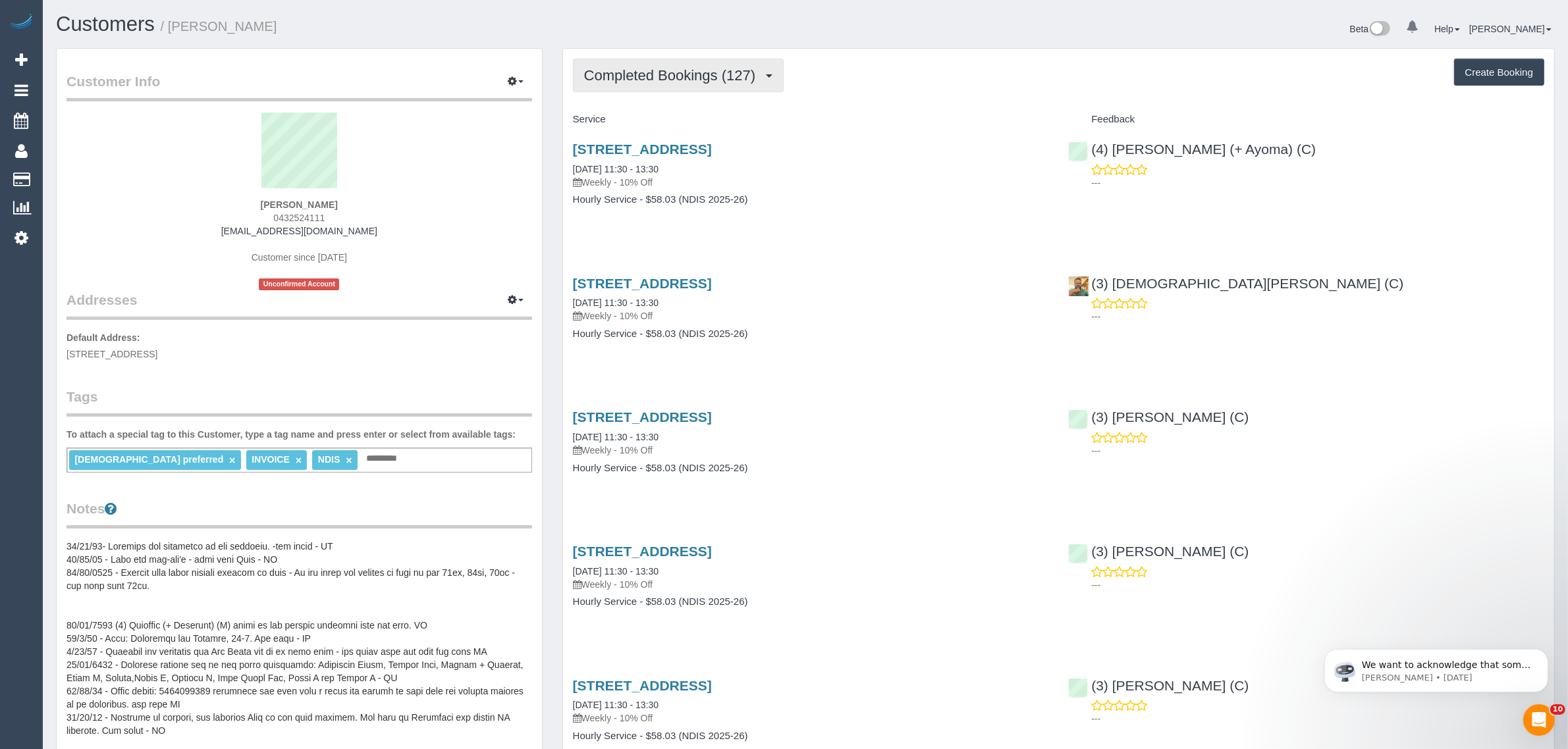
click at [663, 68] on span "Completed Bookings (127)" at bounding box center [672, 75] width 178 height 17
click at [648, 117] on link "Upcoming Bookings (12)" at bounding box center [647, 123] width 147 height 17
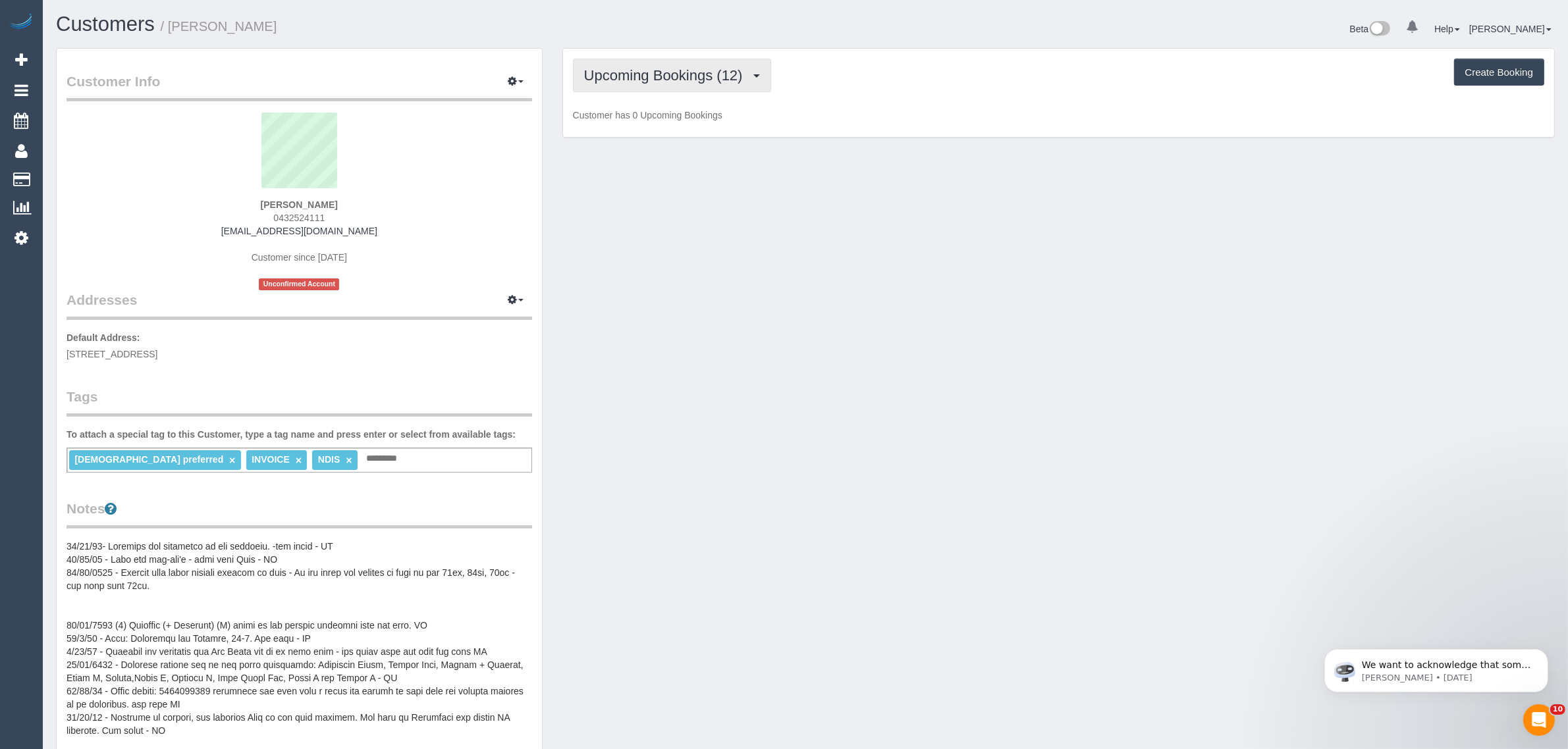
click at [712, 71] on span "Upcoming Bookings (12)" at bounding box center [666, 75] width 165 height 17
click at [677, 120] on link "Upcoming Bookings (12)" at bounding box center [647, 123] width 147 height 17
click at [690, 68] on span "Upcoming Bookings (12)" at bounding box center [666, 75] width 165 height 17
click at [666, 122] on link "Upcoming Bookings (12)" at bounding box center [647, 123] width 147 height 17
click at [632, 72] on span "Completed Bookings (127)" at bounding box center [672, 75] width 178 height 17
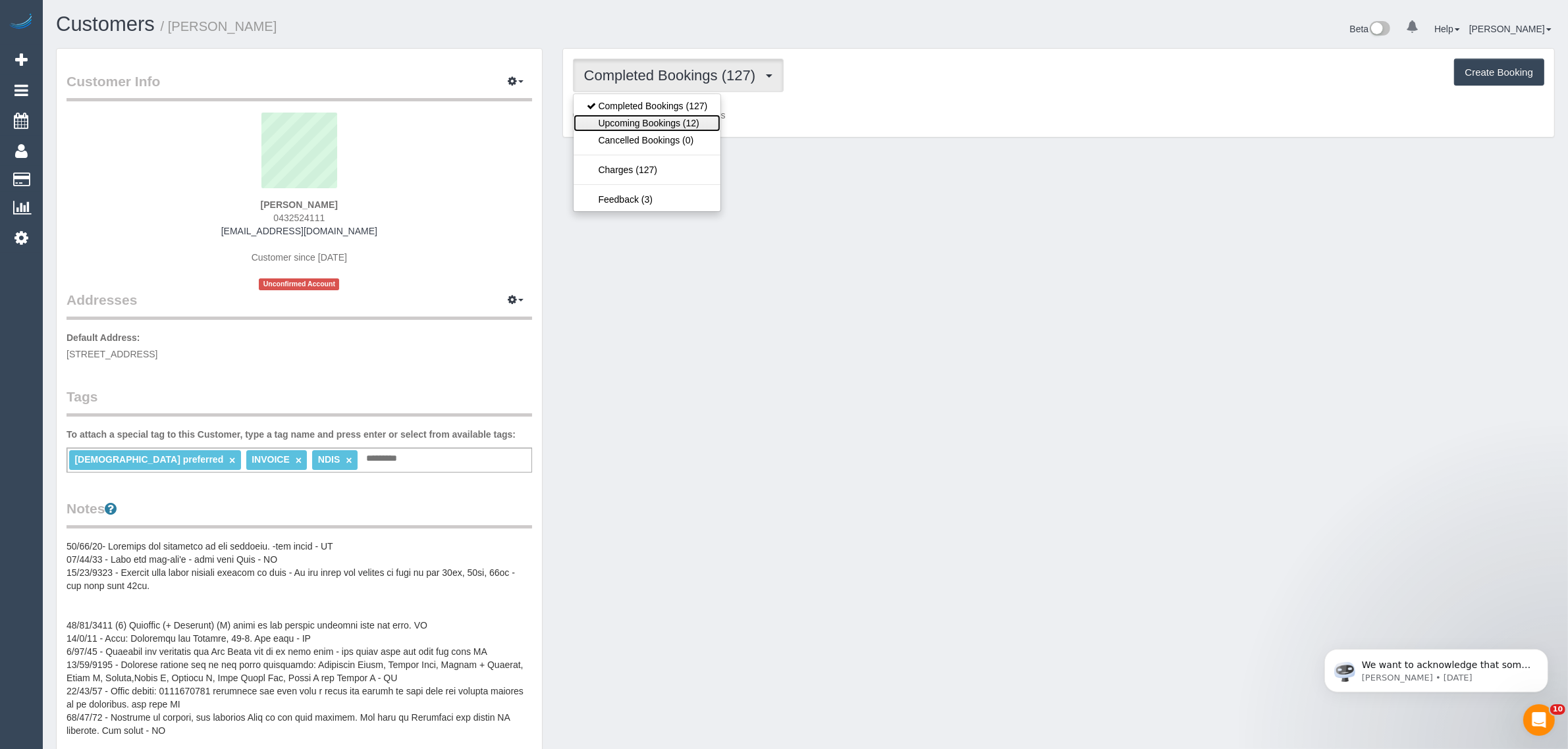
click at [689, 128] on link "Upcoming Bookings (12)" at bounding box center [647, 123] width 147 height 17
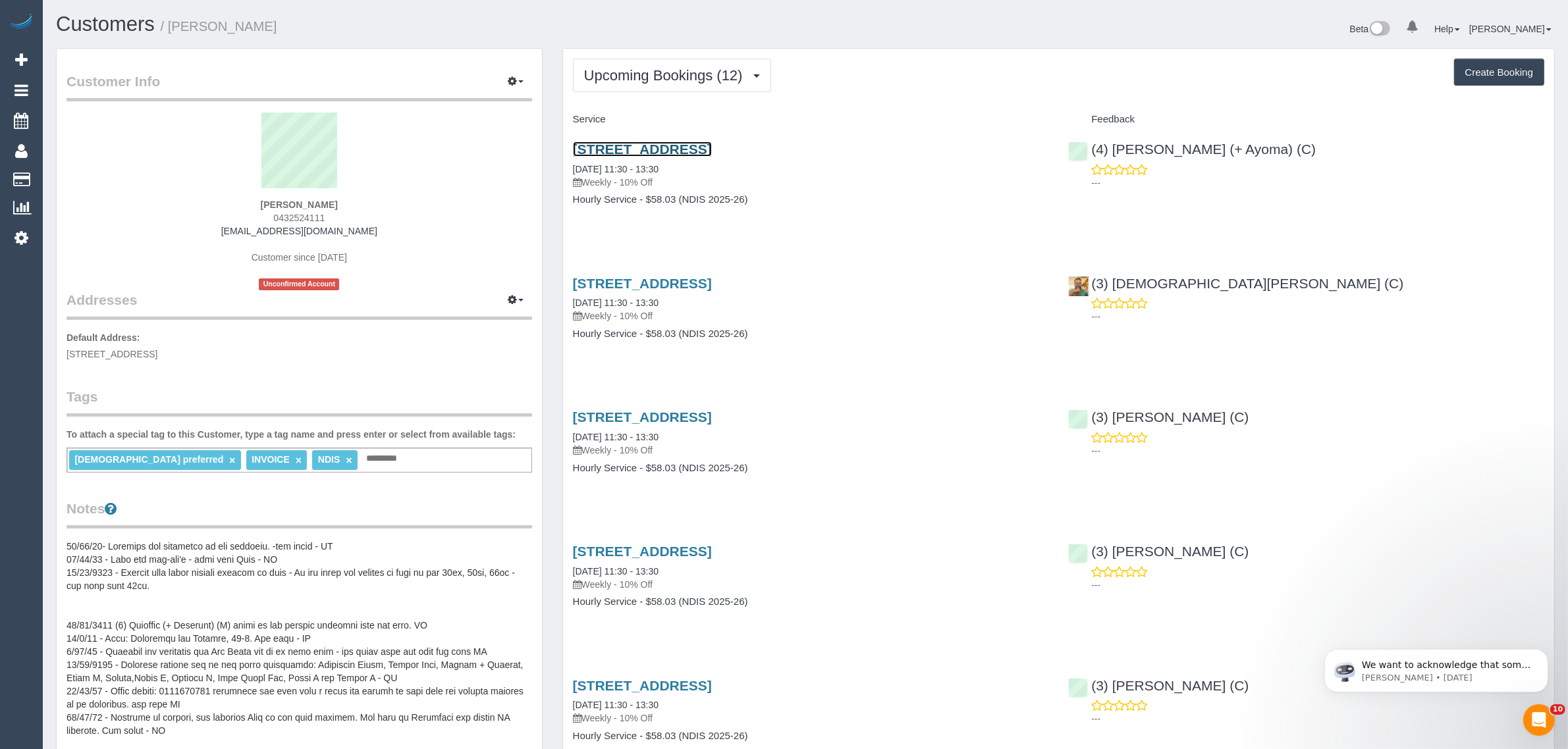
click at [675, 149] on link "[STREET_ADDRESS]" at bounding box center [642, 149] width 139 height 15
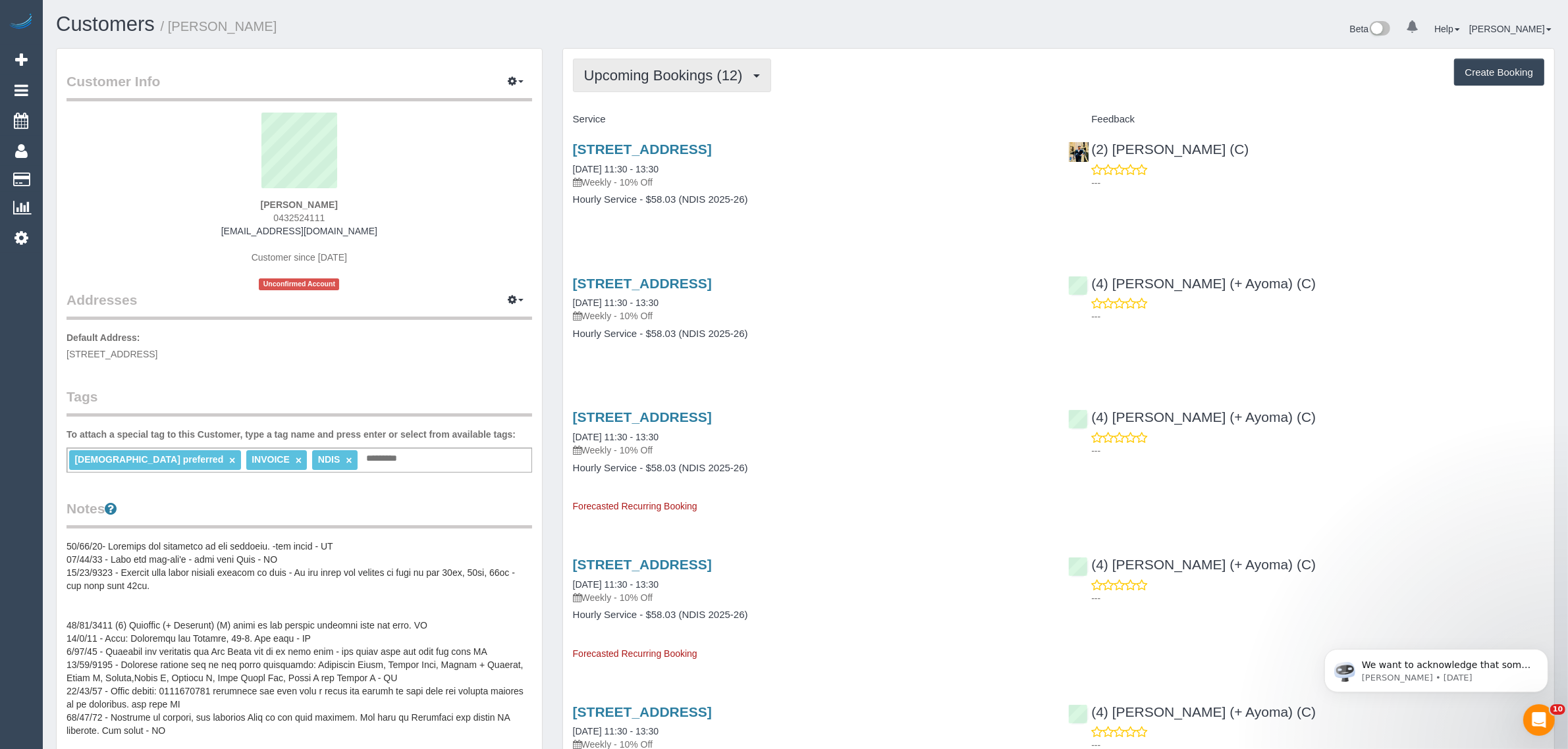
drag, startPoint x: 725, startPoint y: 77, endPoint x: 719, endPoint y: 86, distance: 10.8
click at [725, 77] on span "Upcoming Bookings (12)" at bounding box center [666, 75] width 165 height 17
click at [672, 119] on link "Upcoming Bookings (12)" at bounding box center [647, 123] width 147 height 17
click at [651, 64] on button "Upcoming Bookings (12)" at bounding box center [672, 75] width 198 height 34
click at [634, 123] on link "Upcoming Bookings (12)" at bounding box center [647, 123] width 147 height 17
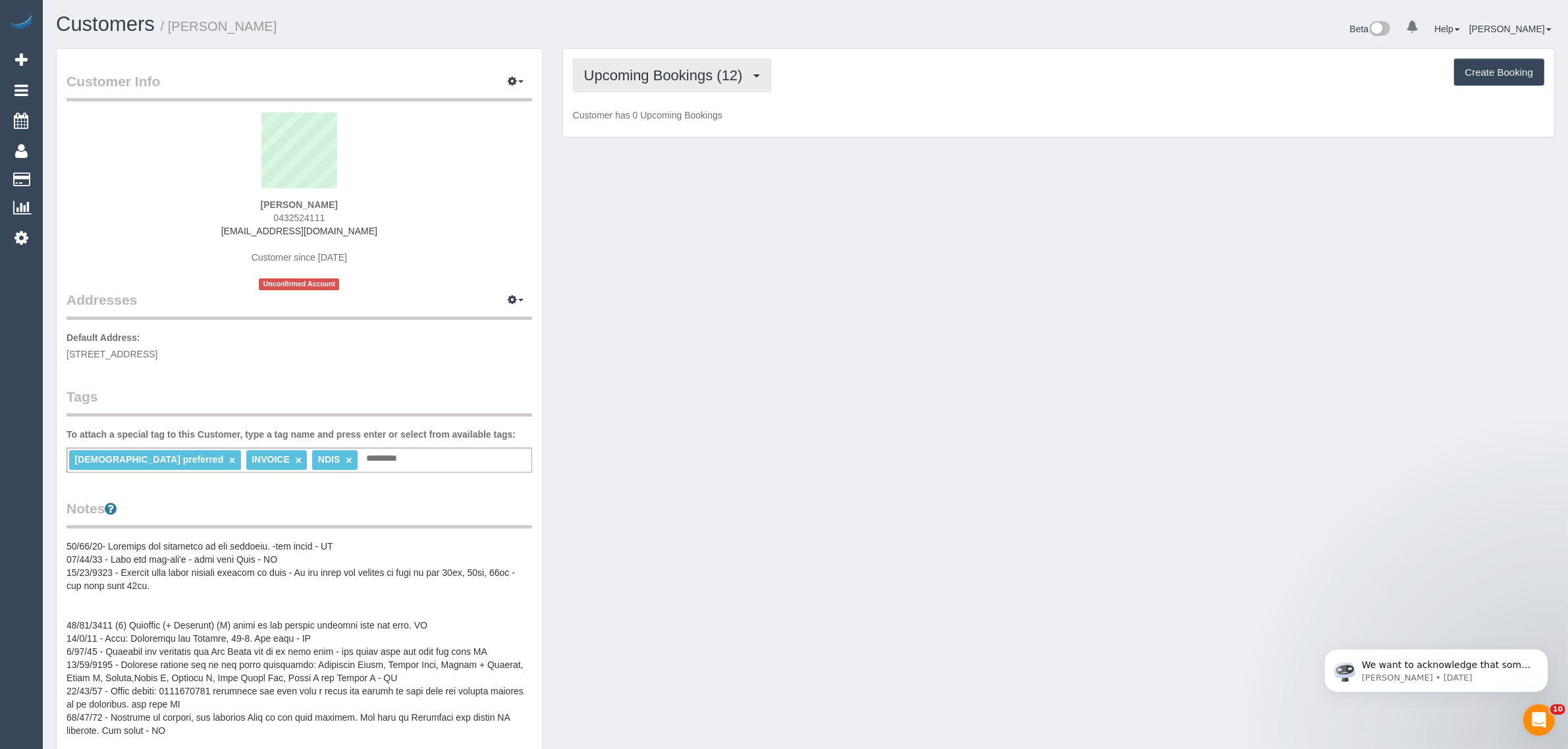
click at [706, 76] on span "Upcoming Bookings (12)" at bounding box center [666, 75] width 165 height 17
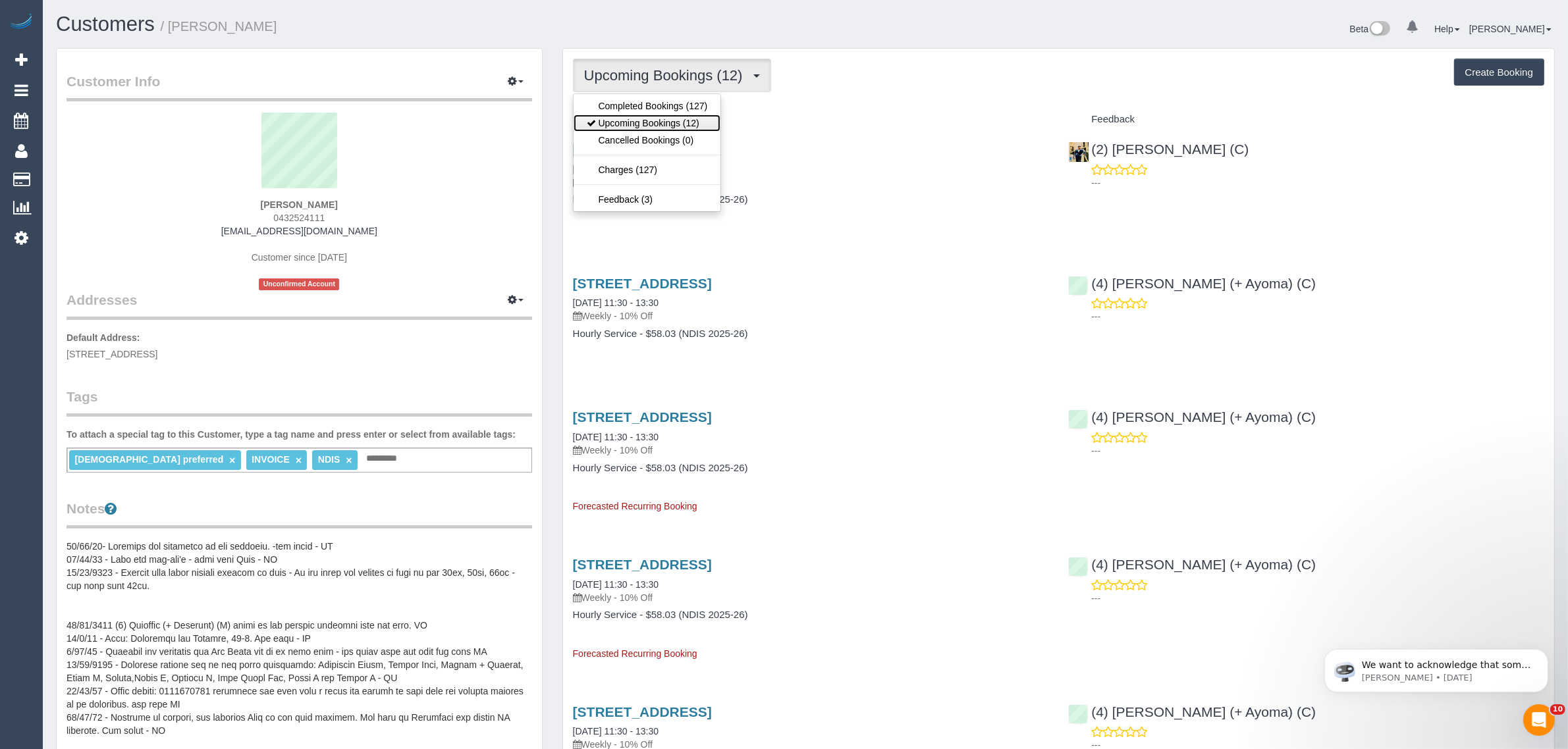
click at [669, 125] on link "Upcoming Bookings (12)" at bounding box center [647, 123] width 147 height 17
click at [675, 80] on span "Upcoming Bookings (12)" at bounding box center [666, 75] width 165 height 17
drag, startPoint x: 650, startPoint y: 120, endPoint x: 715, endPoint y: 28, distance: 112.6
click at [650, 120] on link "Upcoming Bookings (12)" at bounding box center [647, 123] width 147 height 17
click at [715, 80] on span "Upcoming Bookings (12)" at bounding box center [666, 75] width 165 height 17
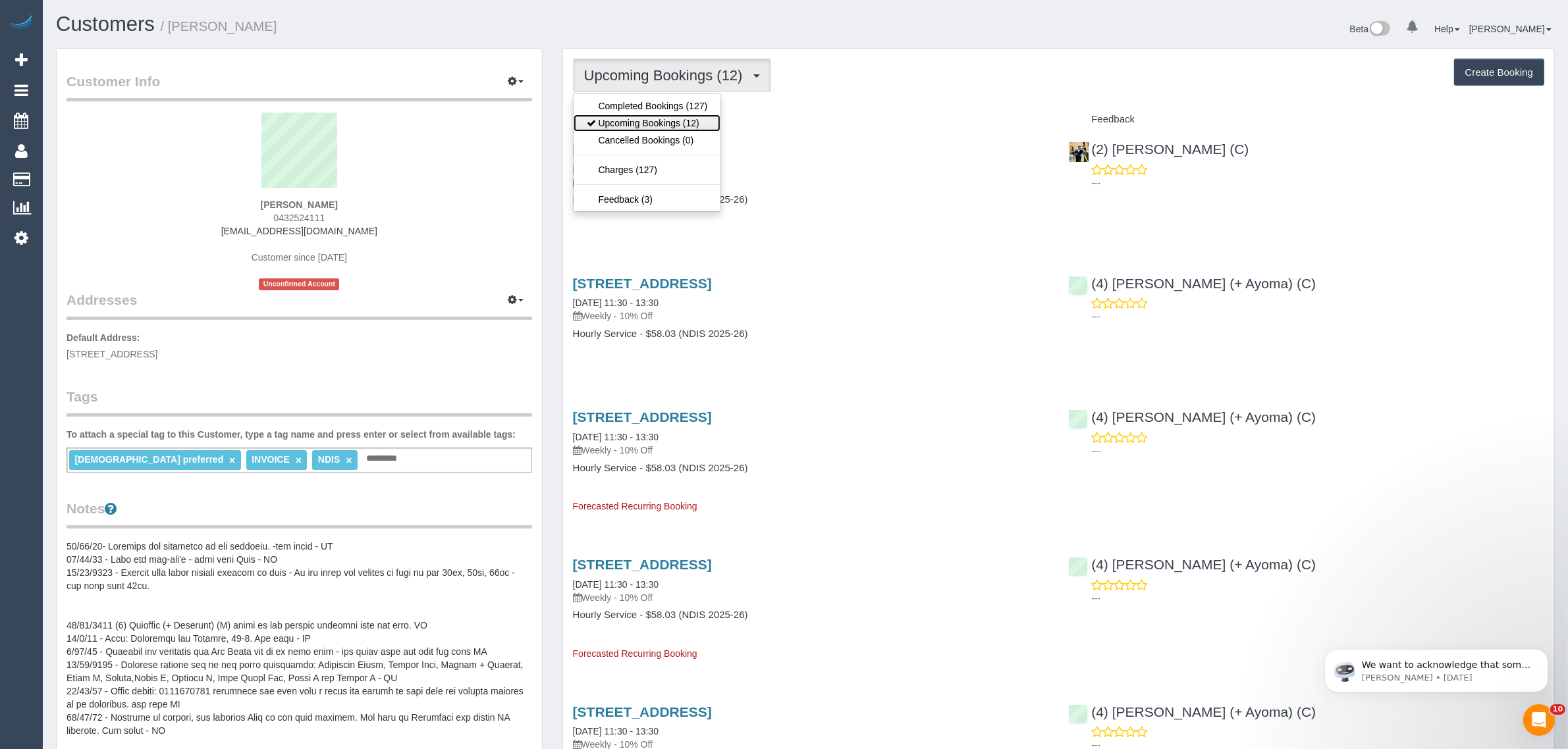
click at [684, 119] on link "Upcoming Bookings (12)" at bounding box center [647, 123] width 147 height 17
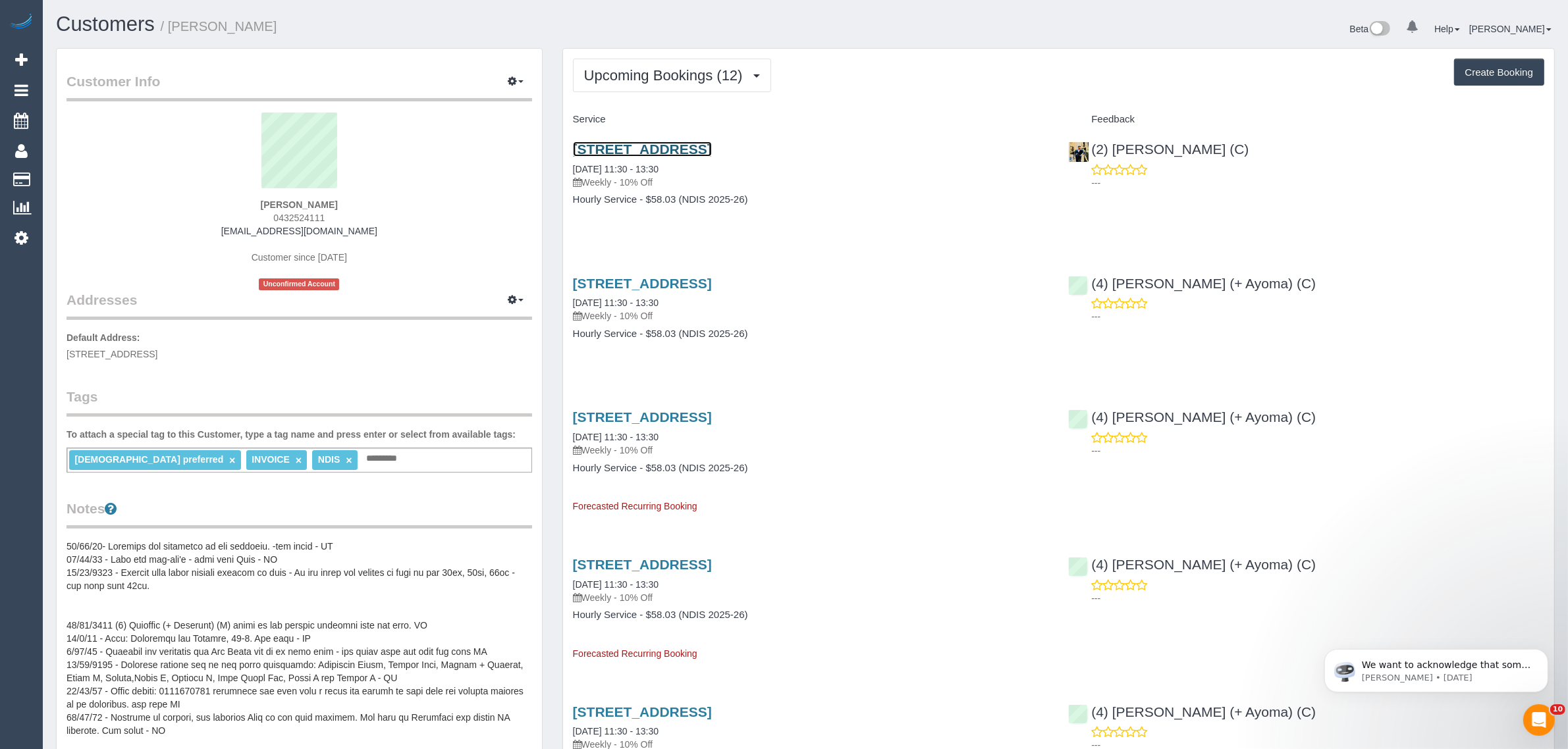
click at [705, 149] on link "71 Kitchener Street, Broadmeadows, VIC 3047" at bounding box center [642, 149] width 139 height 15
click at [685, 83] on button "Upcoming Bookings (12)" at bounding box center [672, 75] width 198 height 34
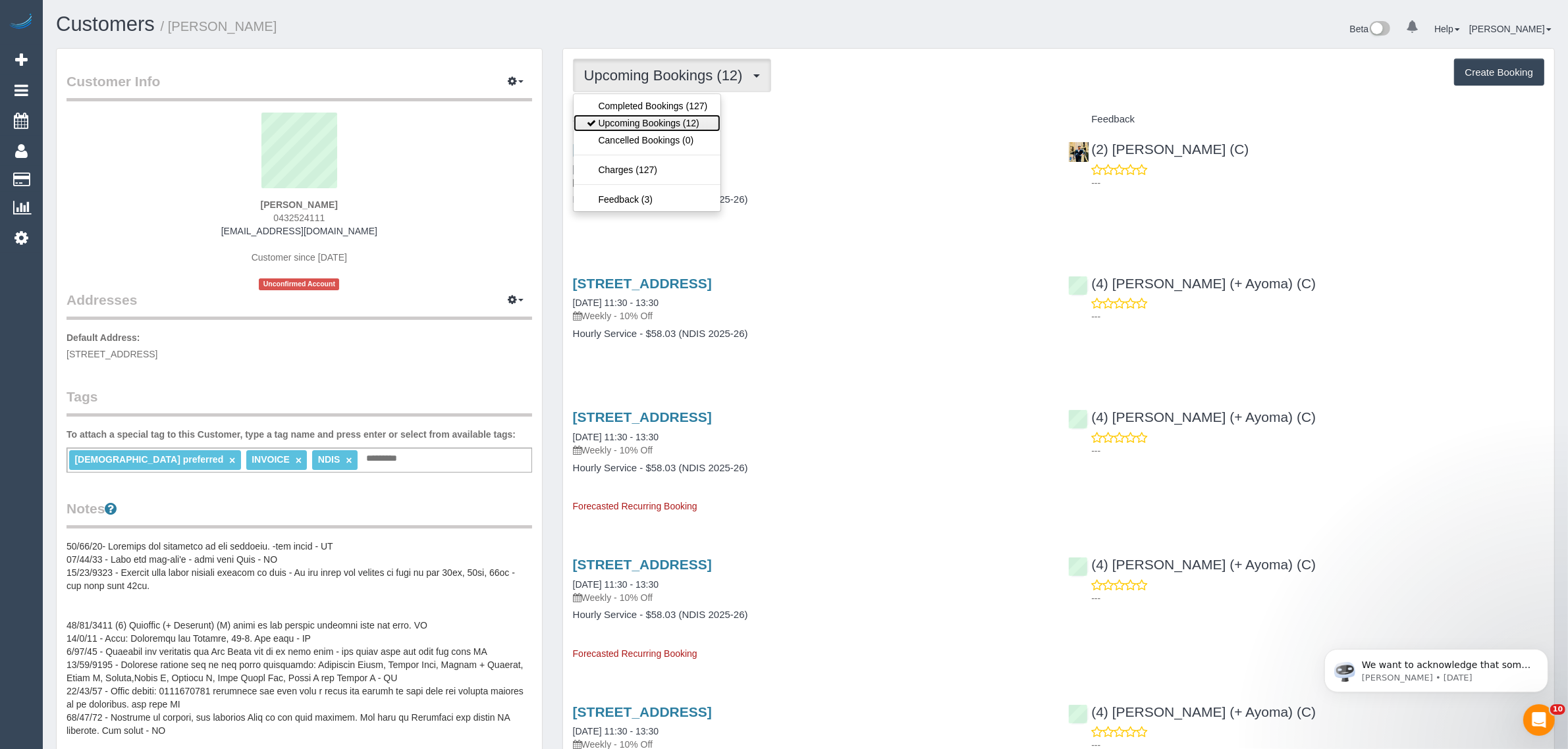
click at [658, 122] on link "Upcoming Bookings (12)" at bounding box center [647, 123] width 147 height 17
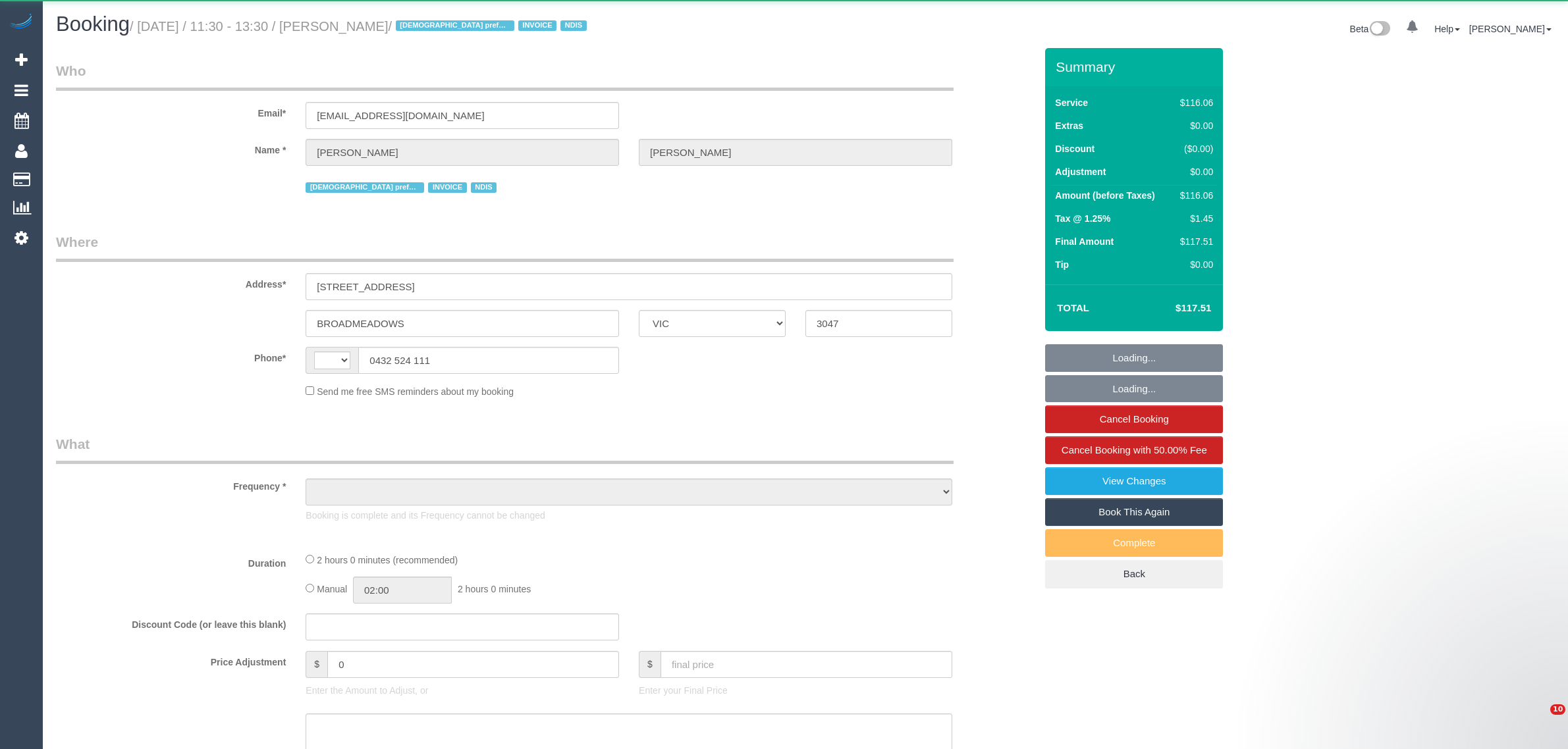
select select "VIC"
select select "string:AU"
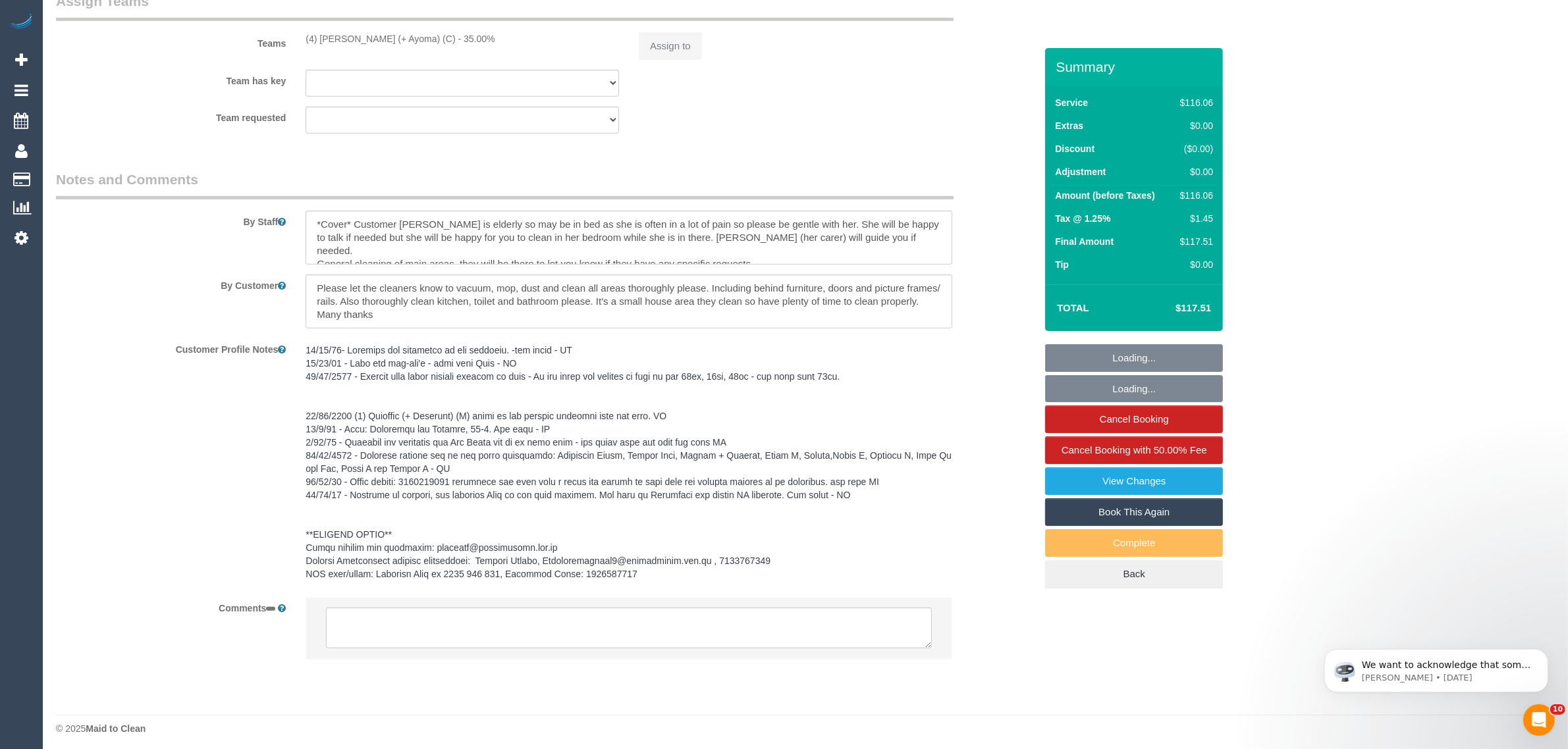
scroll to position [1013, 0]
select select "object:541"
select select "number:27"
select select "number:14"
select select "number:19"
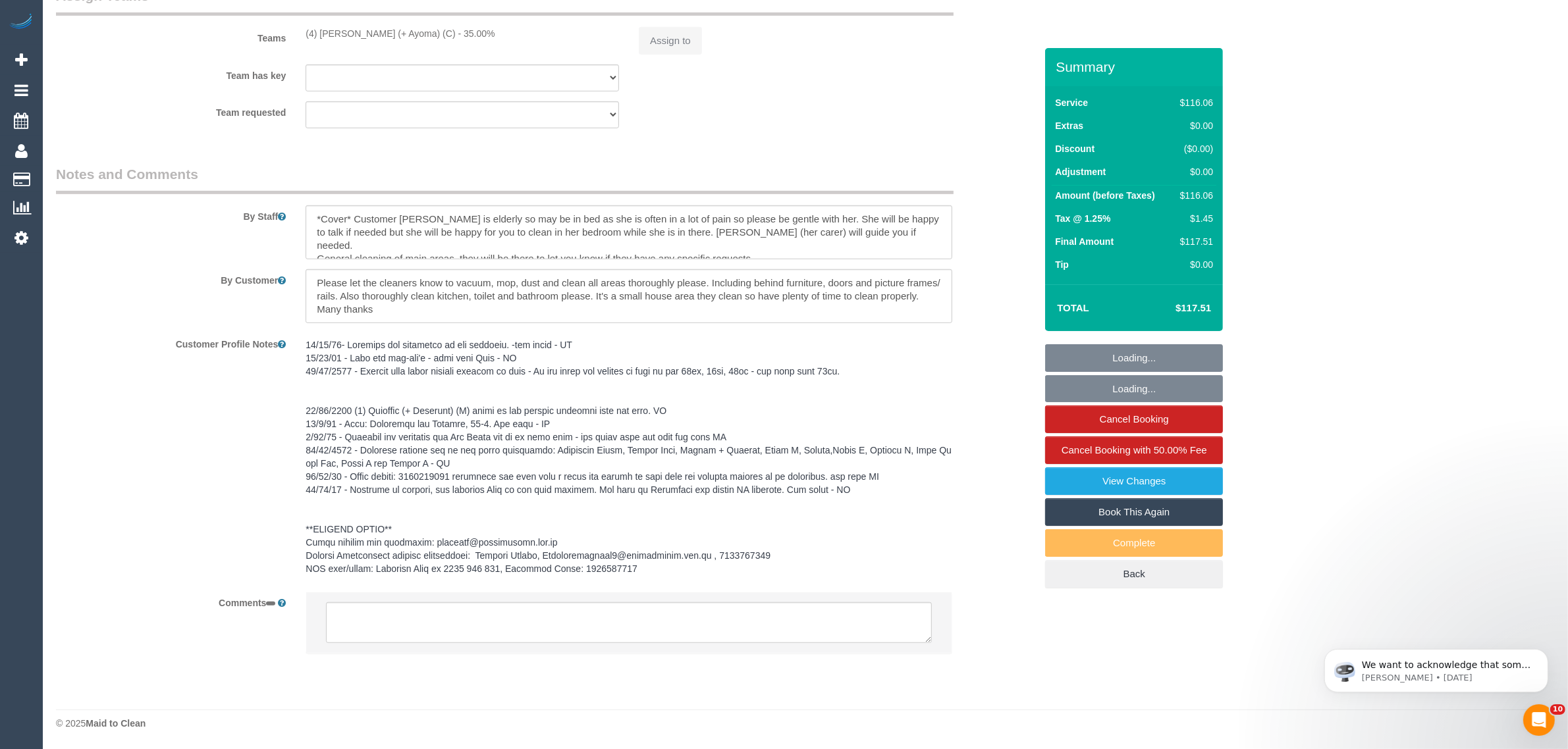
select select "number:25"
select select "number:34"
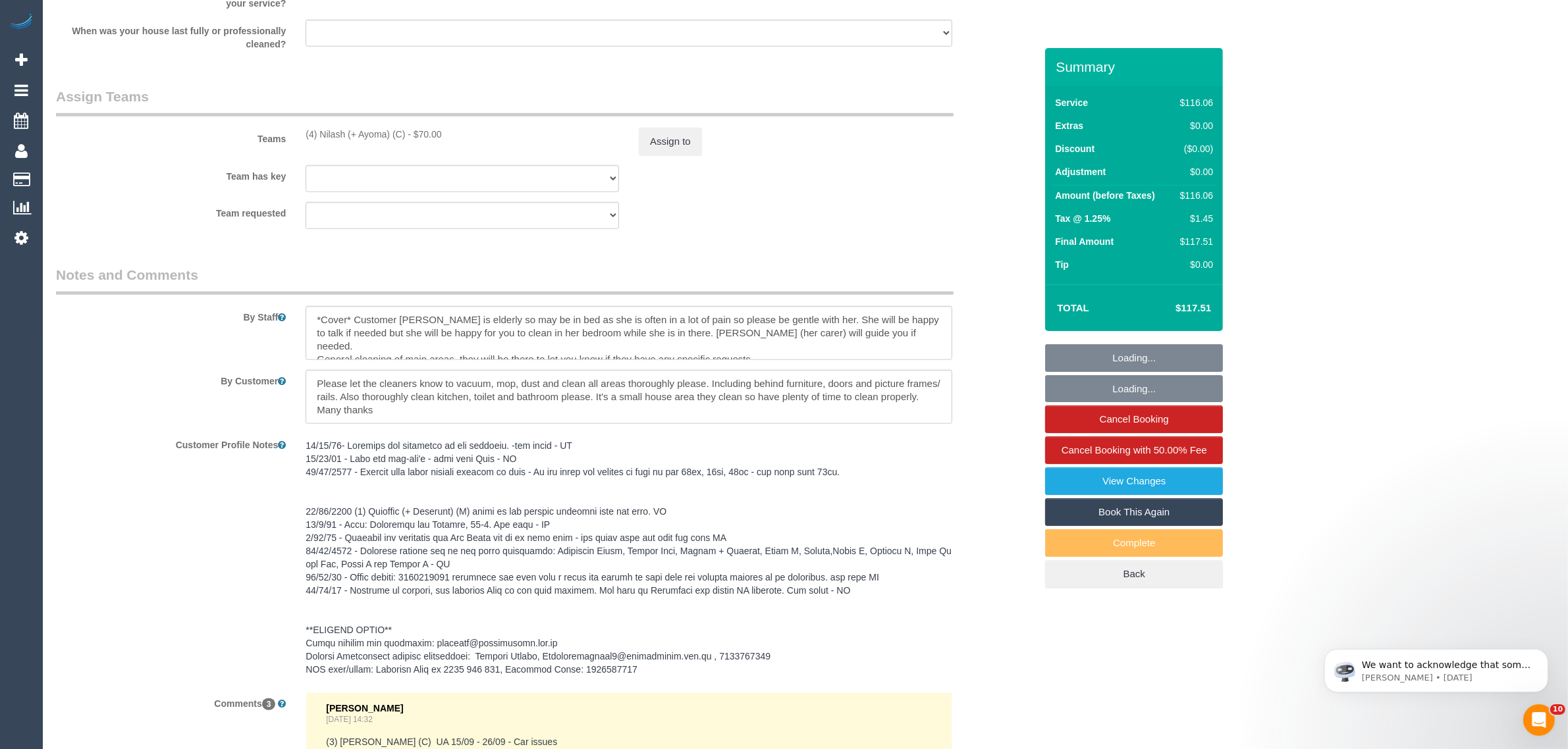
select select "object:1562"
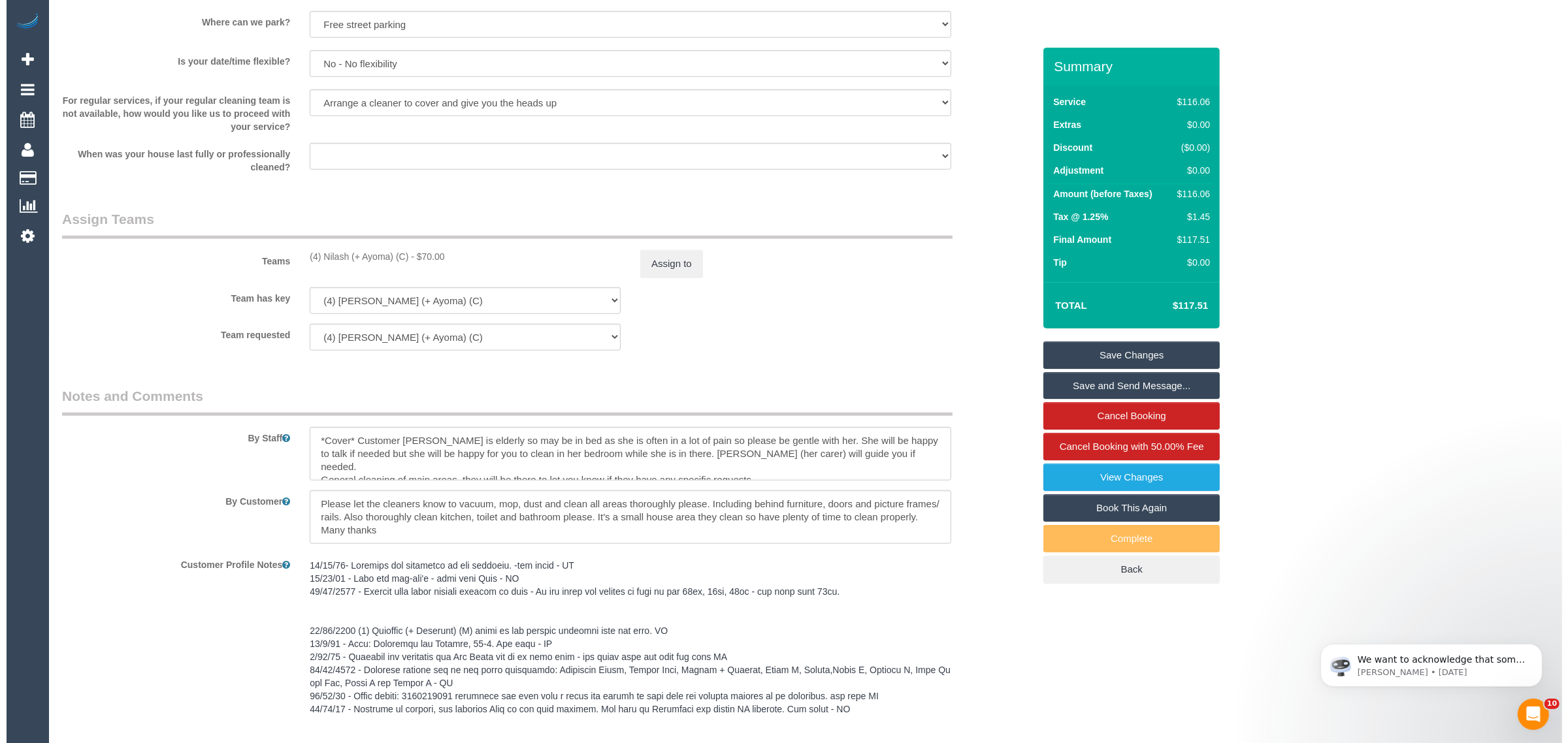
scroll to position [1352, 0]
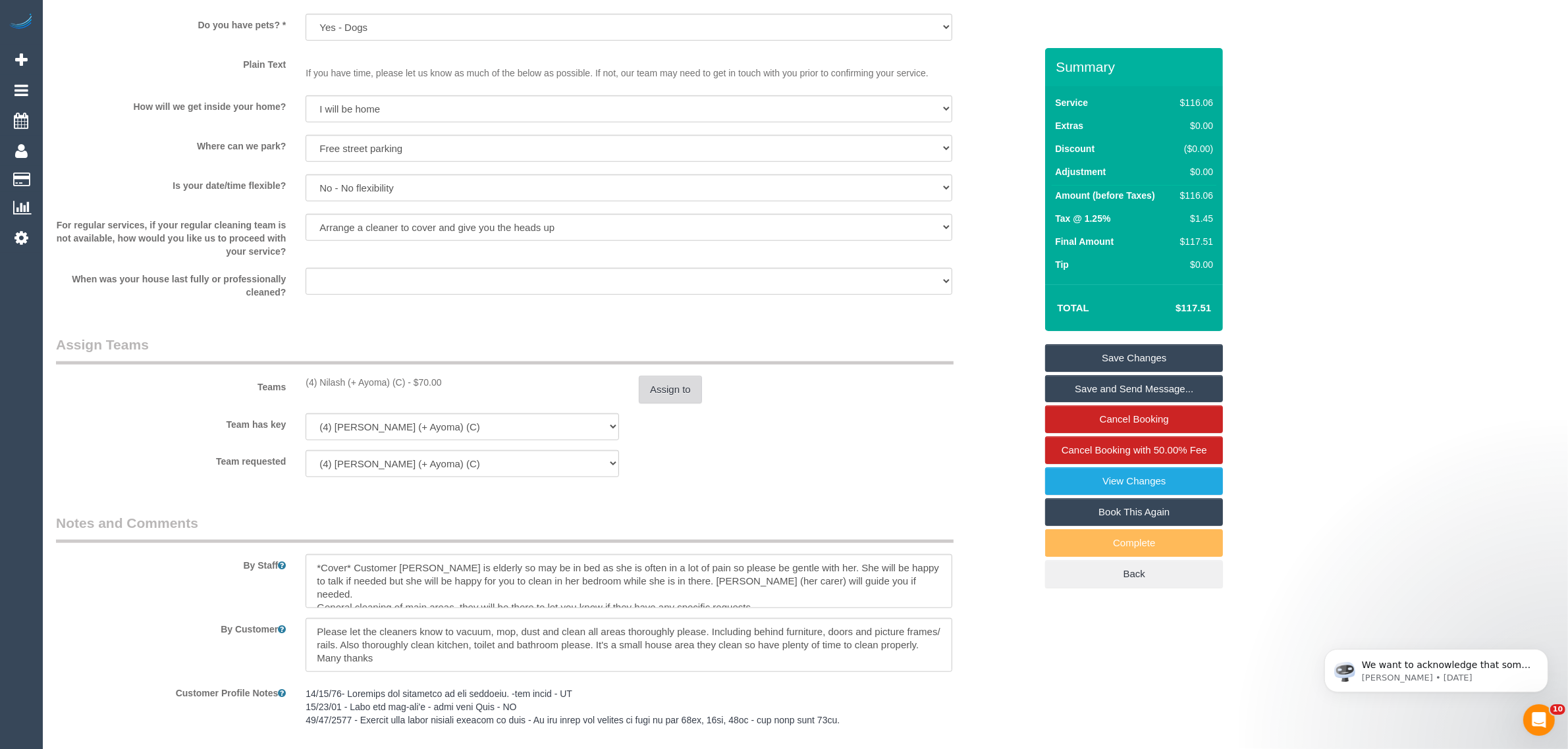
click at [670, 381] on button "Assign to" at bounding box center [670, 389] width 63 height 28
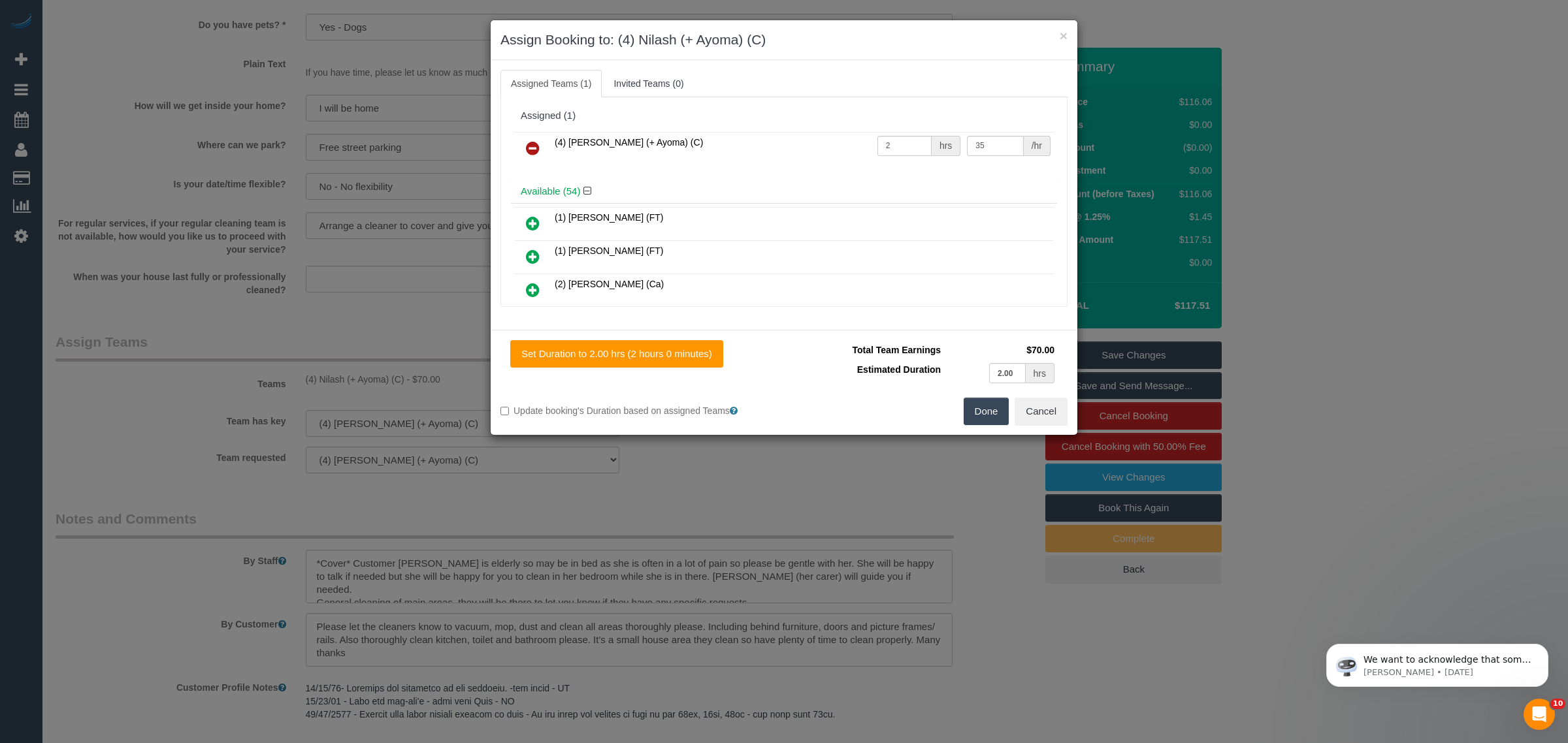
click at [535, 151] on icon at bounding box center [533, 148] width 13 height 16
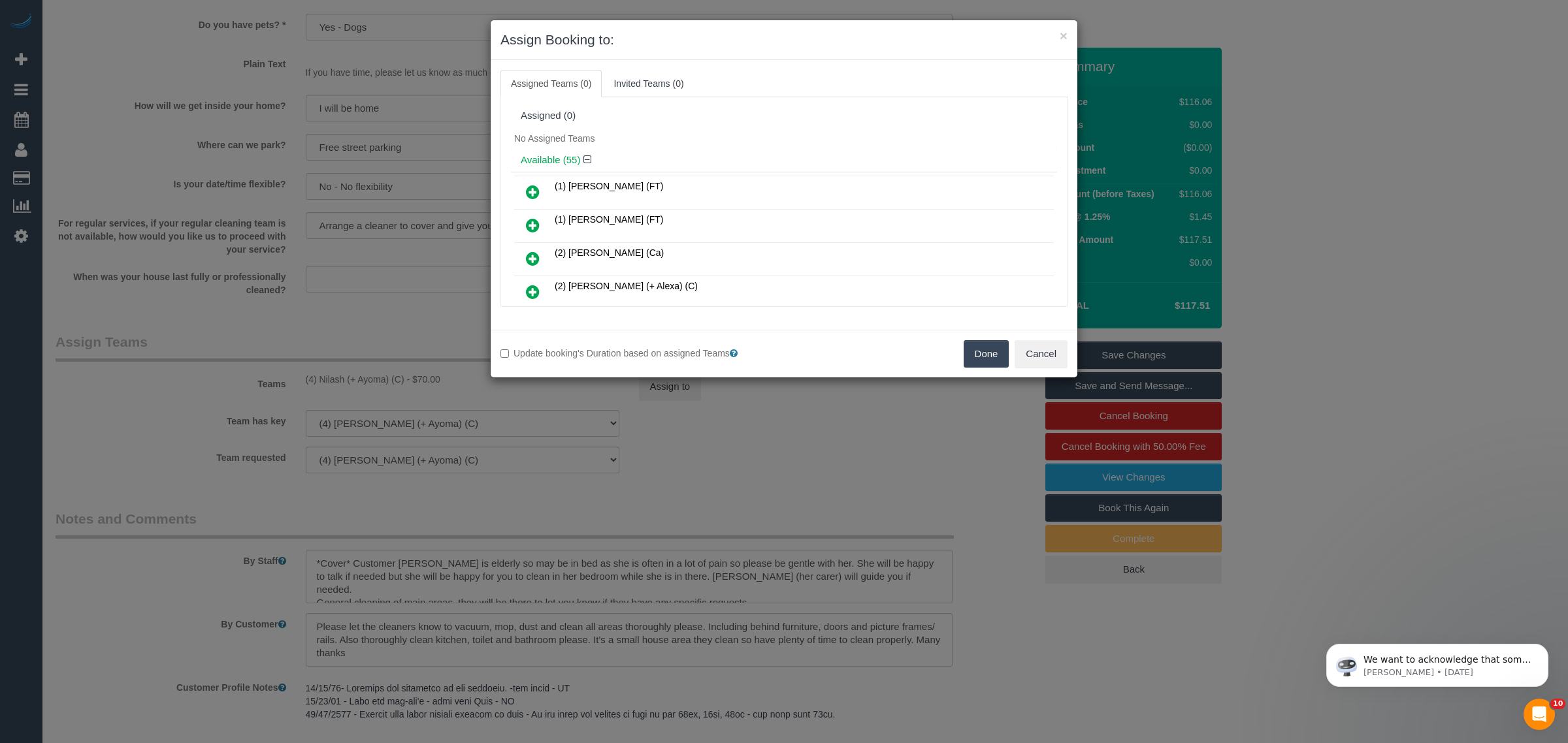
click at [968, 347] on button "Done" at bounding box center [986, 354] width 45 height 28
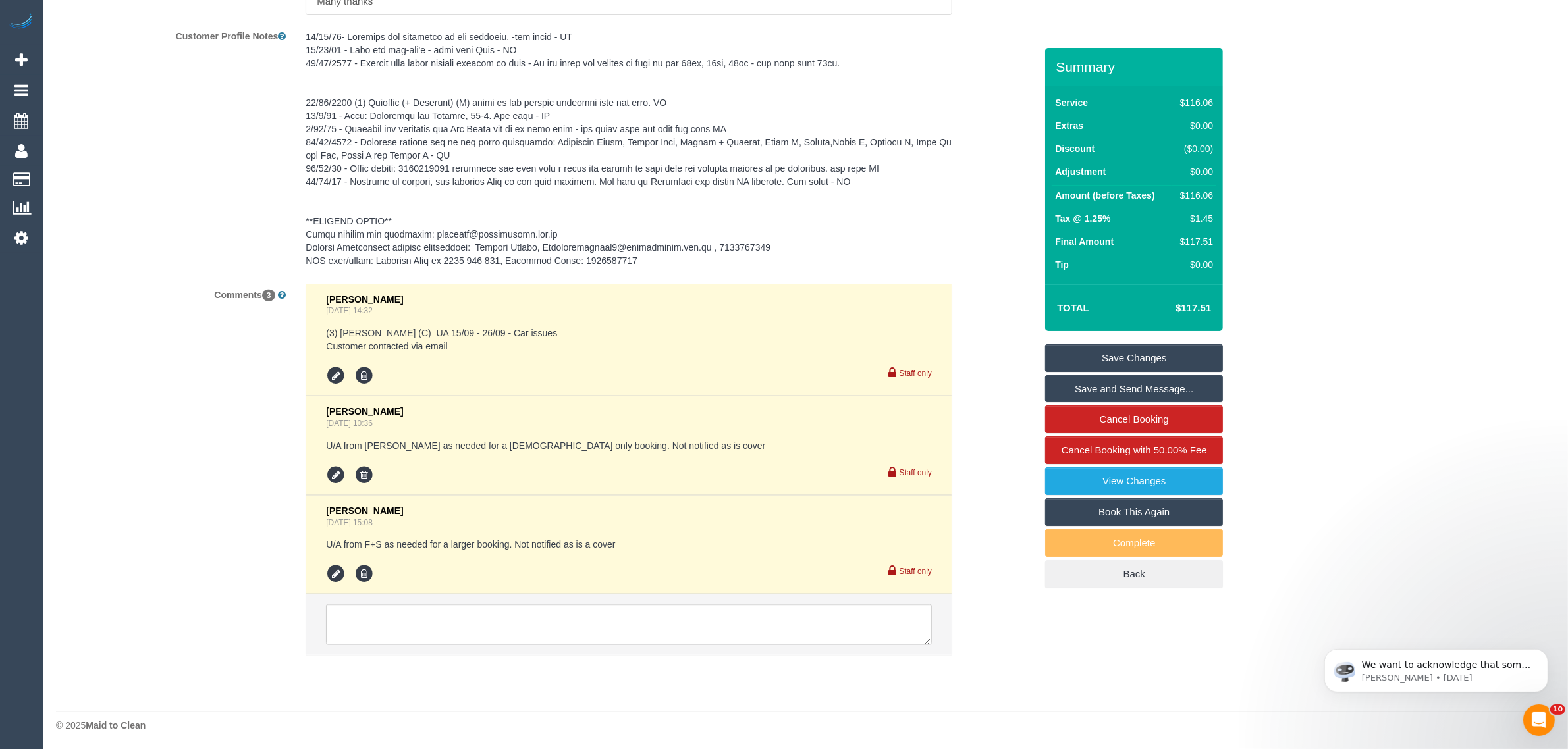
scroll to position [2022, 0]
click at [680, 610] on textarea at bounding box center [629, 624] width 606 height 41
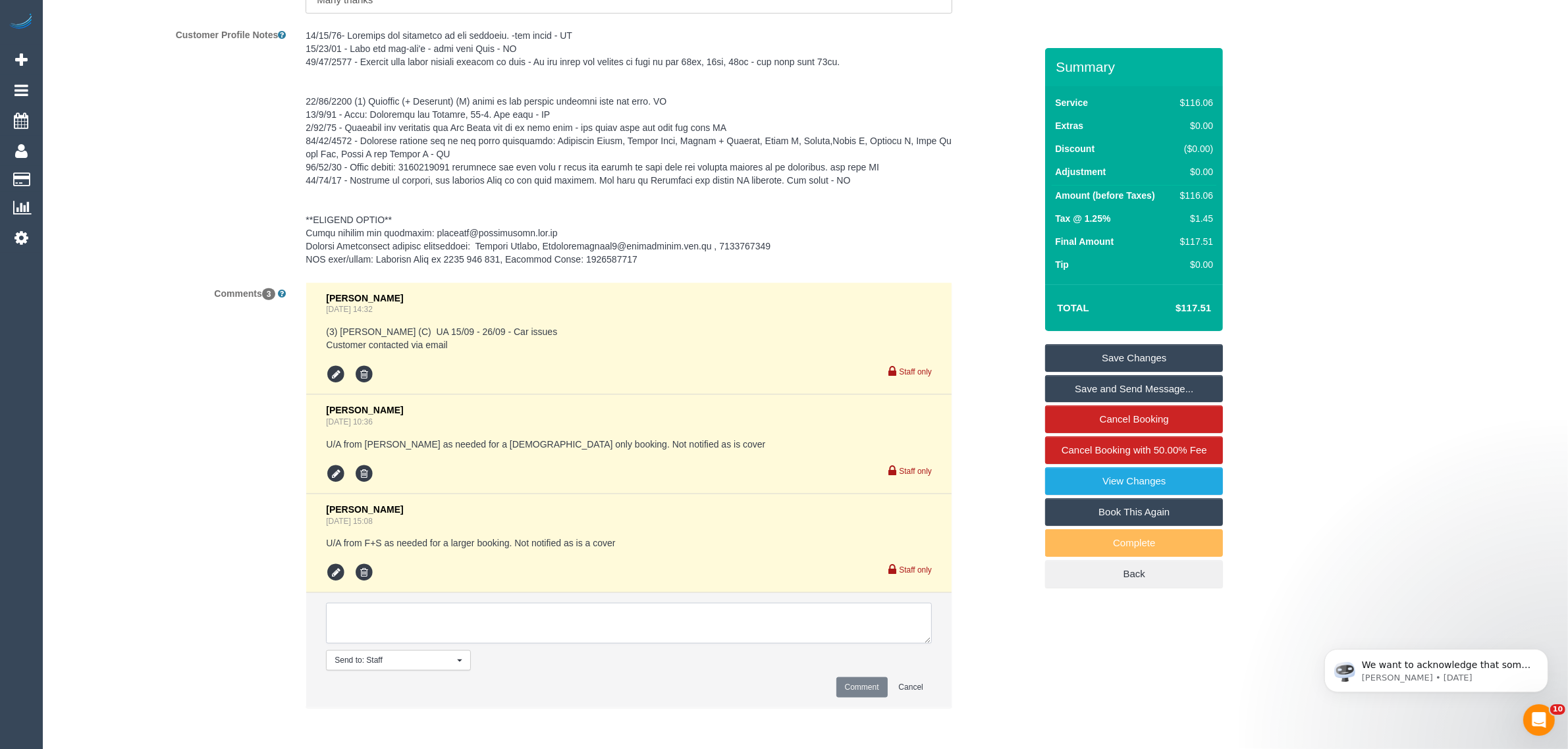
paste textarea "Cleaner(s) Unassigned: Reason Unassigned: Contact via: Which message sent: Addi…"
drag, startPoint x: 933, startPoint y: 643, endPoint x: 955, endPoint y: 702, distance: 63.0
click at [955, 702] on div "Chellsea Espinosa Sep 13, 2025 14:32 (3) Goswin Kanta (C) UA 15/09 - 26/09 - Ca…" at bounding box center [629, 502] width 666 height 439
click at [919, 640] on textarea at bounding box center [629, 624] width 606 height 41
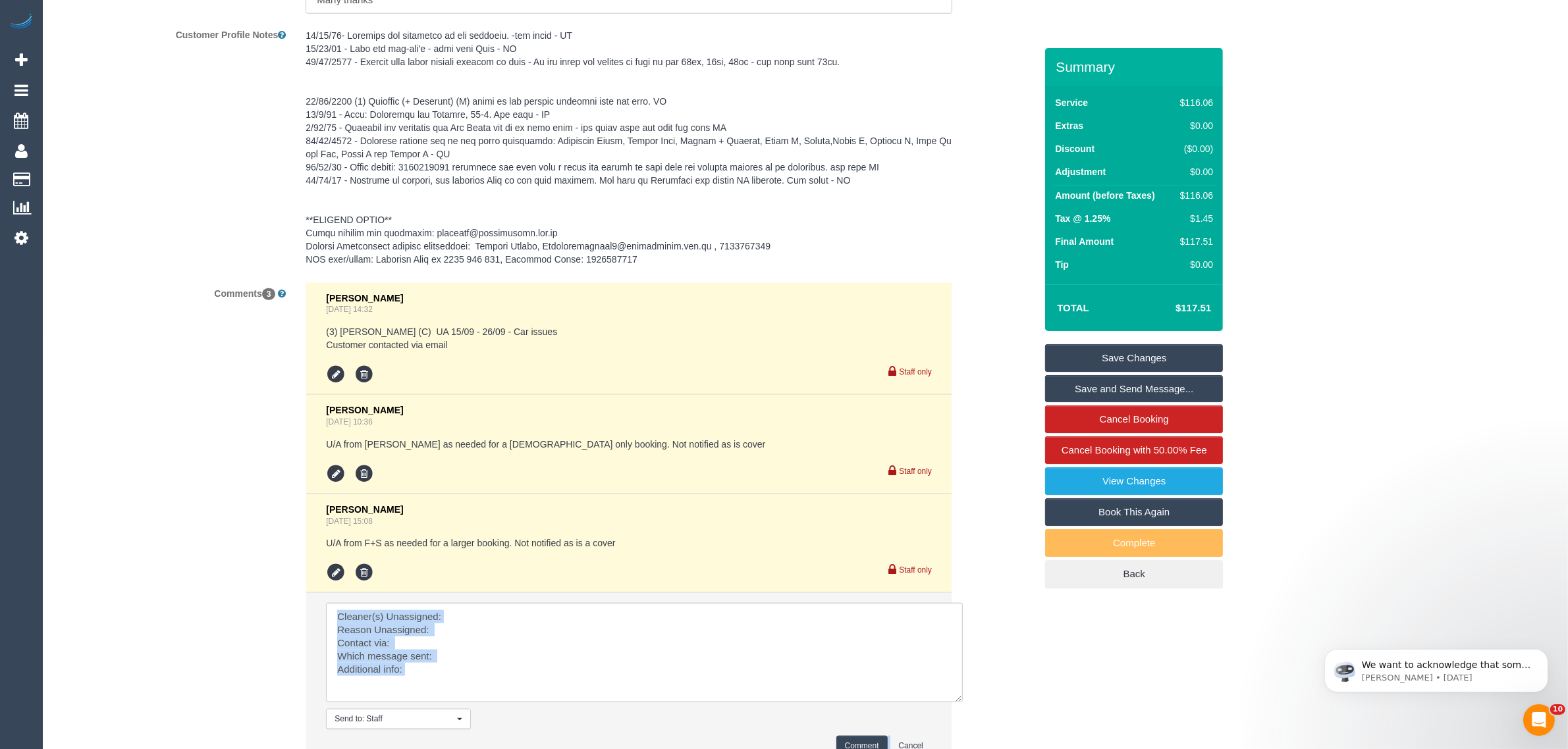
scroll to position [0, 0]
drag, startPoint x: 949, startPoint y: 679, endPoint x: 953, endPoint y: 696, distance: 17.5
click at [953, 696] on textarea at bounding box center [645, 653] width 637 height 99
click at [781, 616] on textarea at bounding box center [645, 653] width 637 height 99
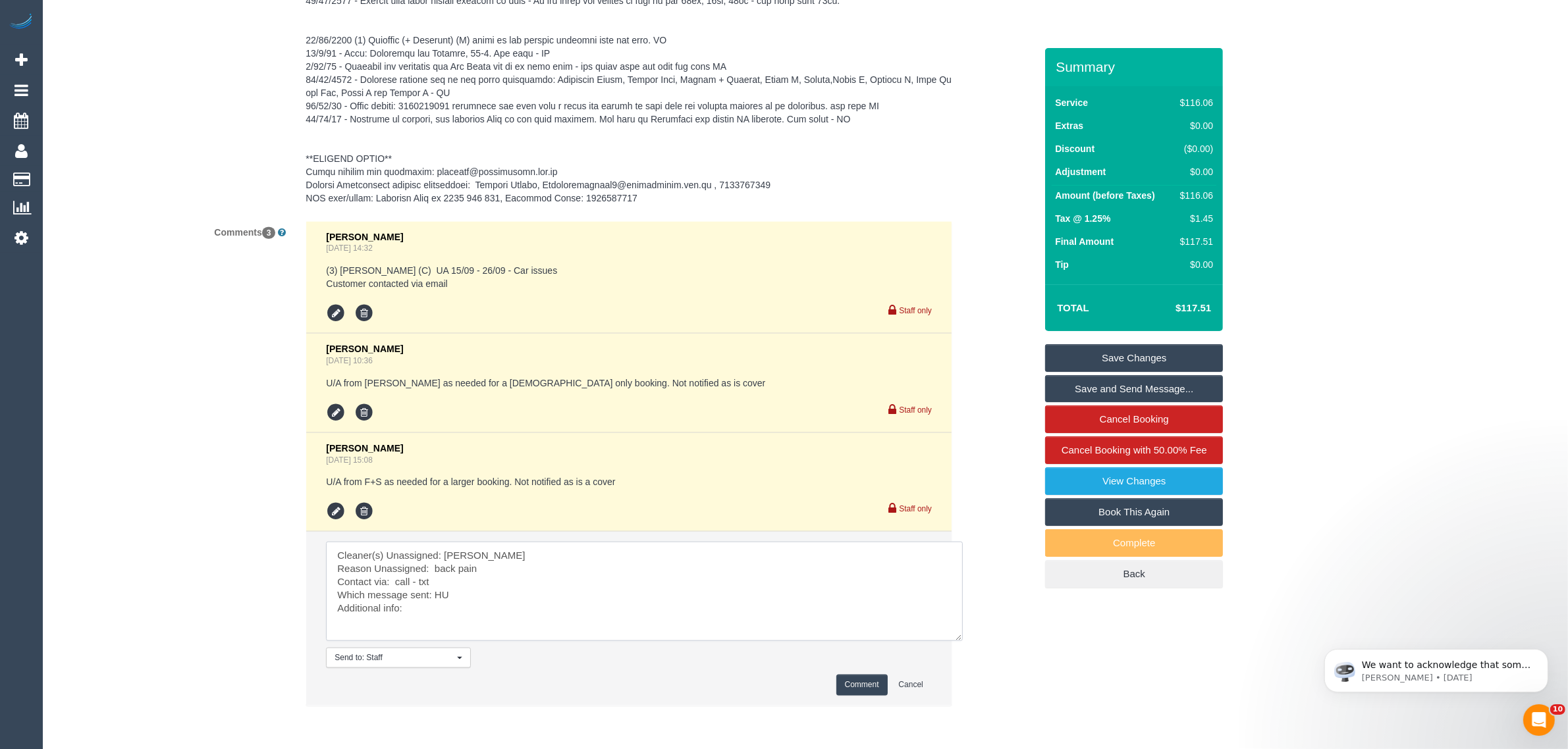
scroll to position [2134, 0]
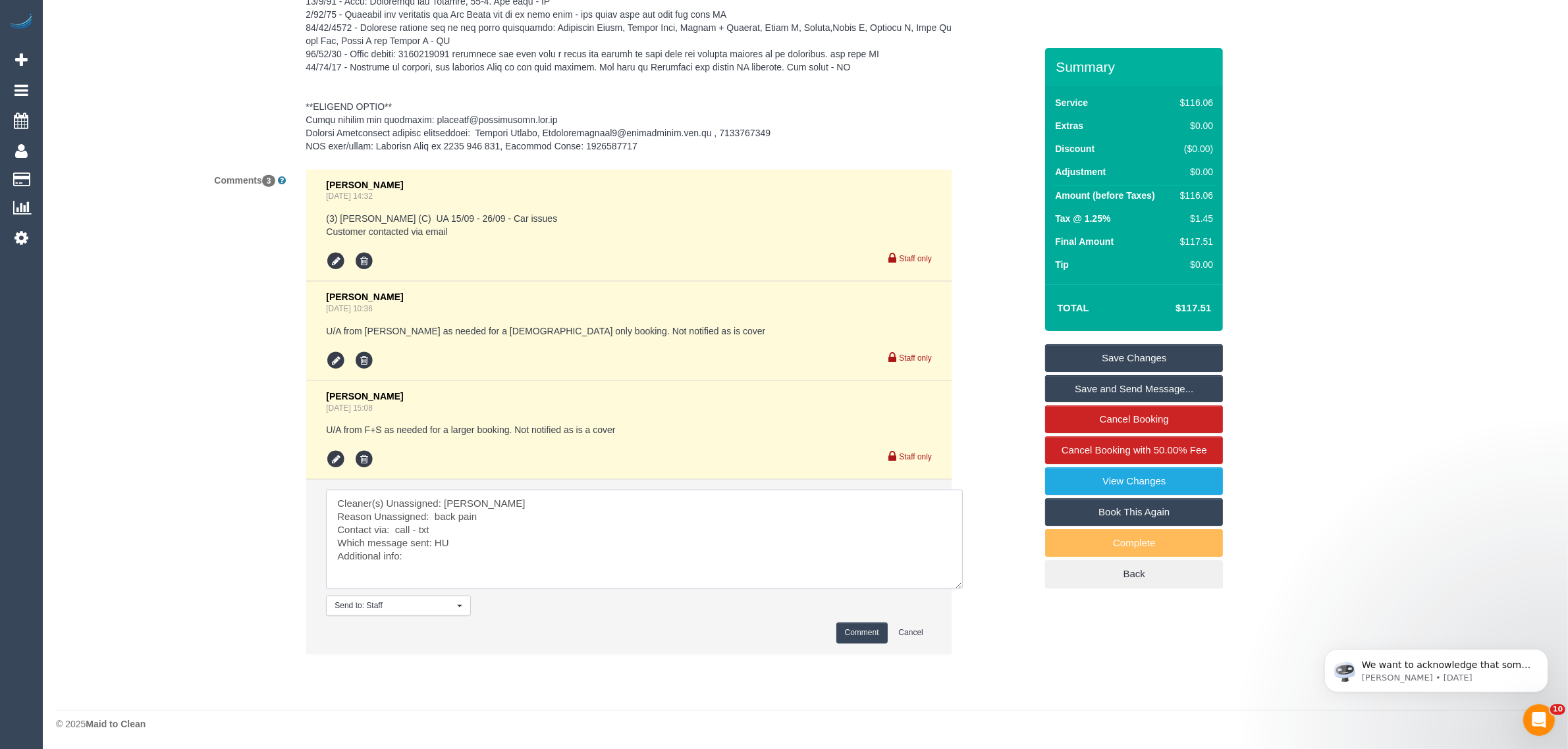
type textarea "Cleaner(s) Unassigned: Ashik Reason Unassigned: back pain Contact via: call - t…"
click at [864, 623] on button "Comment" at bounding box center [862, 633] width 51 height 20
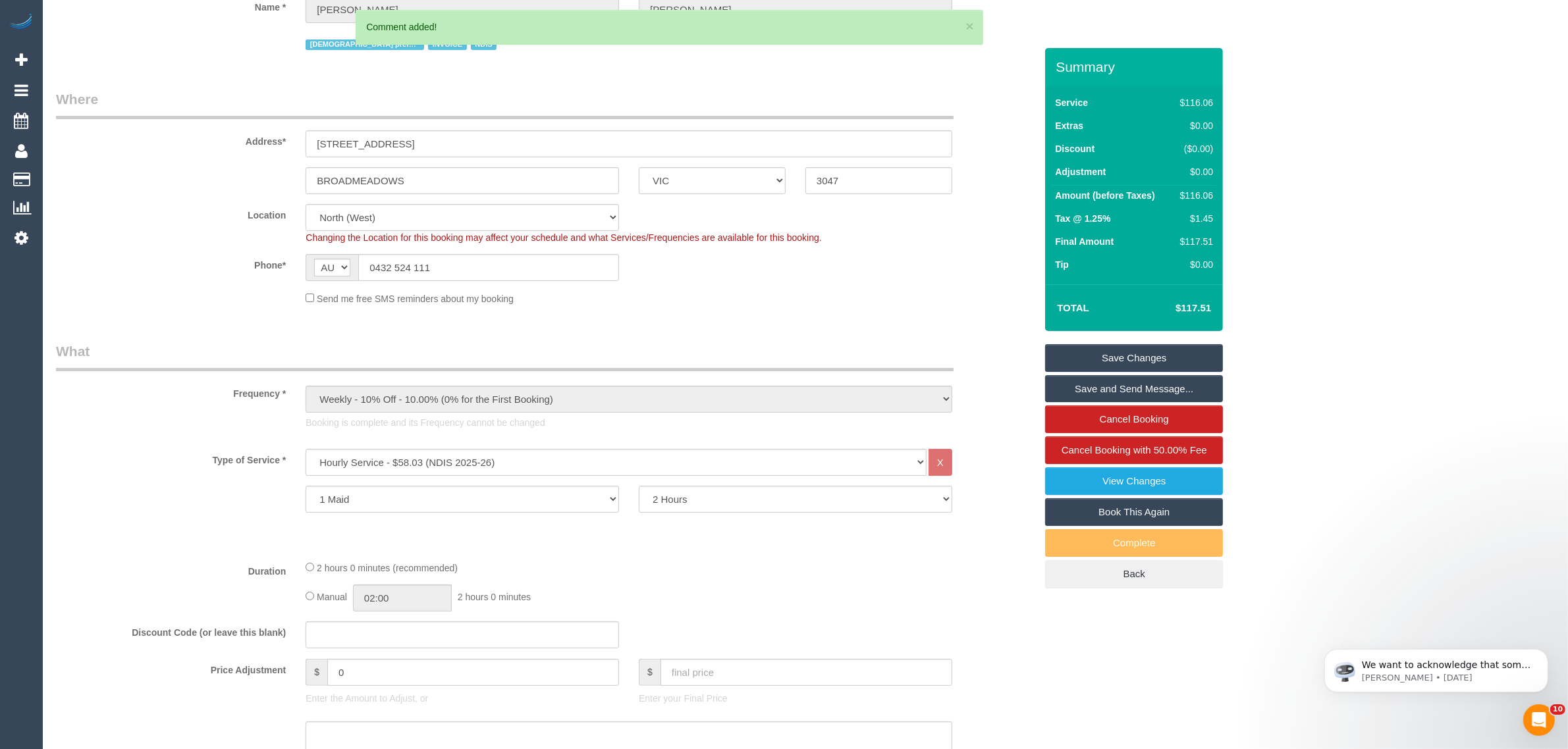
scroll to position [0, 0]
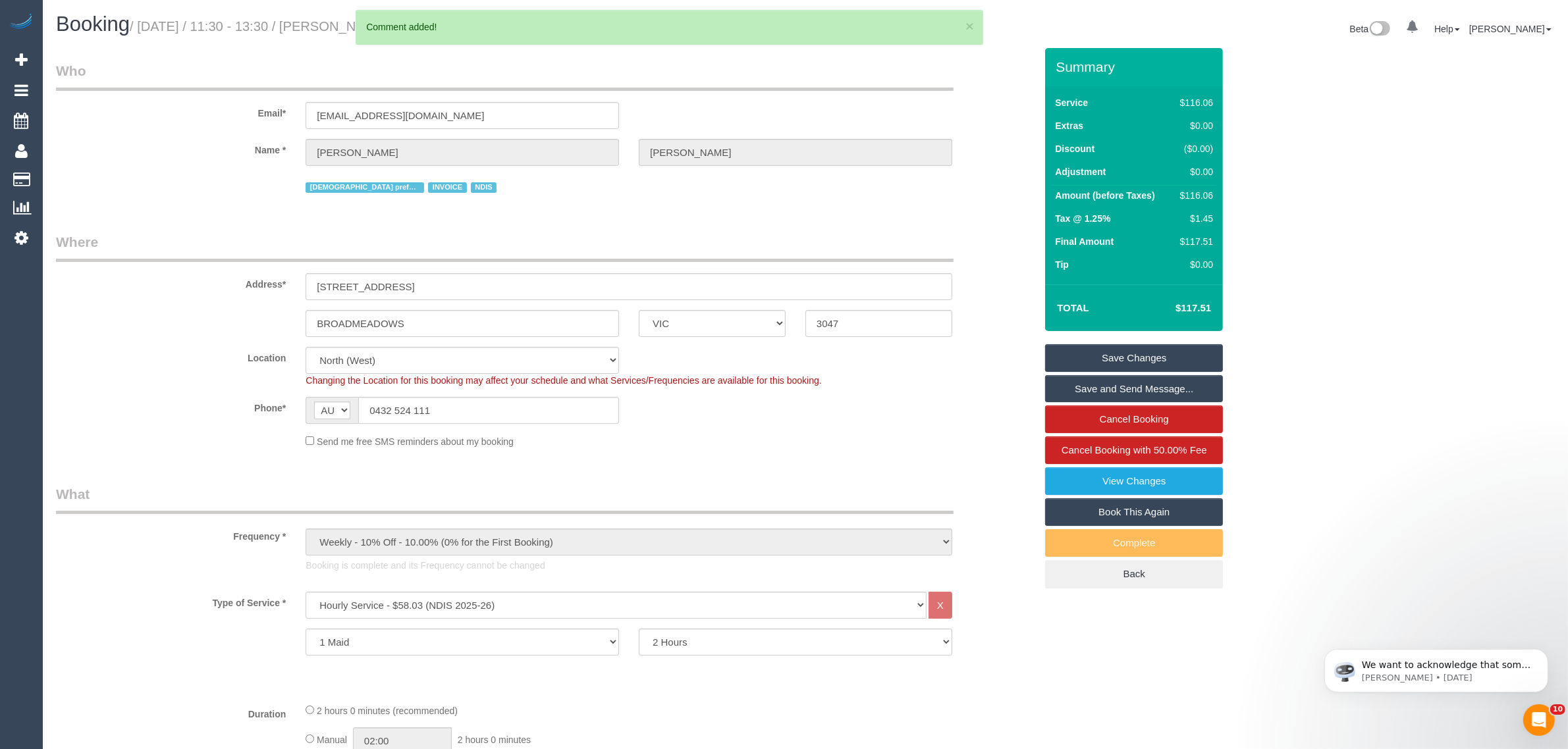
click at [1068, 359] on link "Save Changes" at bounding box center [1134, 358] width 178 height 28
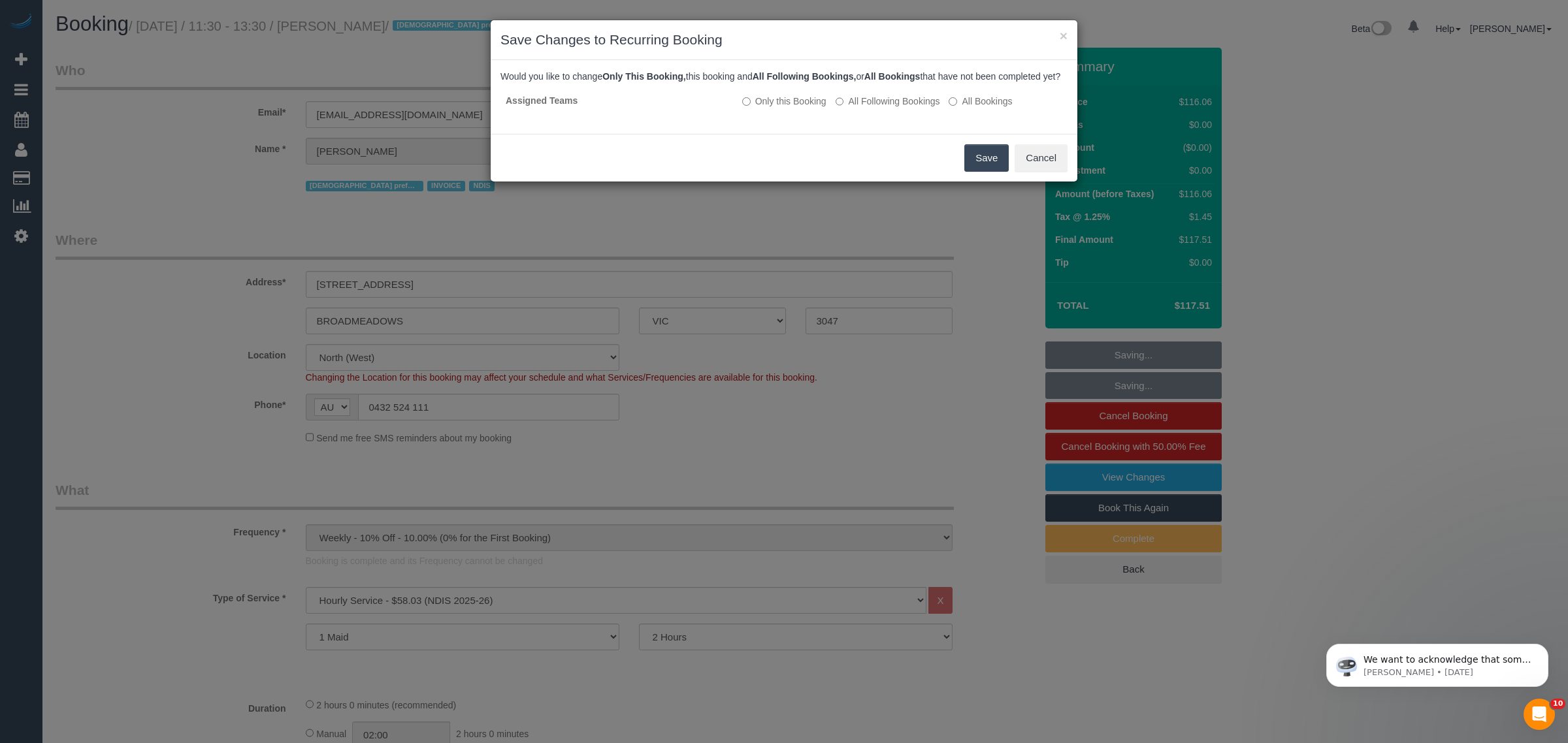
click at [974, 172] on button "Save" at bounding box center [987, 158] width 45 height 28
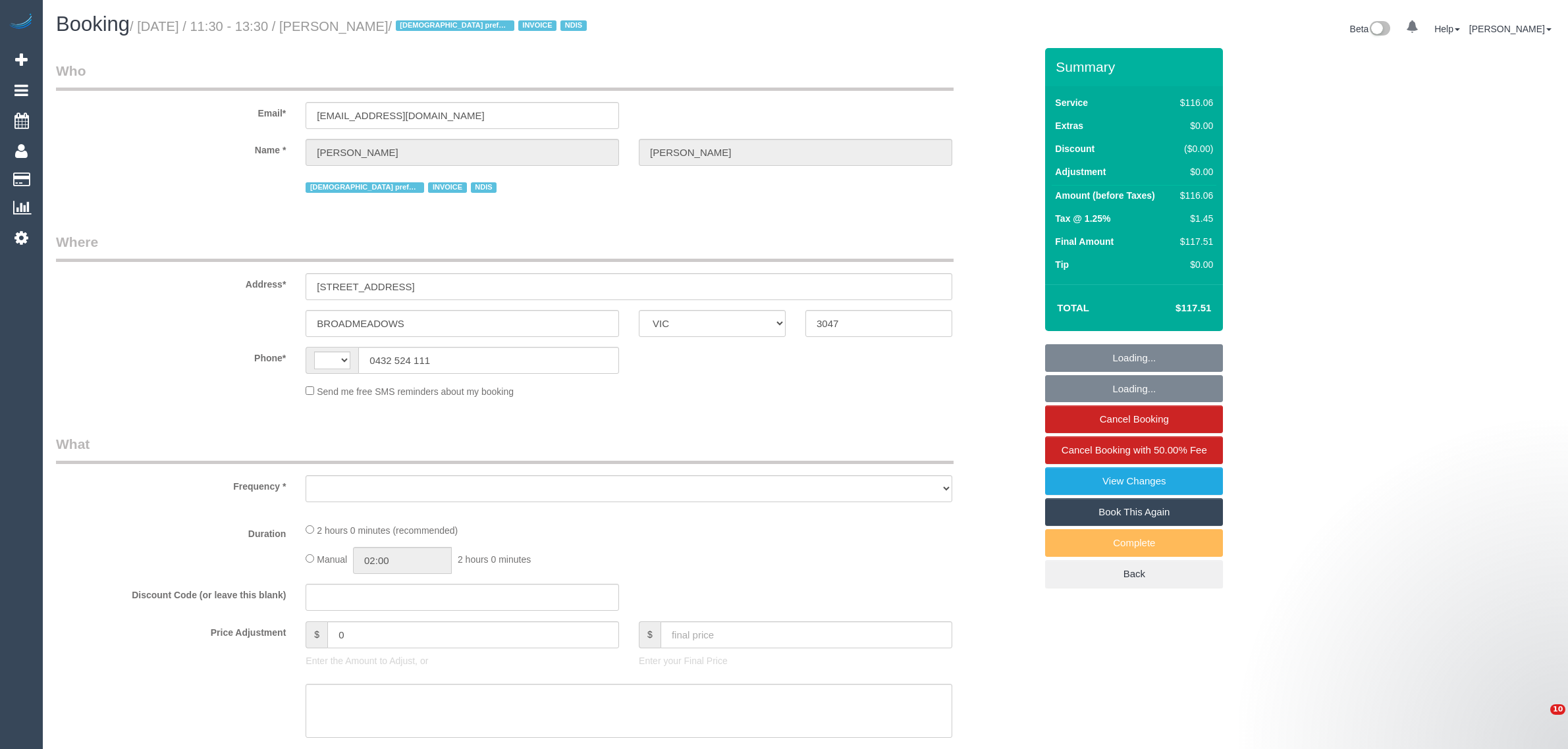
select select "VIC"
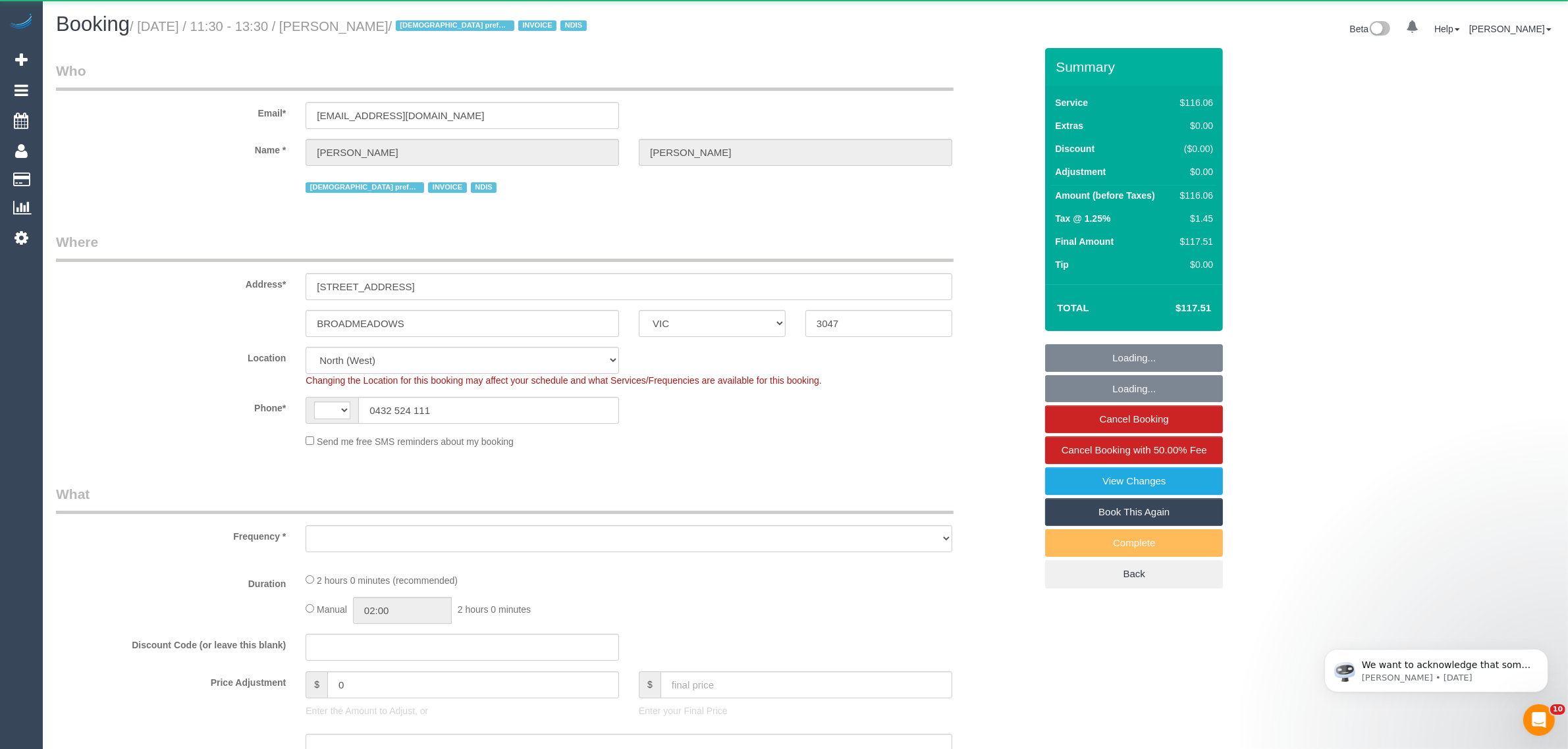
select select "object:434"
select select "number:27"
select select "number:14"
select select "number:19"
select select "number:25"
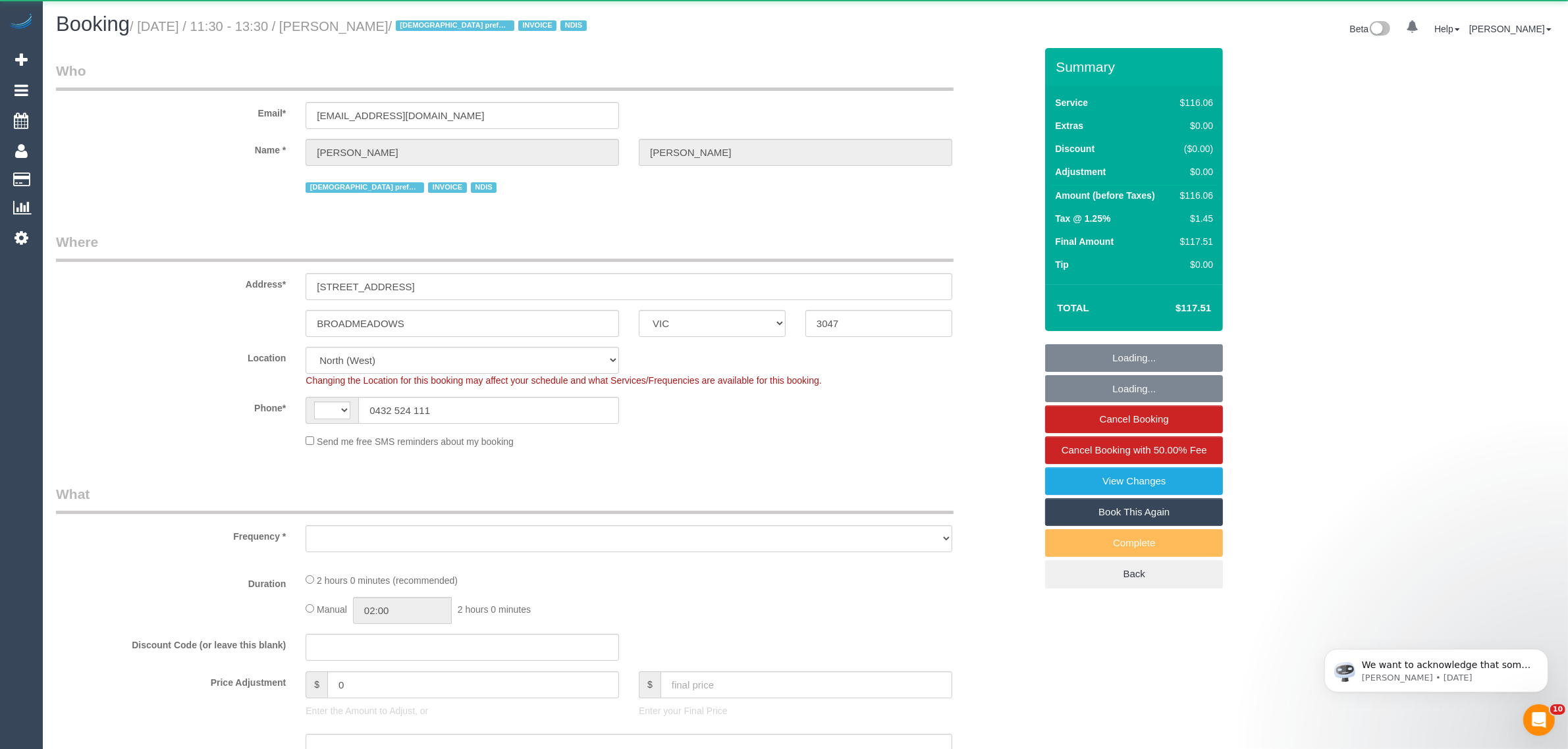
select select "number:34"
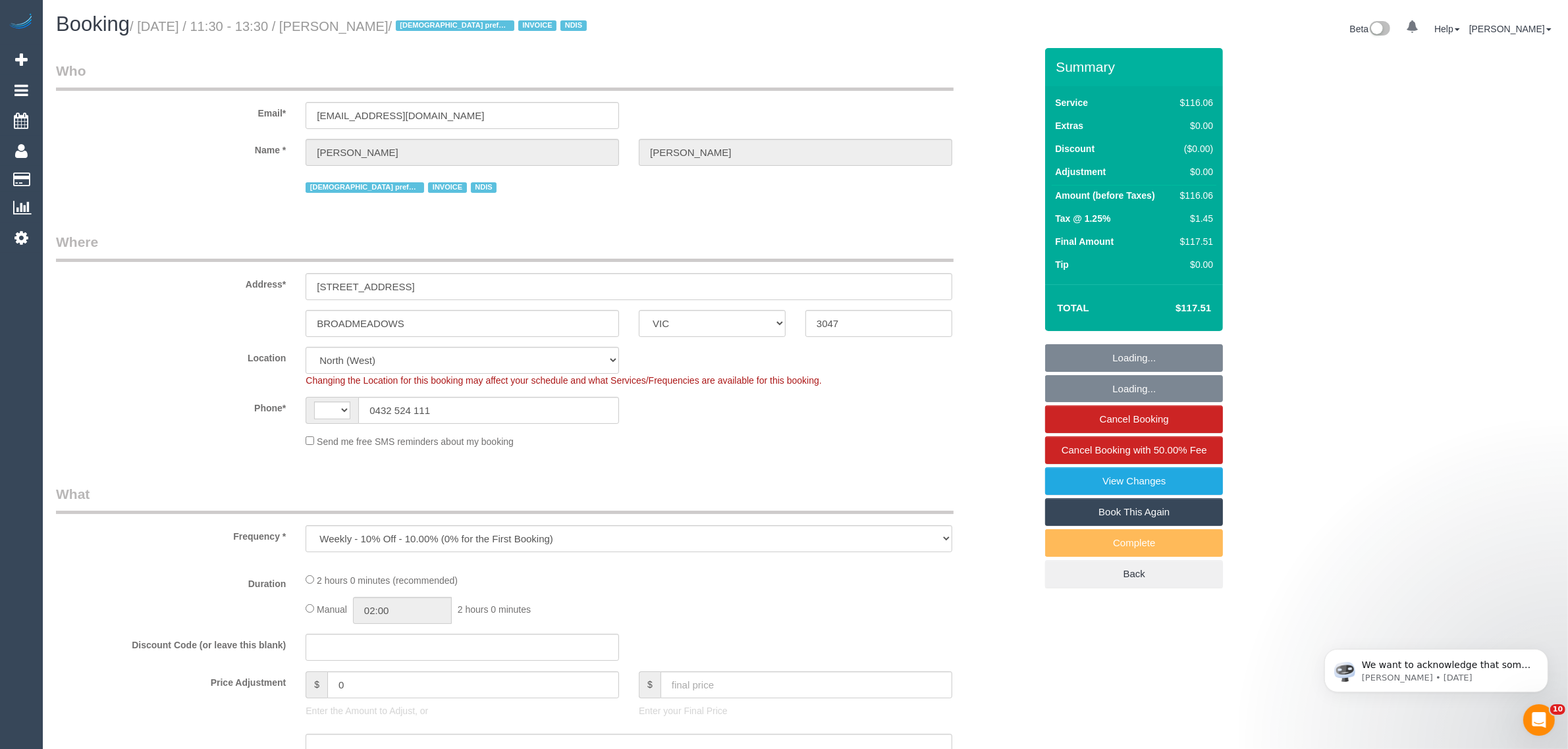
select select "string:AU"
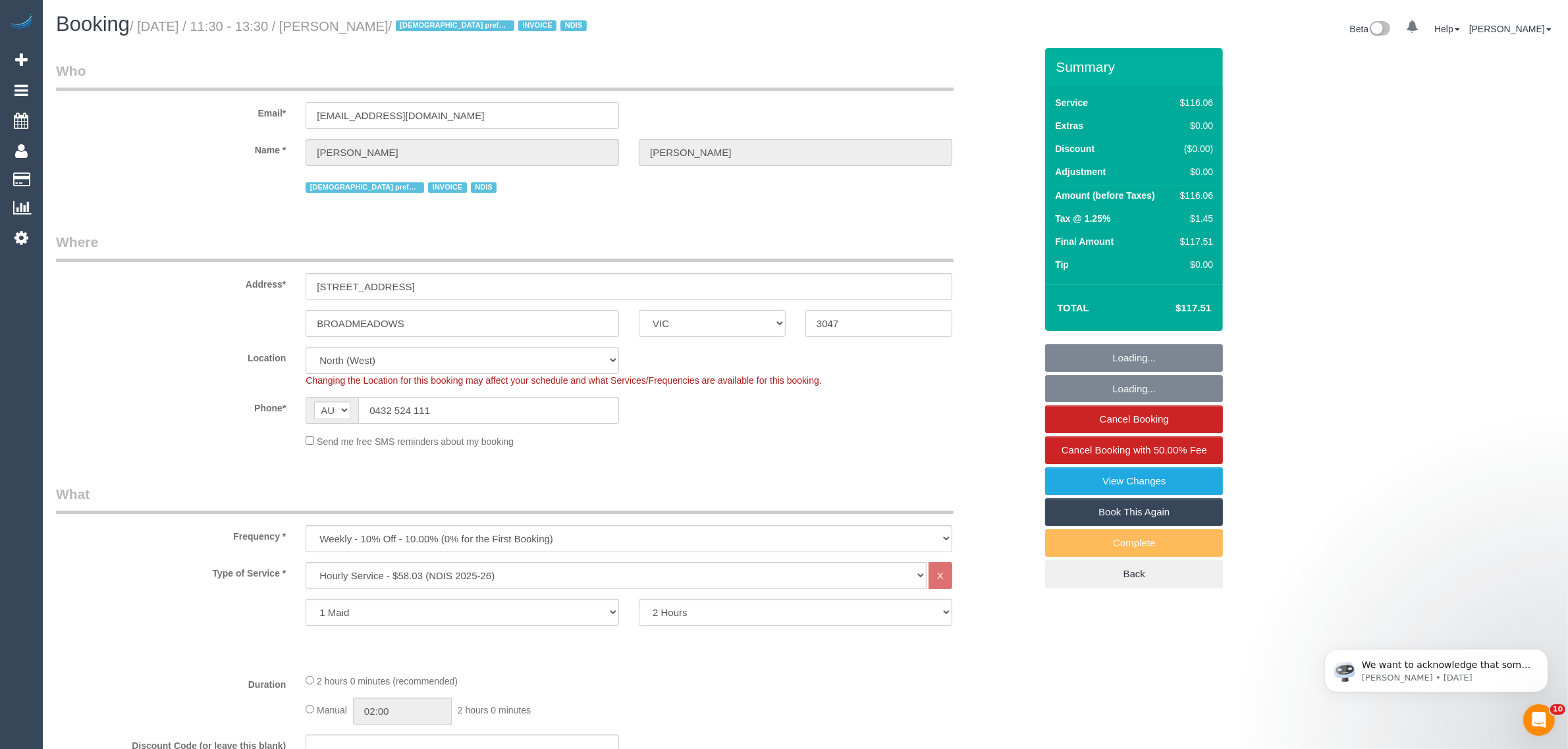
select select "object:1552"
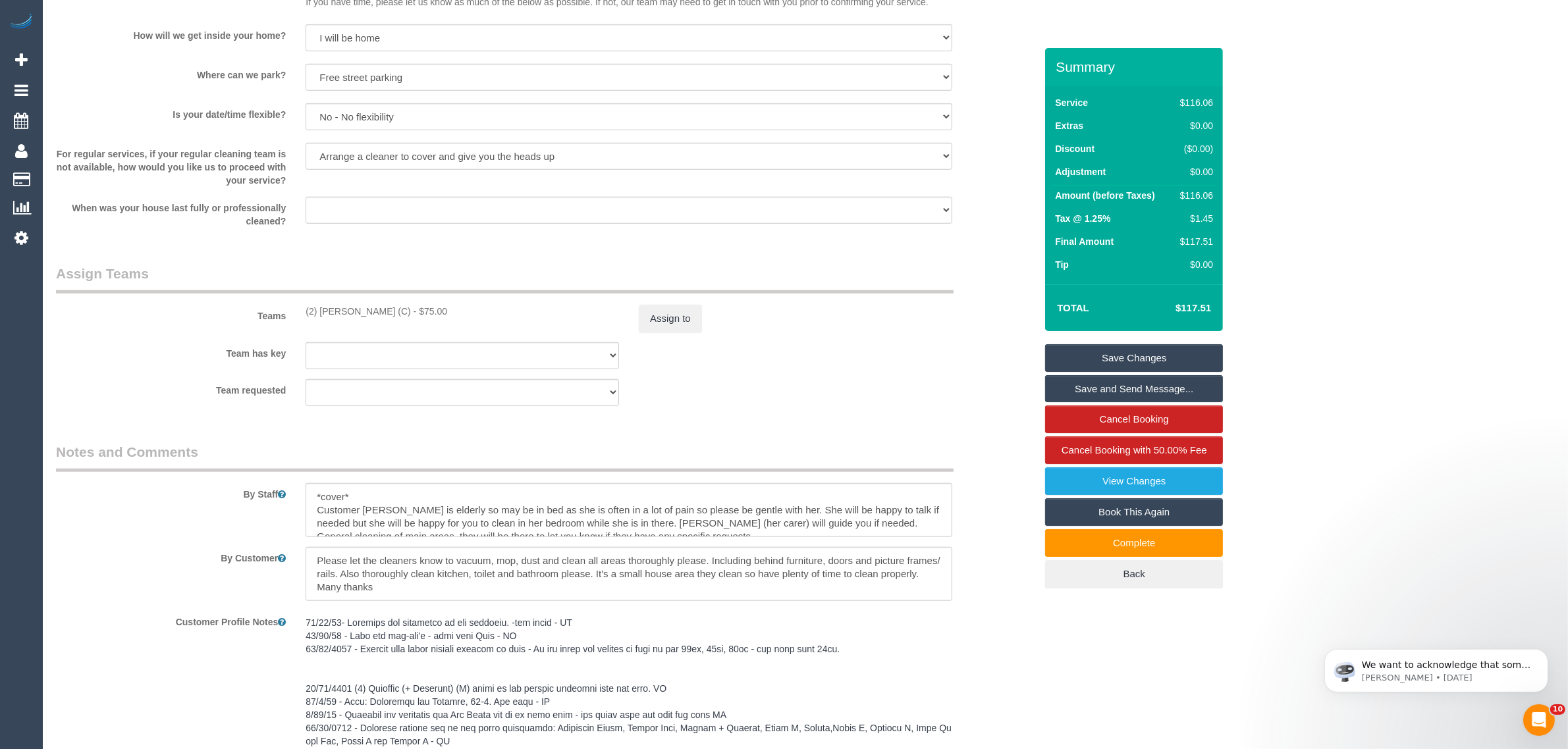
scroll to position [1363, 0]
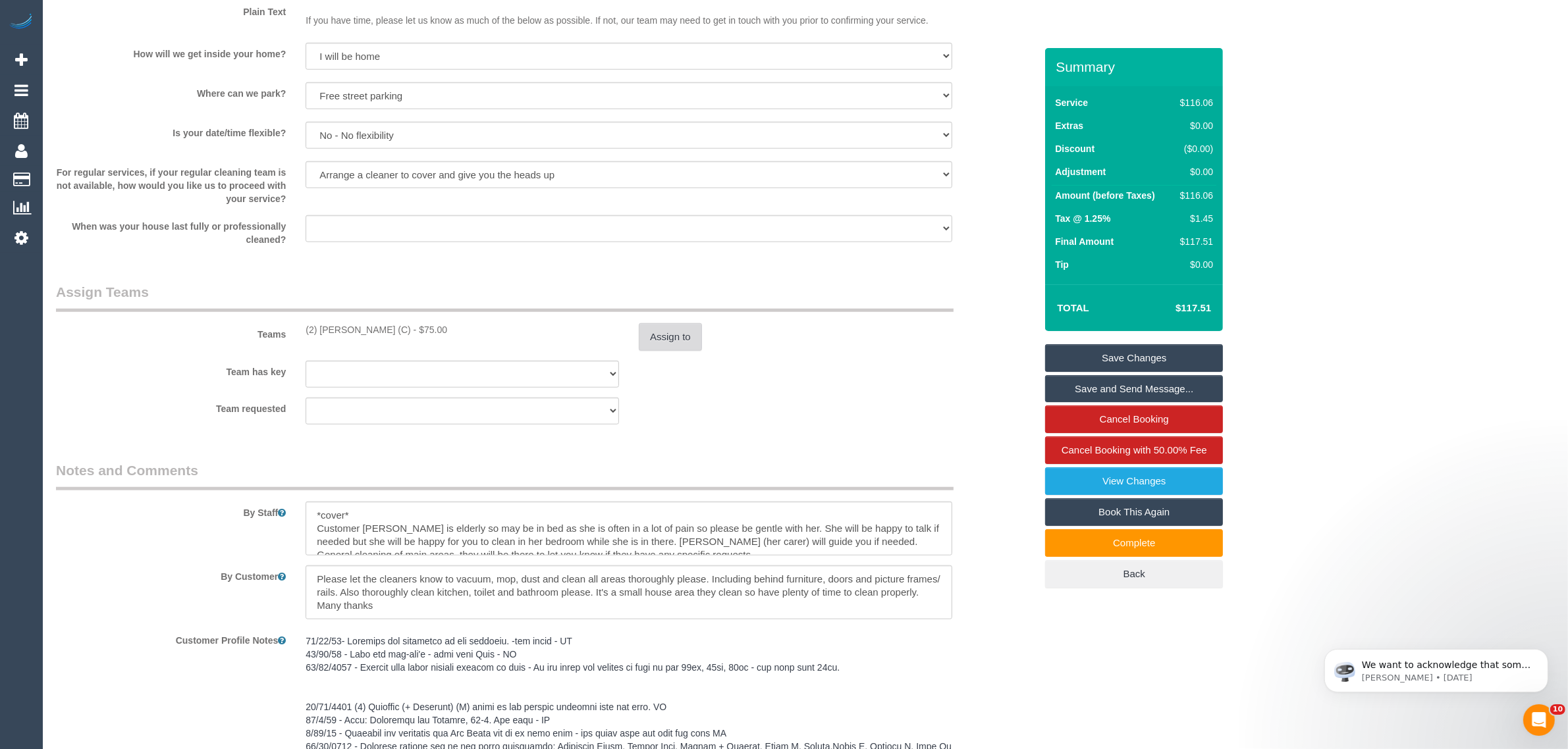
click at [663, 333] on button "Assign to" at bounding box center [670, 337] width 63 height 28
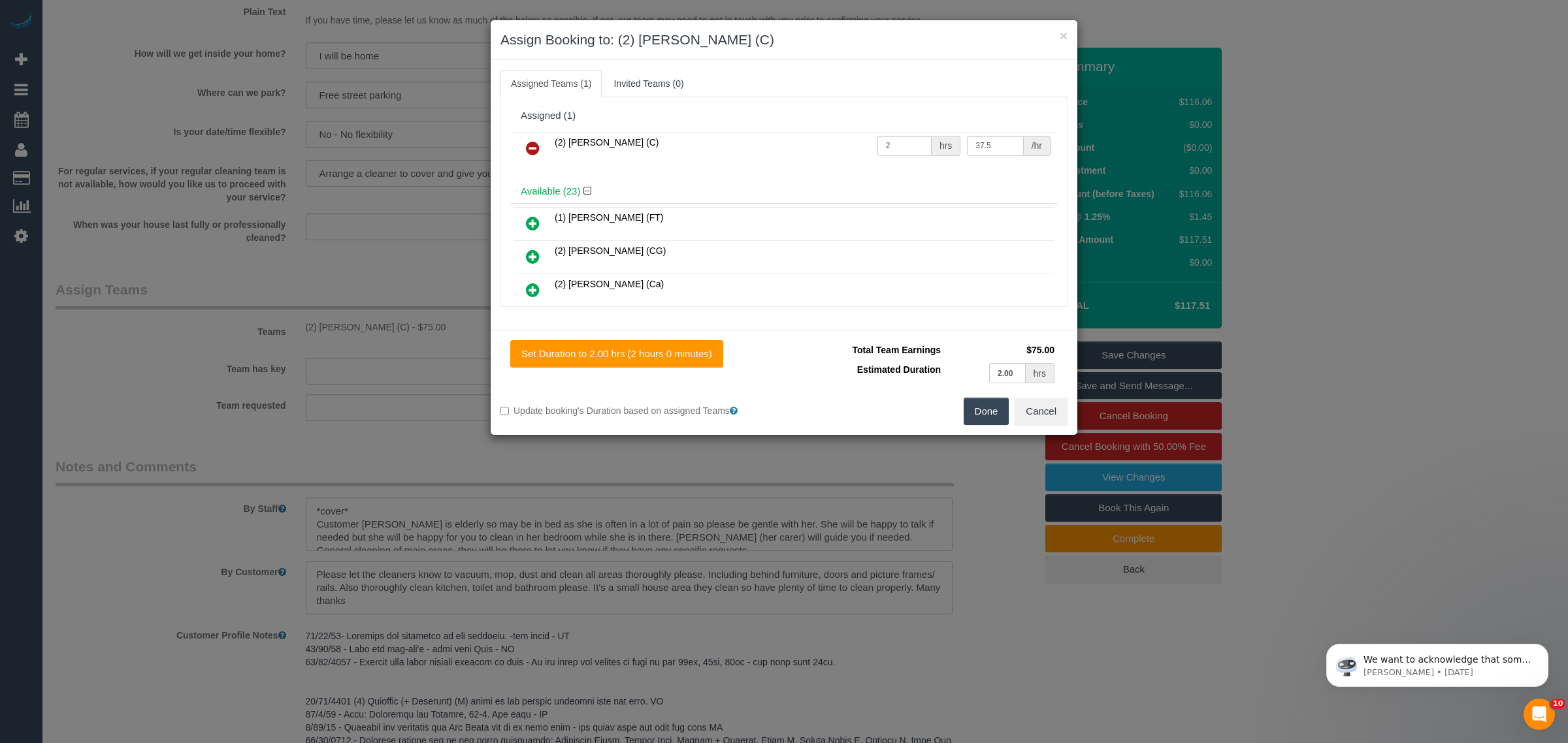
click at [528, 149] on icon at bounding box center [533, 148] width 13 height 16
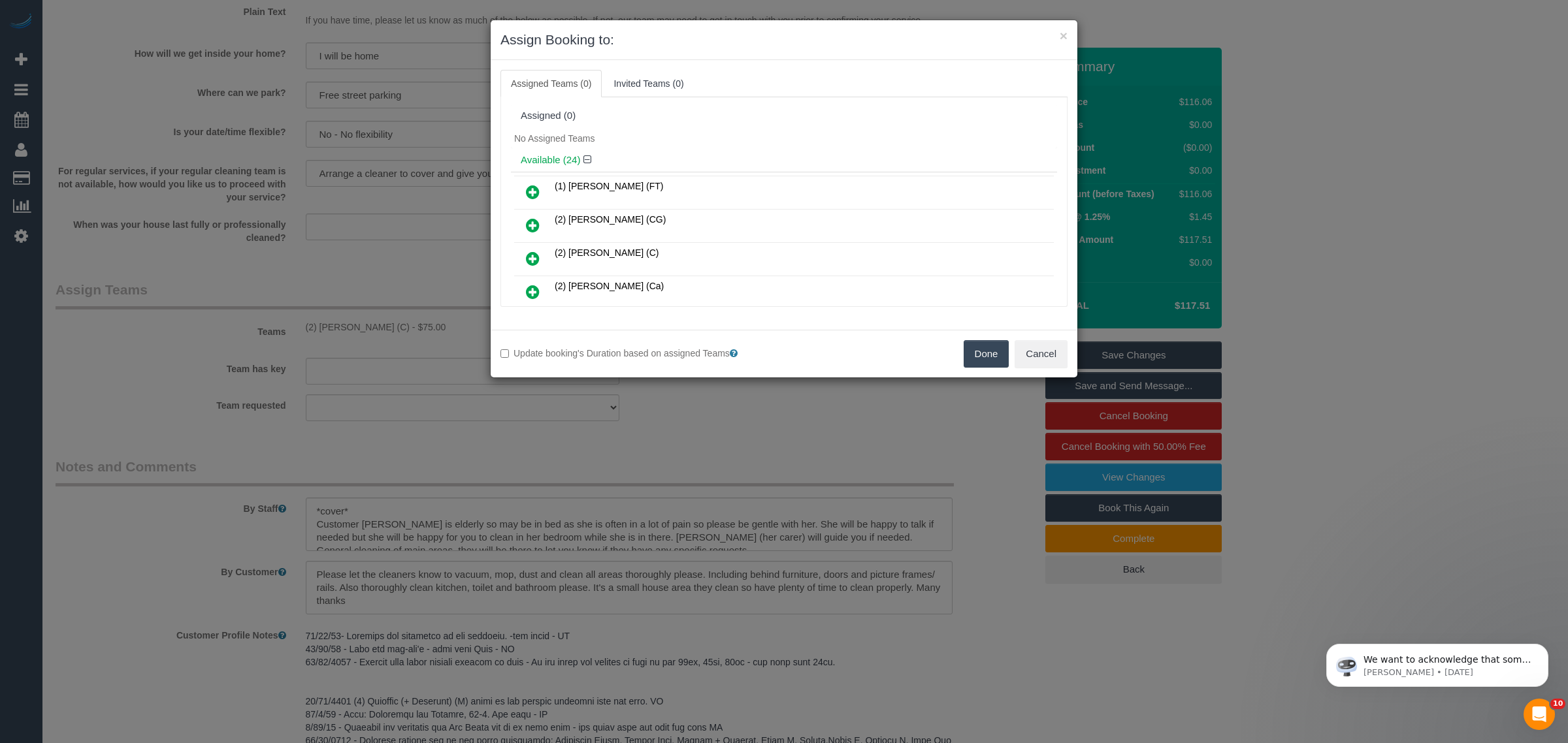
click at [1012, 362] on div "Done Cancel" at bounding box center [931, 354] width 294 height 28
click at [992, 361] on button "Done" at bounding box center [986, 354] width 45 height 28
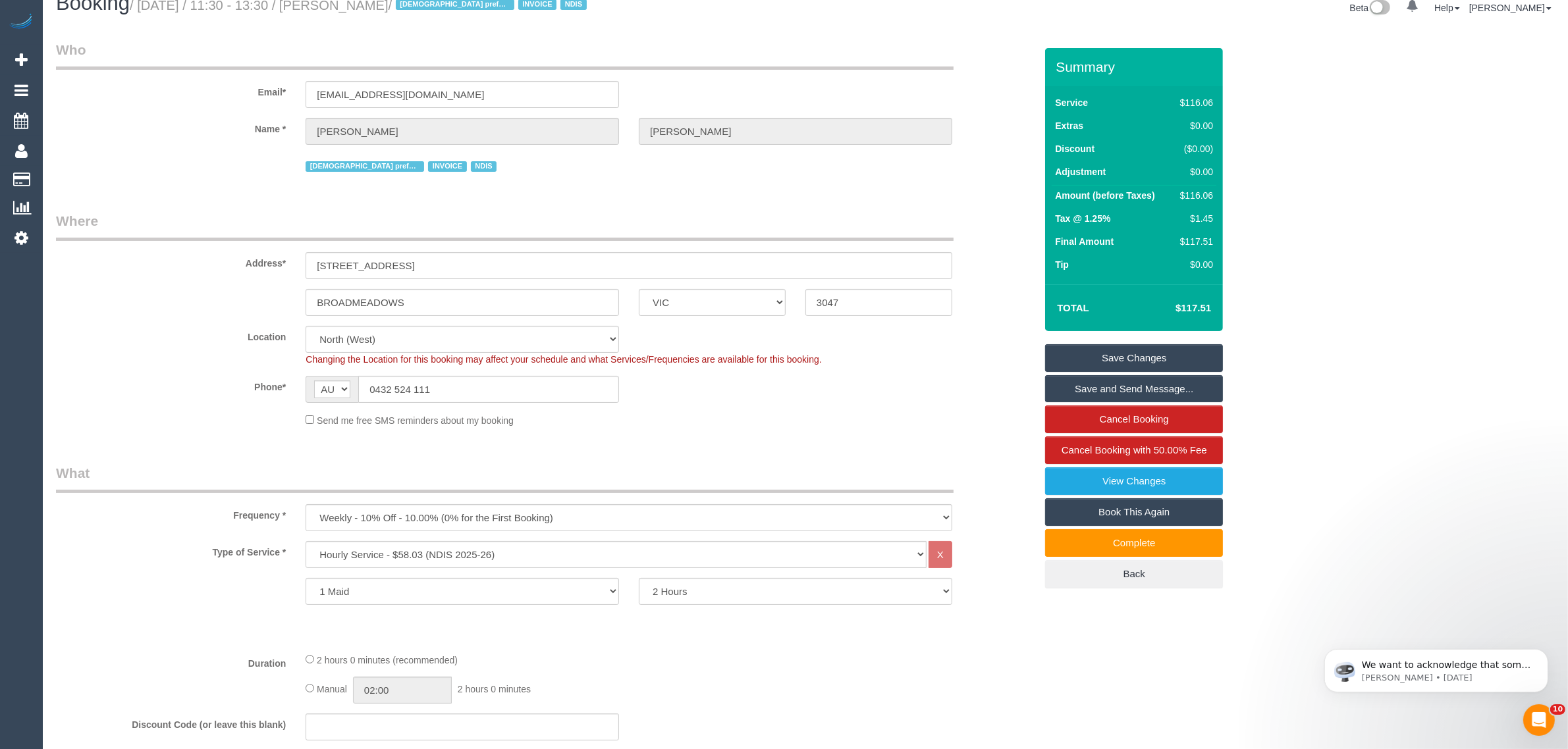
scroll to position [0, 0]
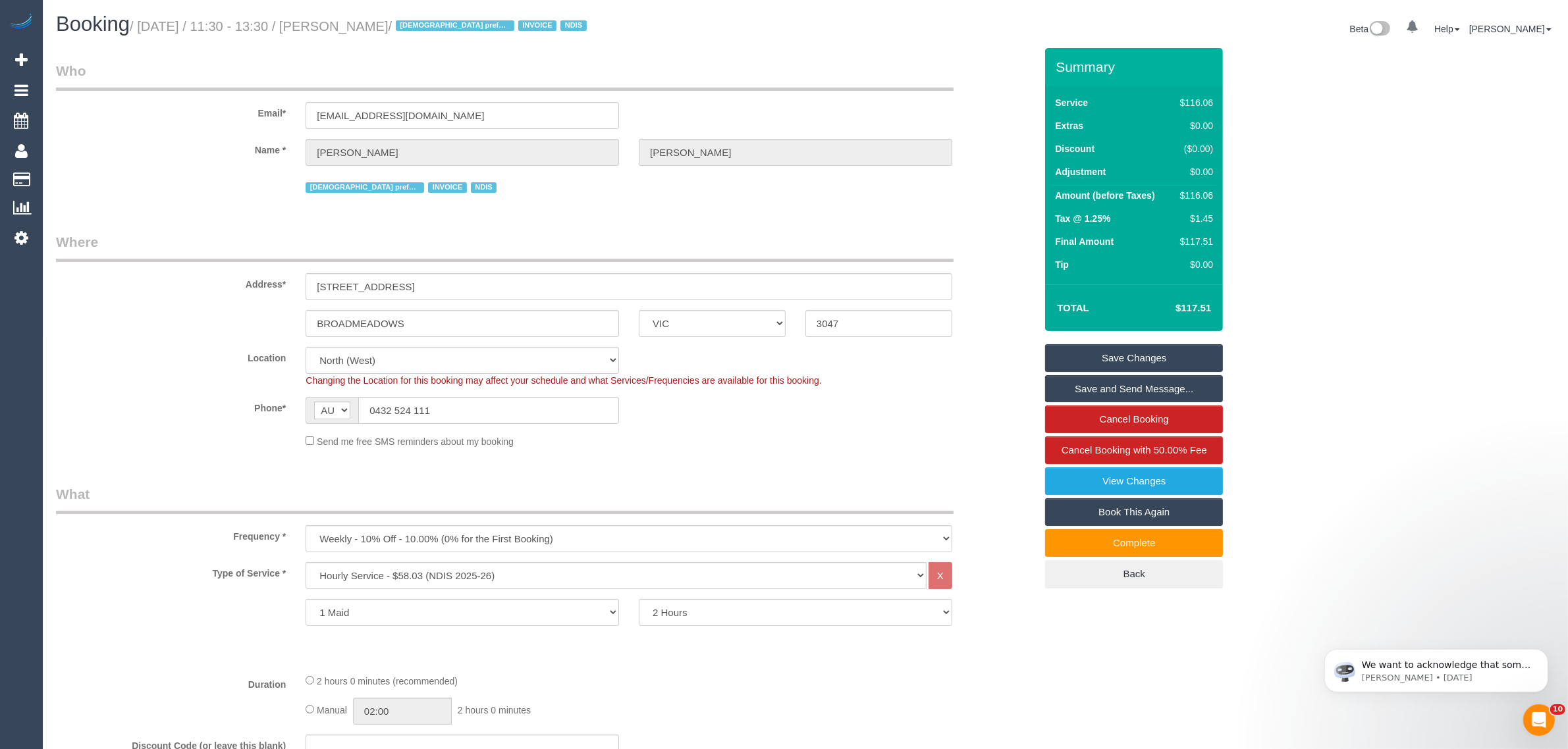
click at [1133, 361] on link "Save Changes" at bounding box center [1134, 358] width 178 height 28
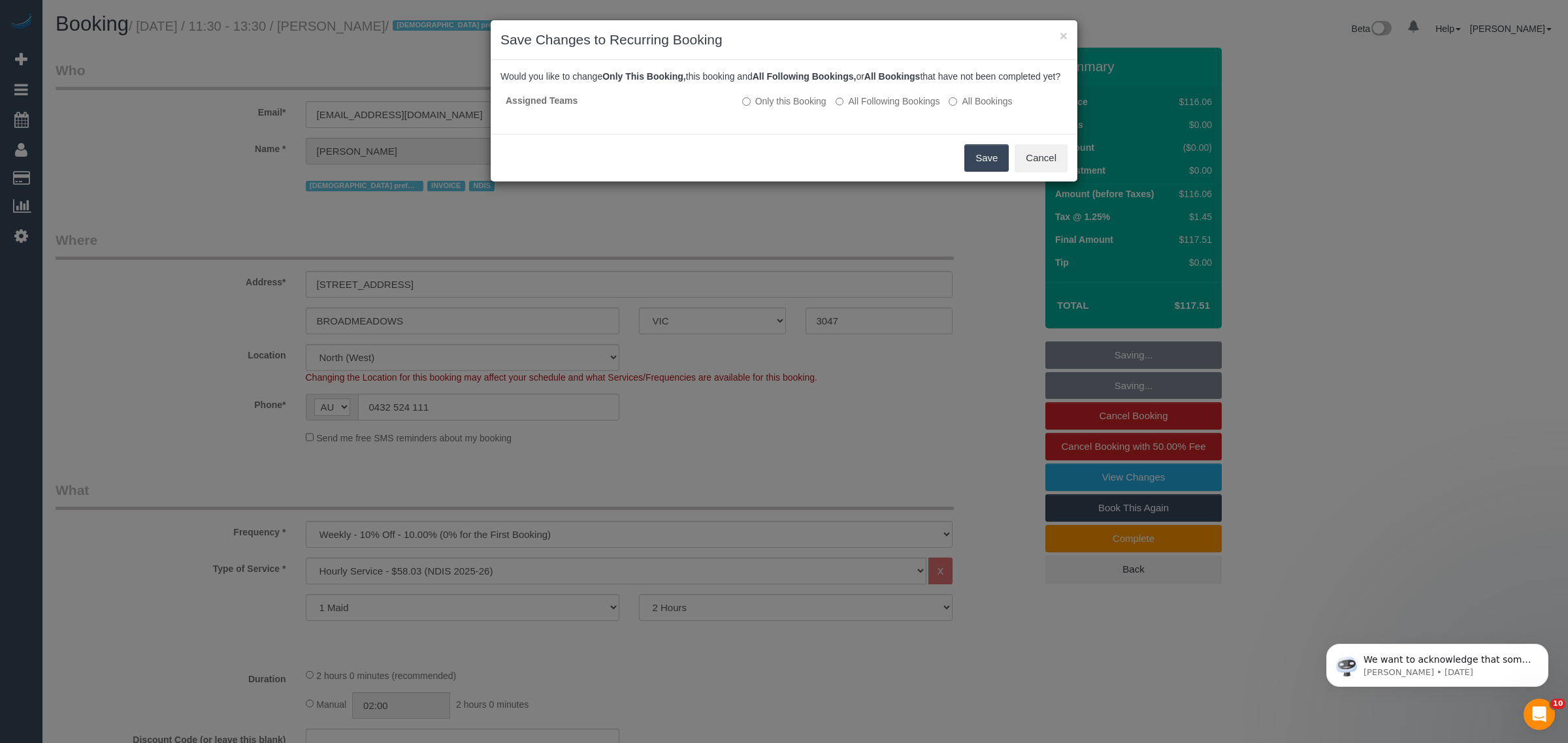
click at [972, 166] on button "Save" at bounding box center [987, 158] width 45 height 28
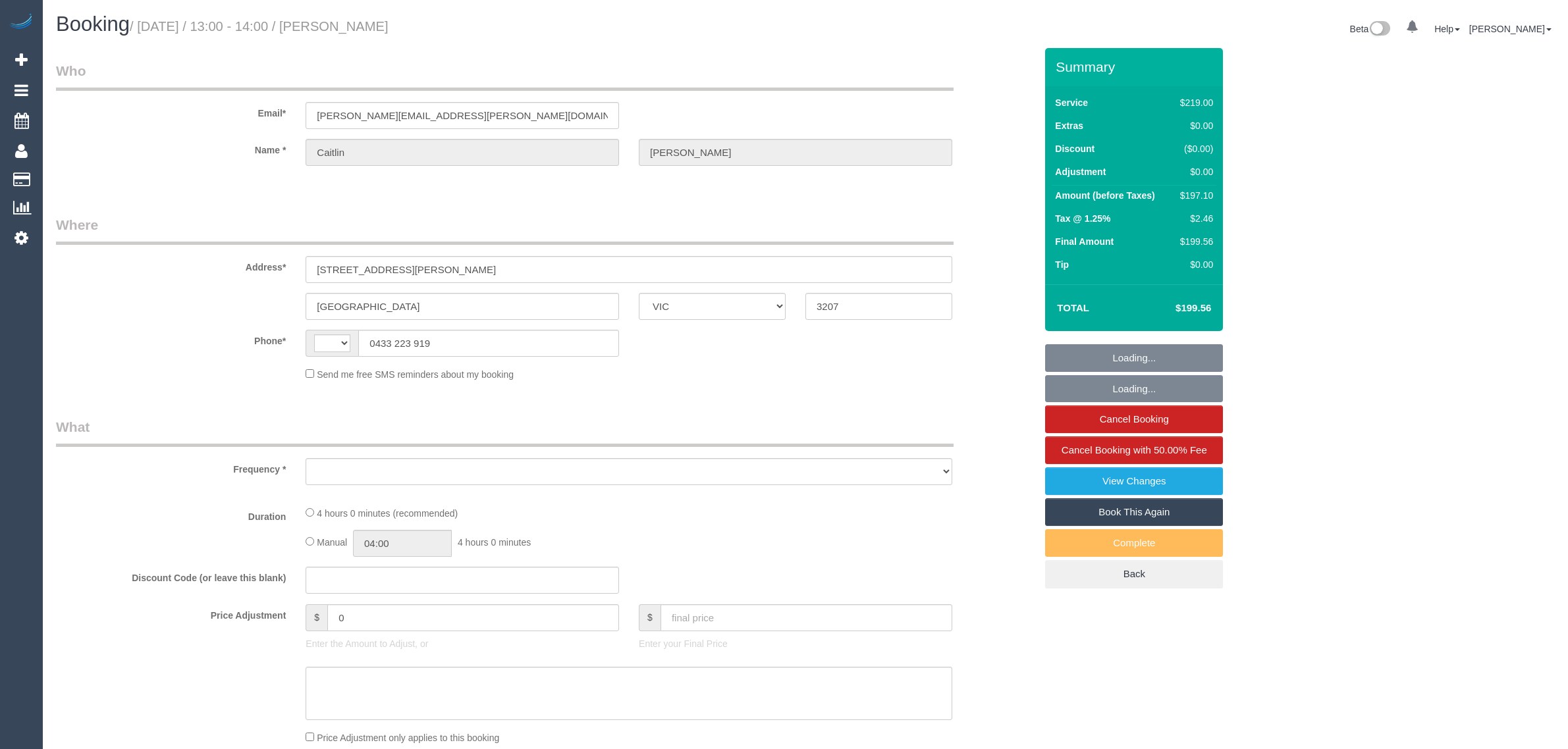
select select "VIC"
select select "string:stripe-pm_1QG8i82GScqysDRVfzMn710N"
select select "number:28"
select select "number:14"
select select "number:21"
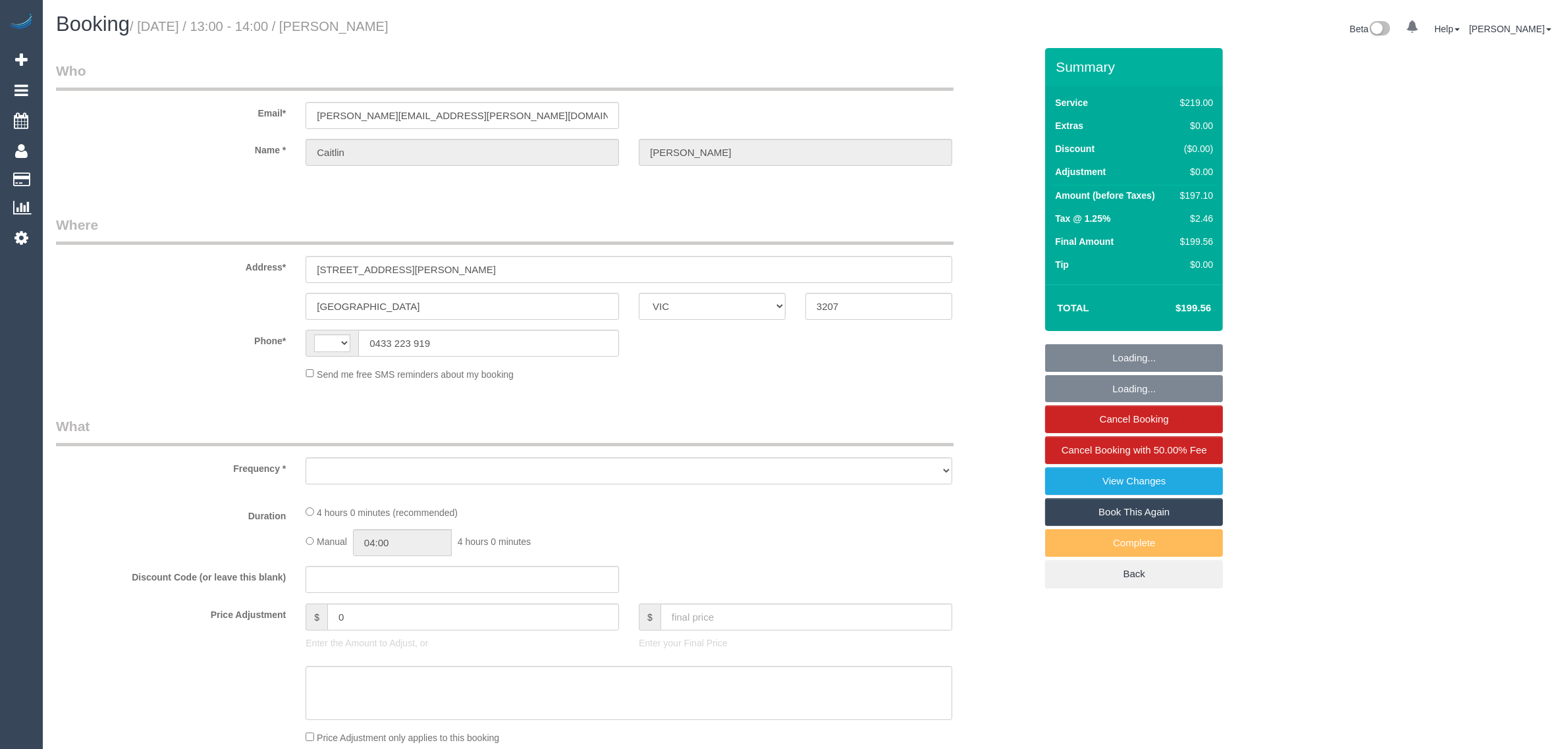
select select "number:24"
select select "number:35"
select select "number:26"
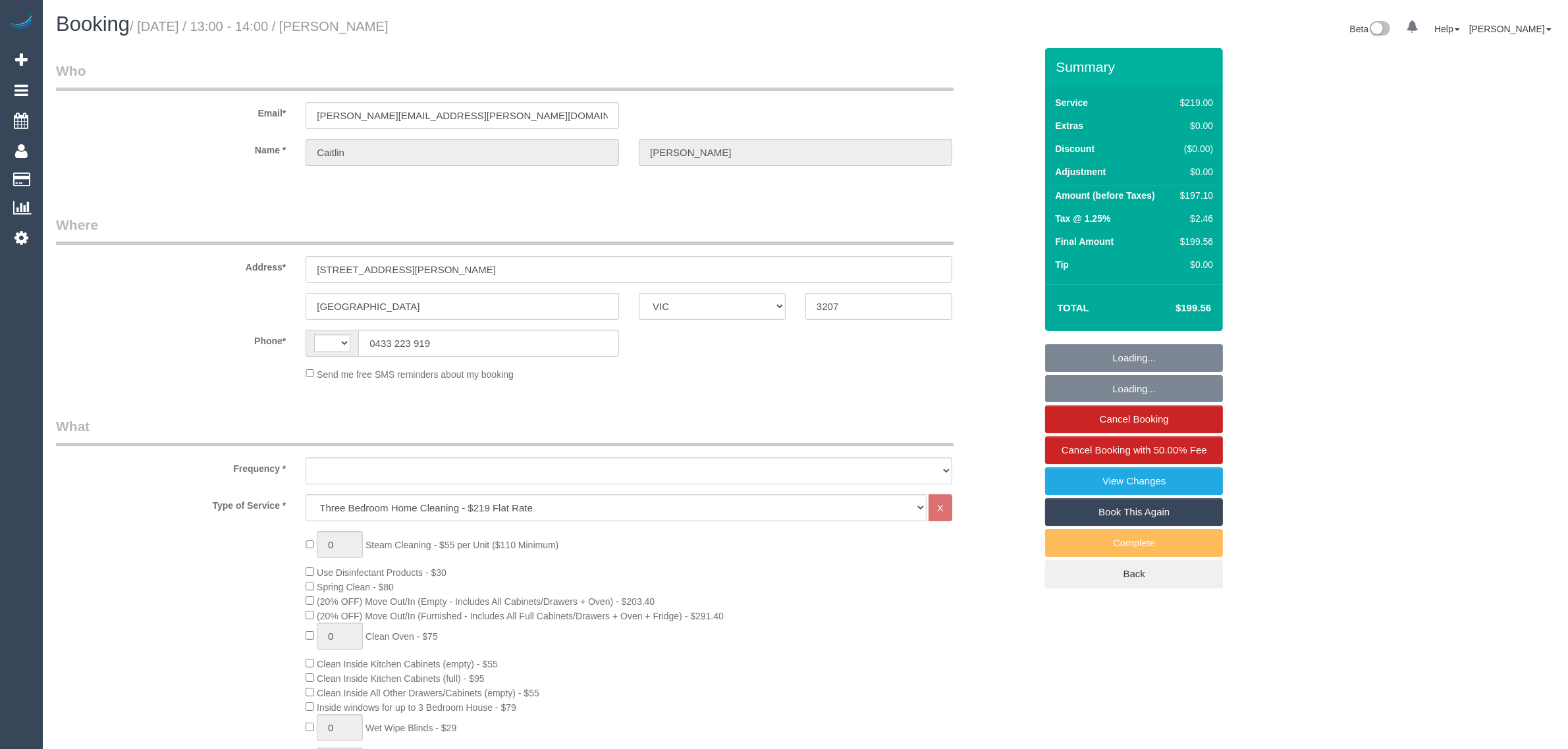
select select "string:AU"
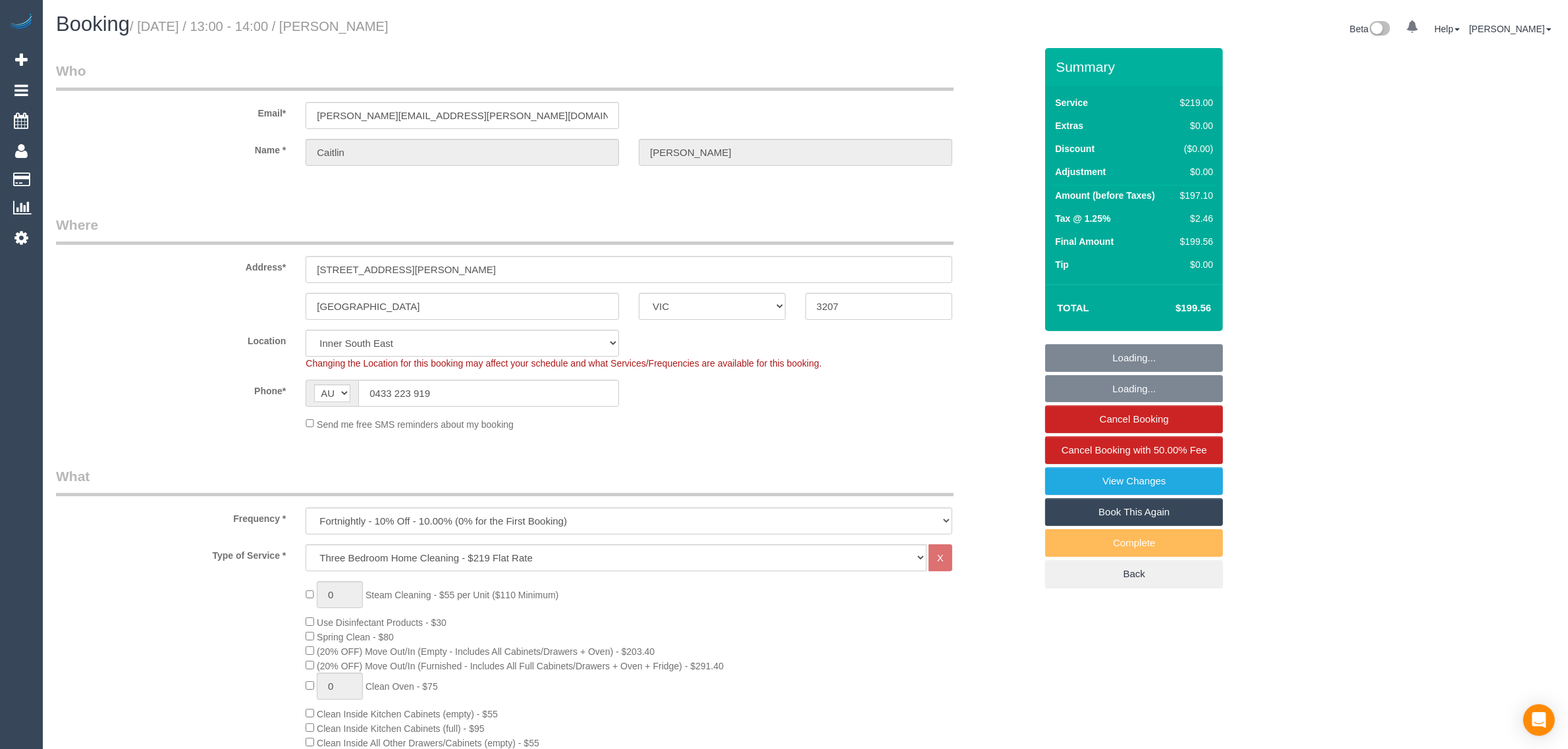
select select "object:1422"
click at [498, 397] on input "0433 223 919" at bounding box center [488, 394] width 261 height 27
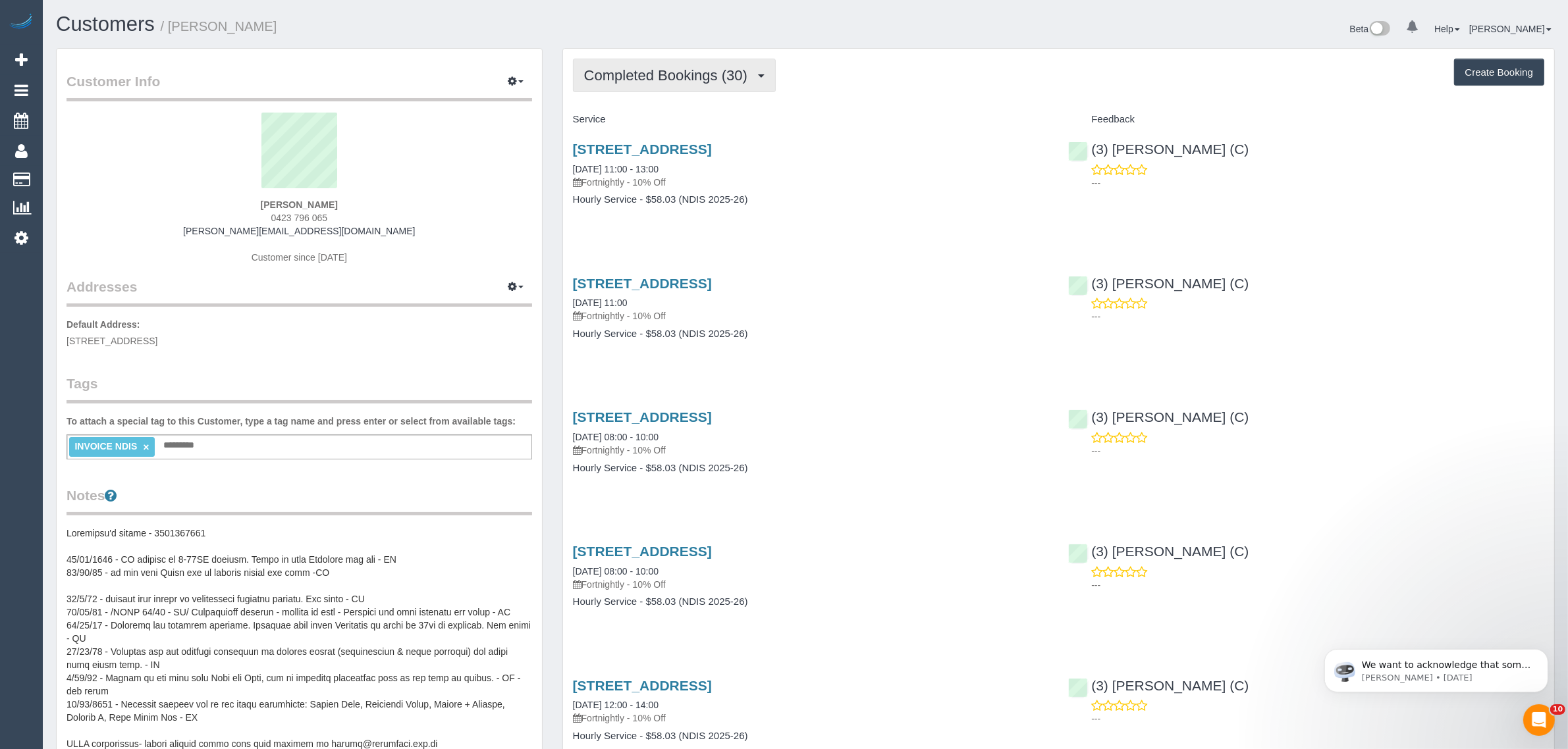
click at [705, 77] on span "Completed Bookings (30)" at bounding box center [669, 75] width 170 height 17
click at [682, 123] on link "Upcoming Bookings (11)" at bounding box center [644, 123] width 142 height 17
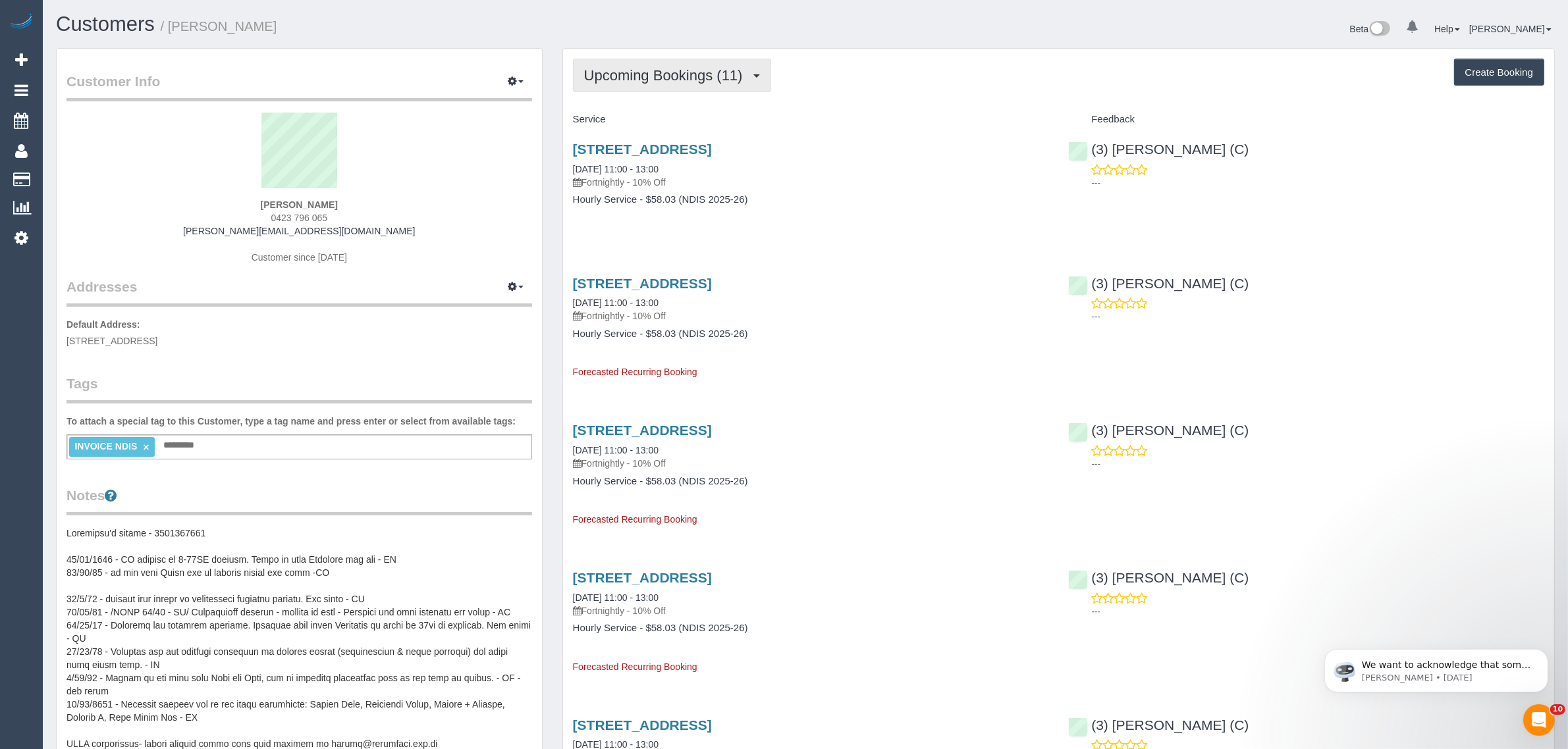
click at [687, 71] on span "Upcoming Bookings (11)" at bounding box center [666, 75] width 165 height 17
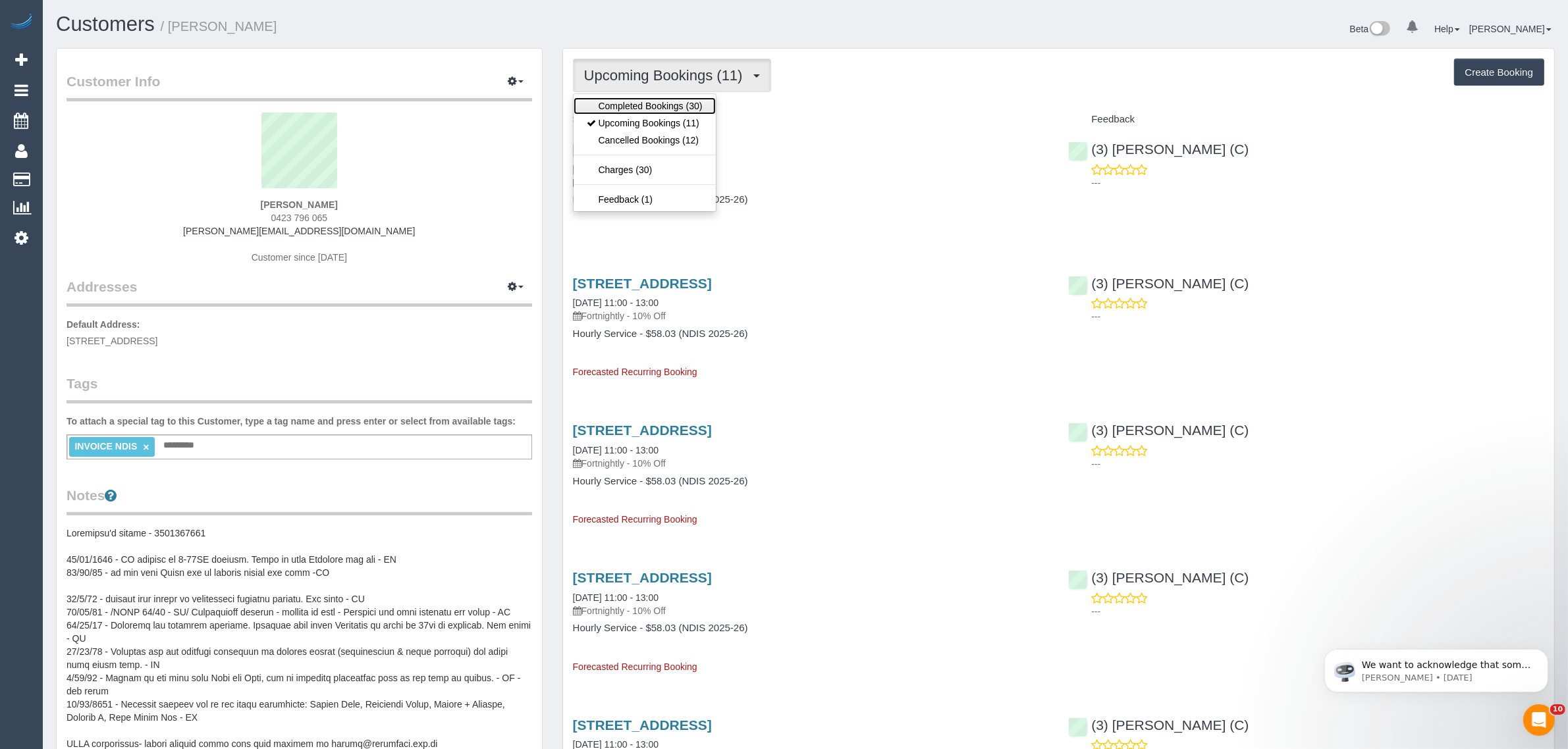
click at [663, 105] on link "Completed Bookings (30)" at bounding box center [644, 106] width 142 height 17
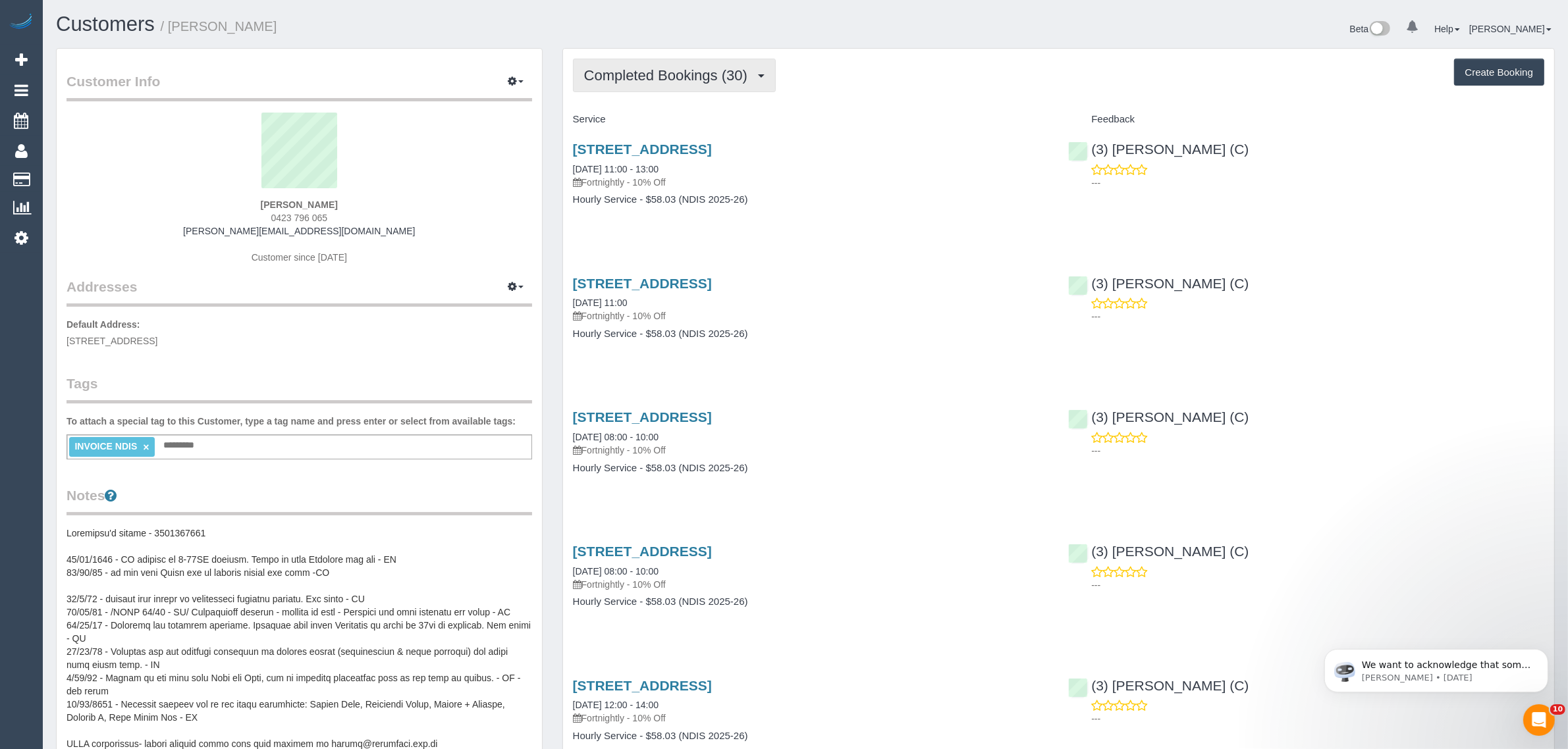
click at [693, 67] on span "Completed Bookings (30)" at bounding box center [669, 75] width 170 height 17
click at [670, 123] on link "Upcoming Bookings (11)" at bounding box center [644, 123] width 142 height 17
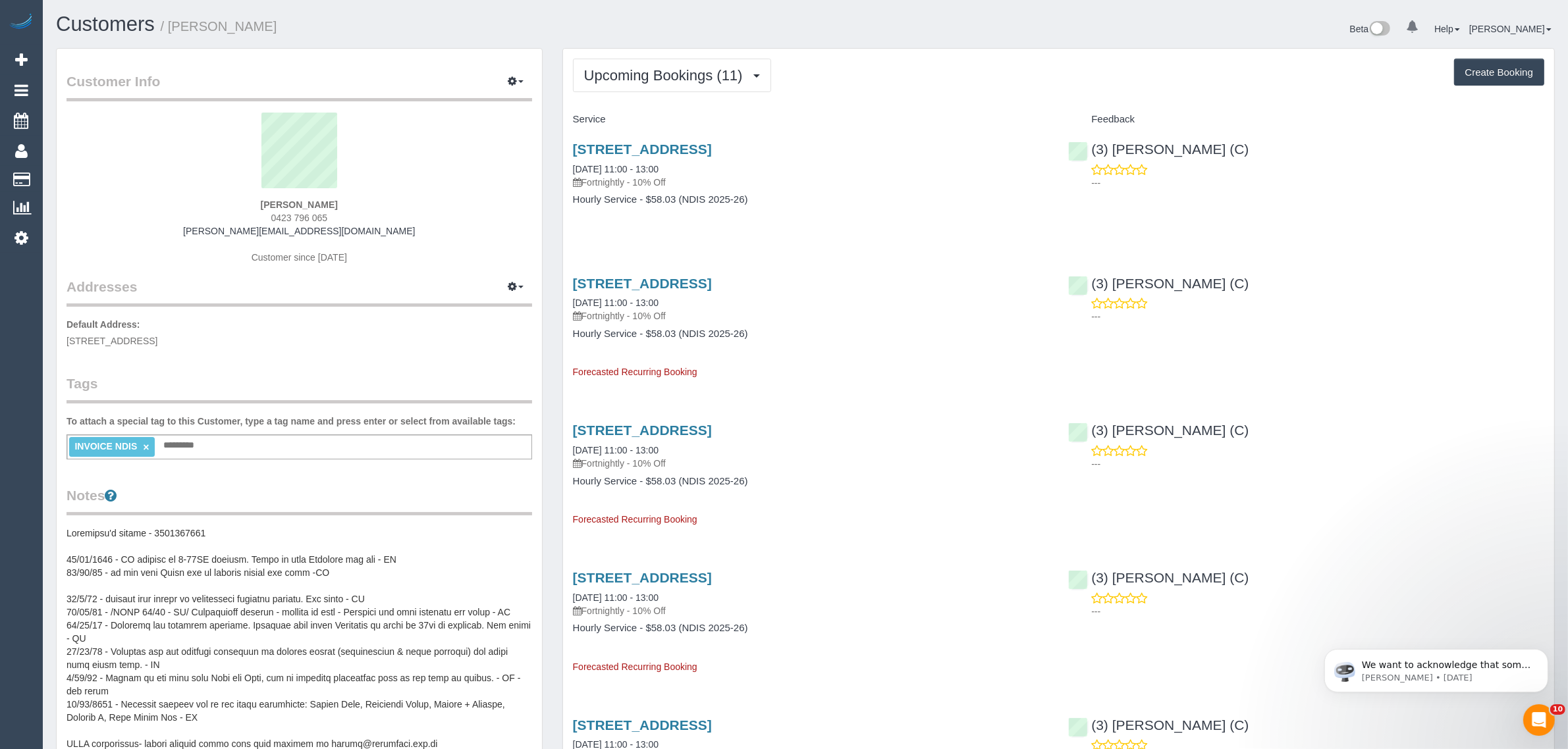
drag, startPoint x: 724, startPoint y: 167, endPoint x: 564, endPoint y: 166, distance: 160.0
click at [564, 166] on div "[STREET_ADDRESS] [DATE] 11:00 - 13:00 Fortnightly - 10% Off Hourly Service - $5…" at bounding box center [811, 181] width 496 height 101
copy link "[DATE] 11:00 - 13:00"
click at [1146, 227] on div "[STREET_ADDRESS] [DATE] 11:00 - 13:00 Fortnightly - 10% Off Hourly Service - $5…" at bounding box center [1058, 181] width 991 height 101
drag, startPoint x: 1245, startPoint y: 158, endPoint x: 1092, endPoint y: 146, distance: 153.5
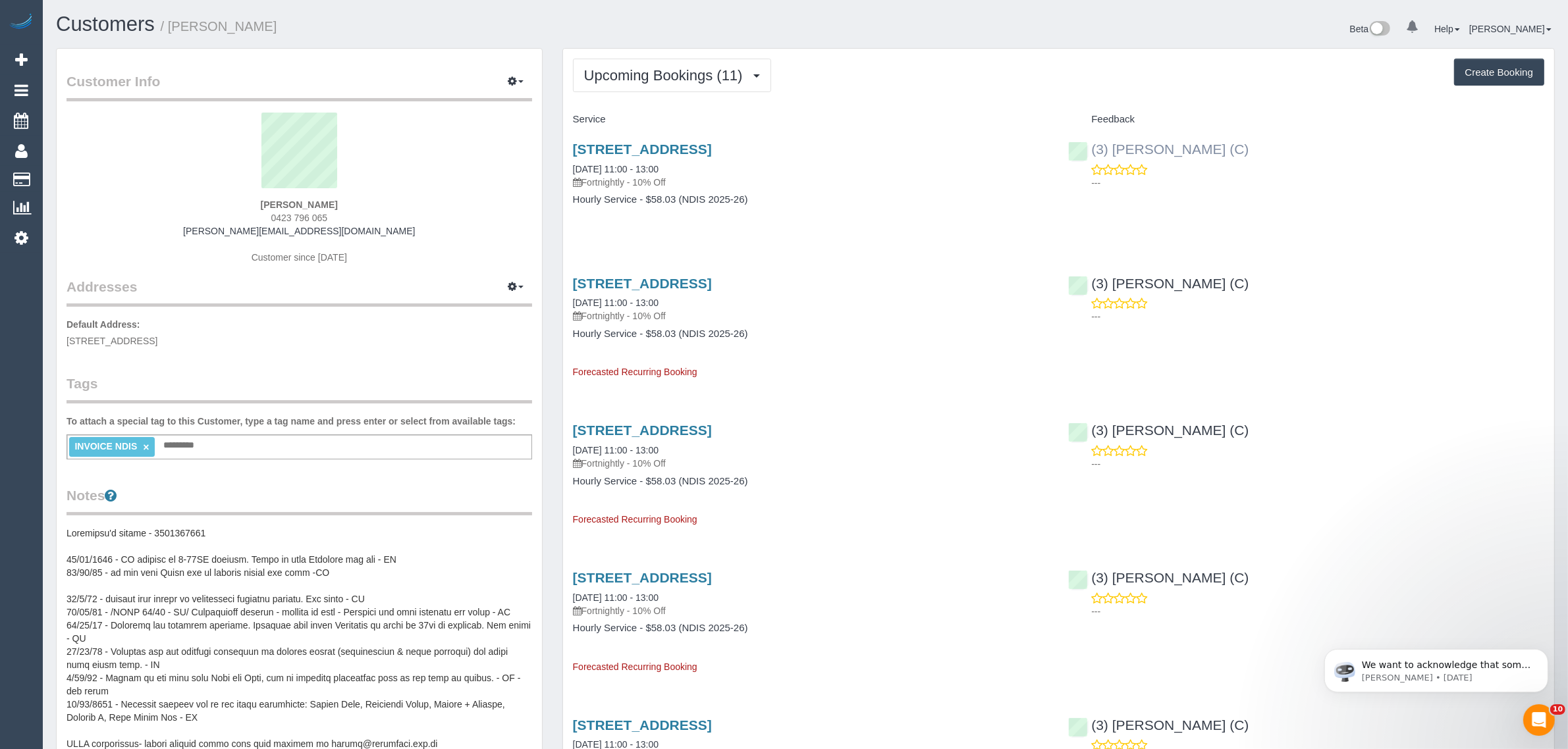
click at [1092, 146] on div "(3) [PERSON_NAME] (C) ---" at bounding box center [1306, 163] width 496 height 65
copy link "(3) [PERSON_NAME] (C)"
click at [645, 71] on span "Upcoming Bookings (11)" at bounding box center [666, 75] width 165 height 17
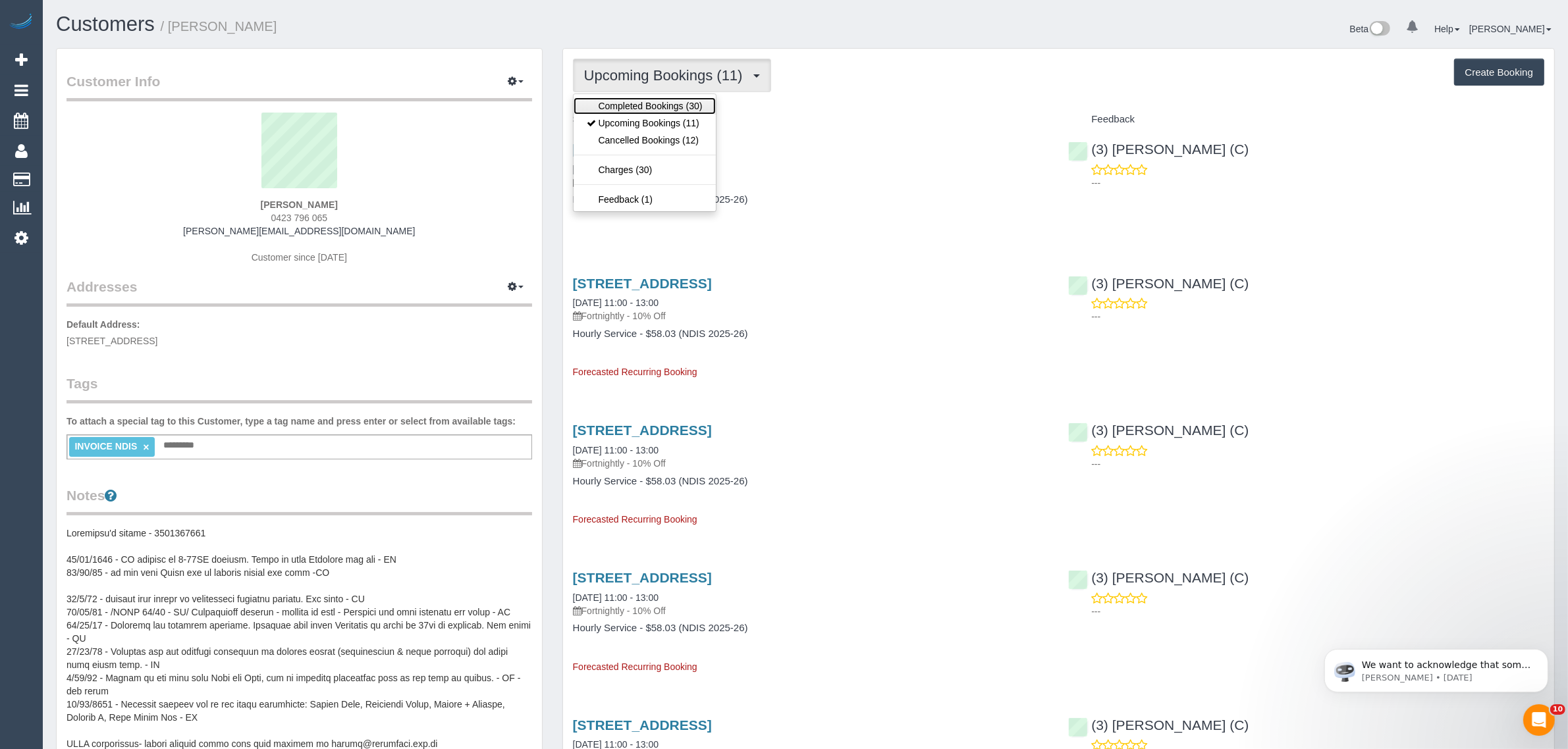
click at [629, 103] on link "Completed Bookings (30)" at bounding box center [644, 106] width 142 height 17
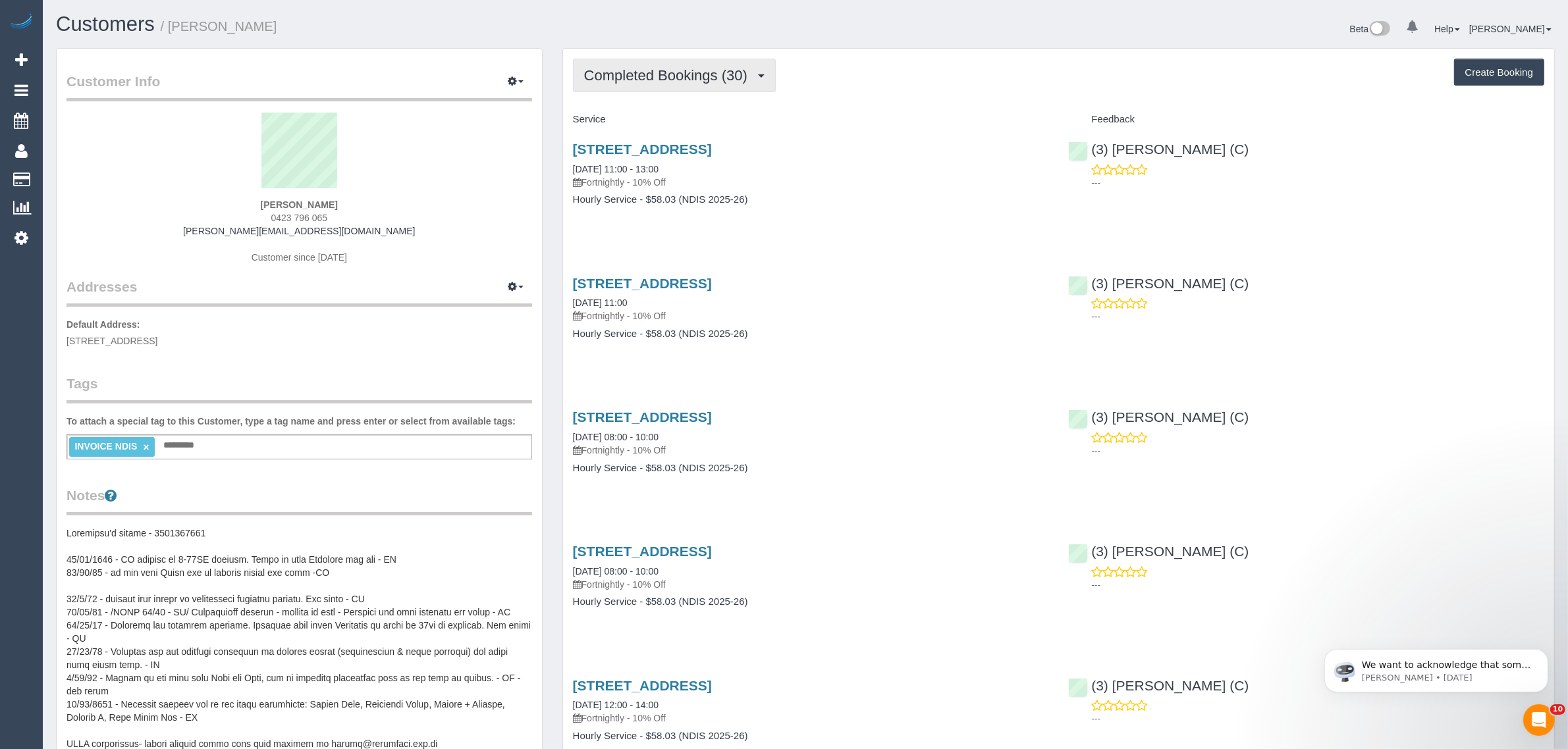
click at [699, 72] on span "Completed Bookings (30)" at bounding box center [669, 75] width 170 height 17
click at [655, 123] on link "Upcoming Bookings (11)" at bounding box center [644, 123] width 142 height 17
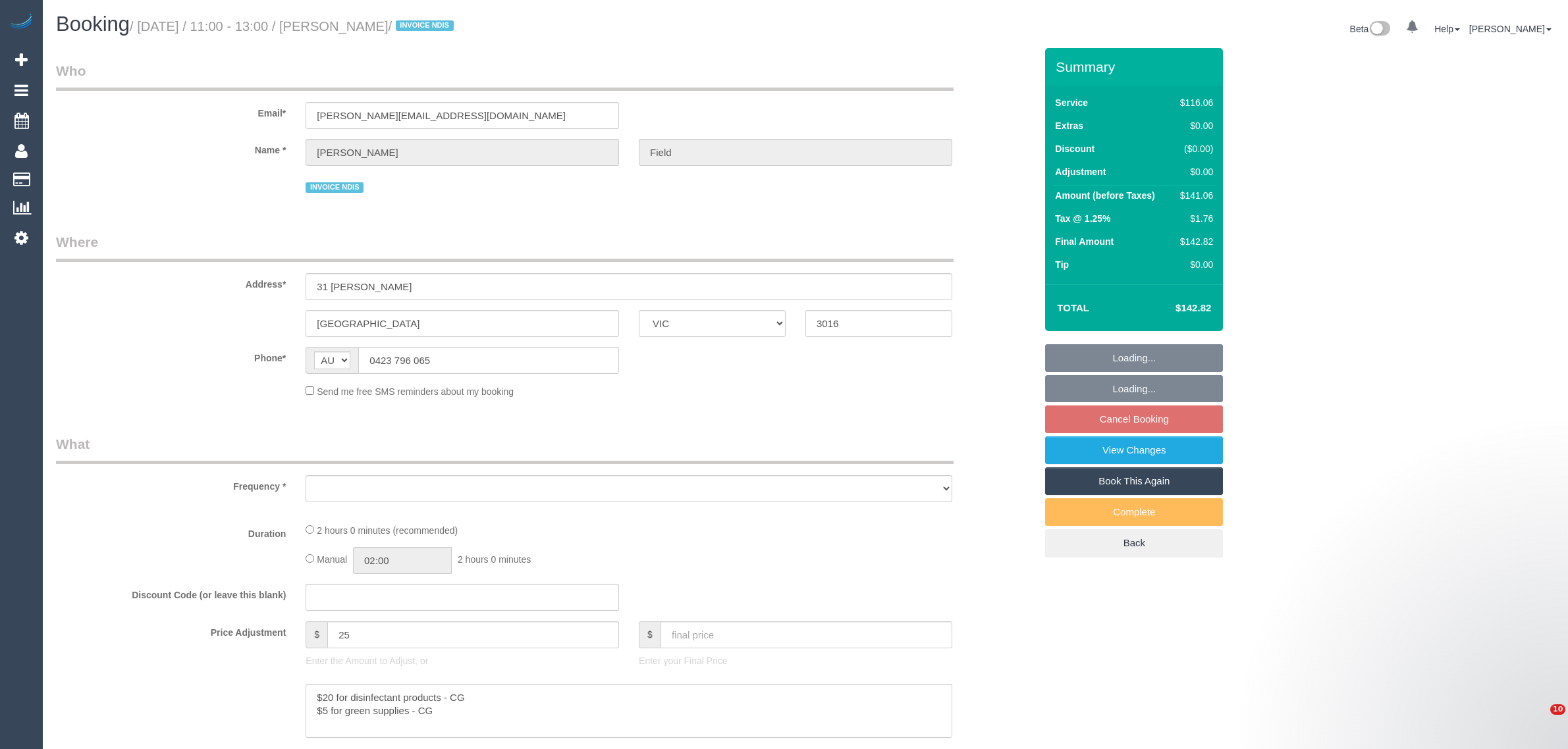
select select "VIC"
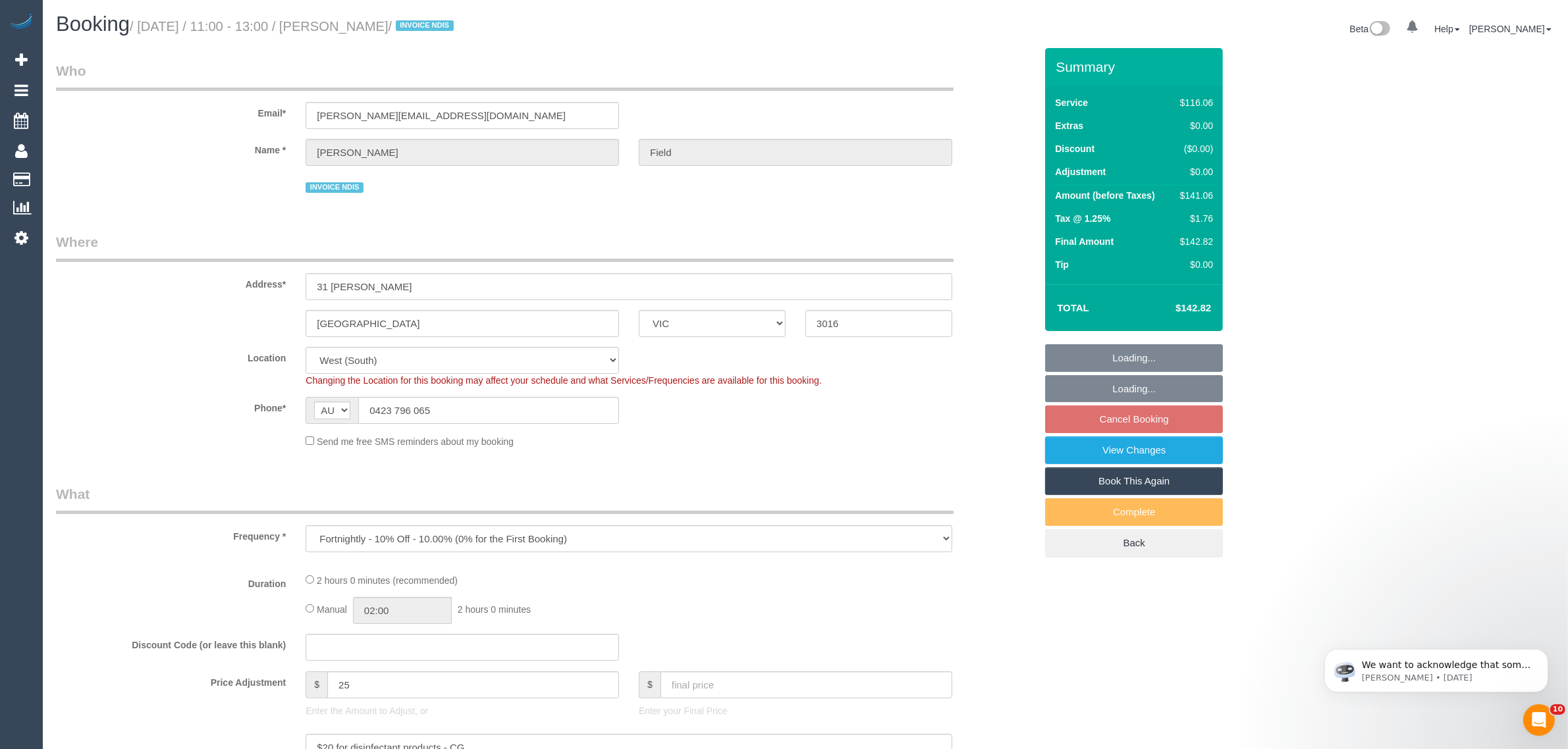
select select "object:528"
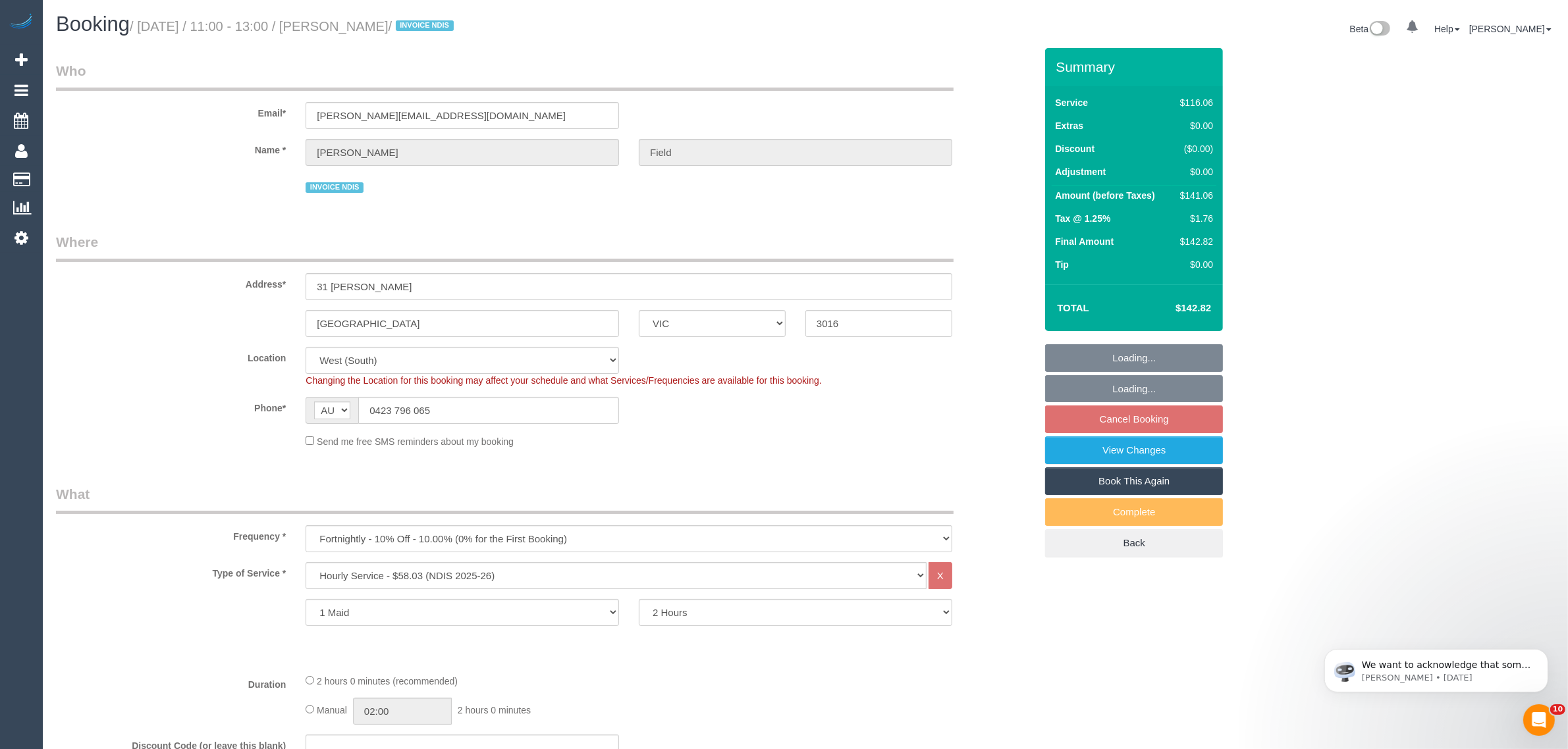
select select "number:27"
select select "number:14"
select select "number:19"
select select "number:36"
select select "number:35"
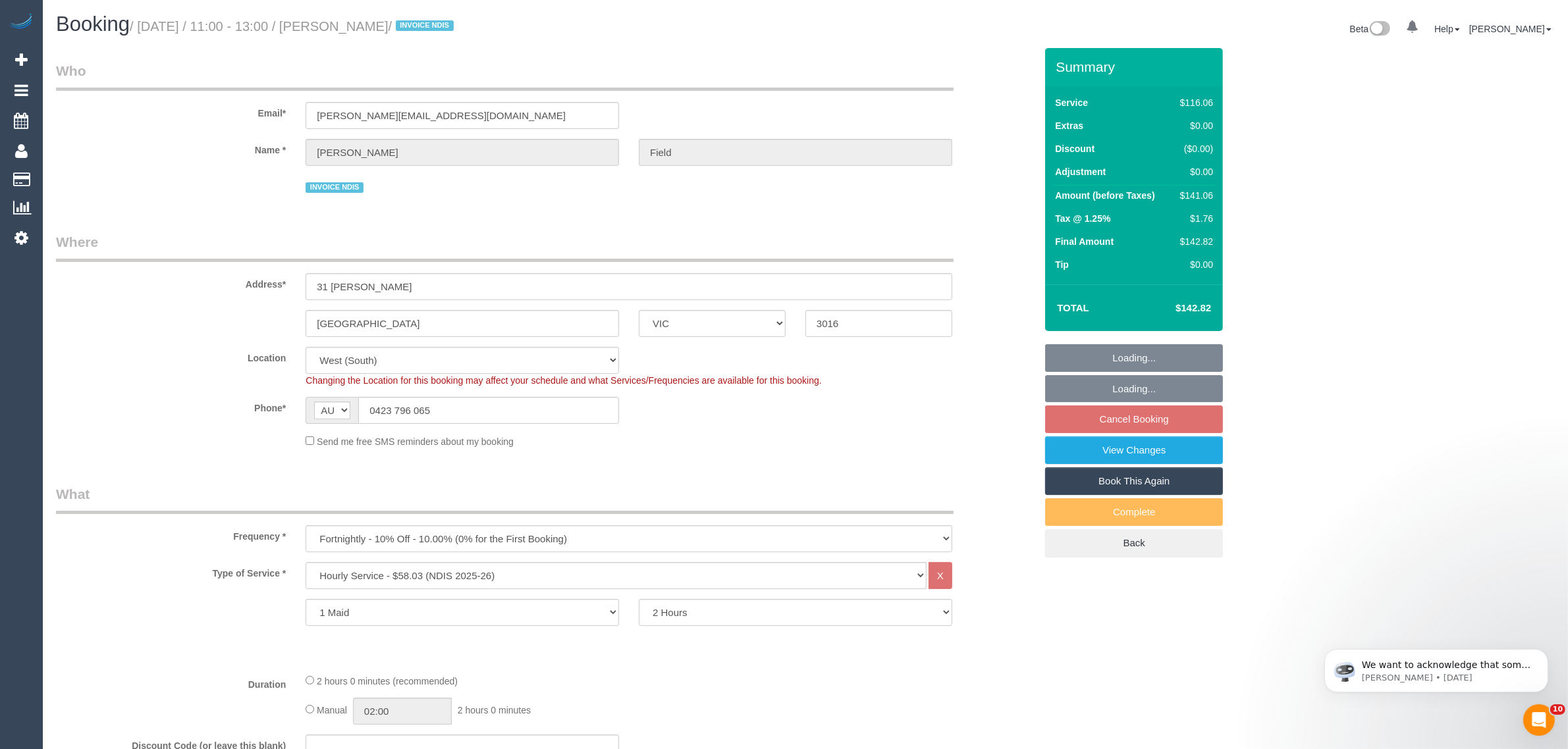
select select "number:12"
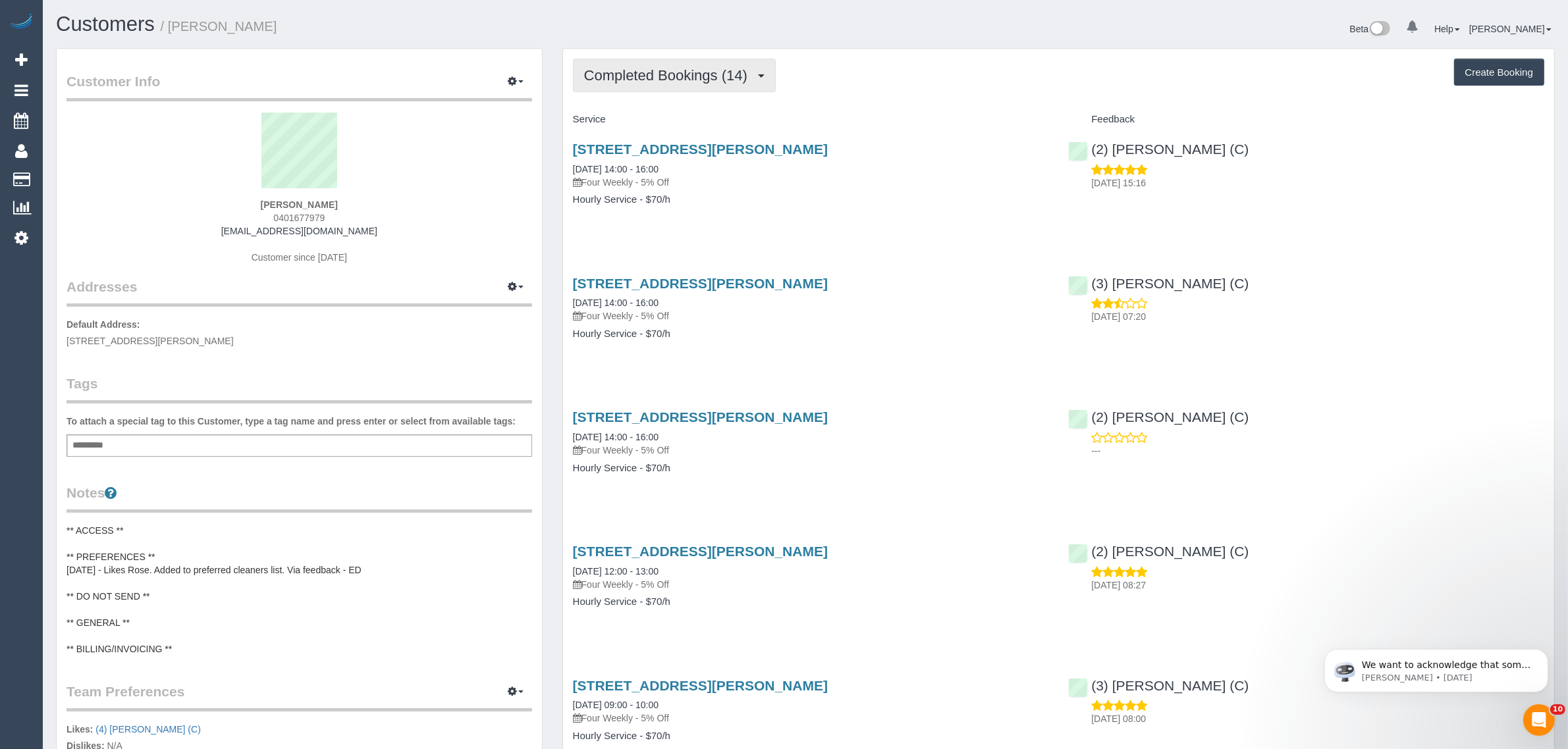
click at [703, 65] on button "Completed Bookings (14)" at bounding box center [675, 75] width 203 height 34
click at [653, 115] on link "Upcoming Bookings (11)" at bounding box center [644, 123] width 142 height 17
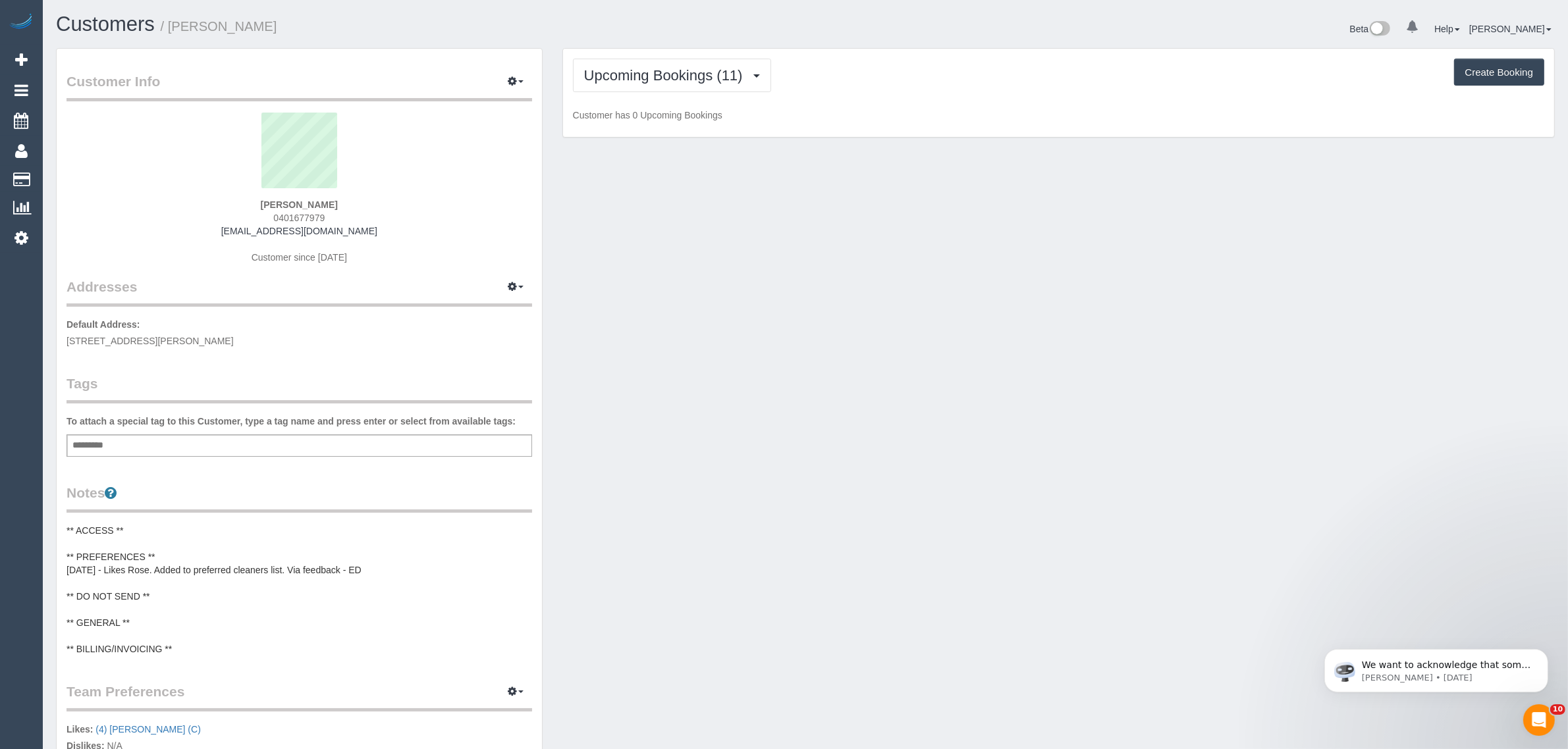
scroll to position [1806, 1568]
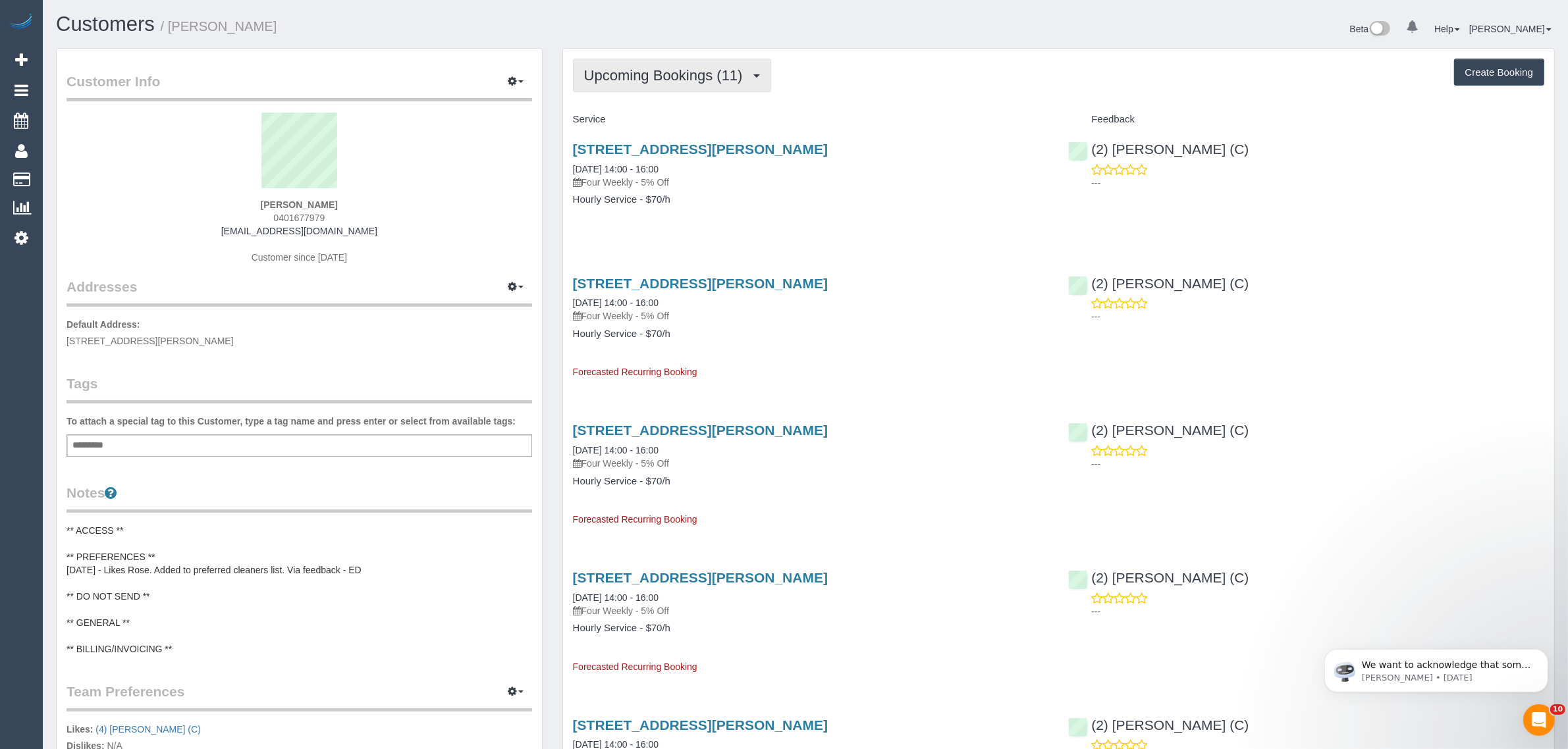
click at [636, 67] on span "Upcoming Bookings (11)" at bounding box center [666, 75] width 165 height 17
click at [632, 113] on link "Completed Bookings (14)" at bounding box center [644, 106] width 142 height 17
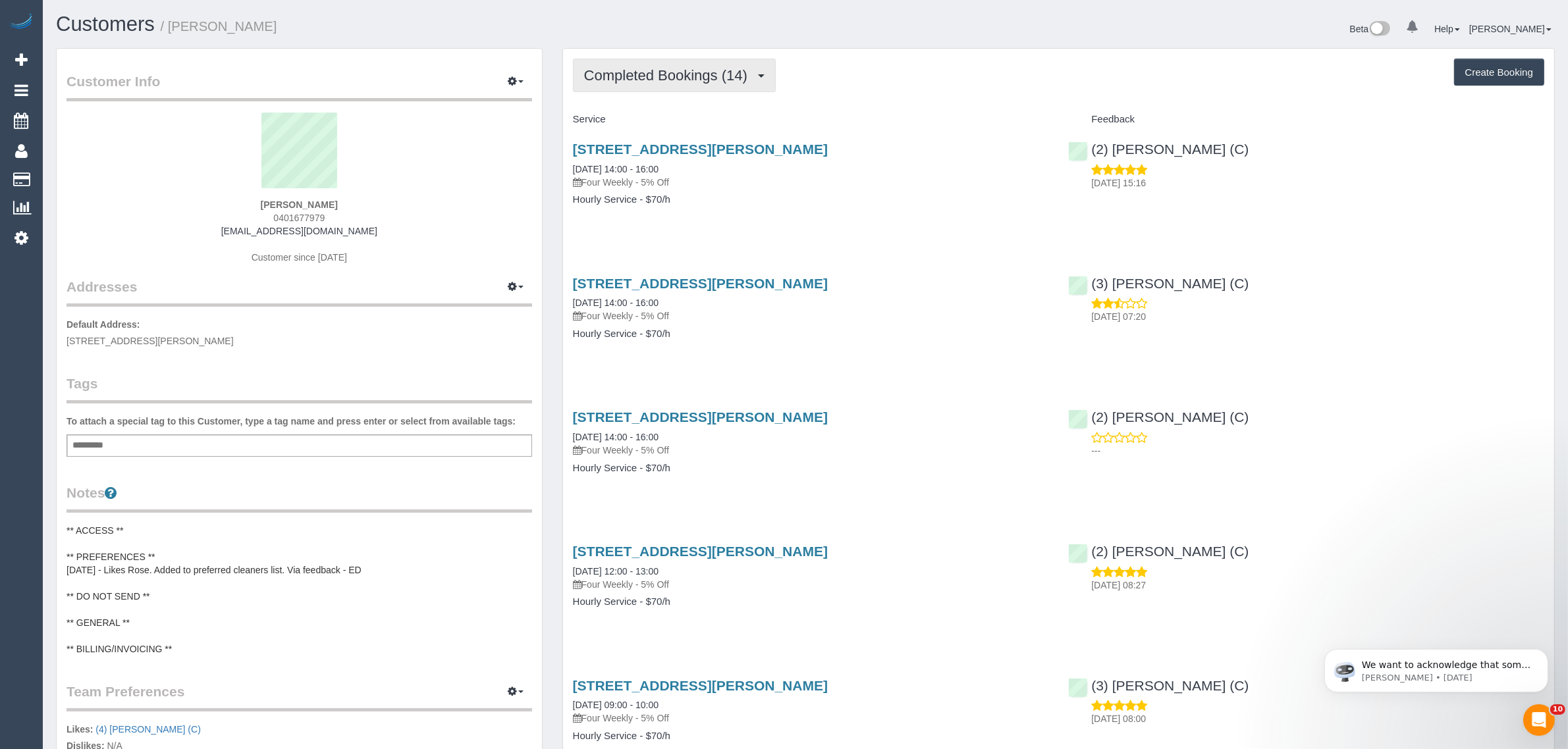
scroll to position [2111, 1568]
click at [685, 67] on span "Completed Bookings (14)" at bounding box center [669, 75] width 170 height 17
click at [642, 122] on link "Upcoming Bookings (11)" at bounding box center [644, 123] width 142 height 17
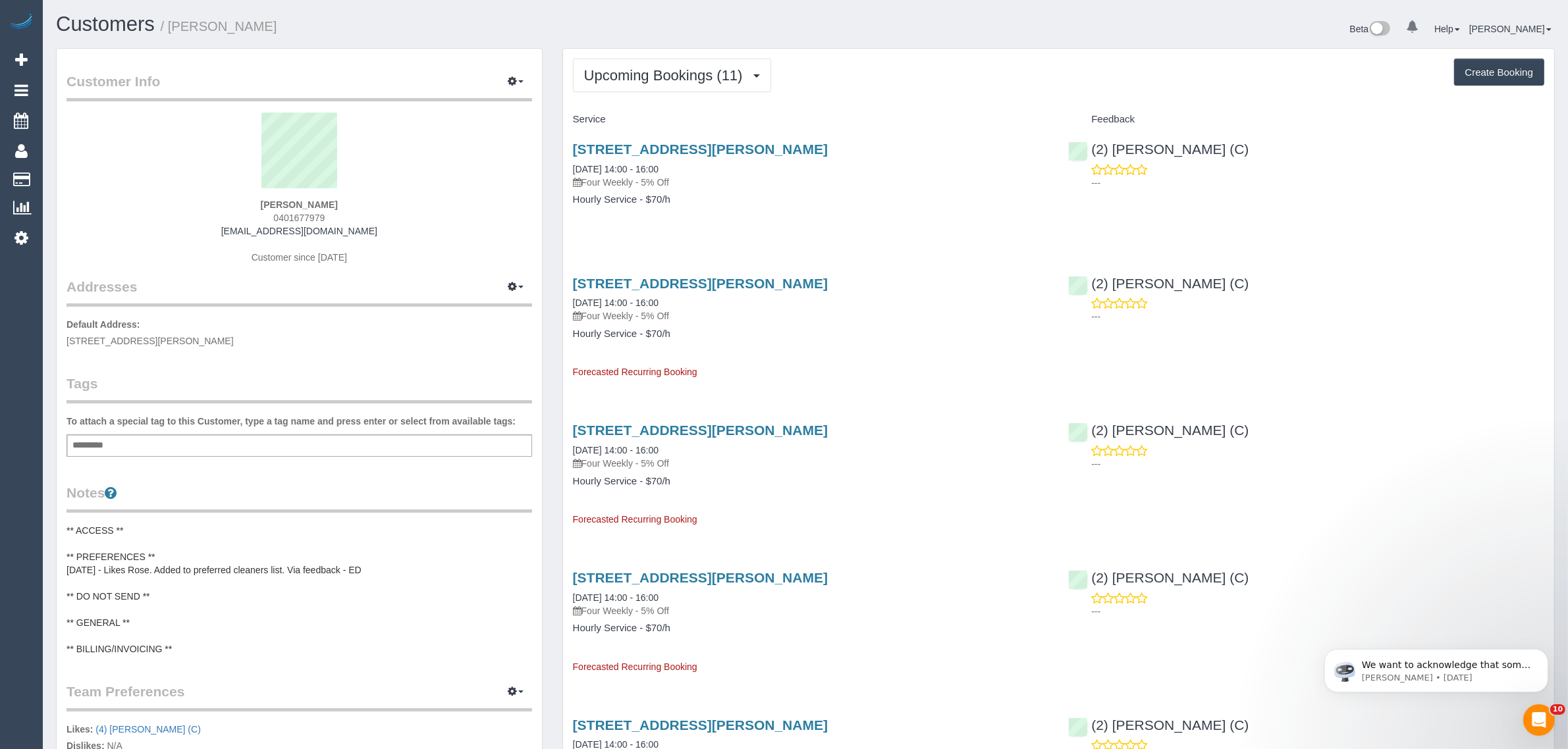
scroll to position [1806, 1568]
drag, startPoint x: 683, startPoint y: 168, endPoint x: 566, endPoint y: 162, distance: 117.2
click at [566, 162] on div "2/2 Grenfell Rd, Mount Waverley, VIC 3149 11/10/2025 14:00 - 16:00 Four Weekly …" at bounding box center [811, 181] width 496 height 101
copy link "11/10/2025 14:00 - 16:00"
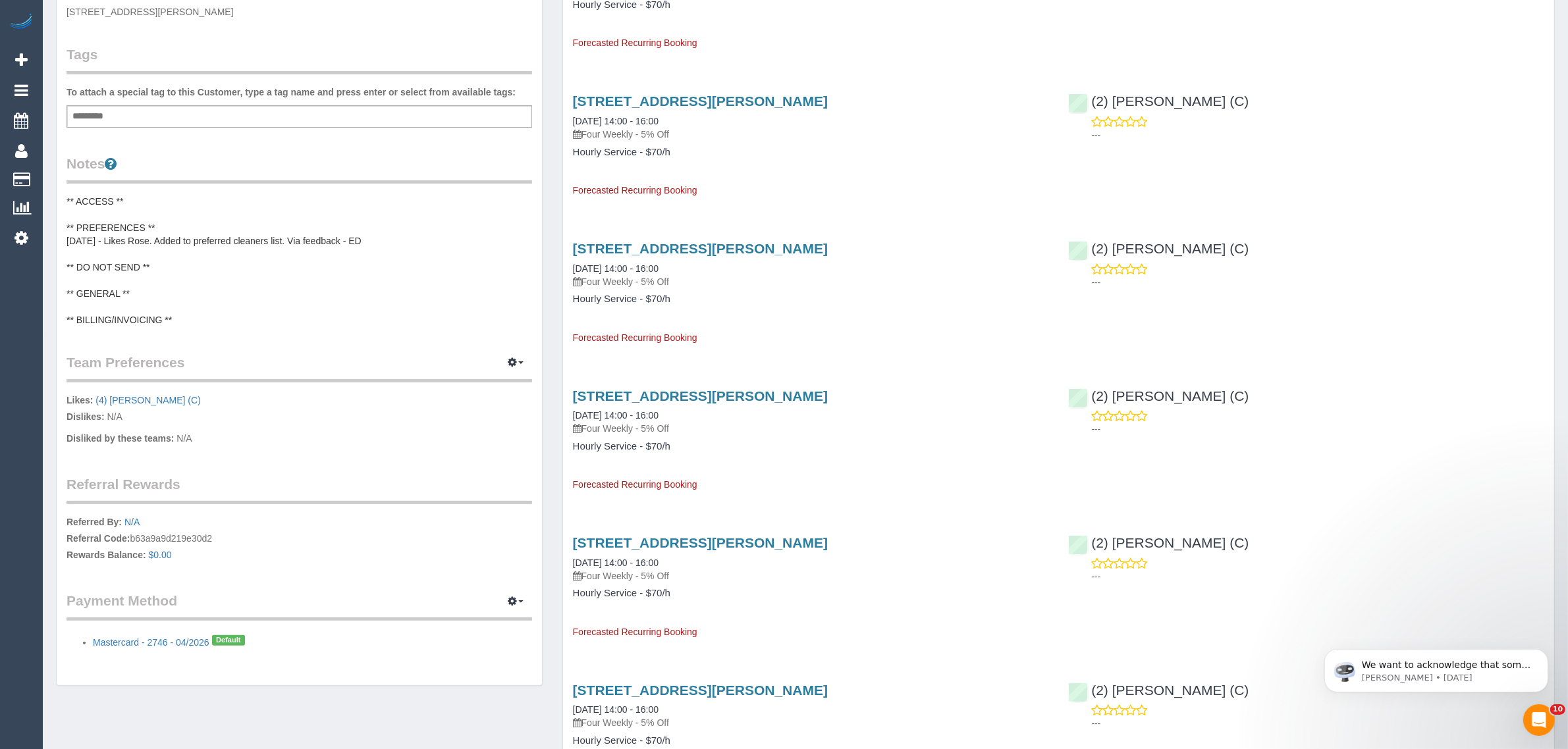
scroll to position [0, 0]
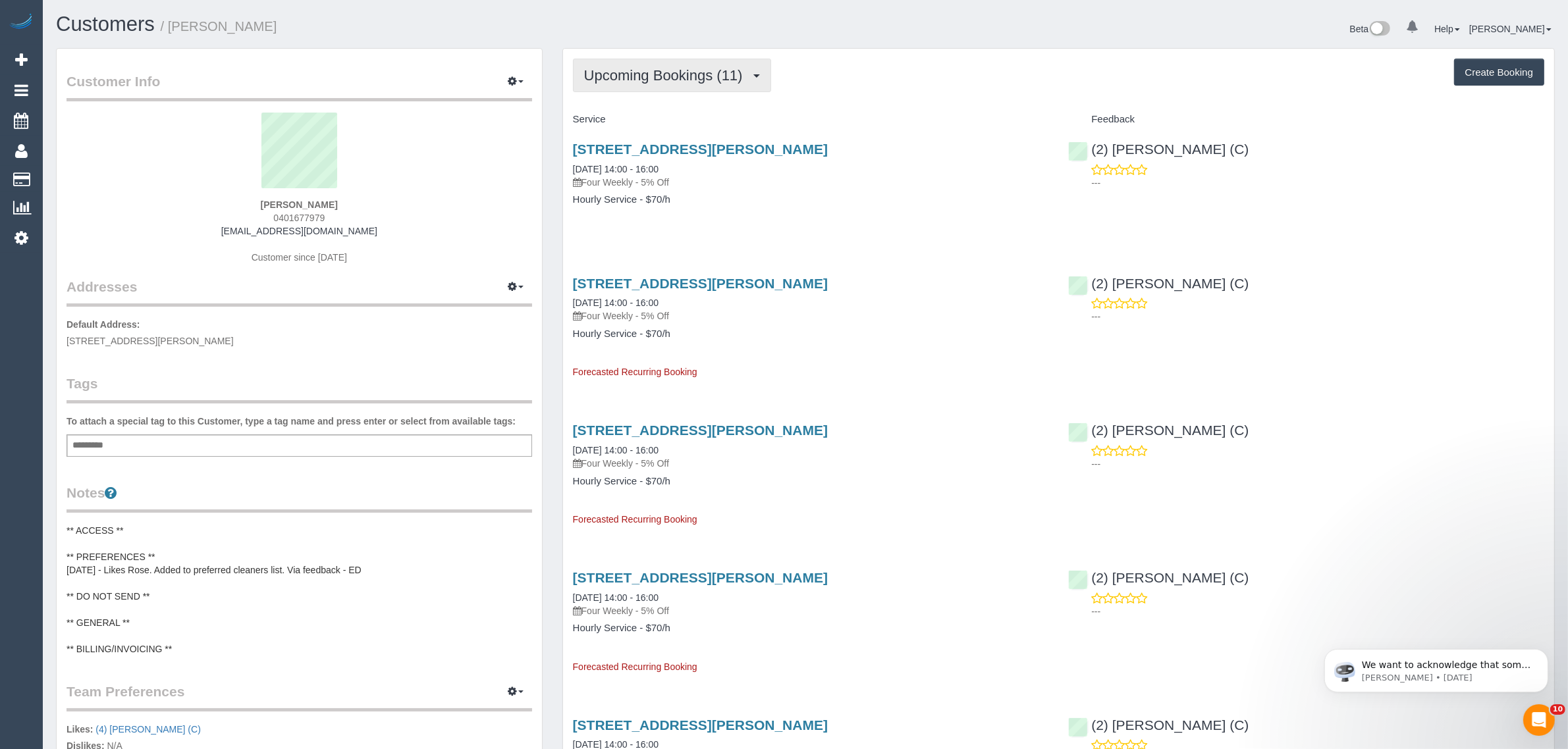
click at [702, 83] on button "Upcoming Bookings (11)" at bounding box center [672, 75] width 198 height 34
click at [672, 104] on link "Completed Bookings (14)" at bounding box center [644, 106] width 142 height 17
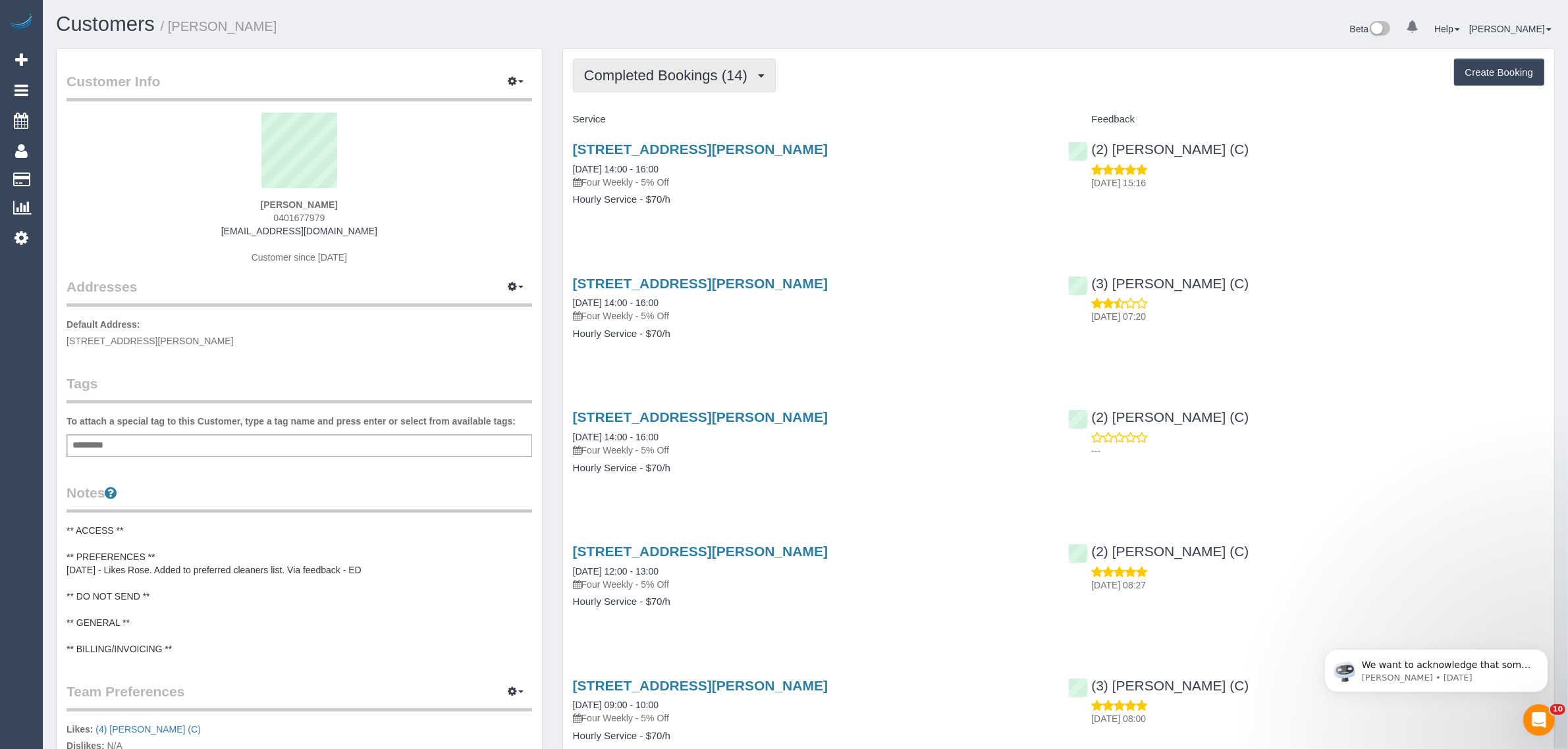
scroll to position [2111, 1568]
click at [690, 73] on span "Completed Bookings (14)" at bounding box center [669, 75] width 170 height 17
click at [663, 120] on link "Upcoming Bookings (11)" at bounding box center [644, 123] width 142 height 17
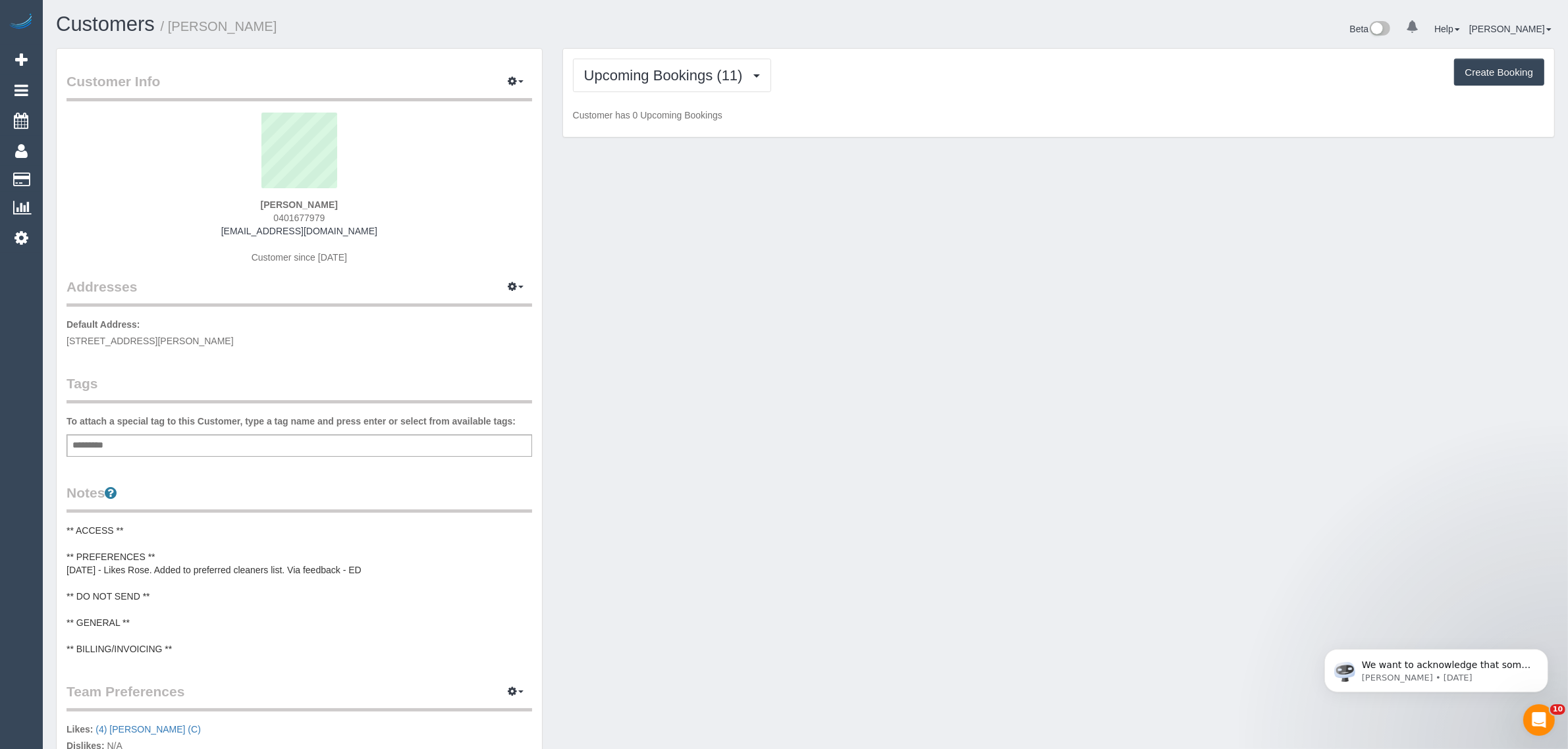
scroll to position [1806, 1568]
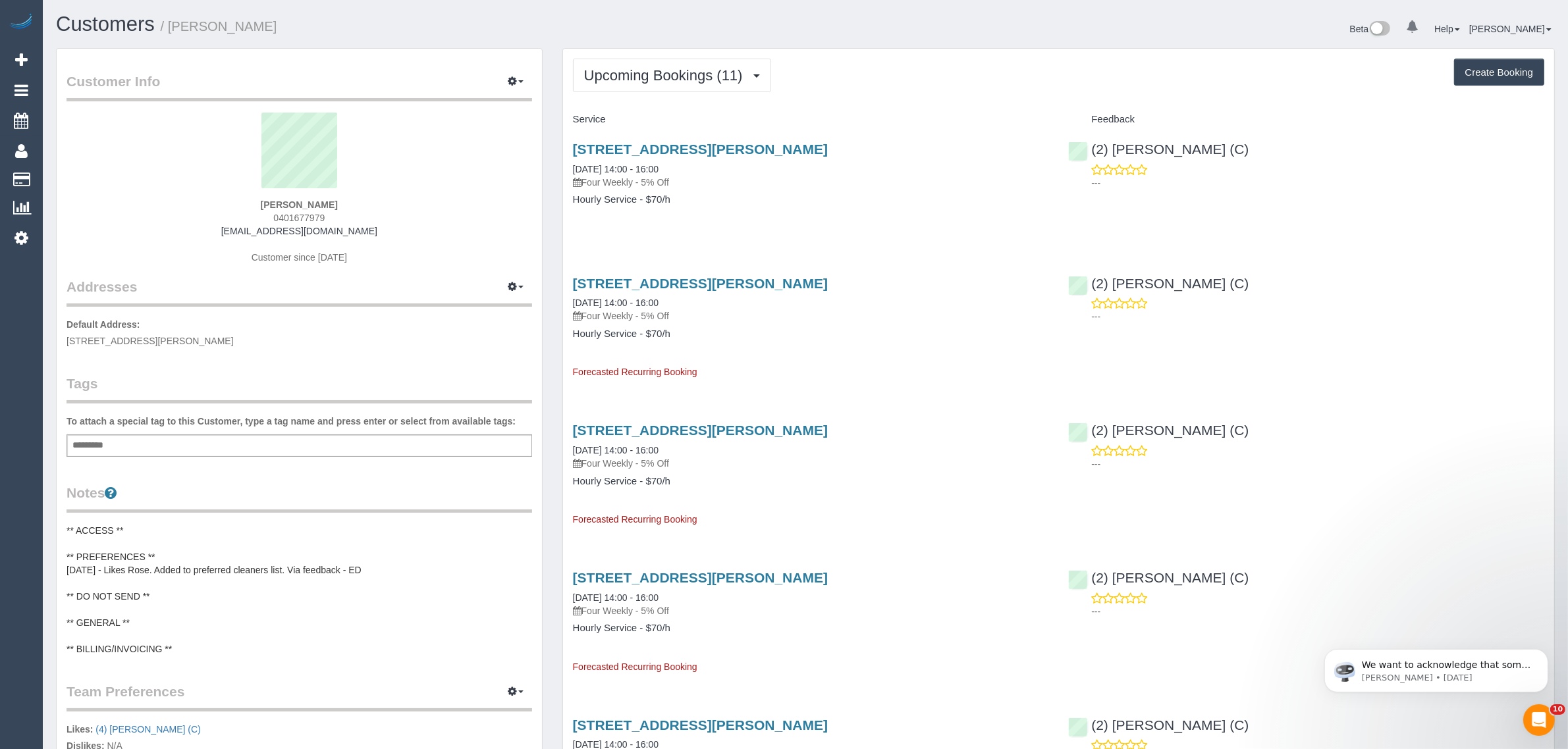
drag, startPoint x: 1210, startPoint y: 139, endPoint x: 1115, endPoint y: 139, distance: 95.0
click at [1115, 139] on div "(2) Priyanshi Patel (C) ---" at bounding box center [1306, 163] width 496 height 65
copy link "(2) Priyanshi Patel (C)"
click at [666, 150] on link "2/2 Grenfell Rd, Mount Waverley, VIC 3149" at bounding box center [700, 149] width 255 height 15
drag, startPoint x: 901, startPoint y: 224, endPoint x: 893, endPoint y: 217, distance: 10.6
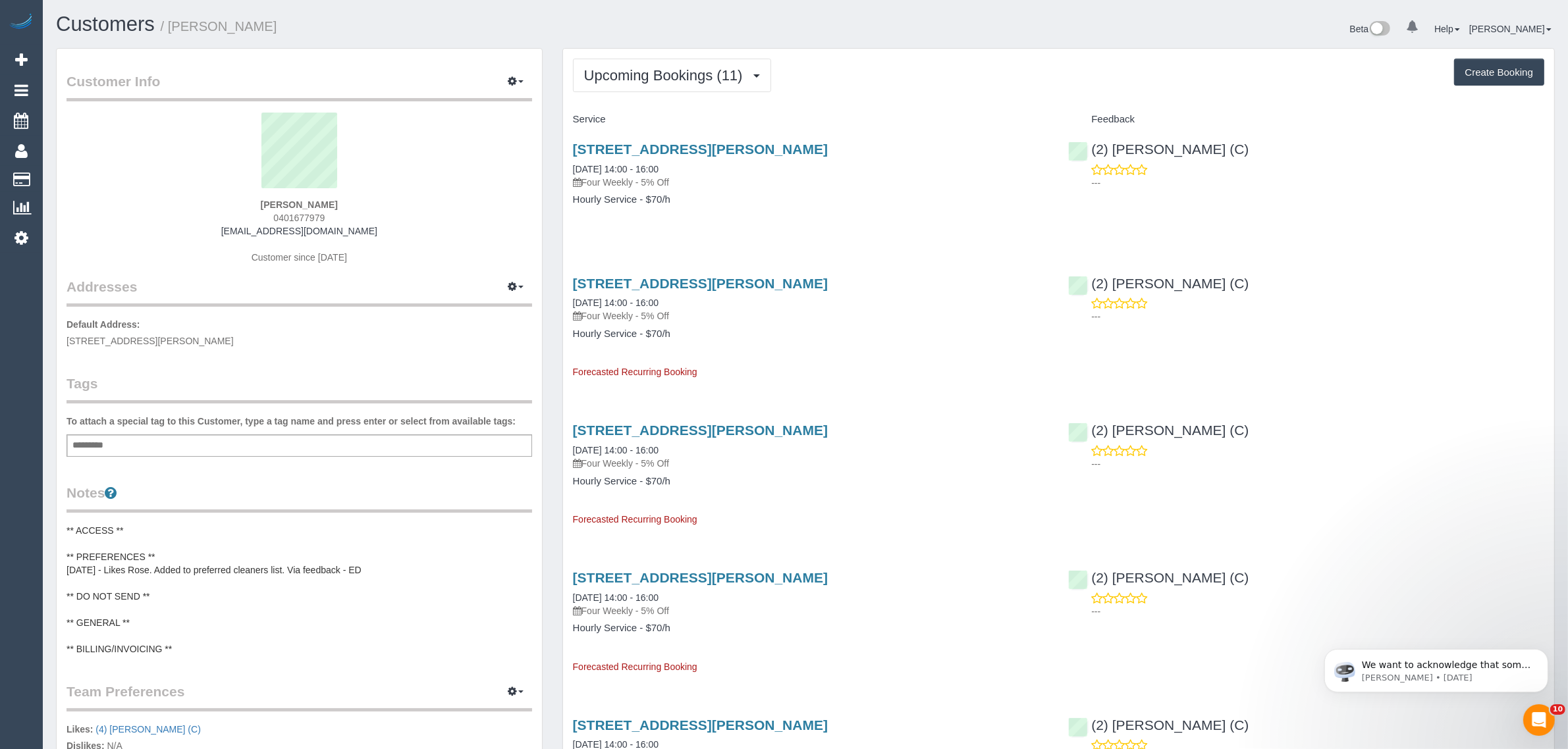
click at [901, 224] on div "2/2 Grenfell Rd, Mount Waverley, VIC 3149 11/10/2025 14:00 - 16:00 Four Weekly …" at bounding box center [811, 181] width 496 height 101
click at [685, 70] on span "Upcoming Bookings (11)" at bounding box center [666, 75] width 165 height 17
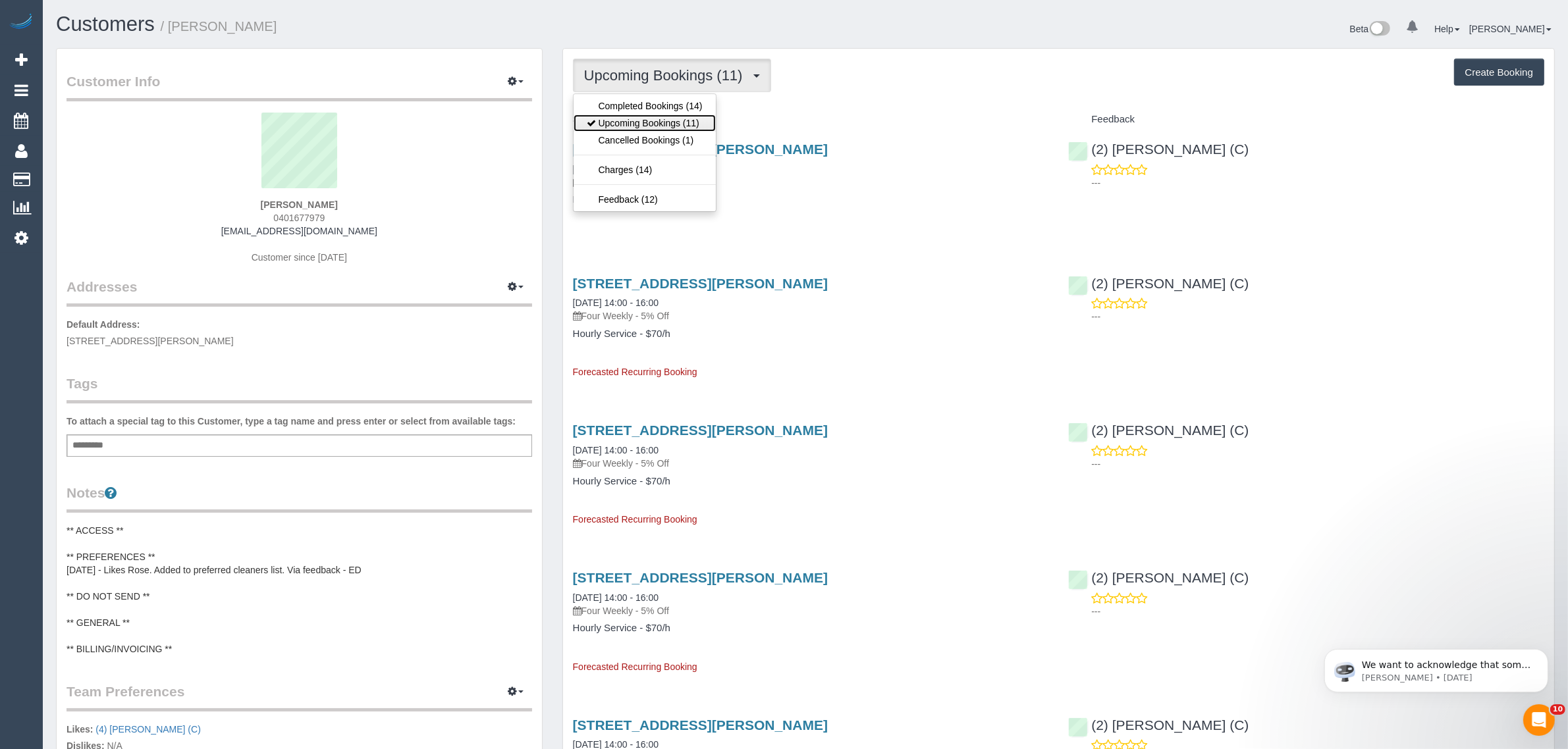
click at [653, 115] on link "Upcoming Bookings (11)" at bounding box center [644, 123] width 142 height 17
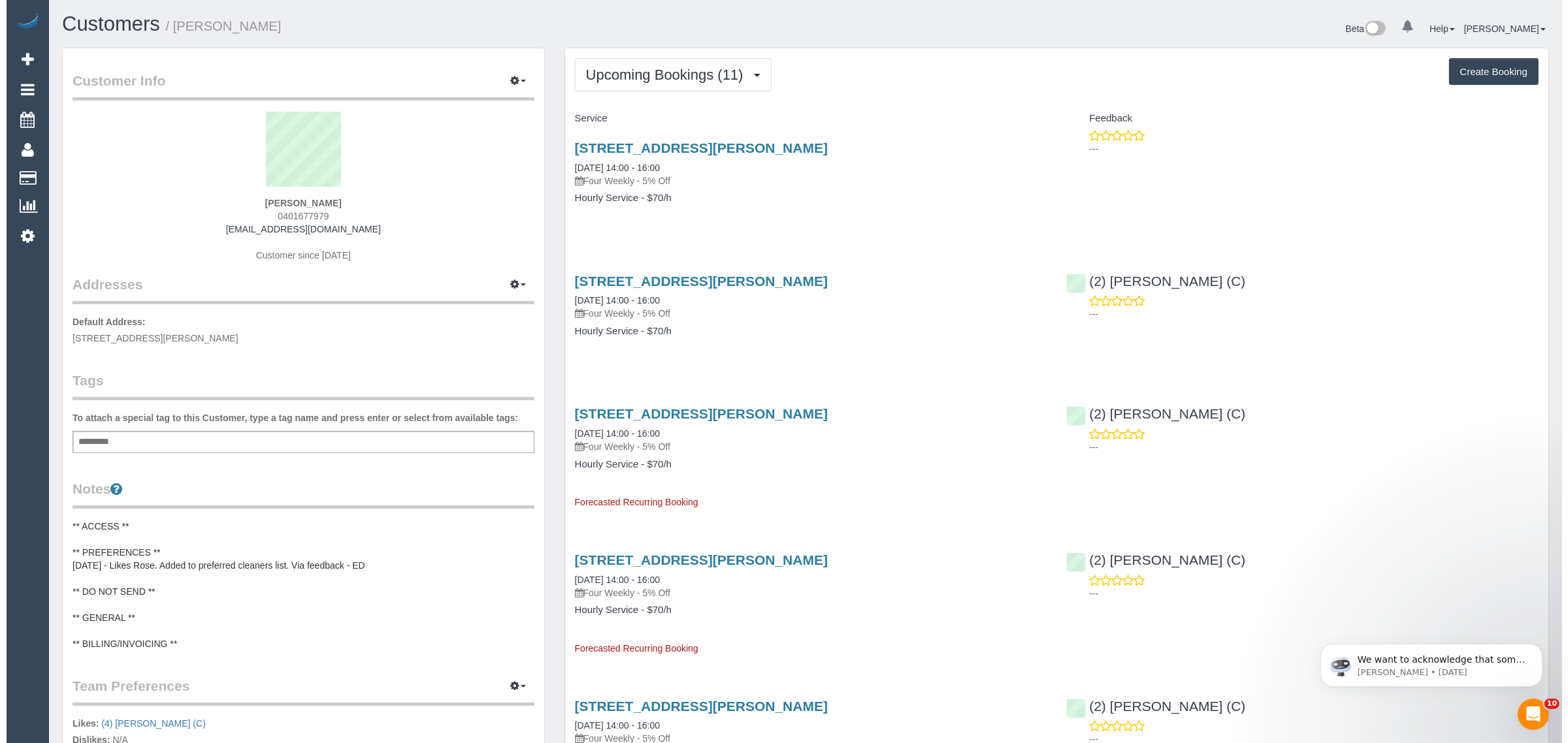
scroll to position [1924, 1556]
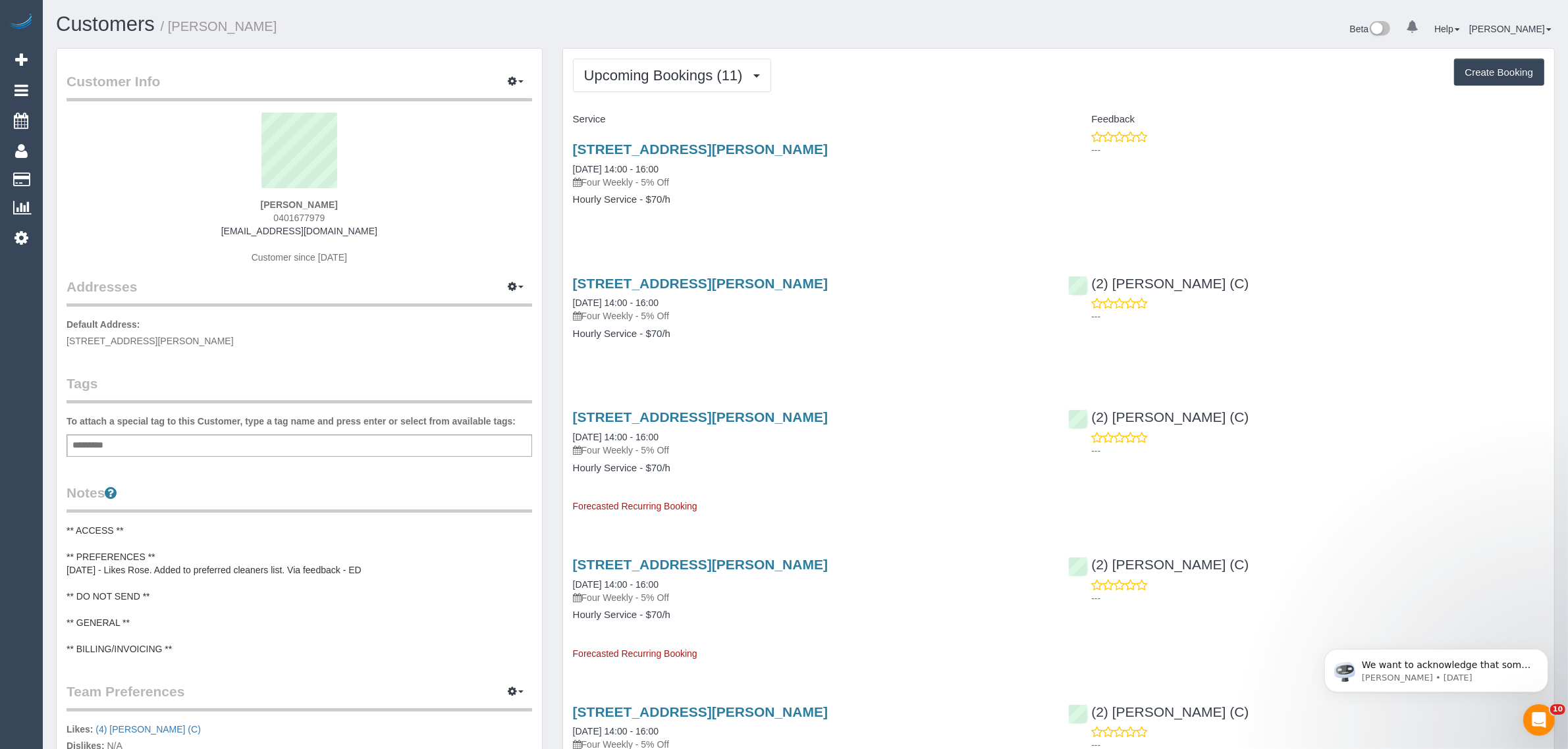
click at [711, 215] on div "2/2 Grenfell Rd, Mount Waverley, VIC 3149 10/10/2025 14:00 - 16:00 Four Weekly …" at bounding box center [811, 181] width 496 height 101
drag, startPoint x: 564, startPoint y: 174, endPoint x: 679, endPoint y: 165, distance: 115.4
click at [679, 165] on div "2/2 Grenfell Rd, Mount Waverley, VIC 3149 10/10/2025 14:00 - 16:00 Four Weekly …" at bounding box center [811, 181] width 496 height 101
copy link "10/10/2025 14:00 - 16:00"
click at [57, 174] on link "Customers" at bounding box center [125, 180] width 165 height 26
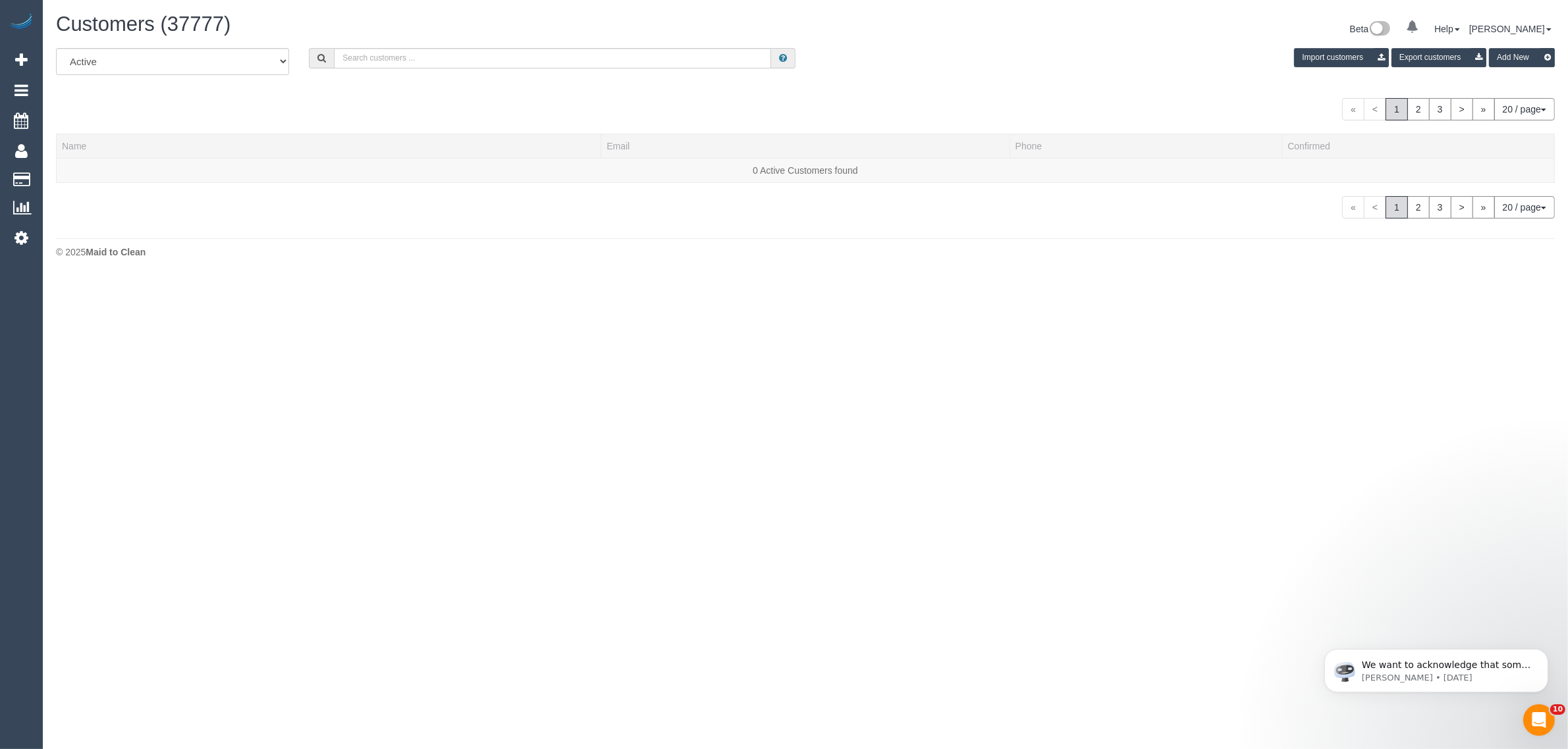
scroll to position [823, 1568]
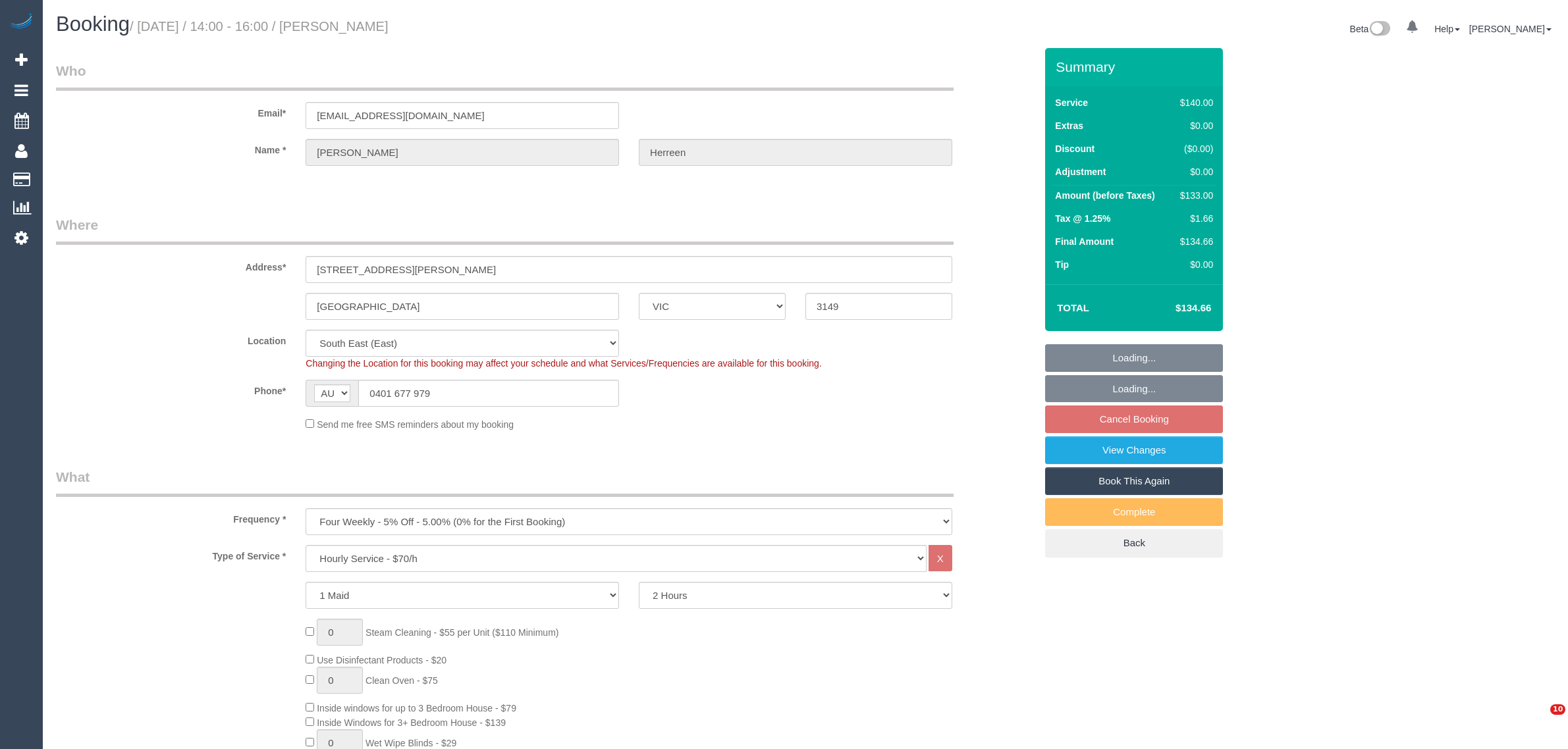
select select "VIC"
select select "number:29"
select select "number:14"
select select "number:19"
select select "number:24"
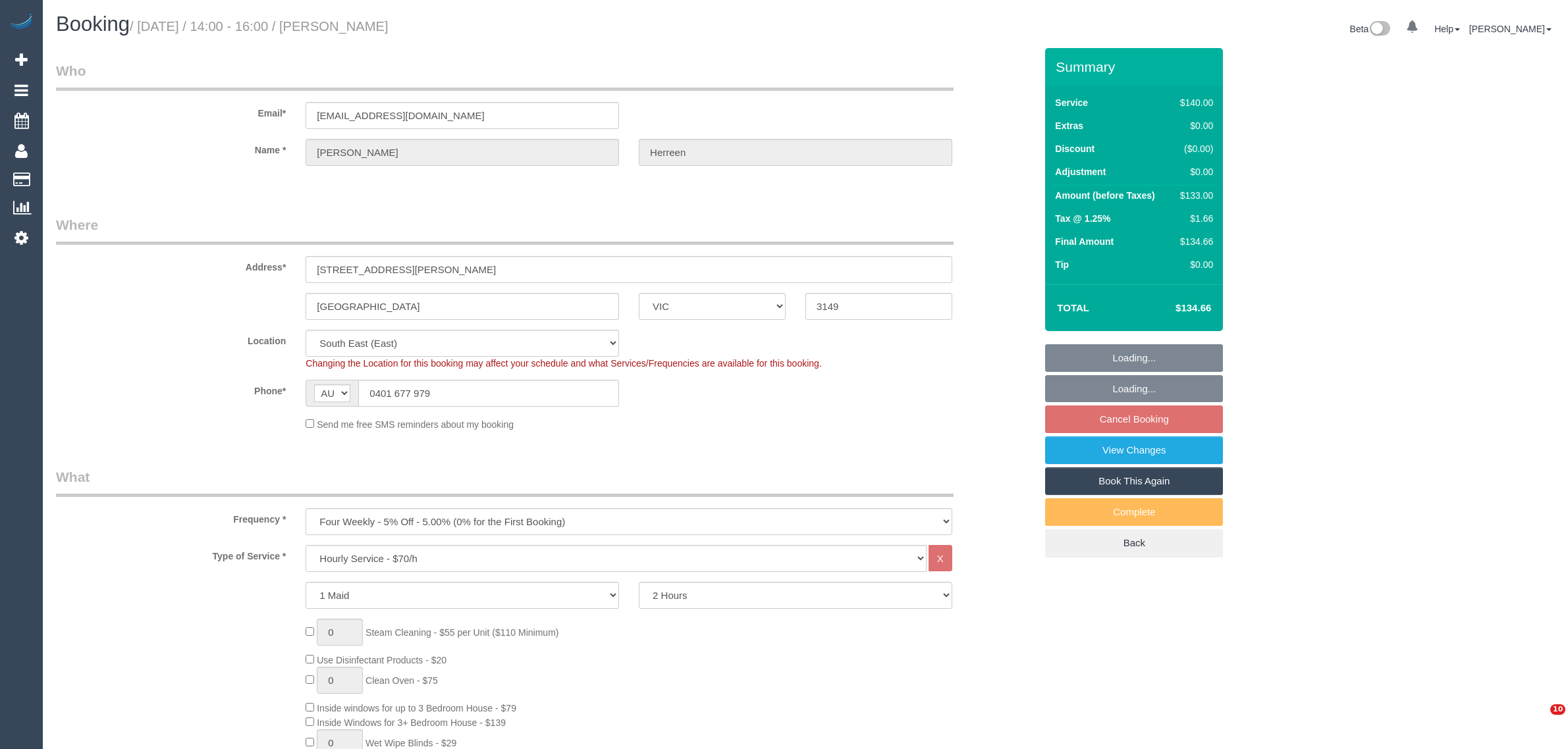
select select "number:12"
select select "spot5"
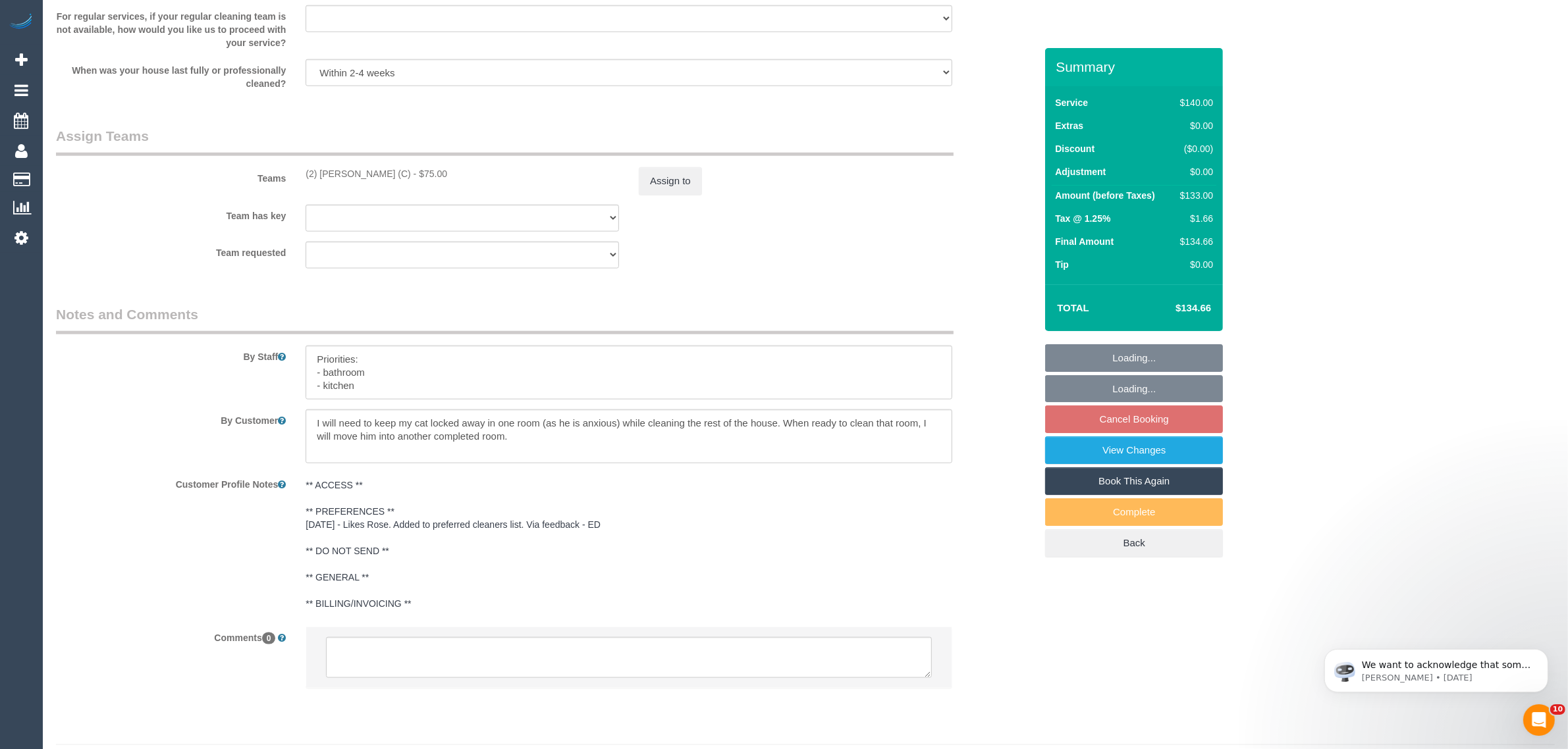
scroll to position [1831, 0]
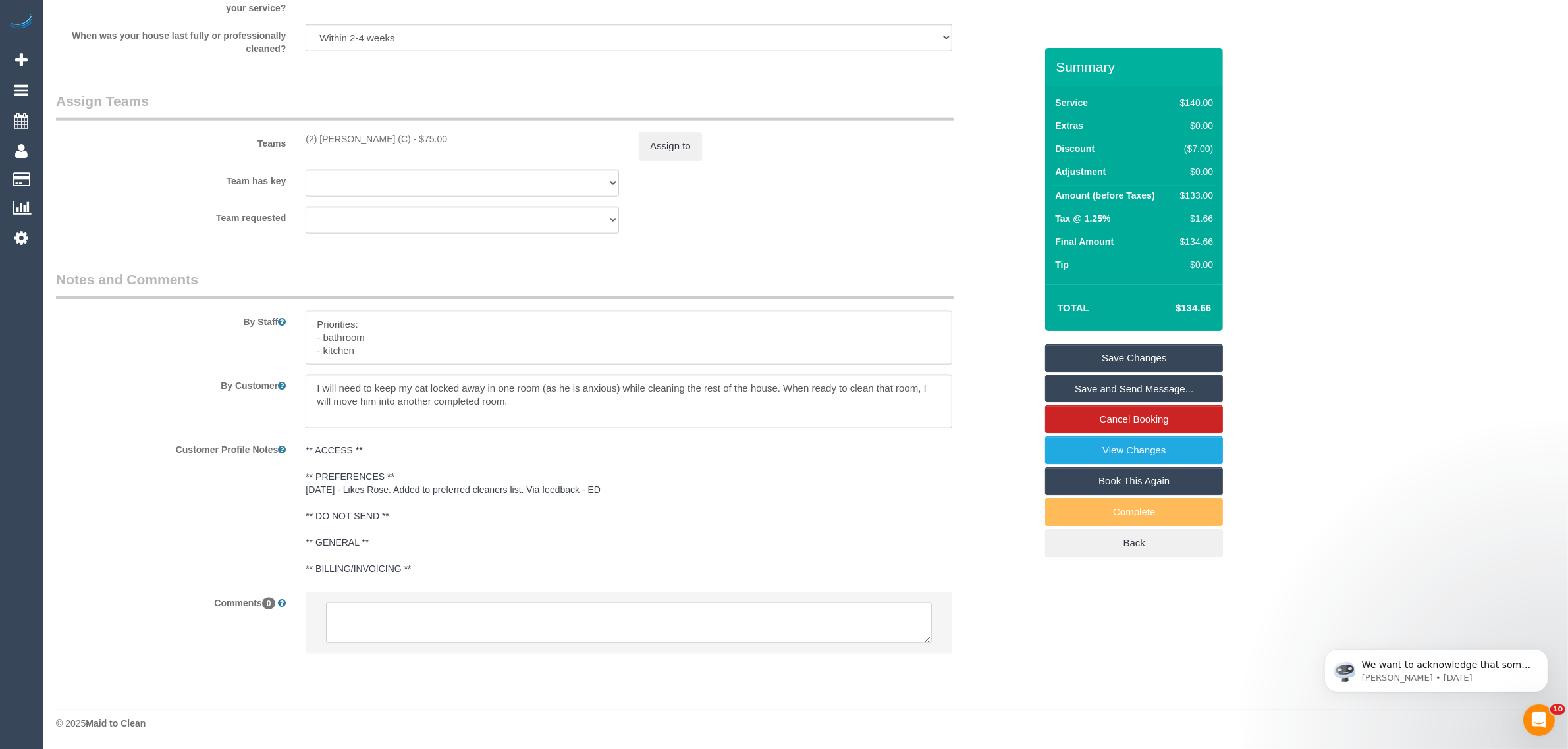
drag, startPoint x: 655, startPoint y: 618, endPoint x: 736, endPoint y: 611, distance: 81.3
click at [653, 618] on textarea at bounding box center [629, 623] width 606 height 41
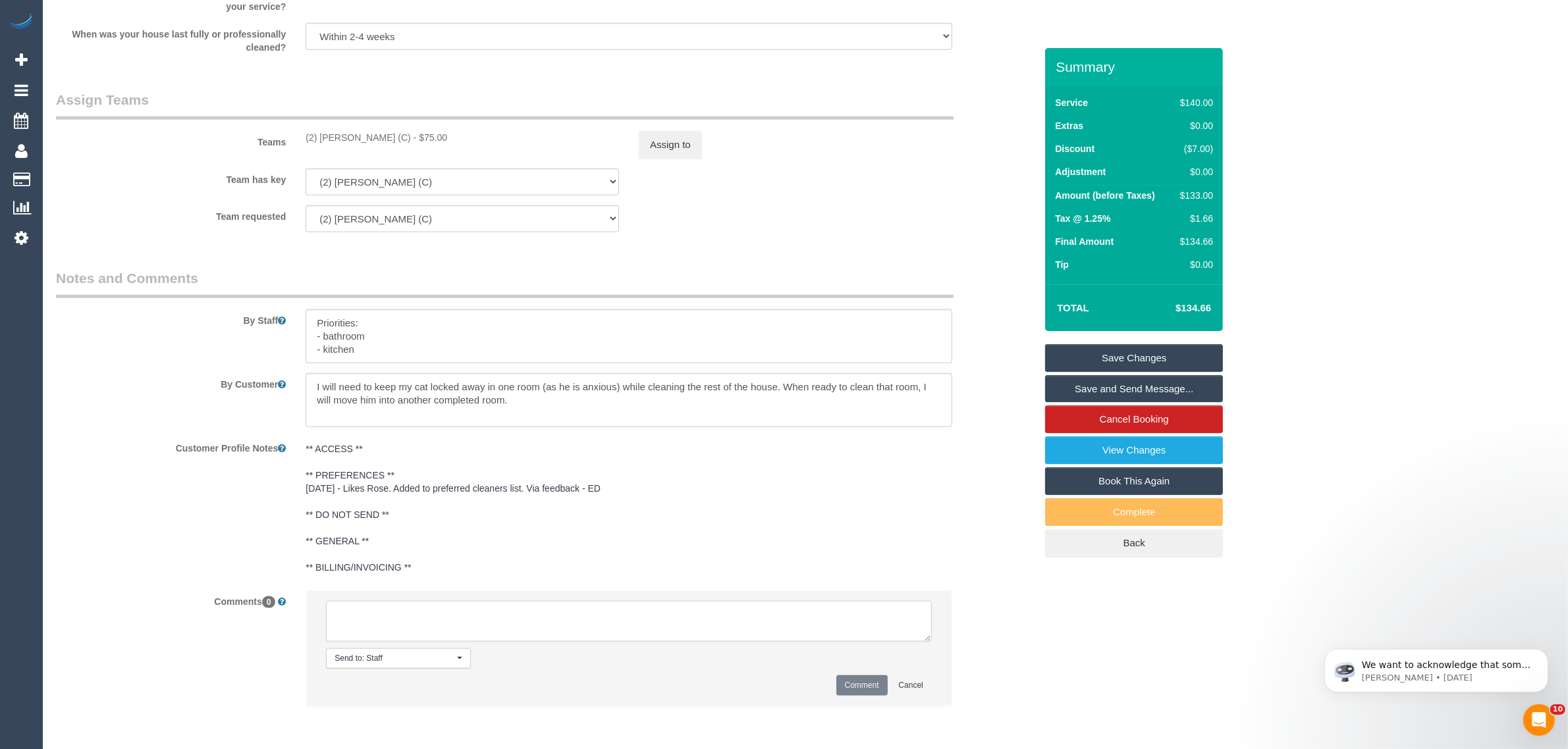
paste textarea "Cleaner(s) Unassigned: Reason Unassigned: One Off/Ongoing: Flexibility: Close a…"
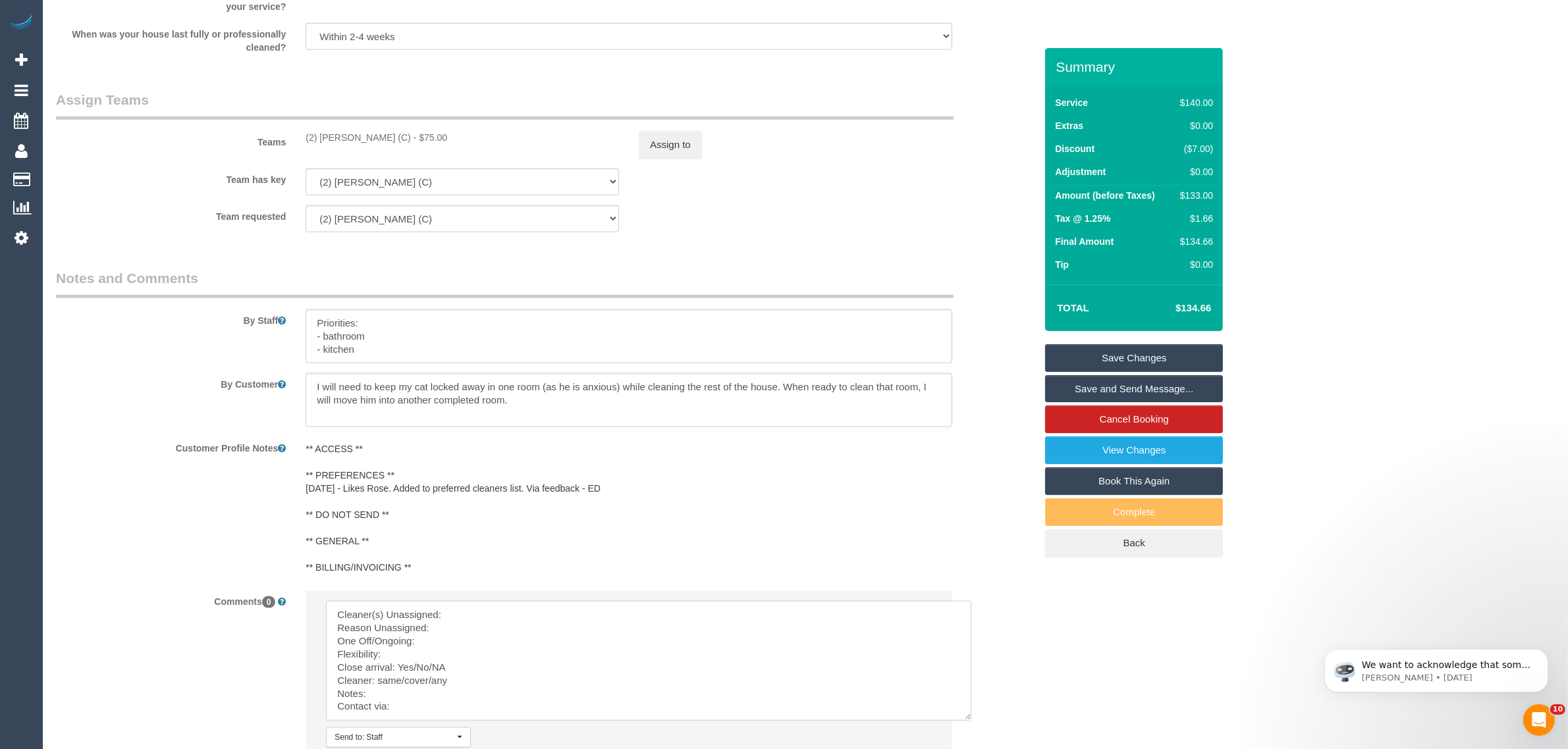
scroll to position [8, 0]
drag, startPoint x: 937, startPoint y: 652, endPoint x: 965, endPoint y: 718, distance: 71.7
click at [965, 718] on textarea at bounding box center [648, 661] width 645 height 120
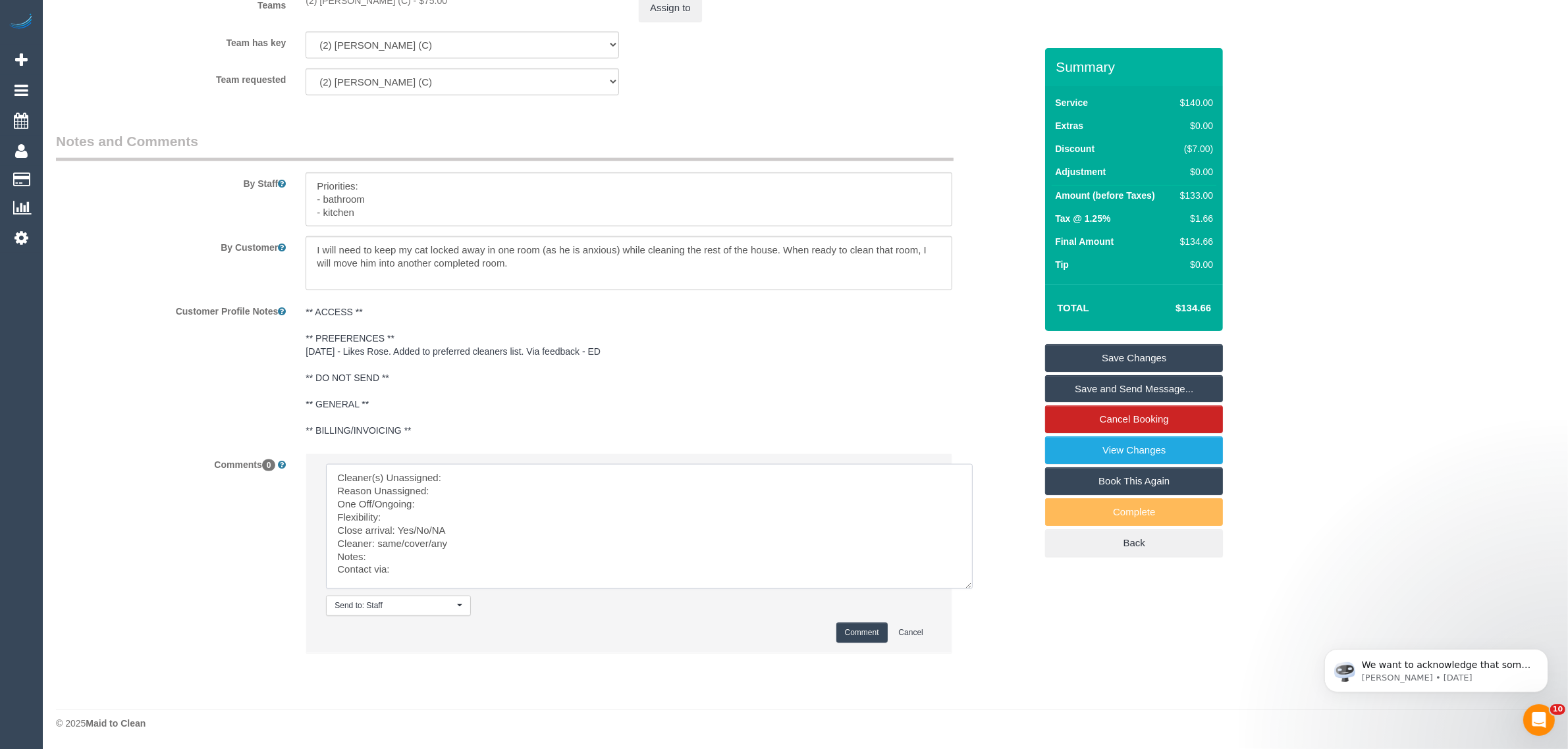
scroll to position [0, 0]
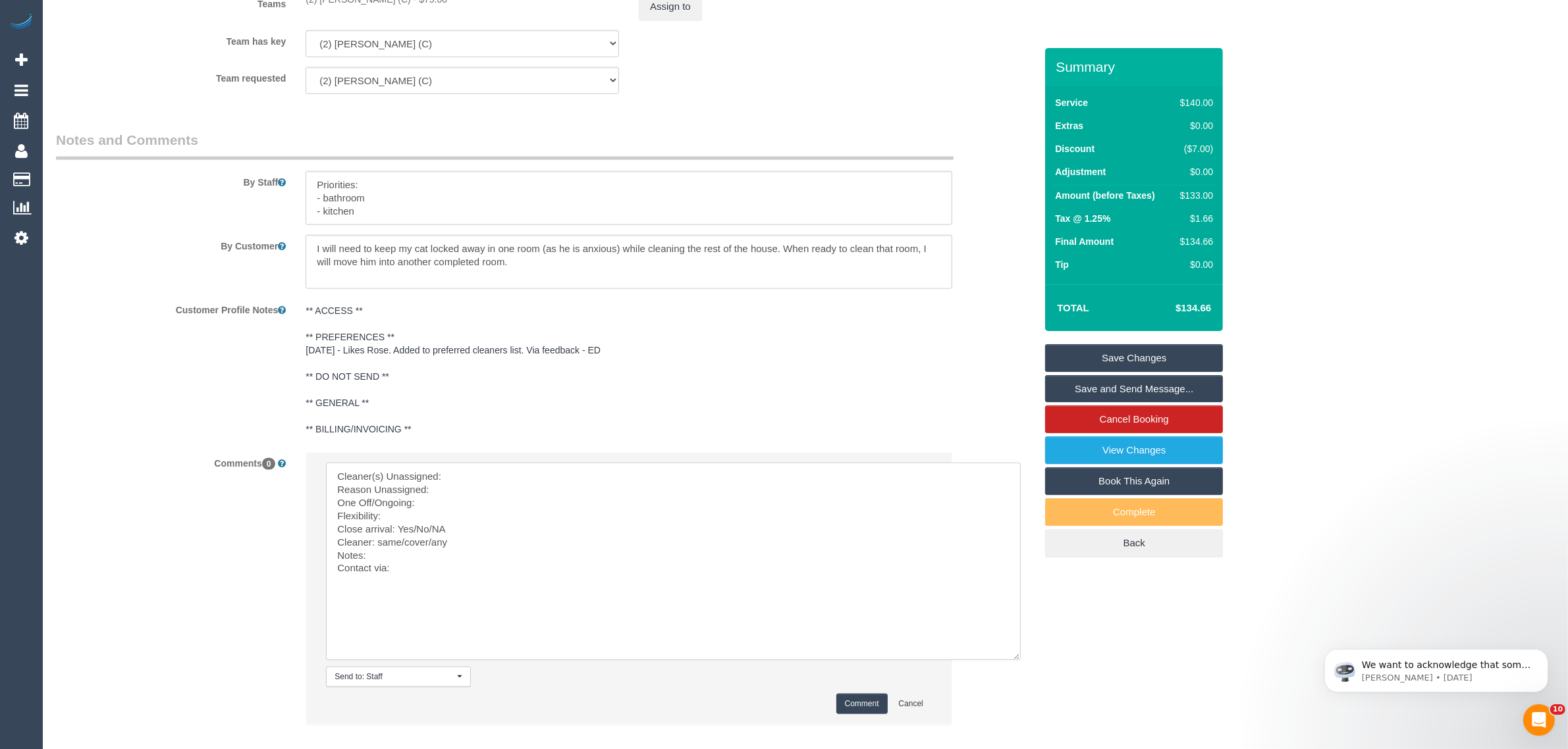
drag, startPoint x: 968, startPoint y: 584, endPoint x: 1016, endPoint y: 657, distance: 87.4
click at [1016, 657] on textarea at bounding box center [673, 561] width 695 height 198
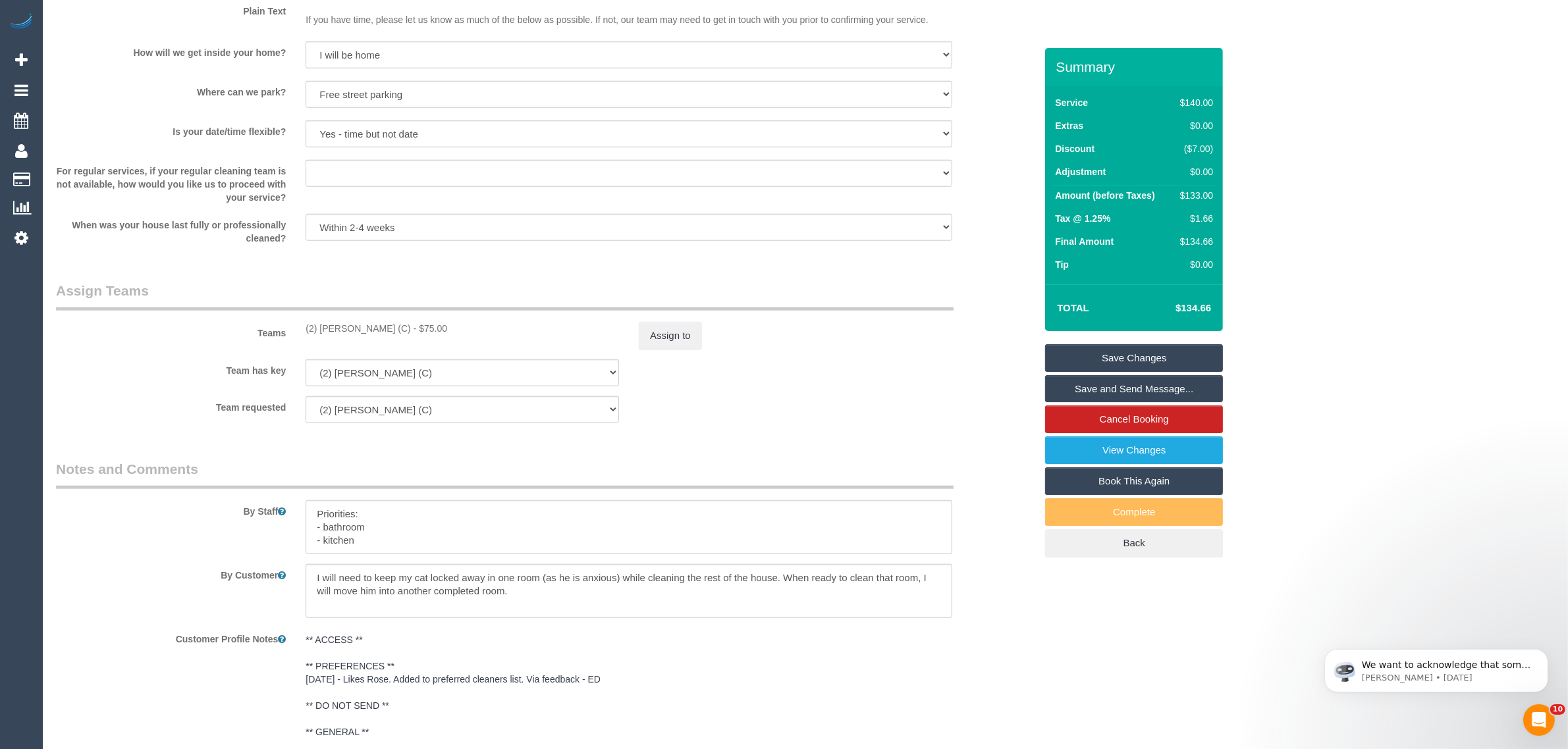
drag, startPoint x: 301, startPoint y: 327, endPoint x: 394, endPoint y: 319, distance: 93.3
click at [394, 319] on div "Teams (2) [PERSON_NAME] (C) - $75.00 Assign to" at bounding box center [545, 315] width 999 height 68
copy div "(2) [PERSON_NAME] (C"
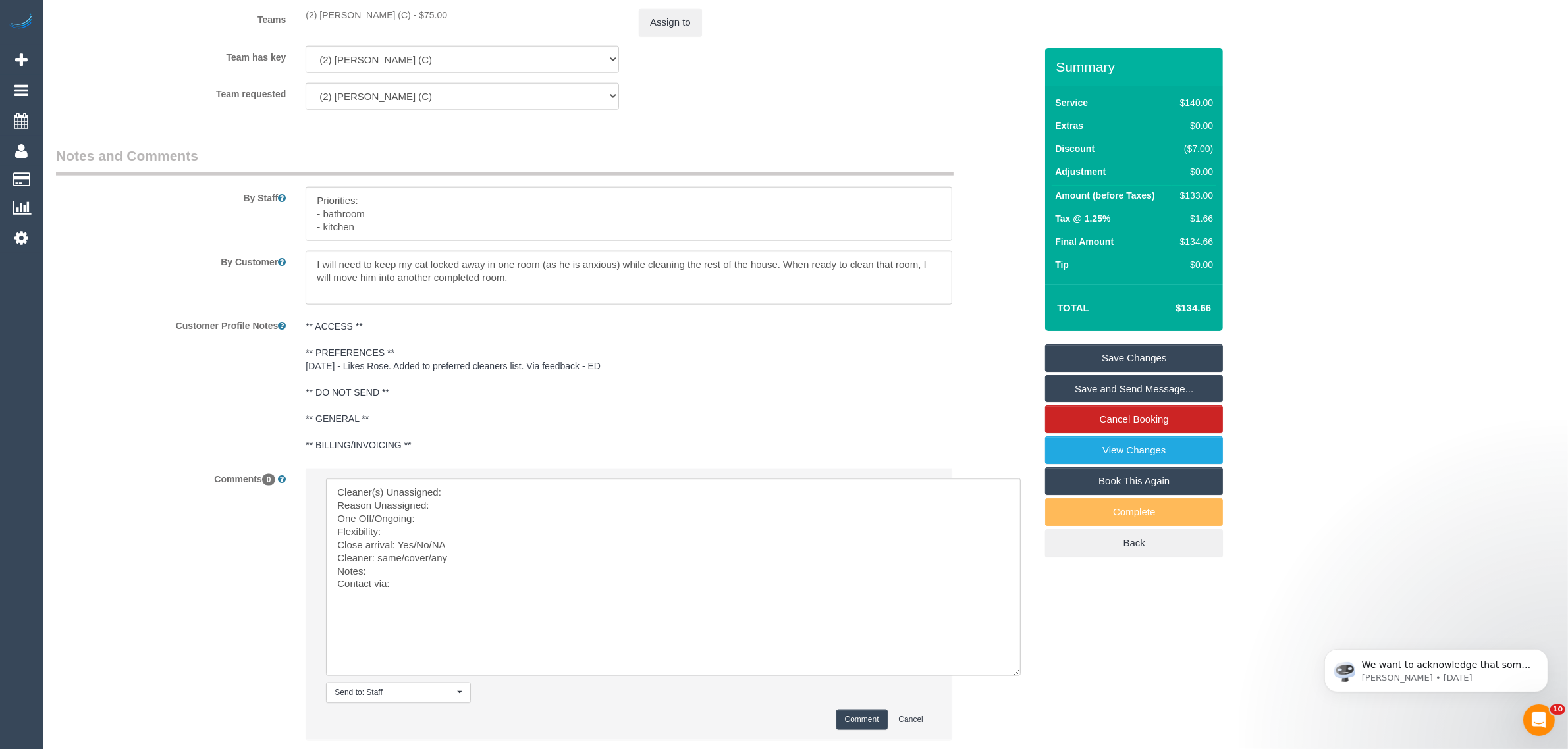
scroll to position [1969, 0]
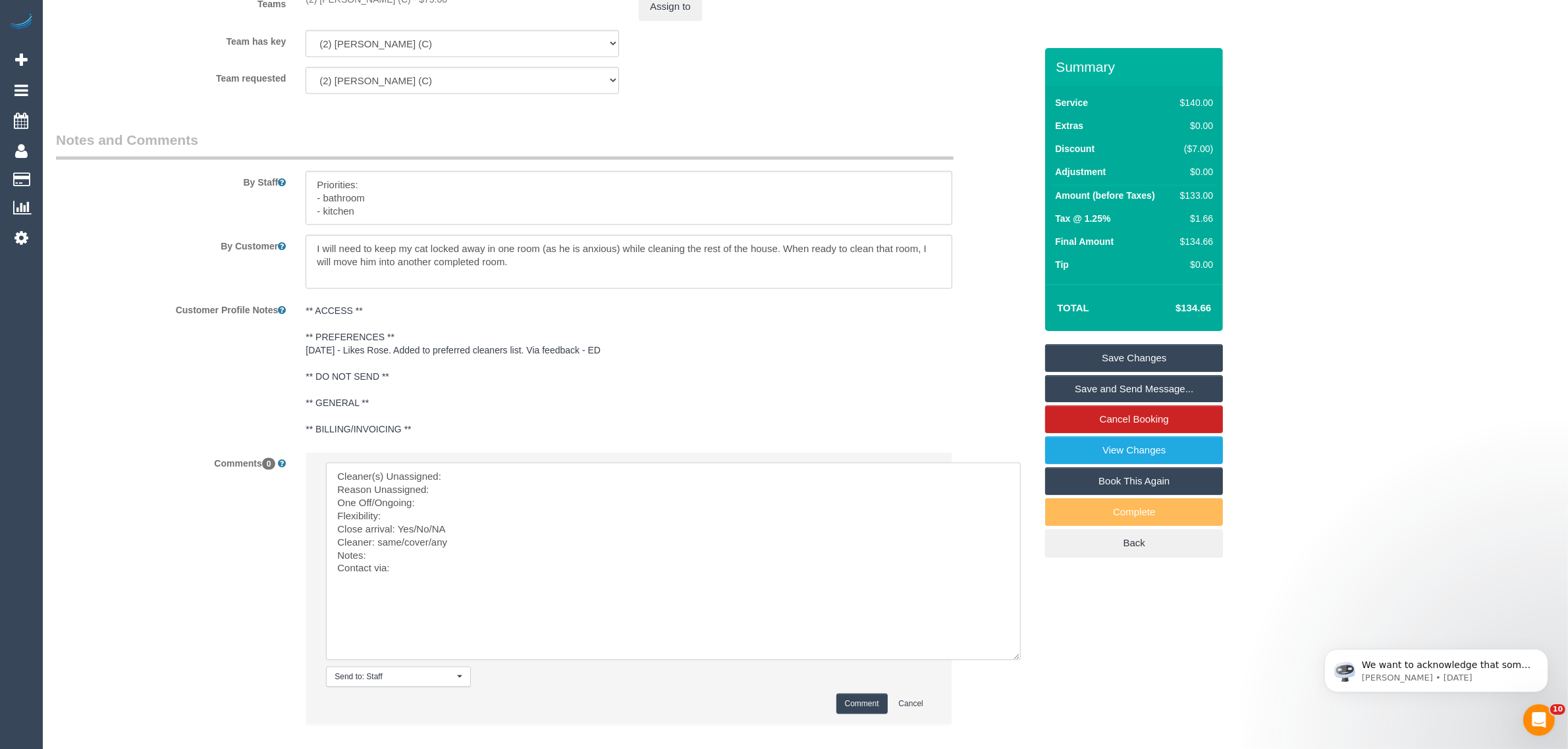
click at [494, 486] on textarea at bounding box center [673, 561] width 695 height 198
click at [514, 476] on textarea at bounding box center [673, 561] width 695 height 198
paste textarea "(2) Priyanshi Patel (C"
click at [485, 485] on textarea at bounding box center [673, 561] width 695 height 198
drag, startPoint x: 413, startPoint y: 528, endPoint x: 498, endPoint y: 527, distance: 85.0
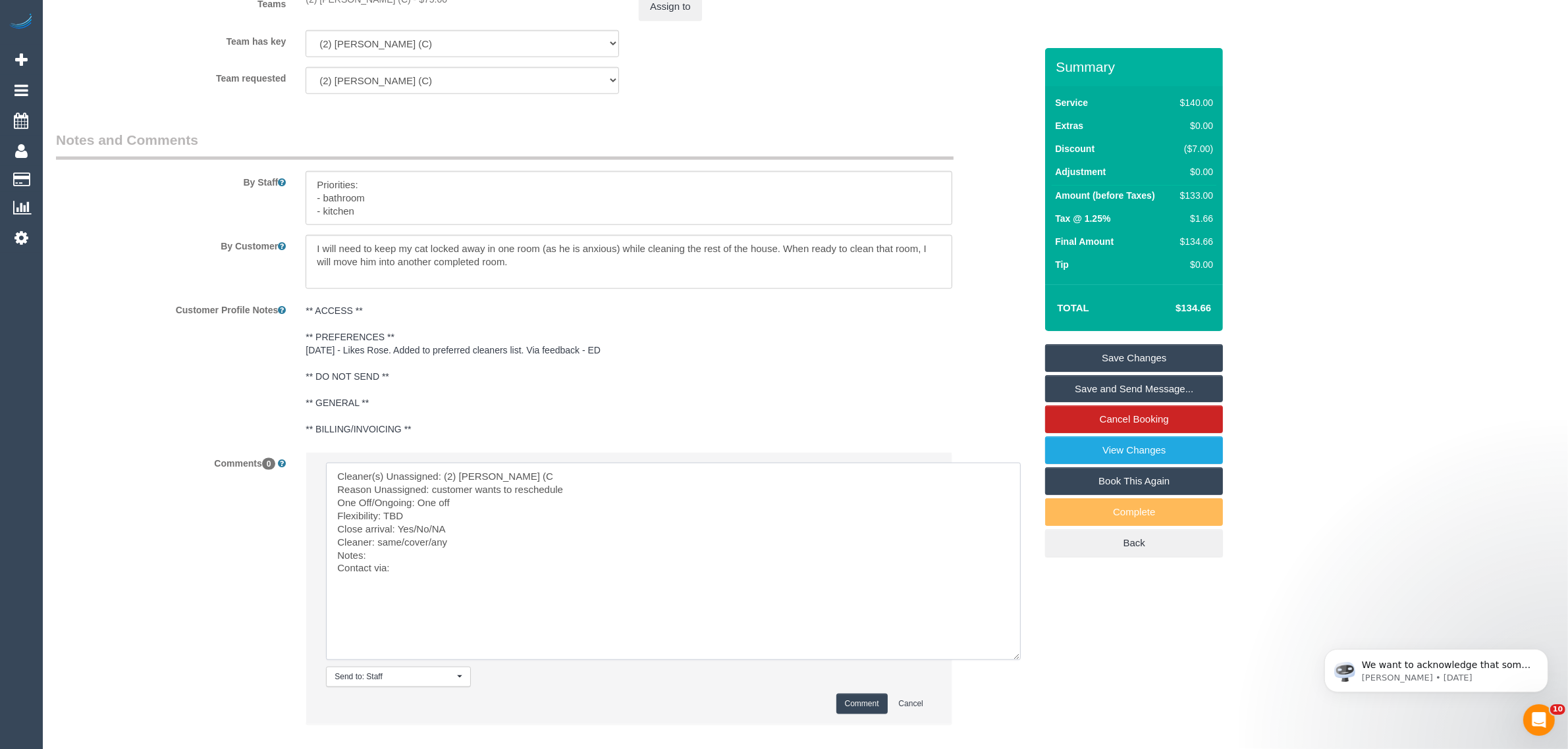
click at [498, 527] on textarea at bounding box center [673, 561] width 695 height 198
drag, startPoint x: 377, startPoint y: 541, endPoint x: 429, endPoint y: 537, distance: 52.2
click at [429, 537] on textarea at bounding box center [673, 561] width 695 height 198
click at [465, 558] on textarea at bounding box center [673, 561] width 695 height 198
type textarea "Cleaner(s) Unassigned: (2) Priyanshi Patel (C Reason Unassigned: customer wants…"
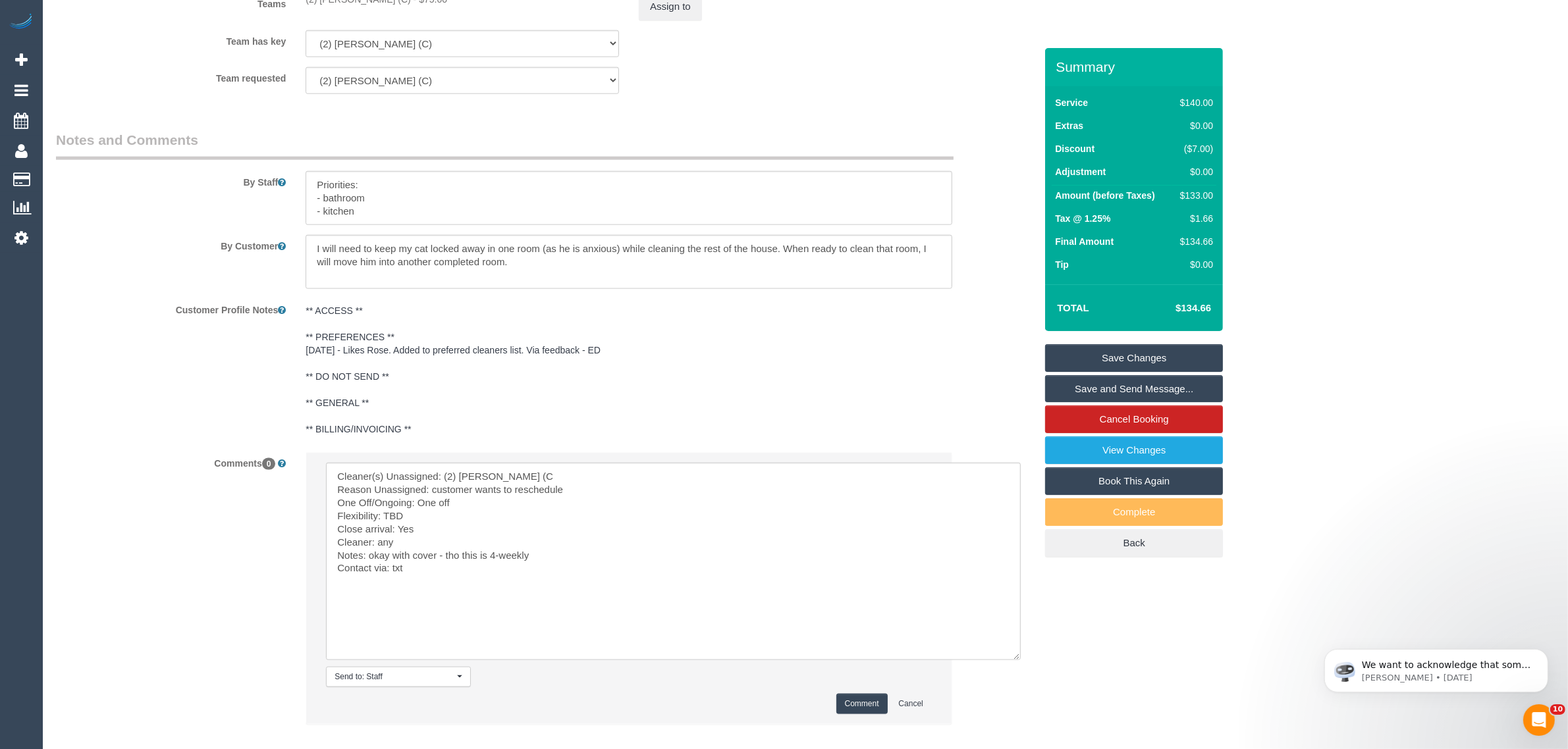
click at [848, 696] on button "Comment" at bounding box center [862, 704] width 51 height 20
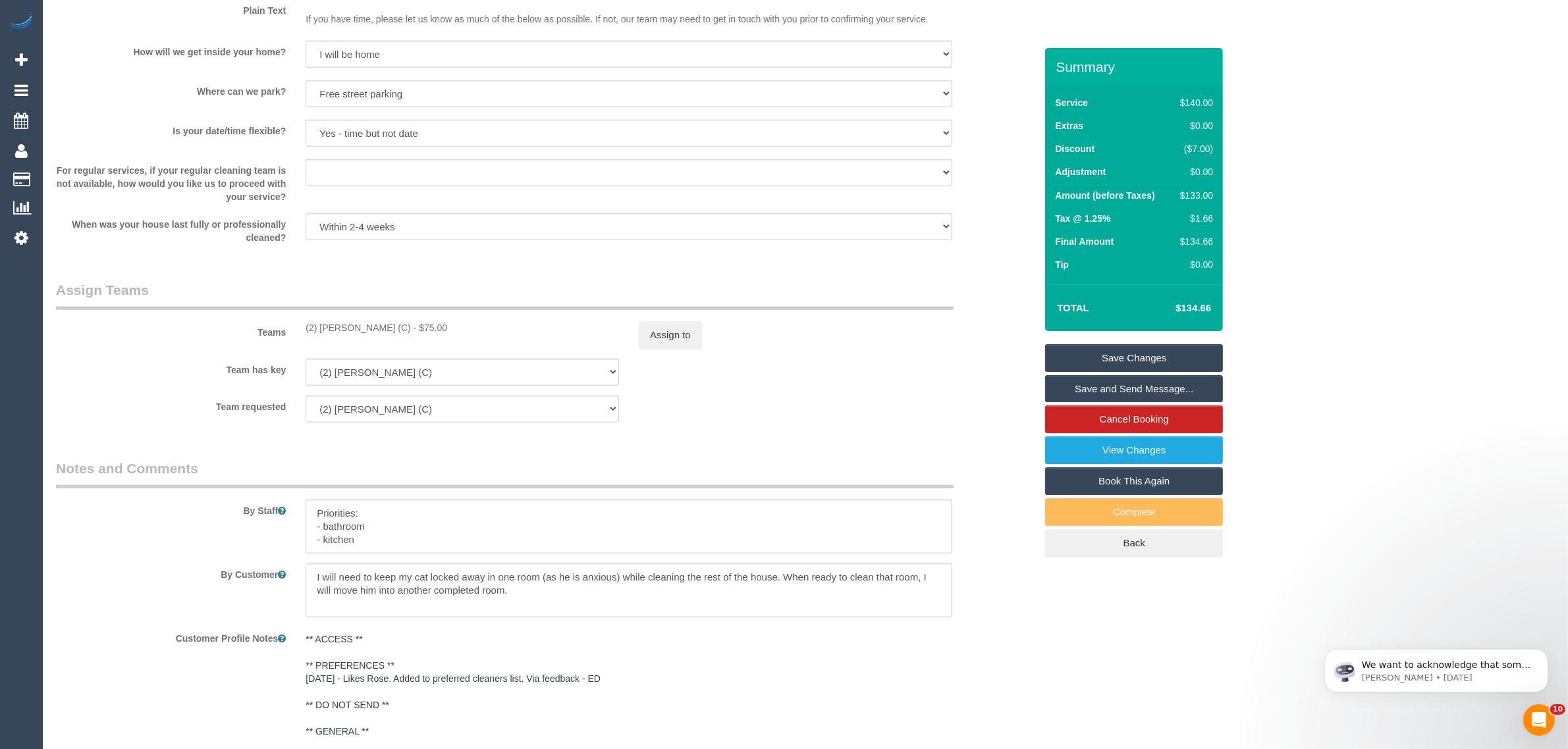
scroll to position [1639, 0]
click at [658, 326] on button "Assign to" at bounding box center [670, 336] width 63 height 28
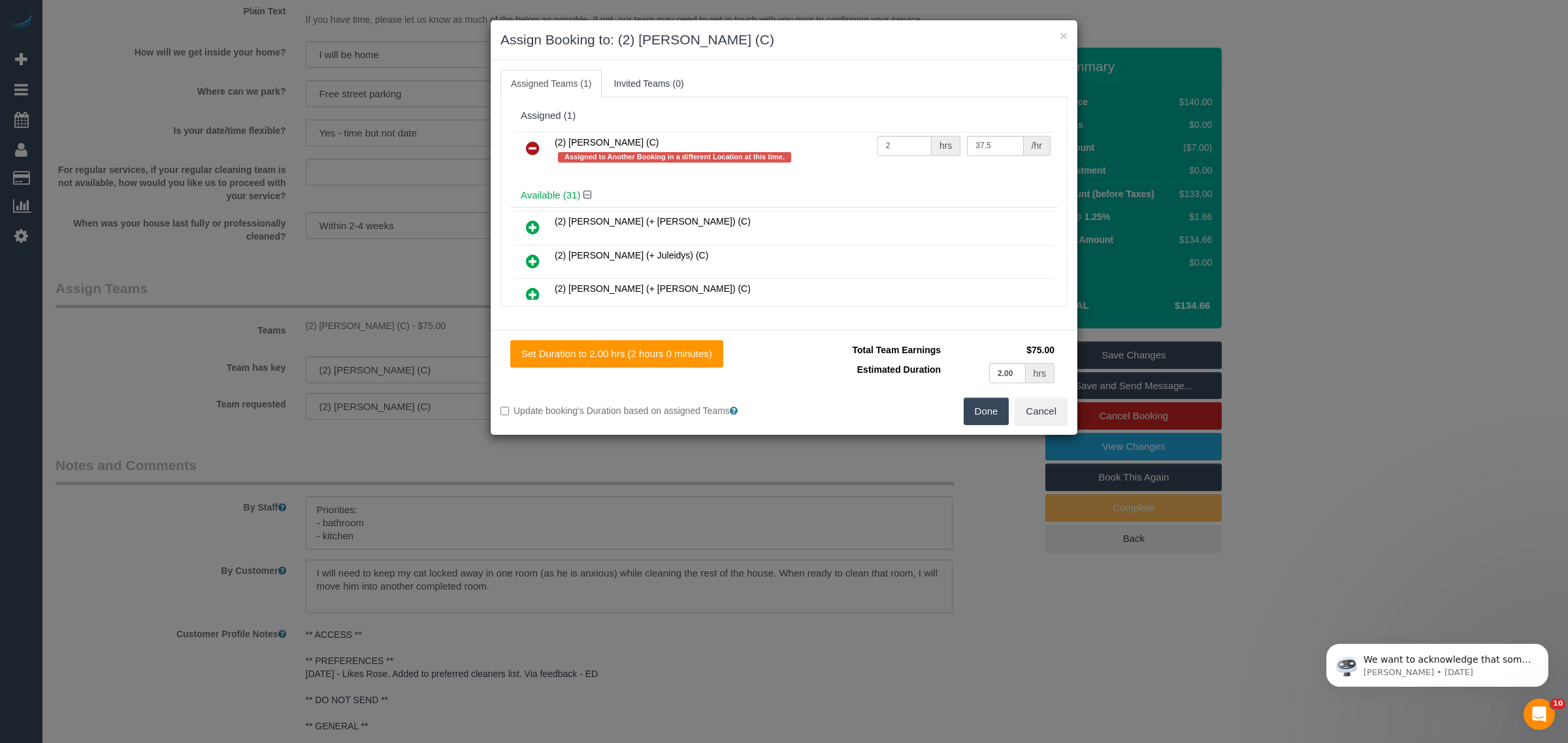
click at [546, 151] on link at bounding box center [532, 148] width 31 height 26
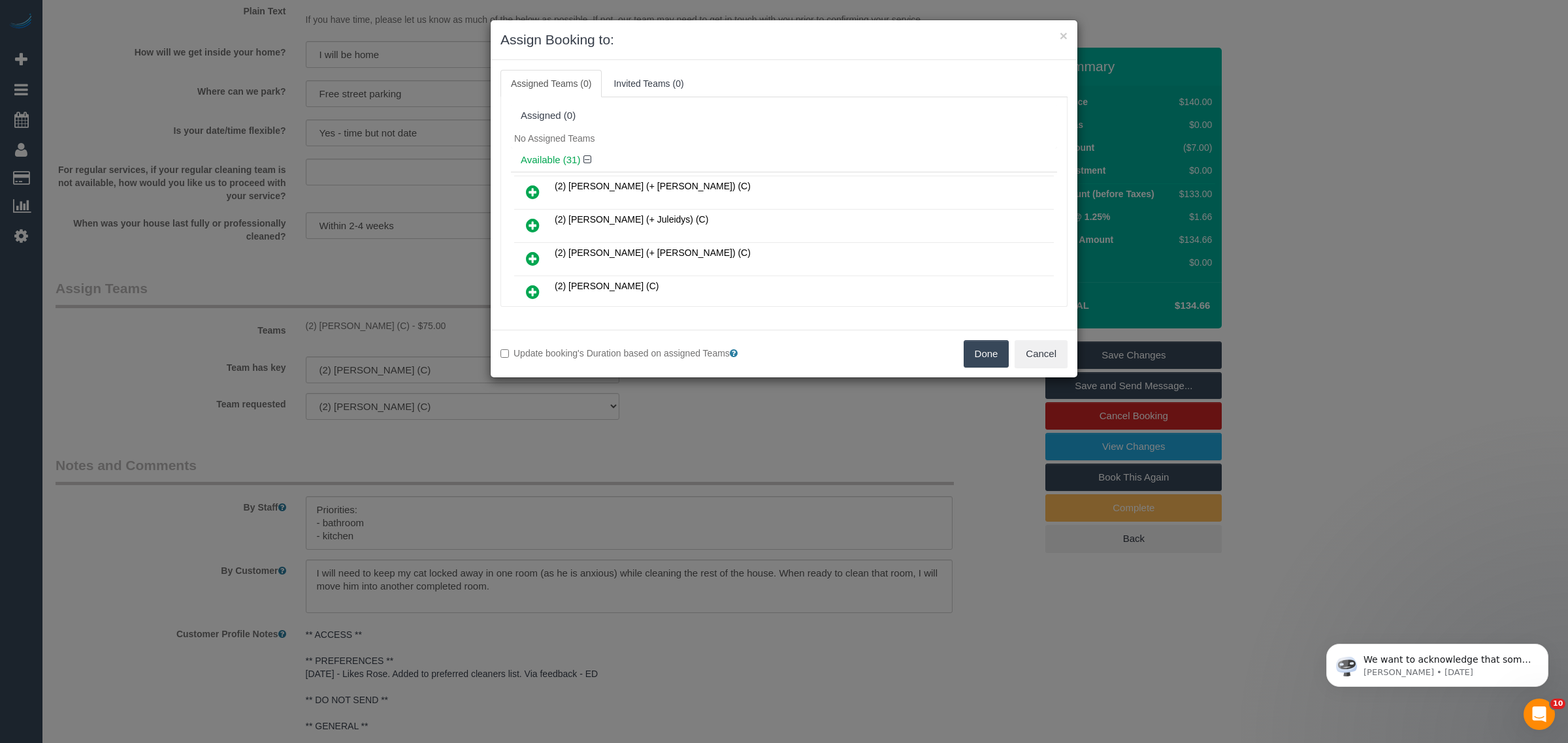
click at [975, 348] on button "Done" at bounding box center [986, 354] width 45 height 28
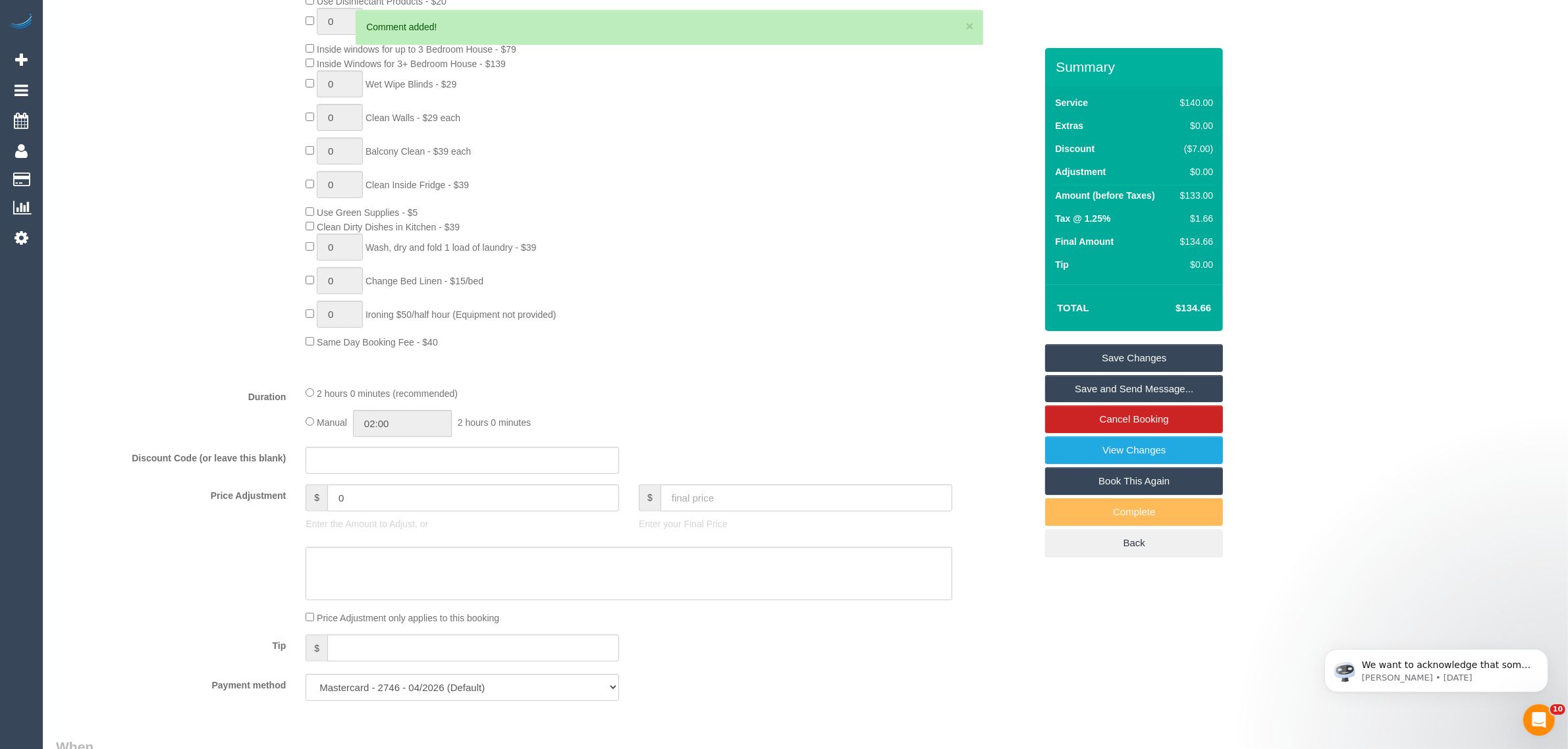
scroll to position [988, 0]
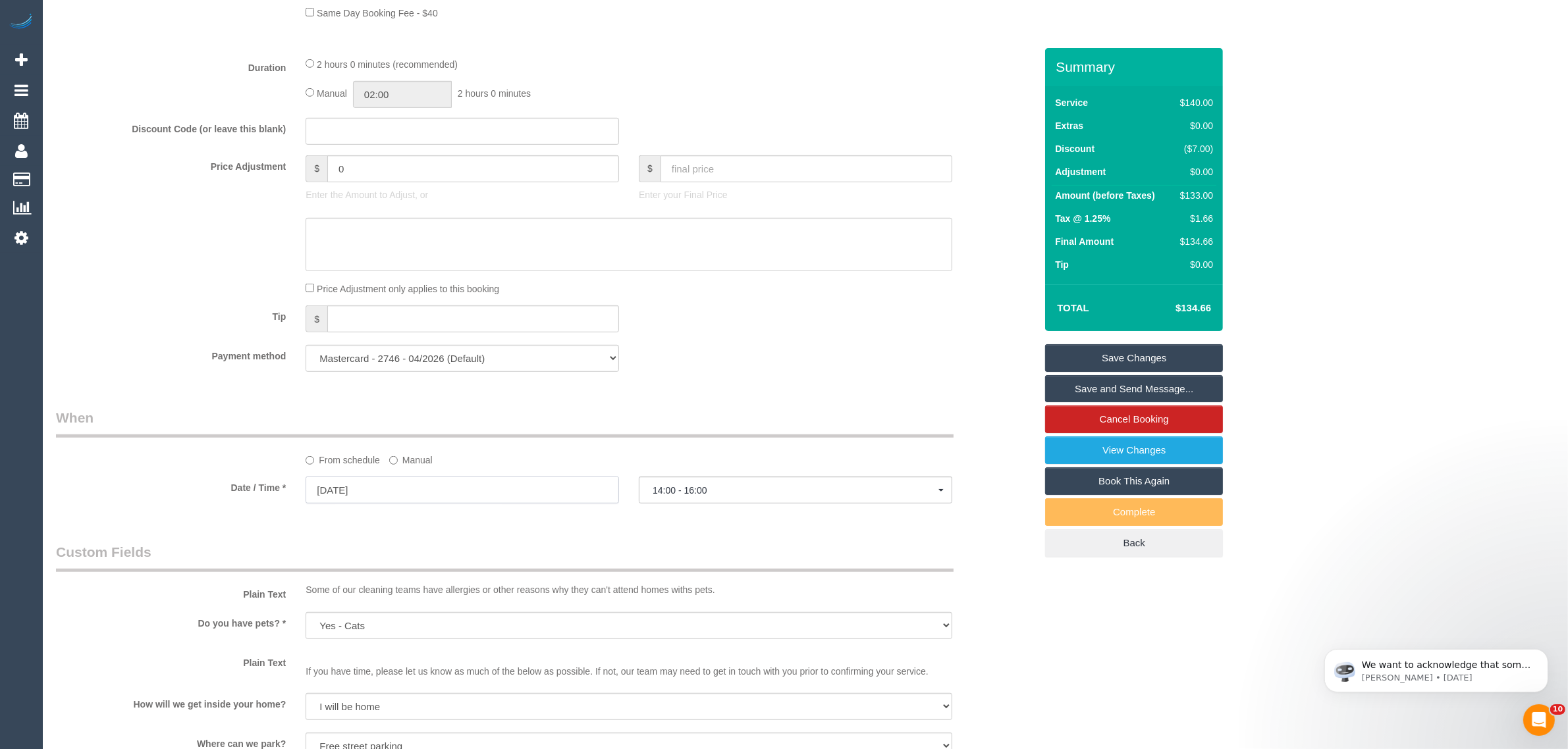
click at [574, 494] on input "11/10/2025" at bounding box center [462, 491] width 313 height 27
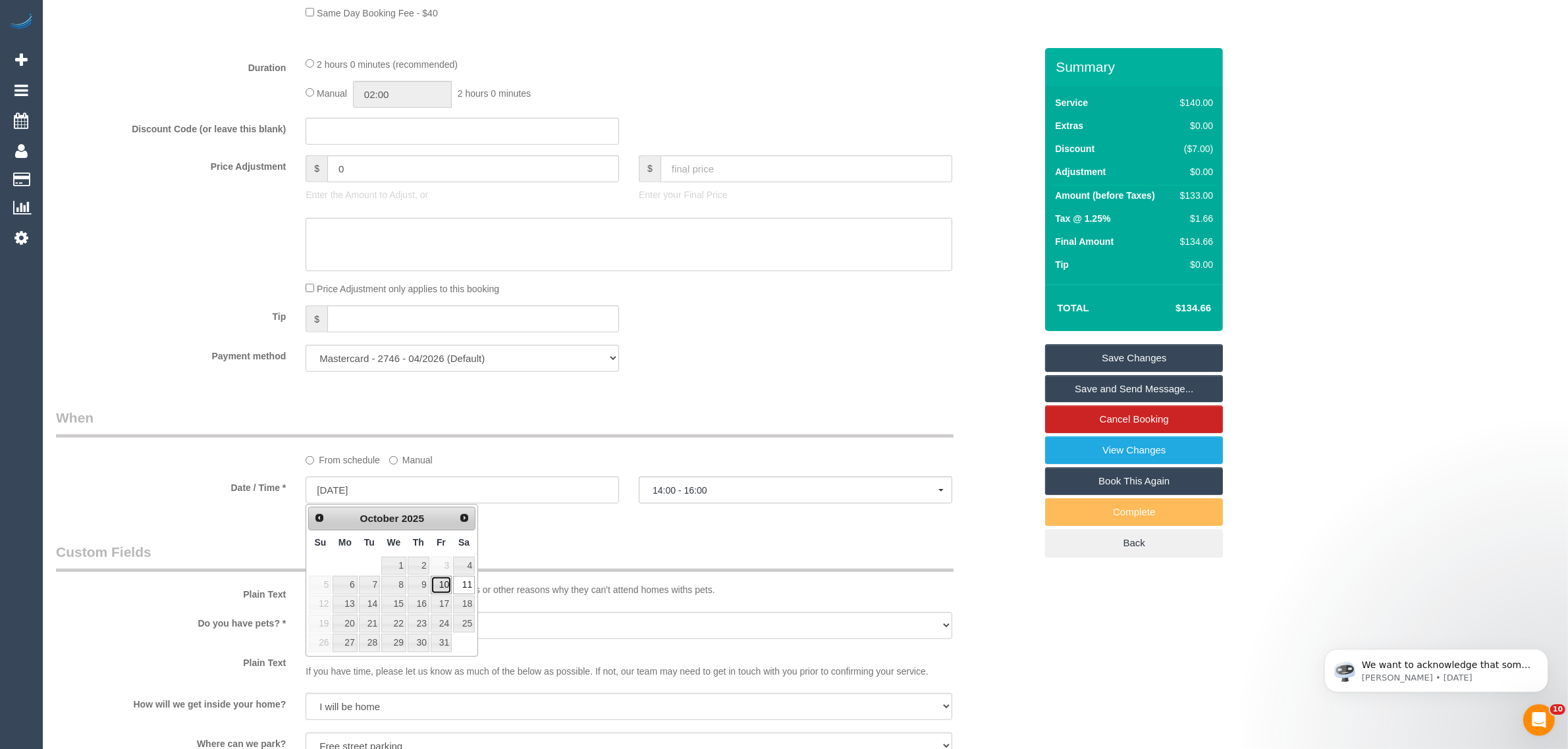
click at [440, 583] on link "10" at bounding box center [441, 585] width 21 height 18
type input "10/10/2025"
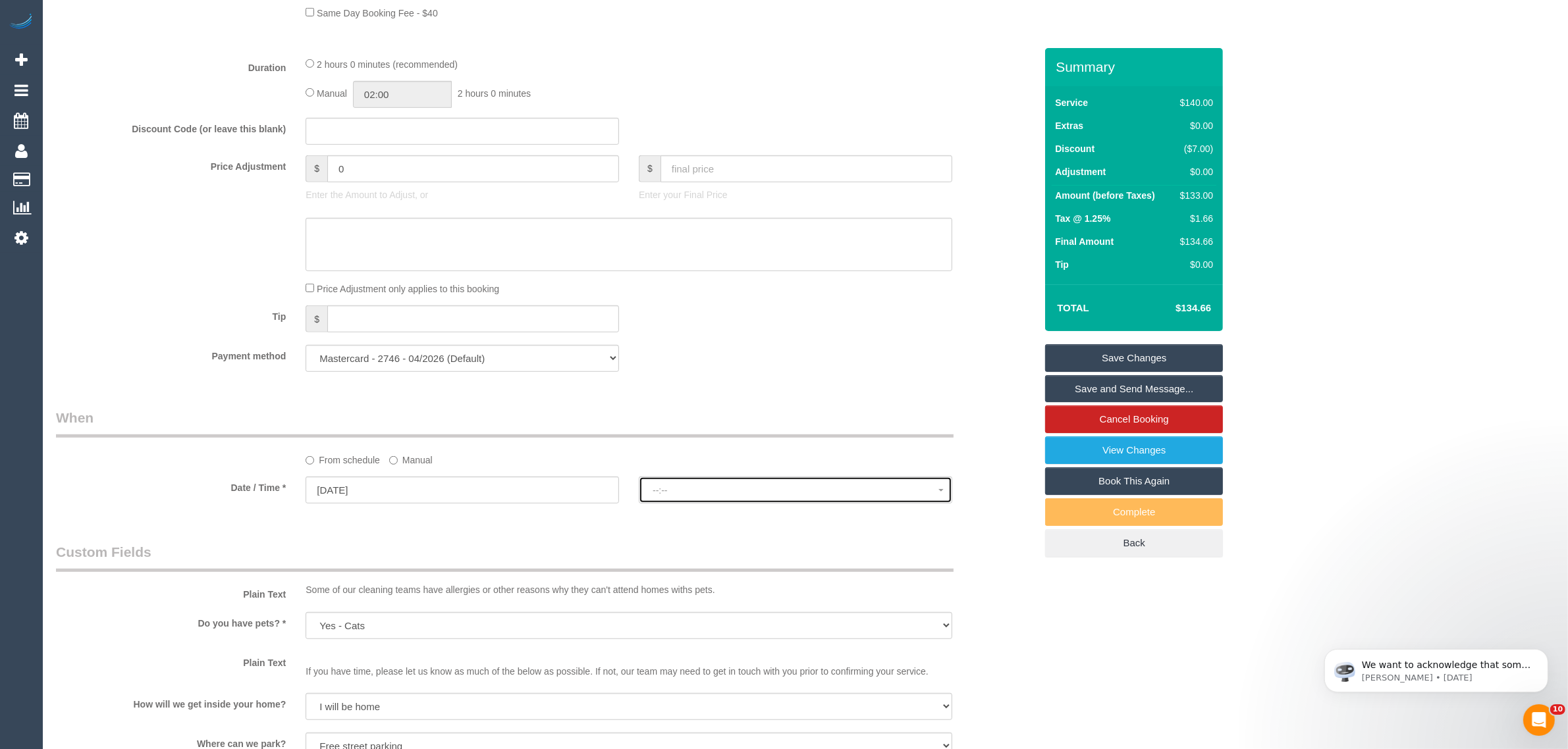
click at [718, 492] on span "--:--" at bounding box center [796, 491] width 286 height 11
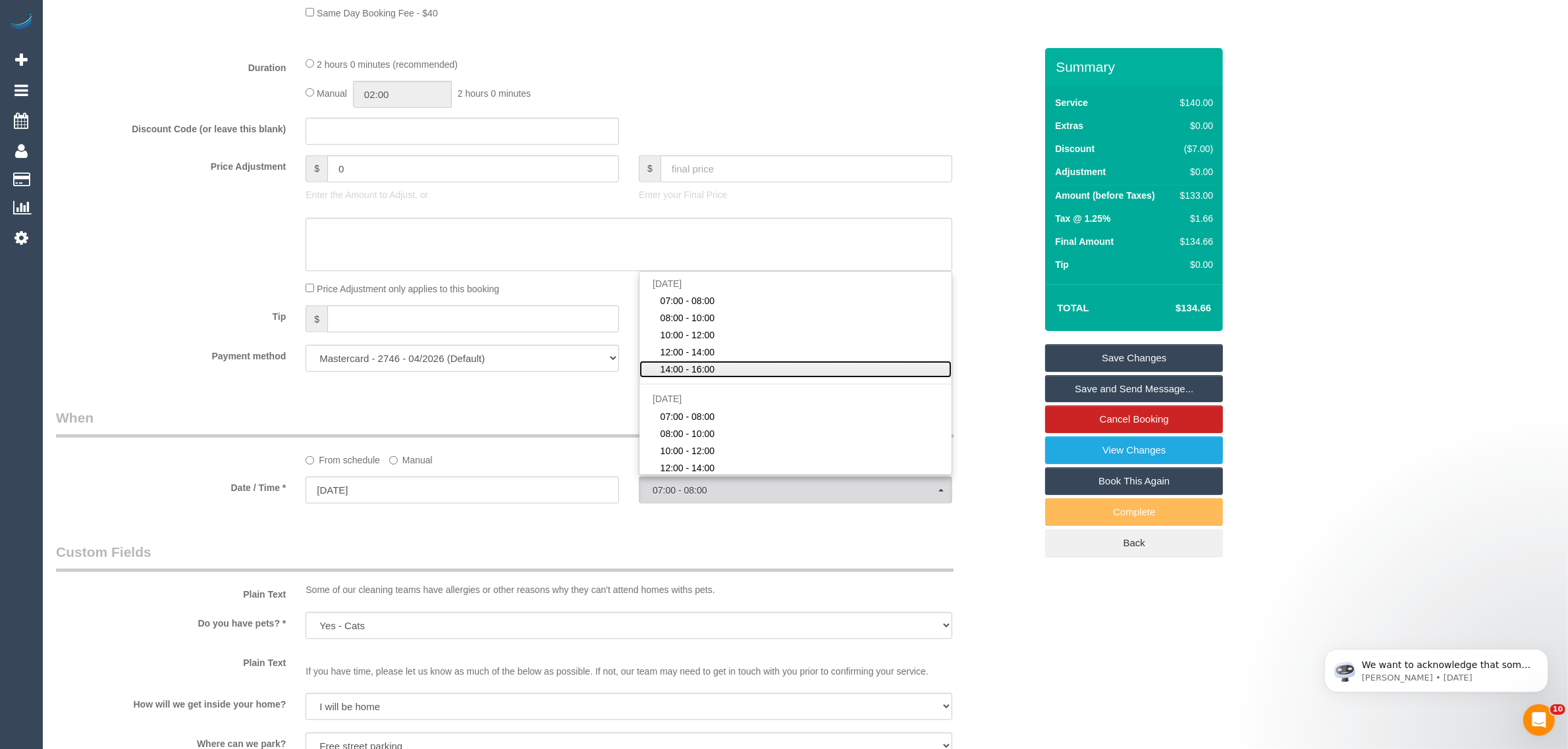
click at [777, 362] on link "14:00 - 16:00" at bounding box center [795, 369] width 312 height 17
select select "spot26"
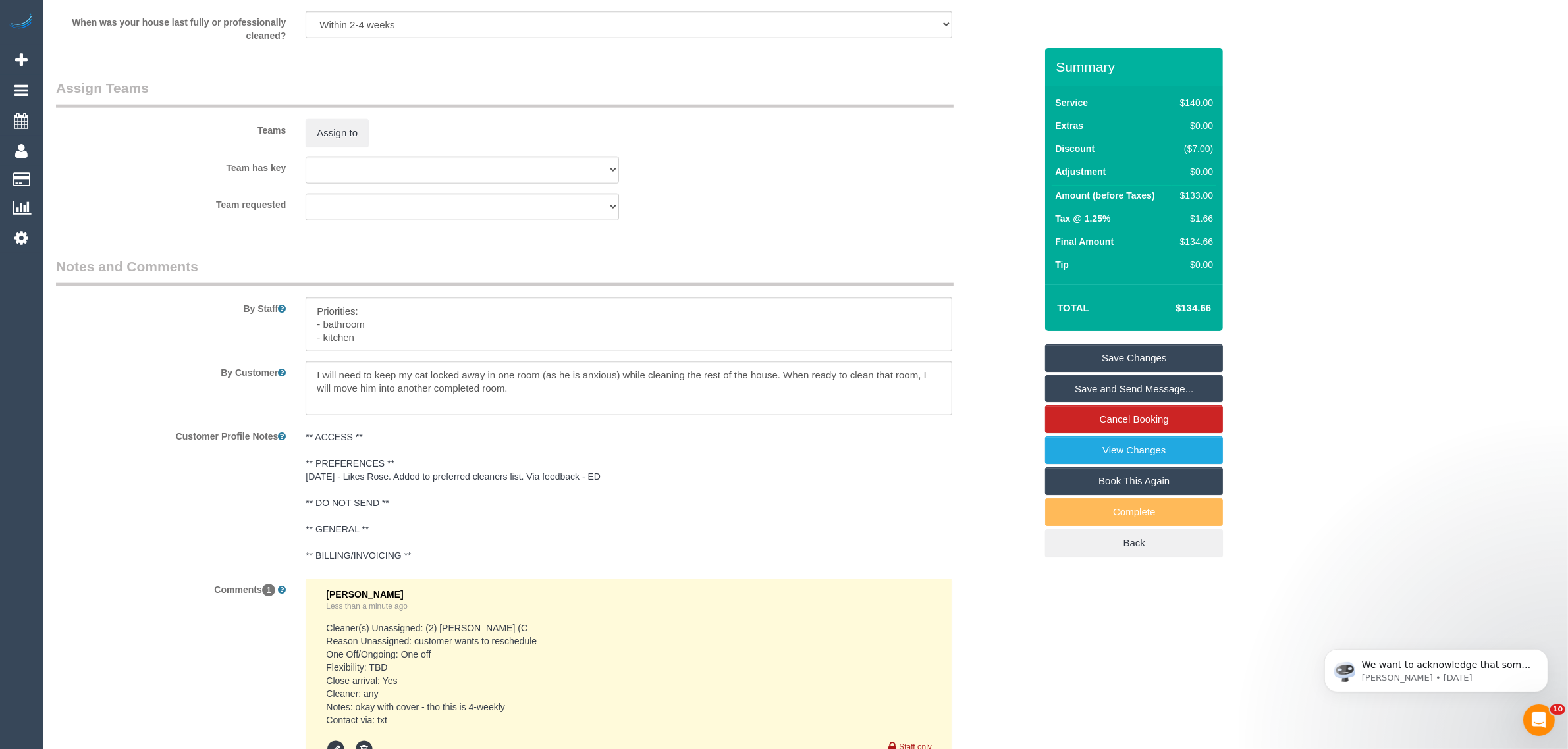
scroll to position [1975, 0]
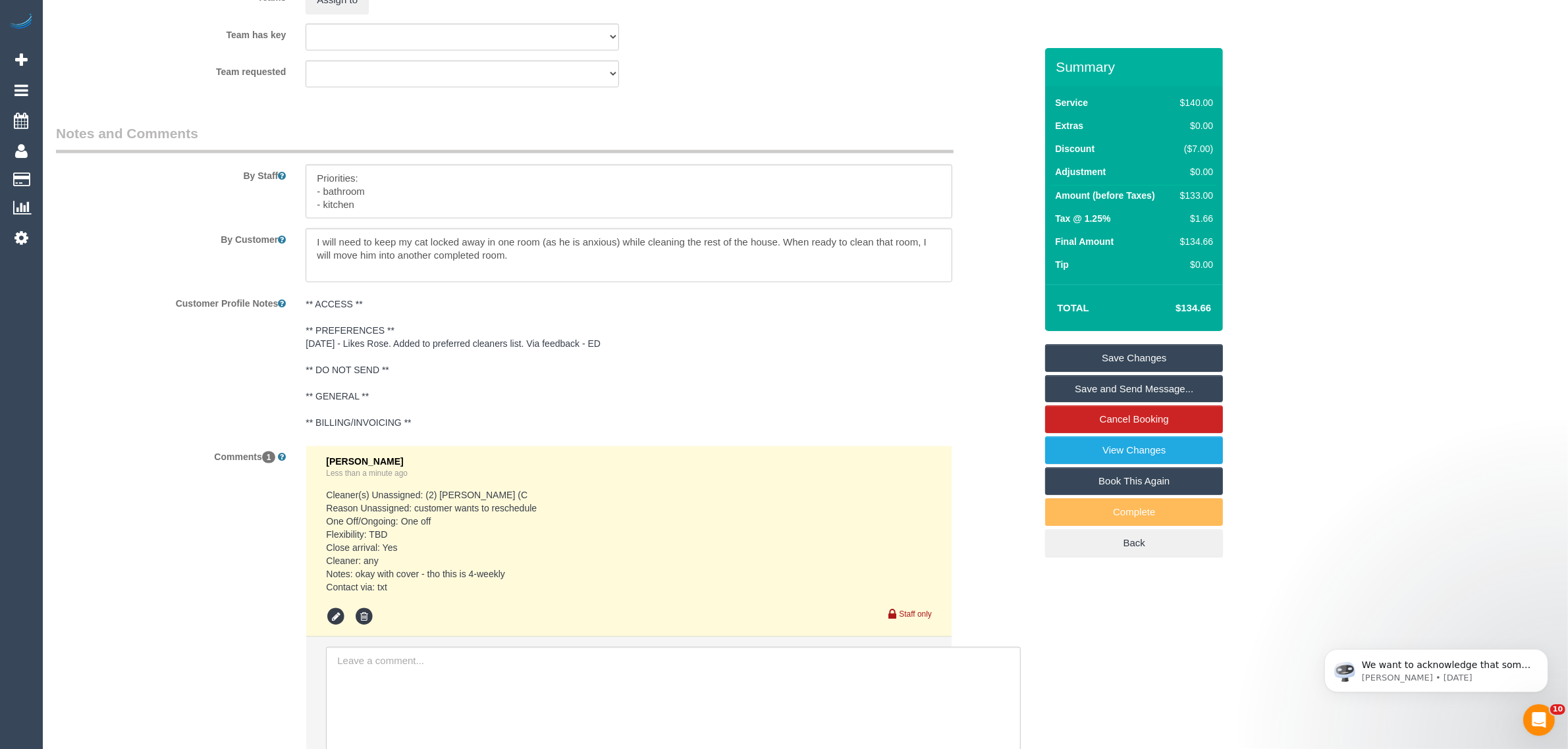
click at [1098, 349] on link "Save Changes" at bounding box center [1134, 358] width 178 height 28
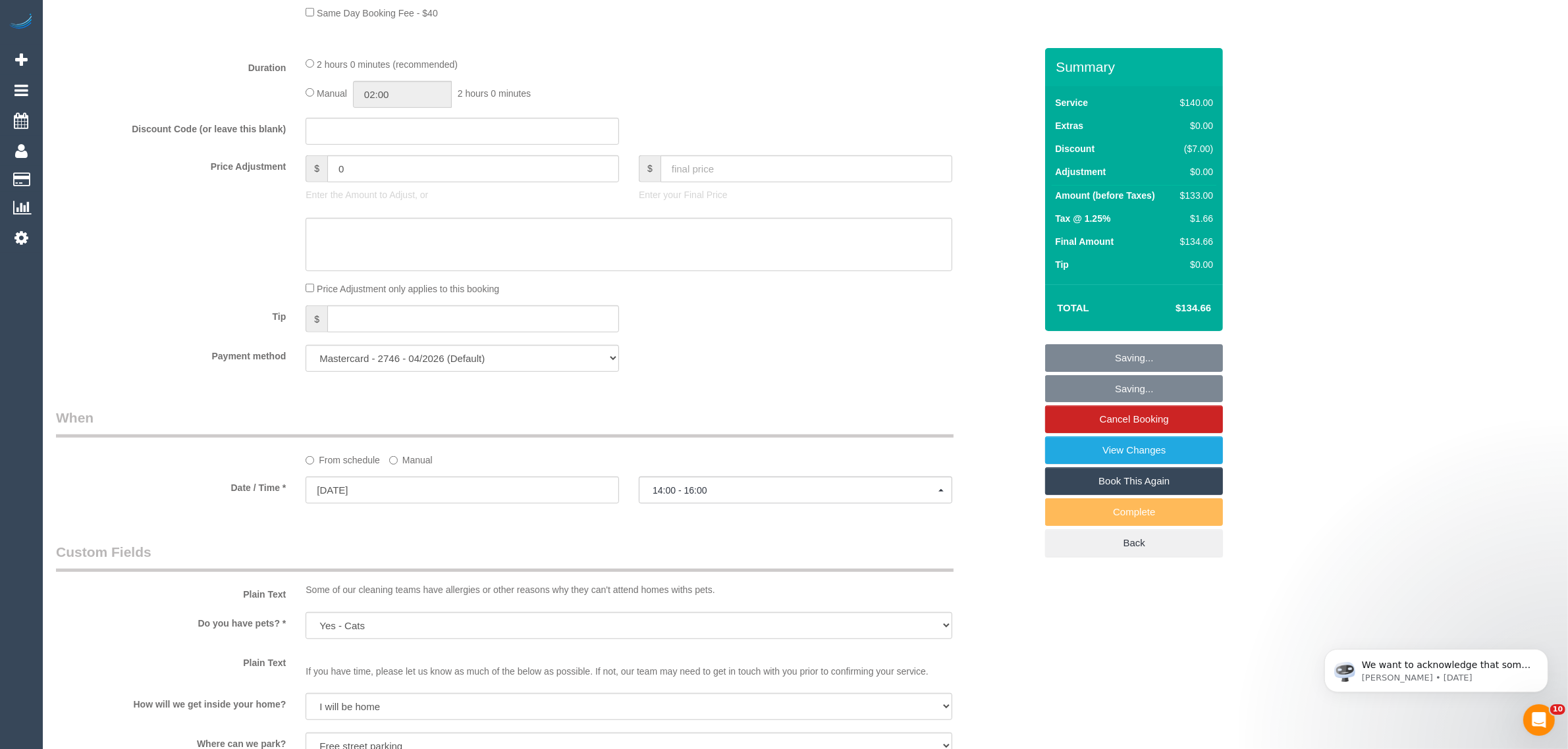
scroll to position [0, 0]
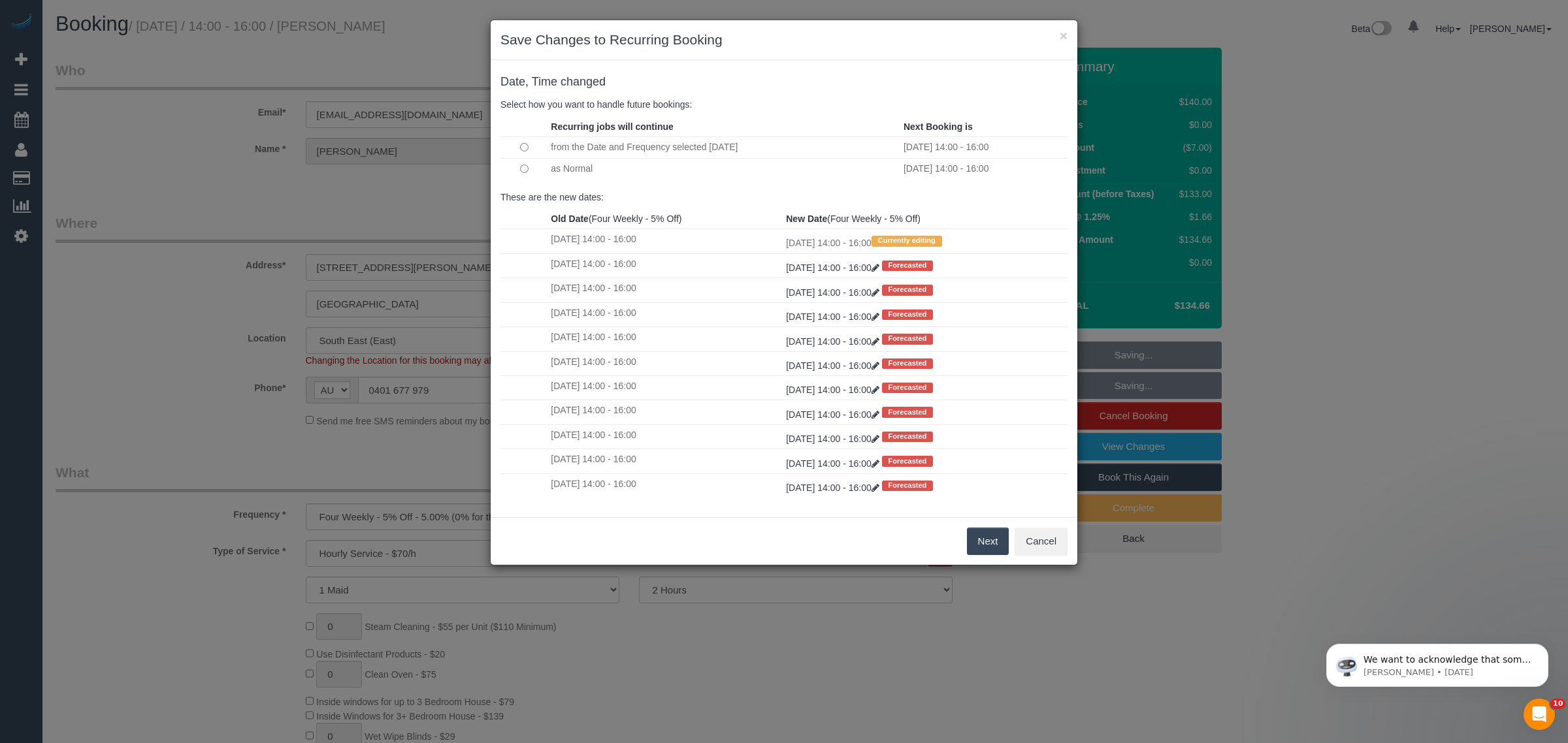
click at [612, 172] on td "as Normal" at bounding box center [723, 168] width 353 height 21
click at [992, 537] on button "Next" at bounding box center [988, 541] width 42 height 28
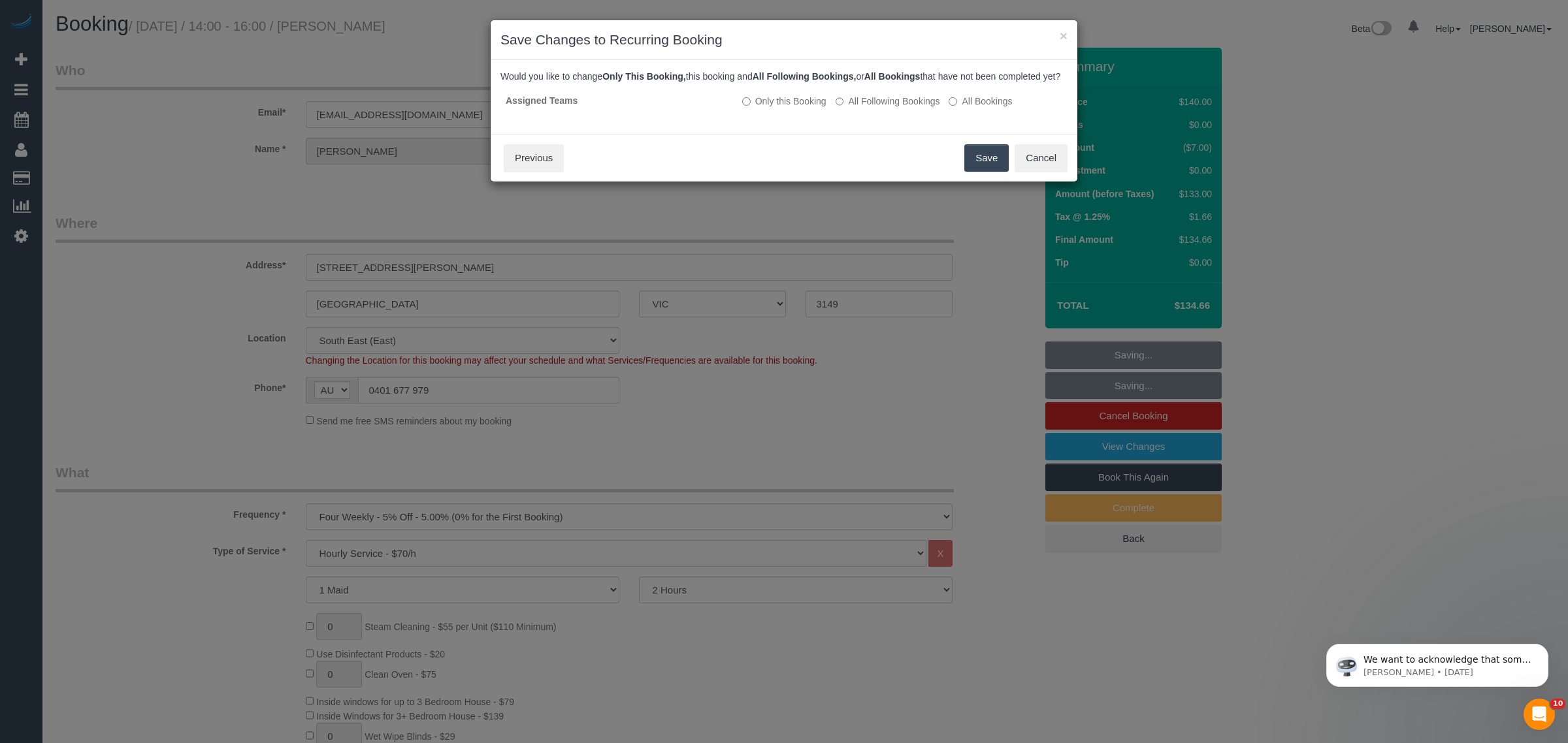
click at [974, 168] on button "Save" at bounding box center [987, 158] width 45 height 28
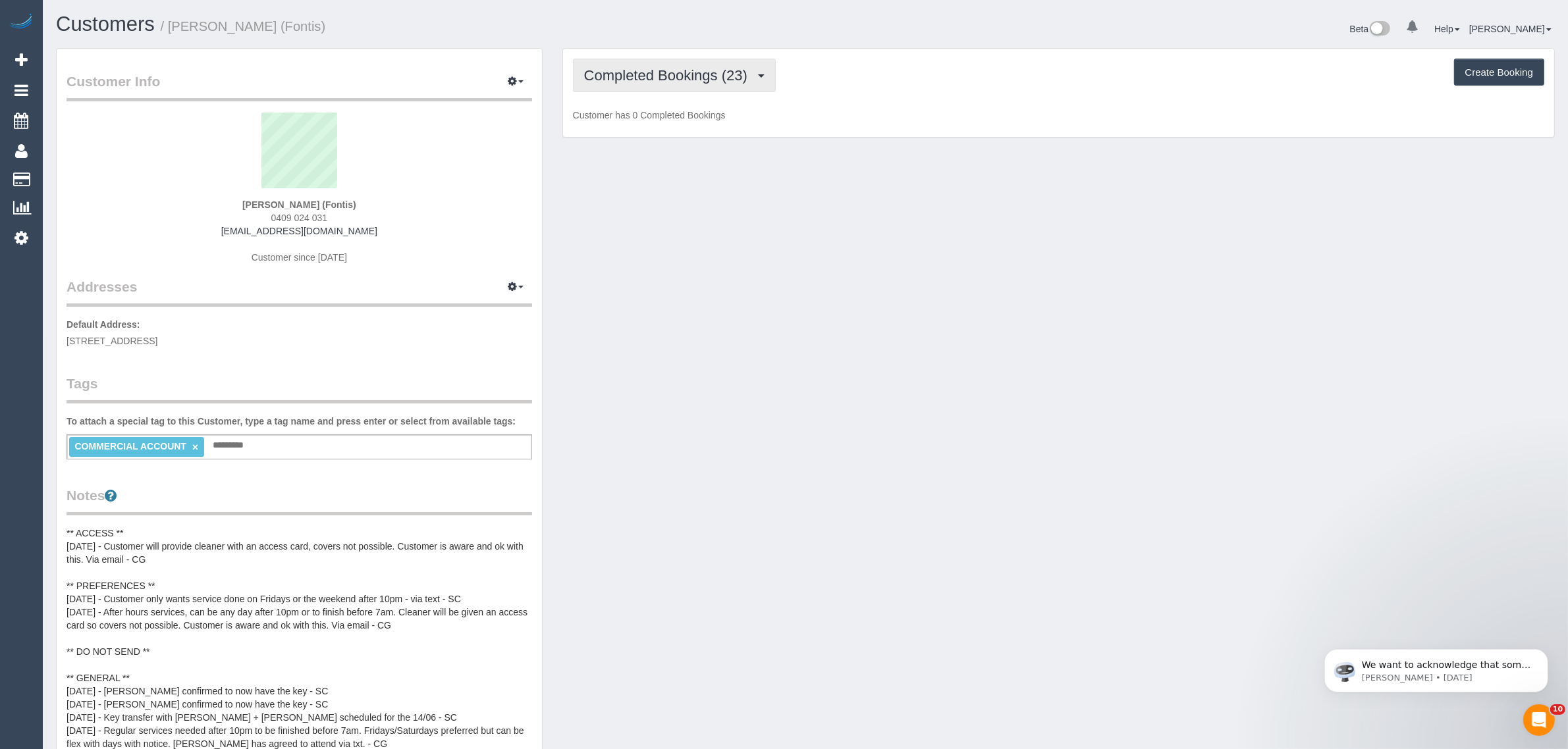
click at [696, 77] on span "Completed Bookings (23)" at bounding box center [669, 75] width 170 height 17
click at [669, 117] on link "Upcoming Bookings (11)" at bounding box center [644, 123] width 142 height 17
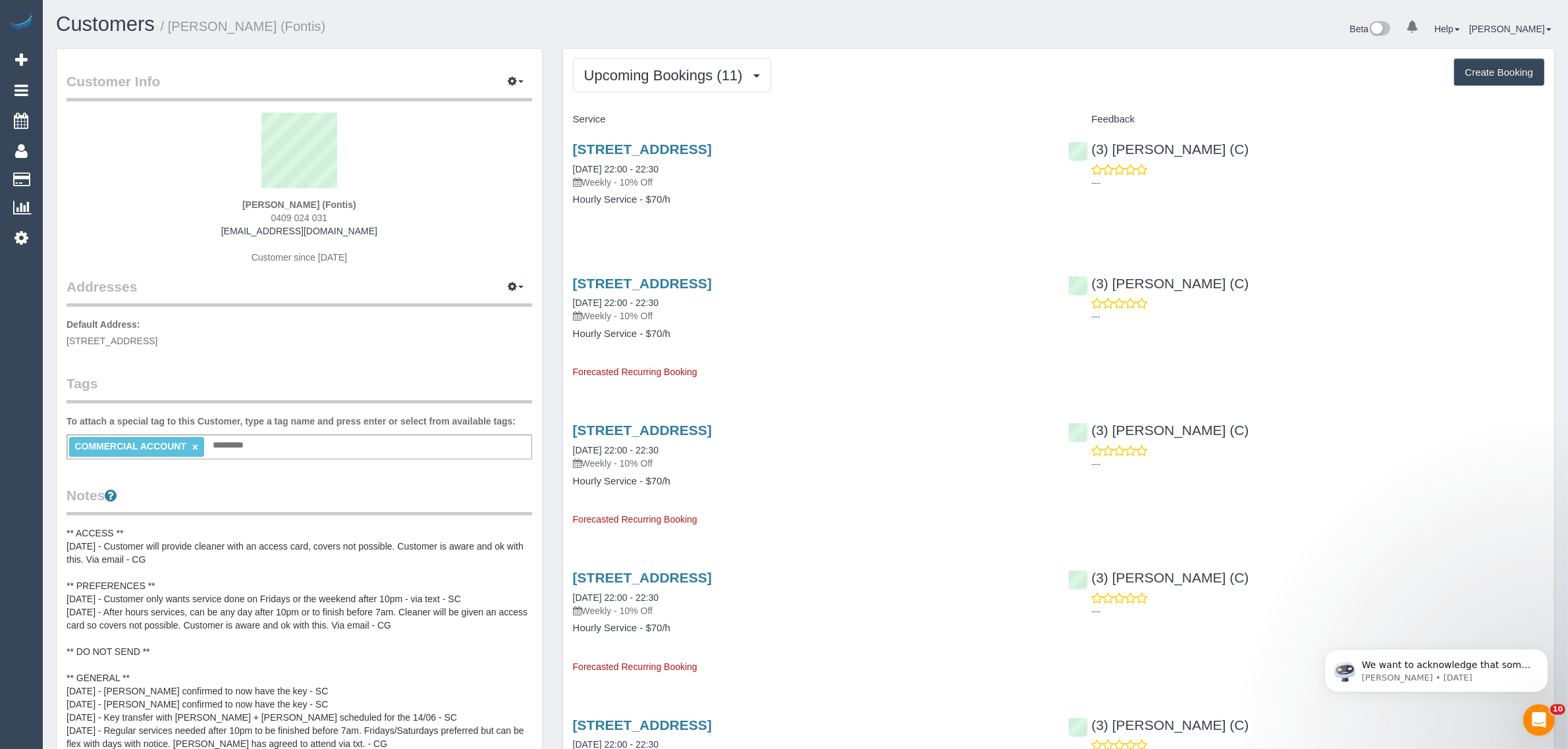
drag, startPoint x: 689, startPoint y: 301, endPoint x: 568, endPoint y: 296, distance: 121.1
click at [568, 296] on div "[STREET_ADDRESS] [DATE] 22:00 - 22:30 Weekly - 10% Off Hourly Service - $70/h F…" at bounding box center [811, 322] width 496 height 115
copy link "[DATE] 22:00 - 22:30"
drag, startPoint x: 693, startPoint y: 445, endPoint x: 563, endPoint y: 452, distance: 130.2
click at [563, 452] on div "[STREET_ADDRESS] [DATE] 22:00 - 22:30 Weekly - 10% Off Hourly Service - $70/h F…" at bounding box center [811, 469] width 496 height 115
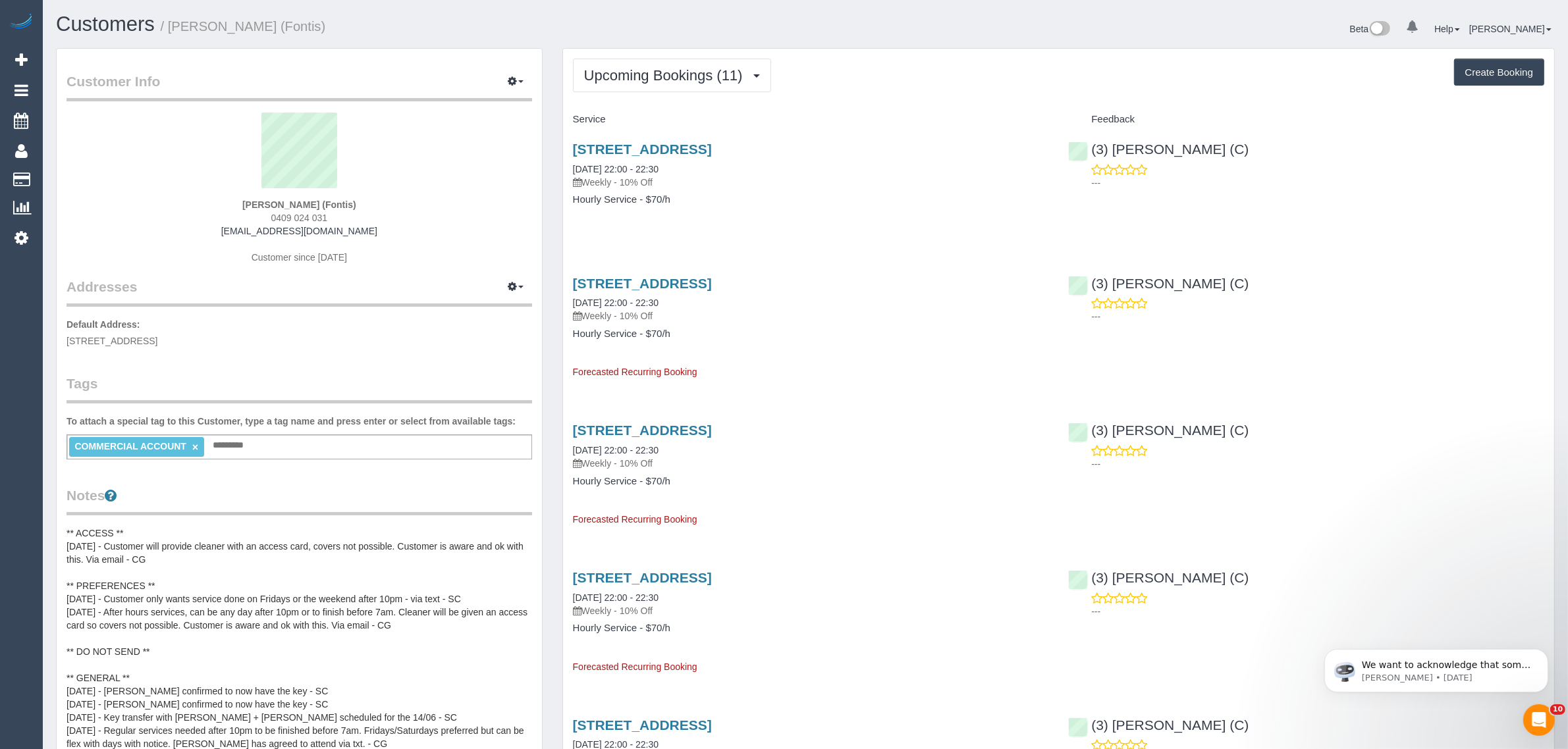
copy link "[DATE] 22:00 - 22:30"
click at [276, 196] on div "[PERSON_NAME] (Fontis) 0409 024 031 [EMAIL_ADDRESS][DOMAIN_NAME] Customer since…" at bounding box center [300, 195] width 466 height 165
click at [294, 196] on div "[PERSON_NAME] (Fontis) 0409 024 031 [EMAIL_ADDRESS][DOMAIN_NAME] Customer since…" at bounding box center [300, 195] width 466 height 165
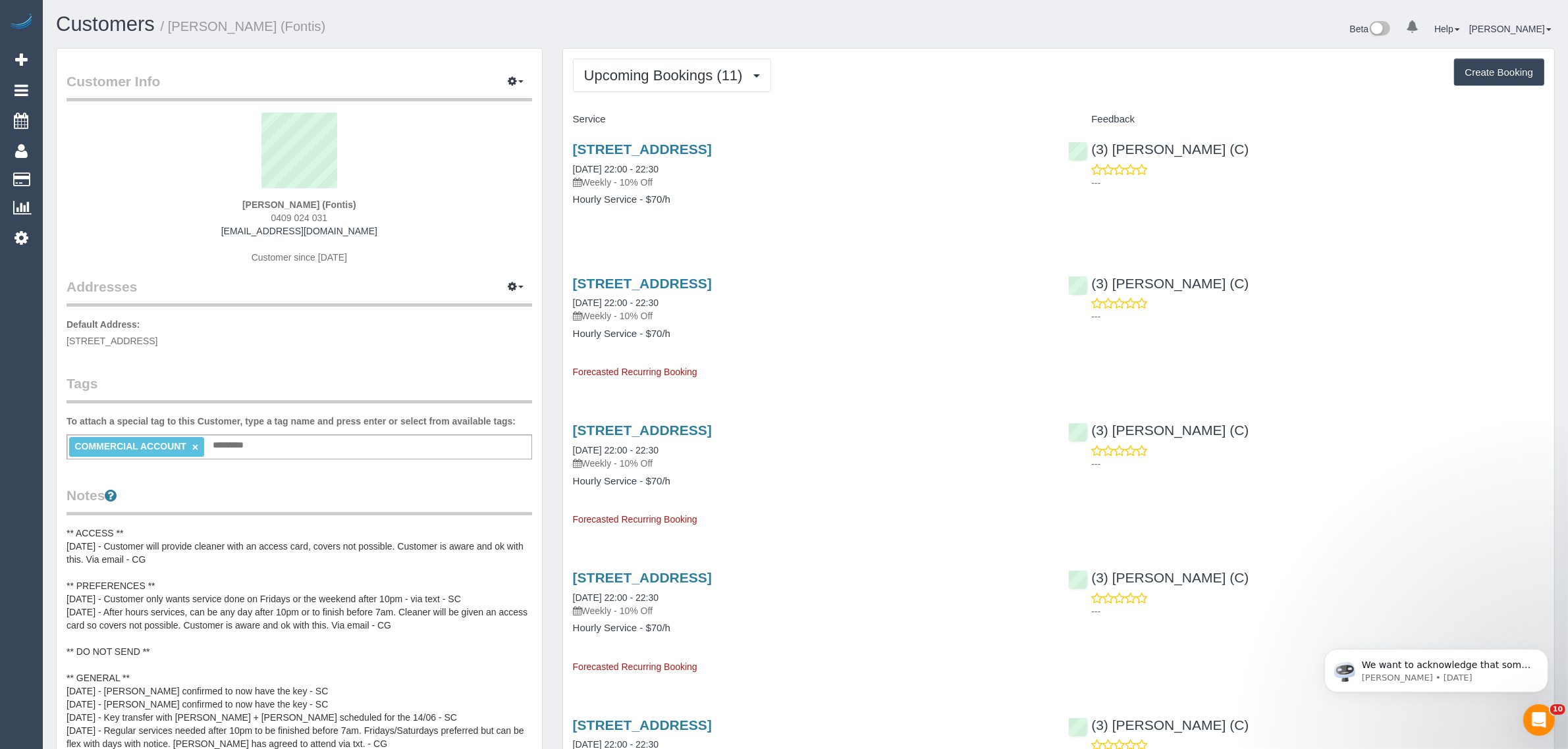
click at [294, 196] on div "[PERSON_NAME] (Fontis) 0409 024 031 [EMAIL_ADDRESS][DOMAIN_NAME] Customer since…" at bounding box center [300, 195] width 466 height 165
click at [295, 202] on strong "[PERSON_NAME] (Fontis)" at bounding box center [300, 205] width 114 height 11
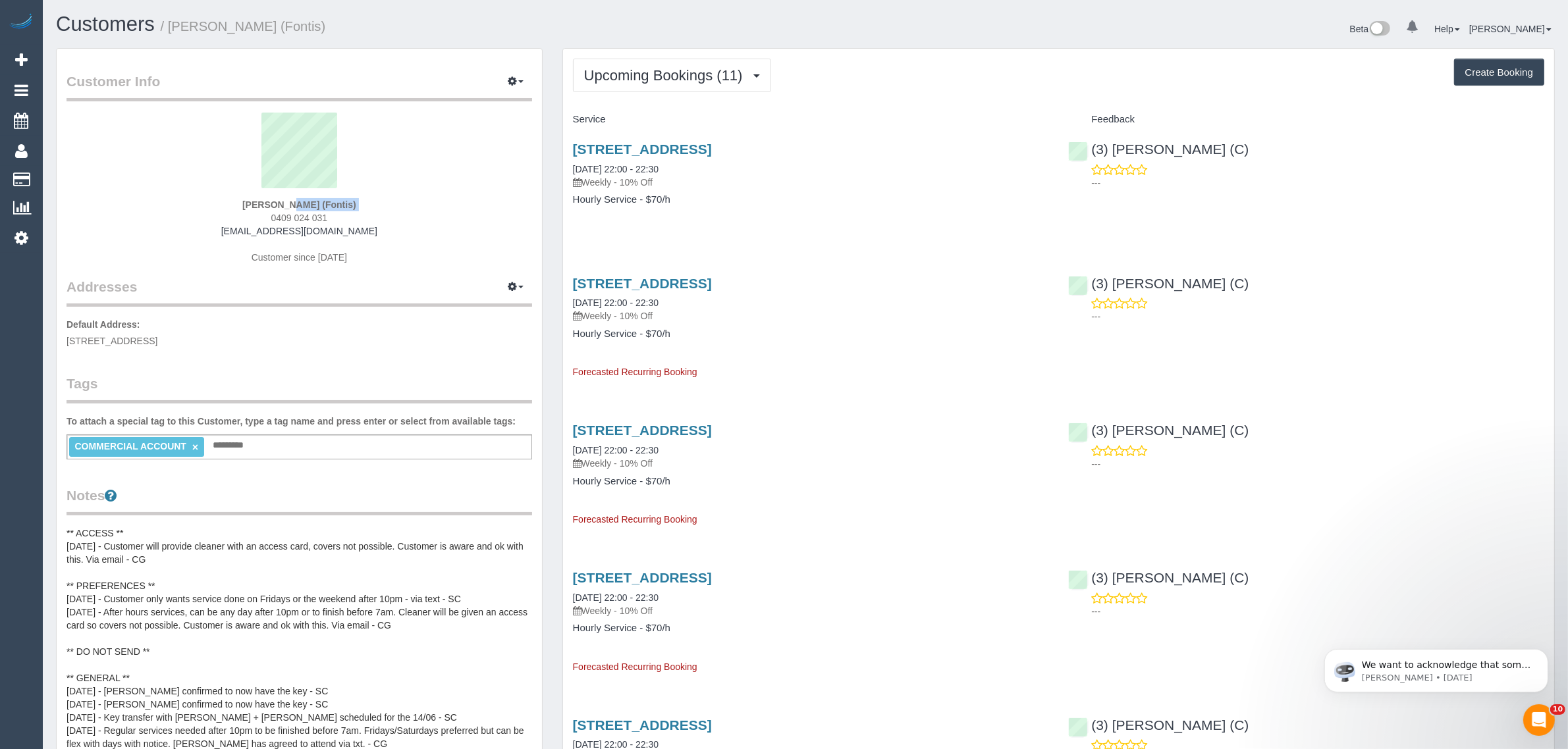
copy div "[PERSON_NAME] (Fontis)"
